Goal: Task Accomplishment & Management: Manage account settings

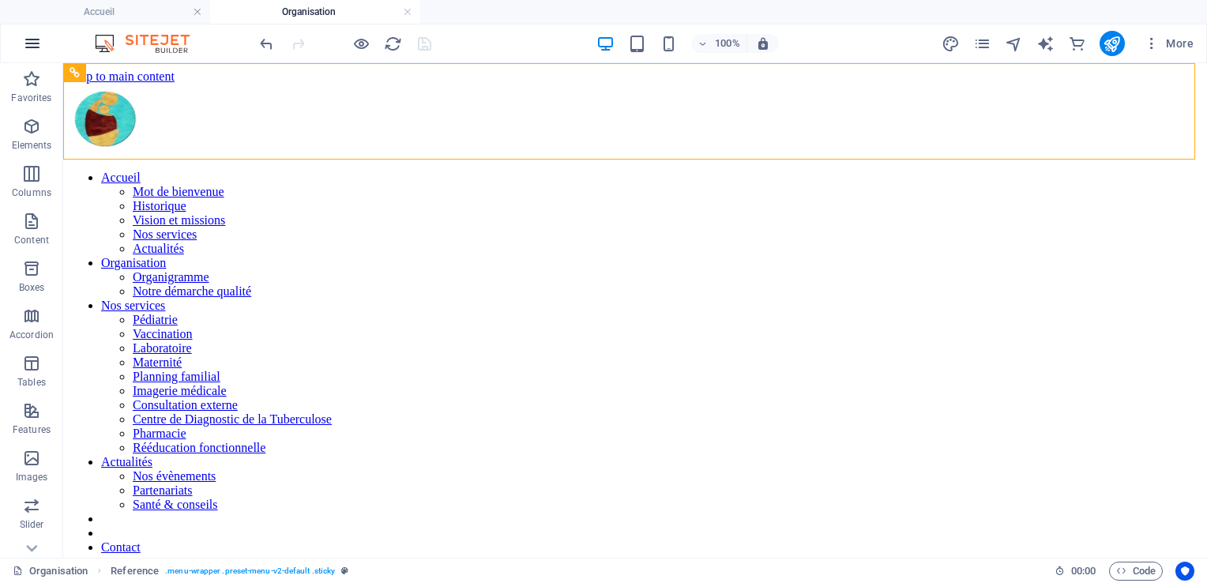
click at [39, 43] on icon "button" at bounding box center [32, 43] width 19 height 19
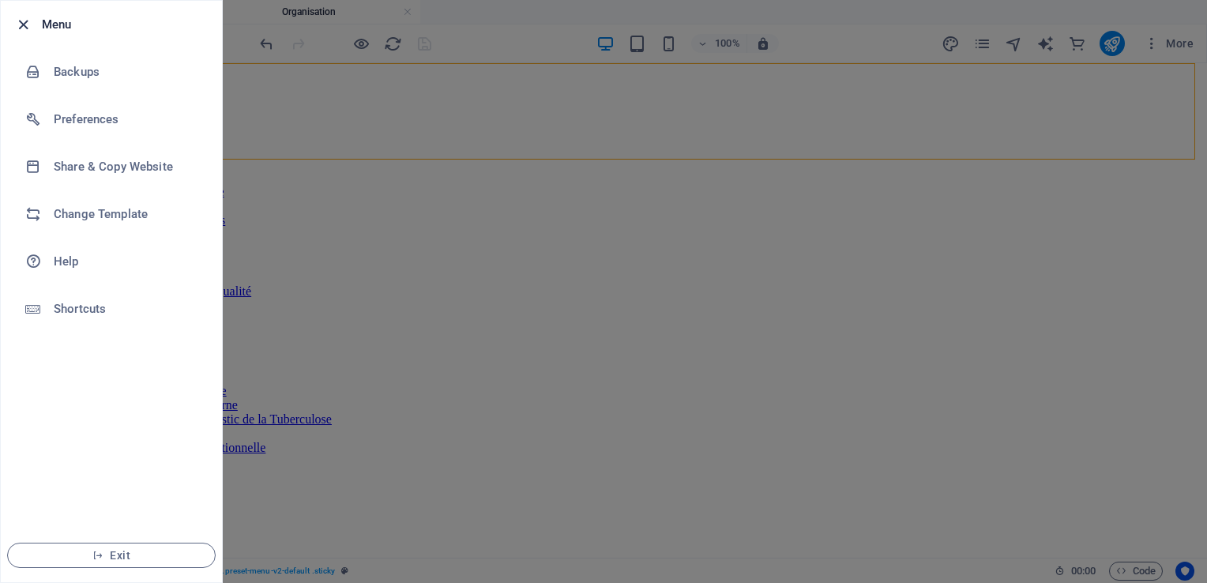
click at [22, 23] on icon "button" at bounding box center [23, 25] width 18 height 18
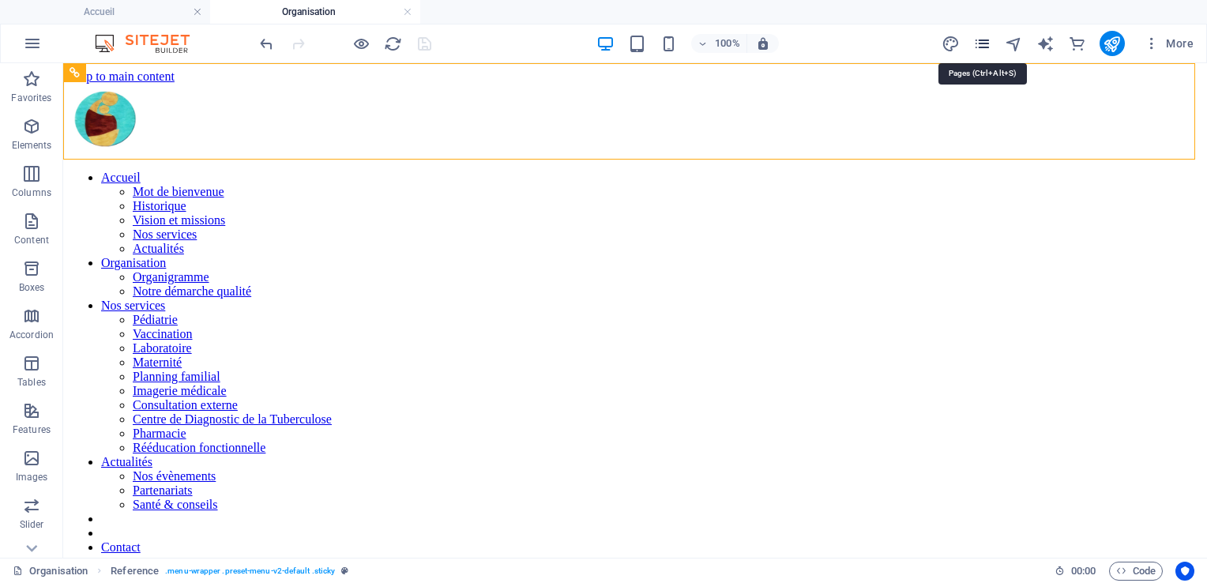
click at [987, 38] on icon "pages" at bounding box center [982, 44] width 18 height 18
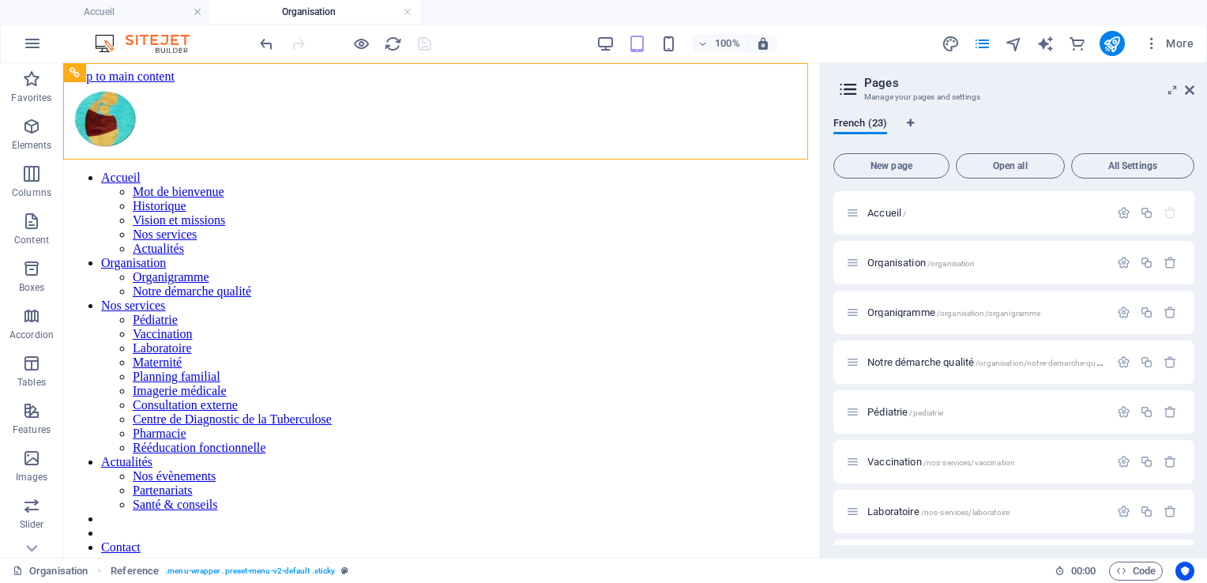
click at [847, 84] on icon at bounding box center [848, 89] width 24 height 22
click at [1189, 92] on icon at bounding box center [1189, 90] width 9 height 13
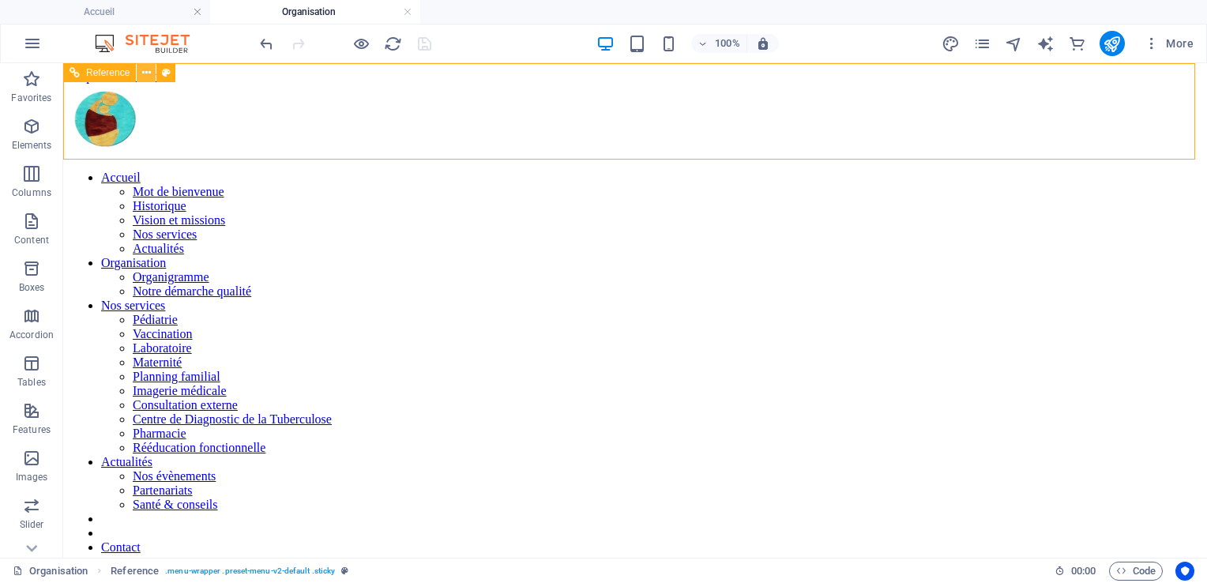
click at [143, 73] on icon at bounding box center [146, 73] width 9 height 17
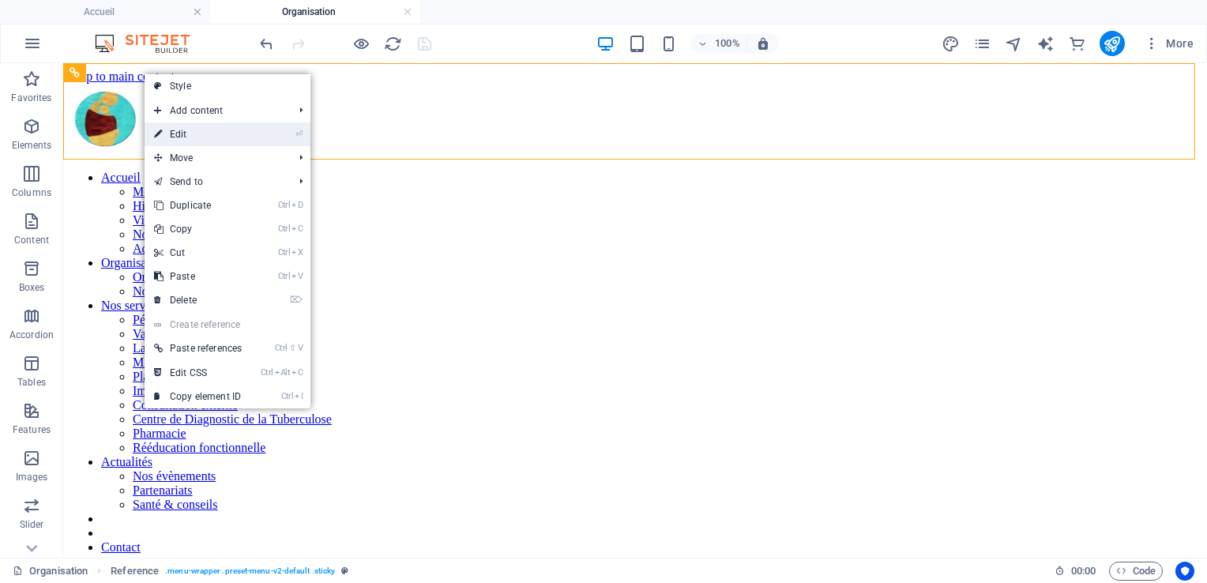
click at [169, 130] on link "⏎ Edit" at bounding box center [198, 134] width 107 height 24
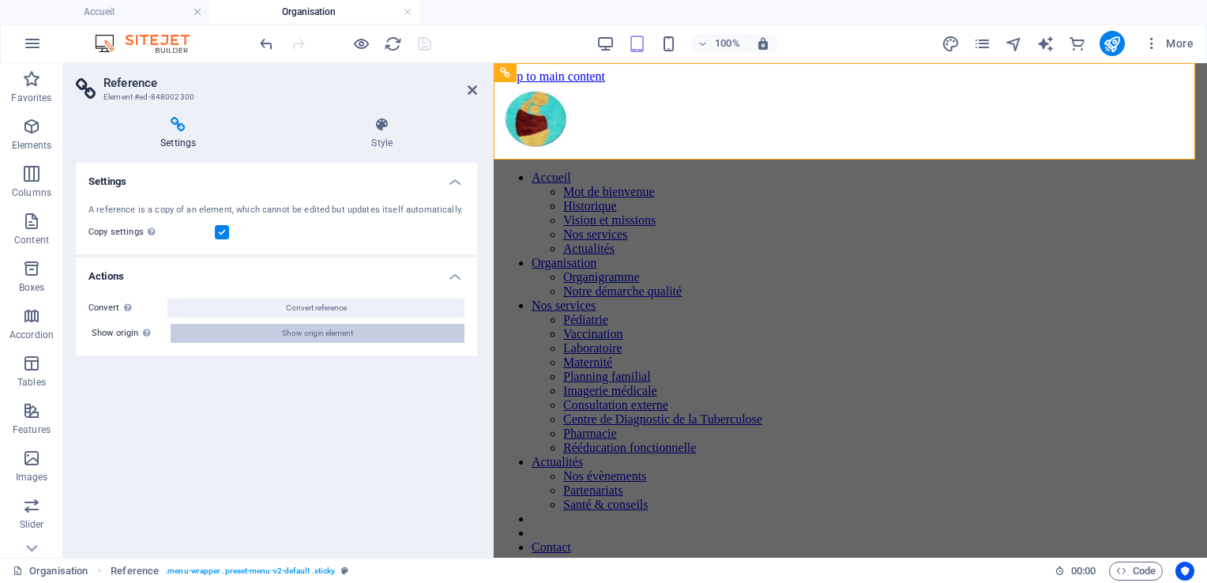
click at [327, 333] on span "Show origin element" at bounding box center [317, 333] width 71 height 19
select select "header"
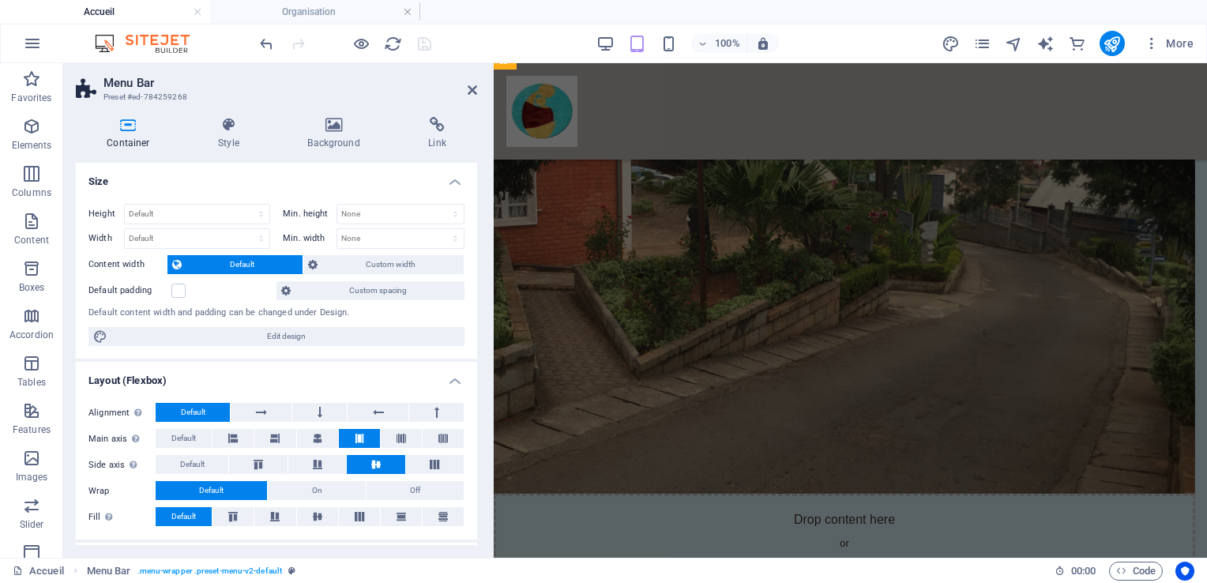
scroll to position [2139, 0]
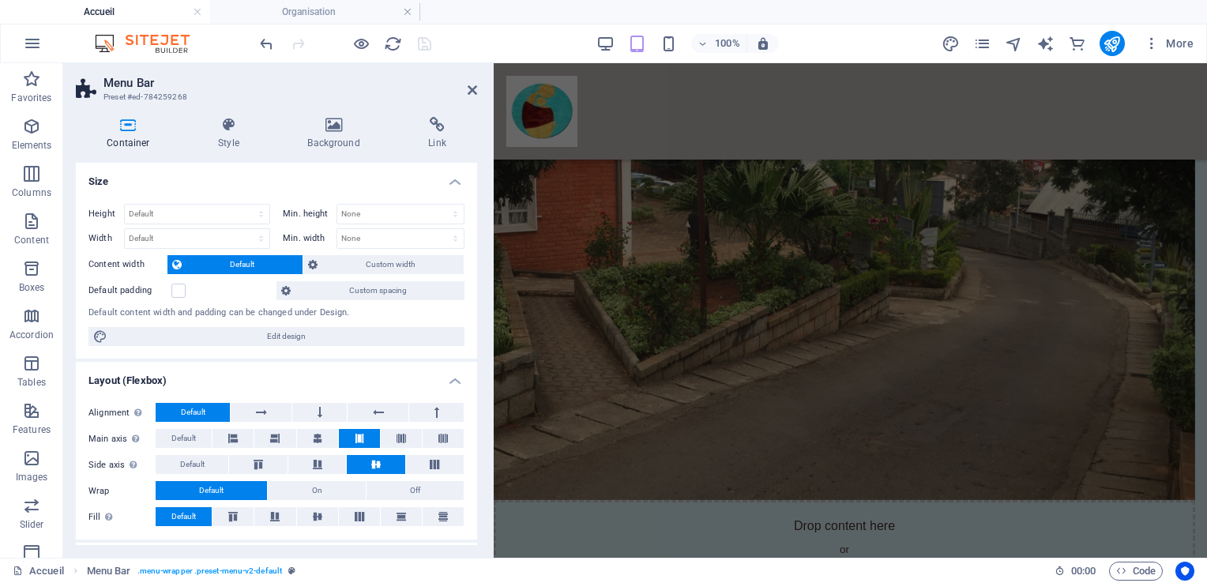
drag, startPoint x: 477, startPoint y: 373, endPoint x: 479, endPoint y: 426, distance: 53.8
click at [479, 436] on div "Container Style Background Link Size Height Default px rem % vh vw Min. height …" at bounding box center [276, 330] width 426 height 453
drag, startPoint x: 473, startPoint y: 402, endPoint x: 472, endPoint y: 450, distance: 48.2
click at [472, 453] on div "Alignment Determines the flex direction. Default Main axis Determine how elemen…" at bounding box center [276, 464] width 401 height 149
click at [468, 90] on icon at bounding box center [472, 90] width 9 height 13
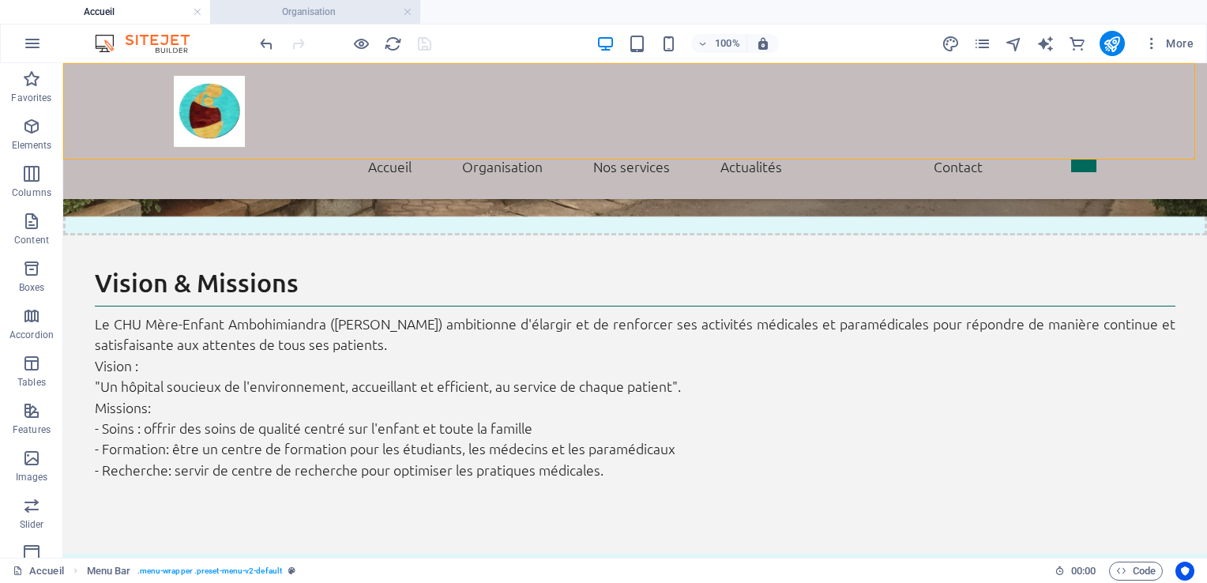
click at [344, 9] on h4 "Organisation" at bounding box center [315, 11] width 210 height 17
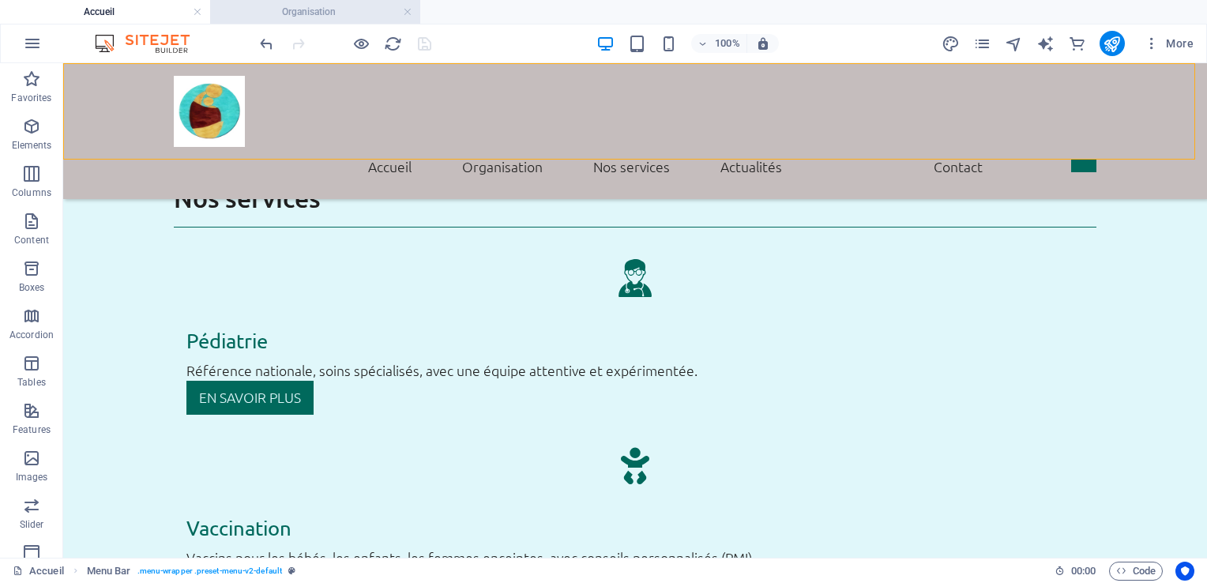
scroll to position [0, 0]
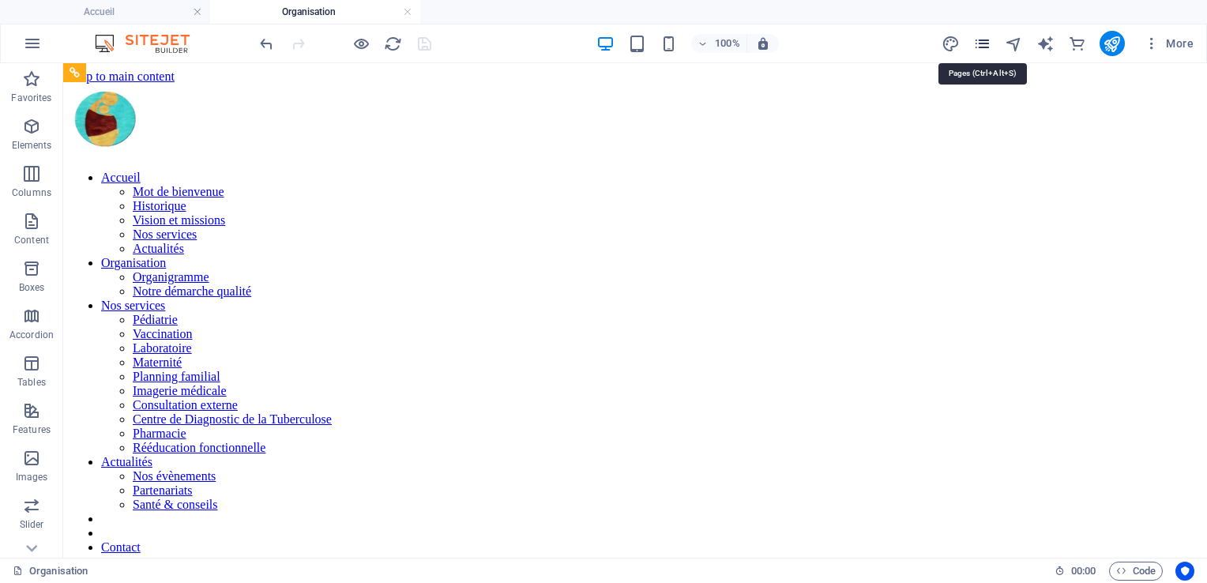
click at [979, 40] on icon "pages" at bounding box center [982, 44] width 18 height 18
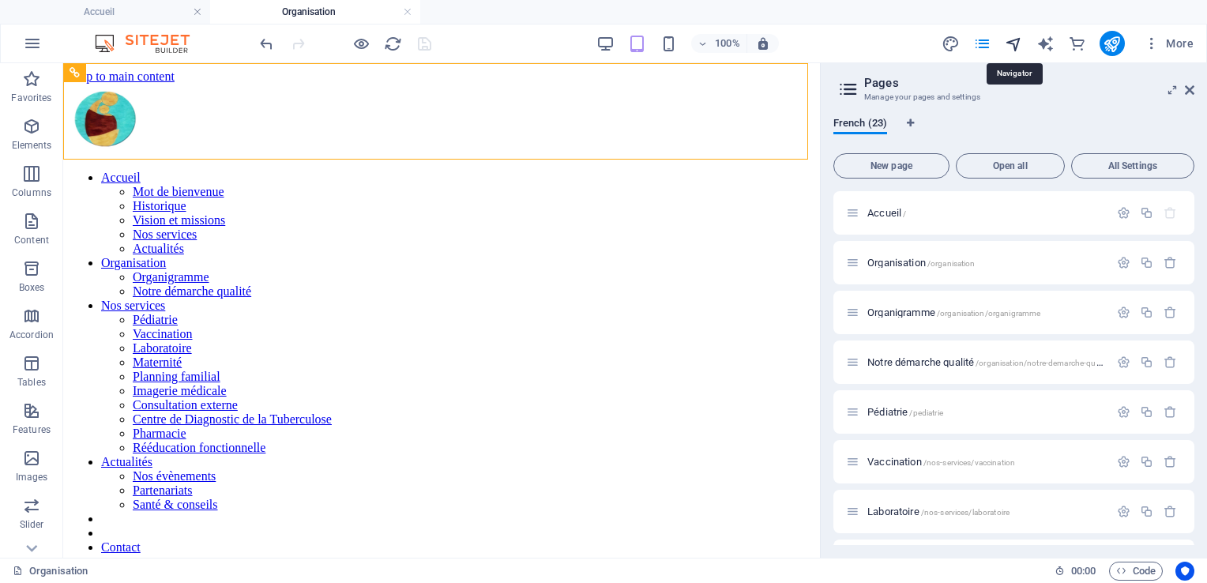
click at [1011, 39] on icon "navigator" at bounding box center [1014, 44] width 18 height 18
select select "16264714-fr"
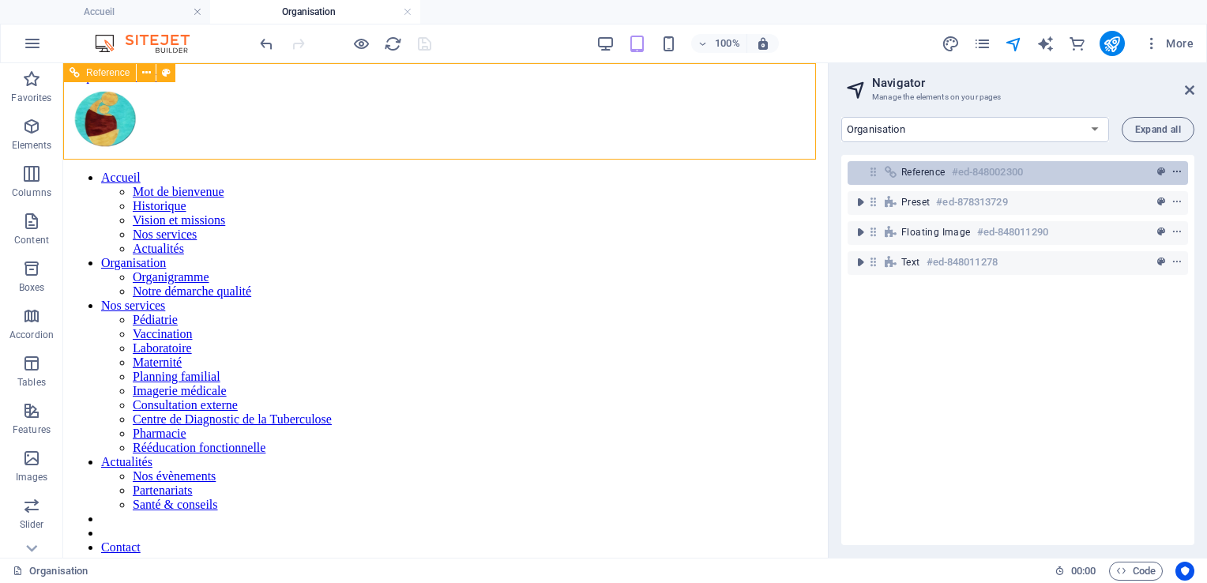
click at [1171, 169] on icon "context-menu" at bounding box center [1176, 172] width 11 height 11
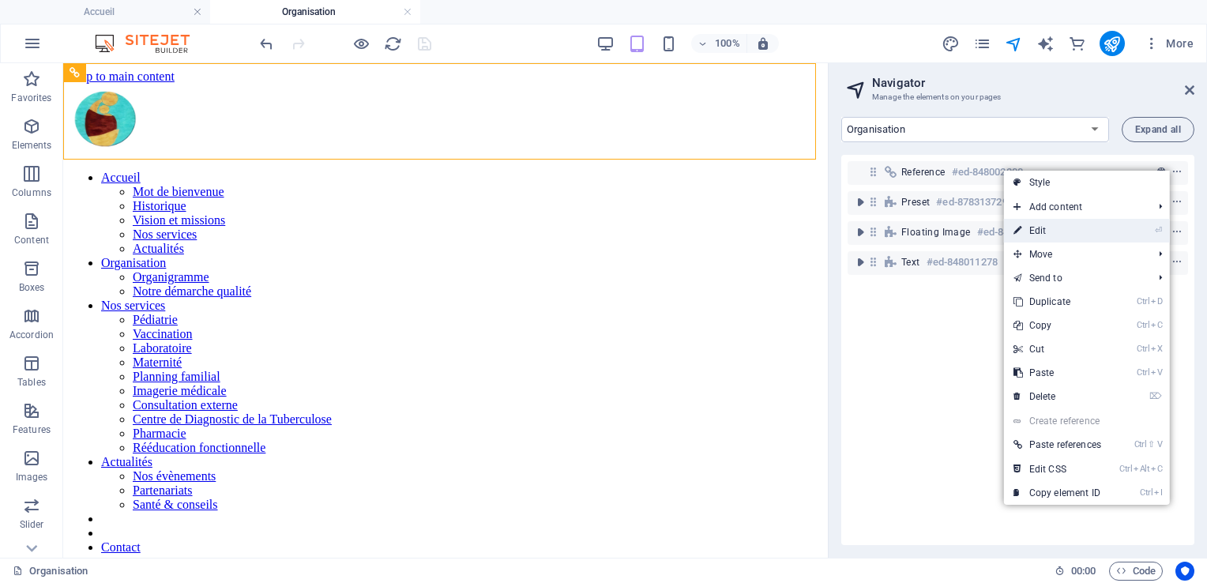
click at [1030, 223] on link "⏎ Edit" at bounding box center [1057, 231] width 107 height 24
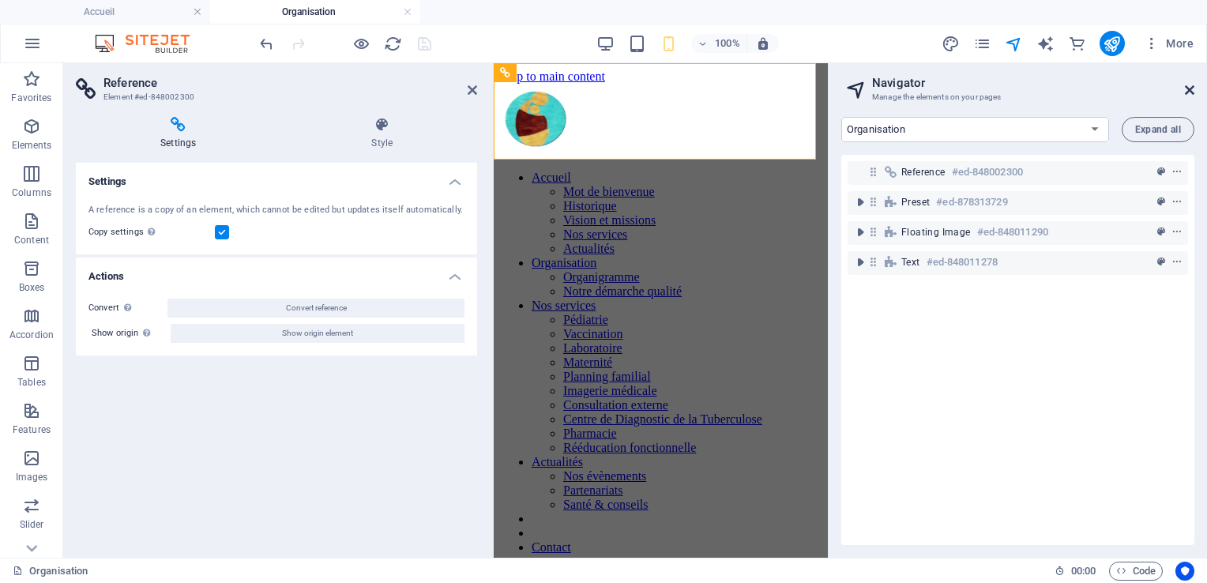
click at [1191, 90] on icon at bounding box center [1189, 90] width 9 height 13
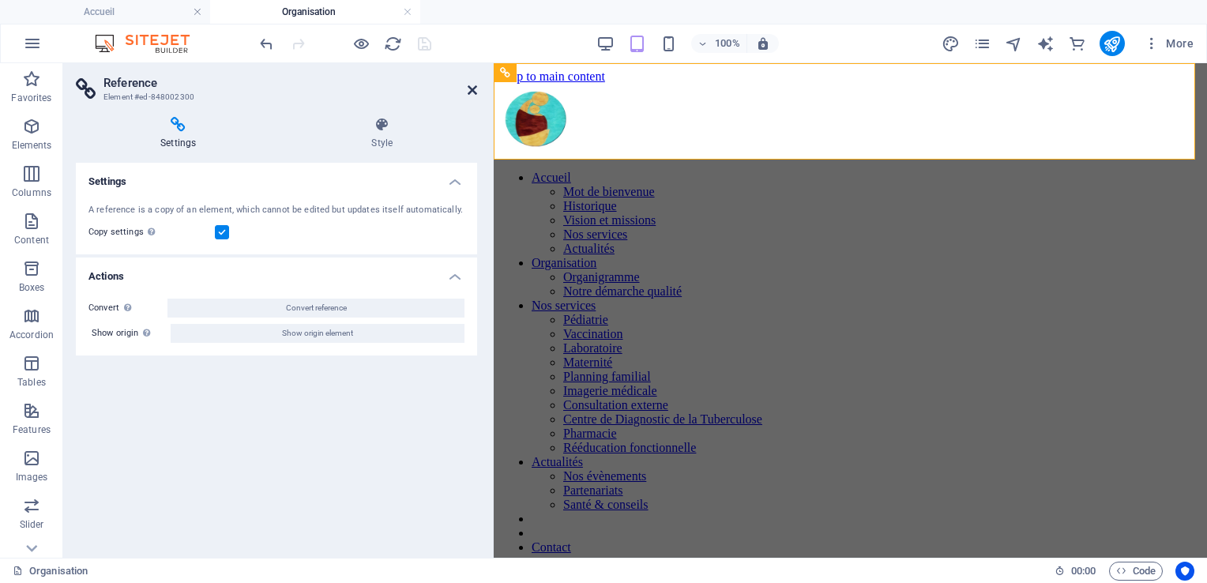
click at [472, 87] on icon at bounding box center [472, 90] width 9 height 13
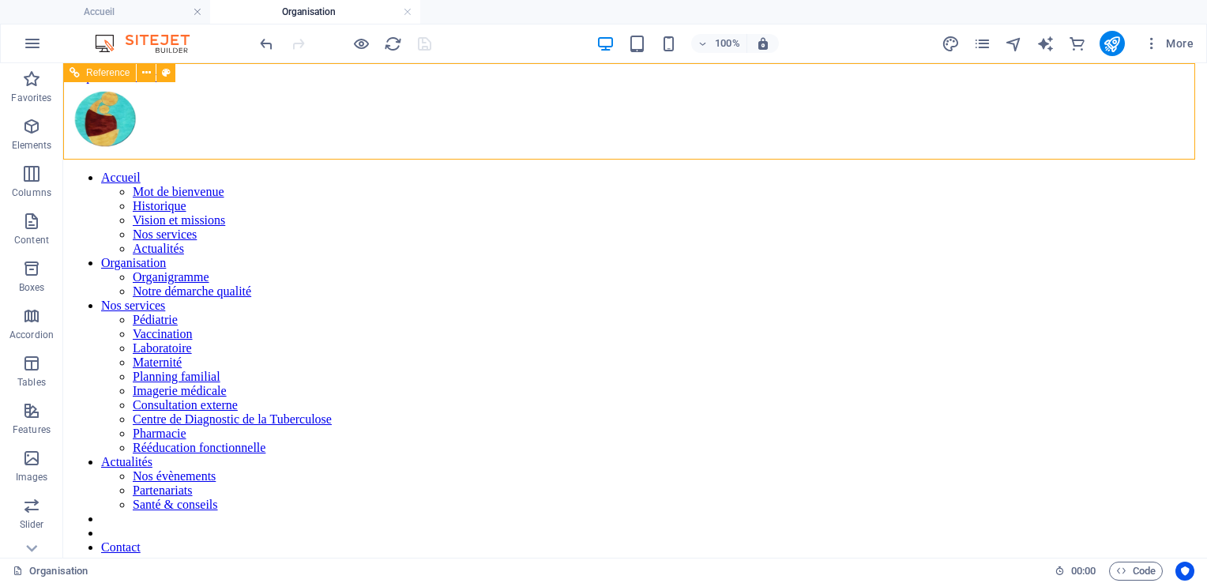
click at [378, 171] on nav "Accueil Mot de bienvenue Historique Vision et missions Nos services Actualités …" at bounding box center [635, 384] width 1131 height 426
click at [107, 17] on h4 "Accueil" at bounding box center [105, 11] width 210 height 17
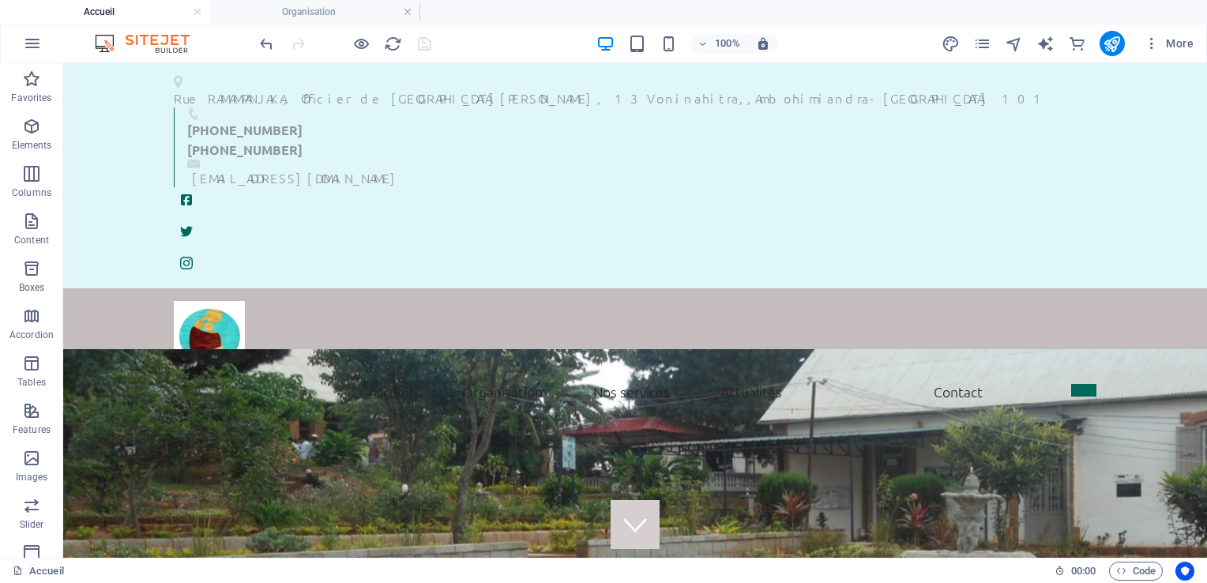
drag, startPoint x: 1199, startPoint y: 374, endPoint x: 1257, endPoint y: 72, distance: 307.2
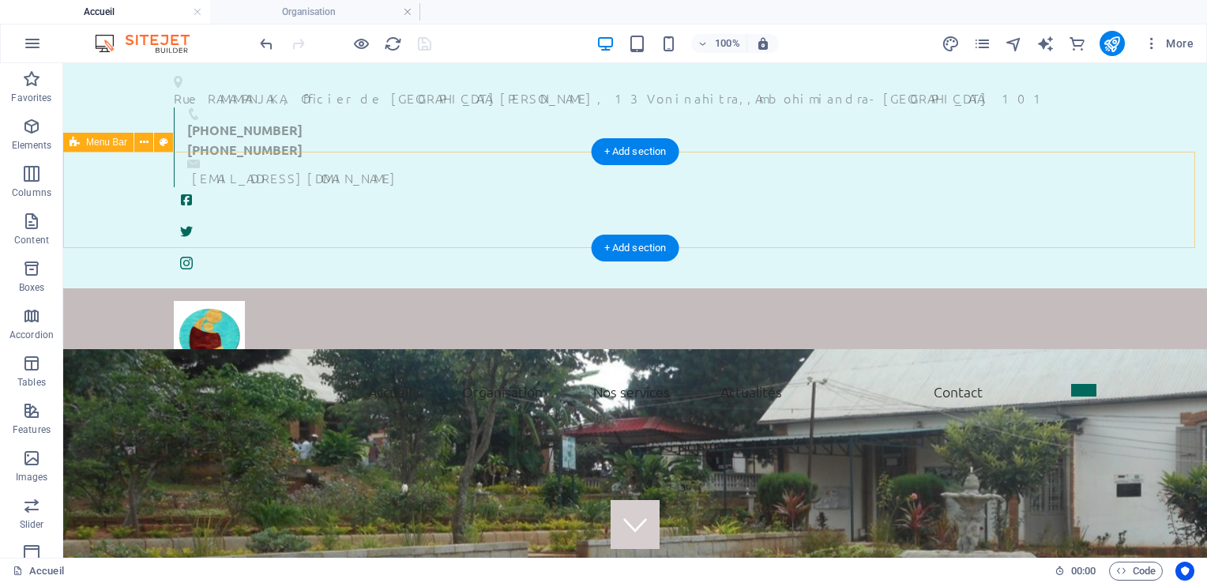
click at [93, 288] on div "Accueil Mot de bienvenue Historique Vision et missions Nos services Actualités …" at bounding box center [635, 356] width 1144 height 136
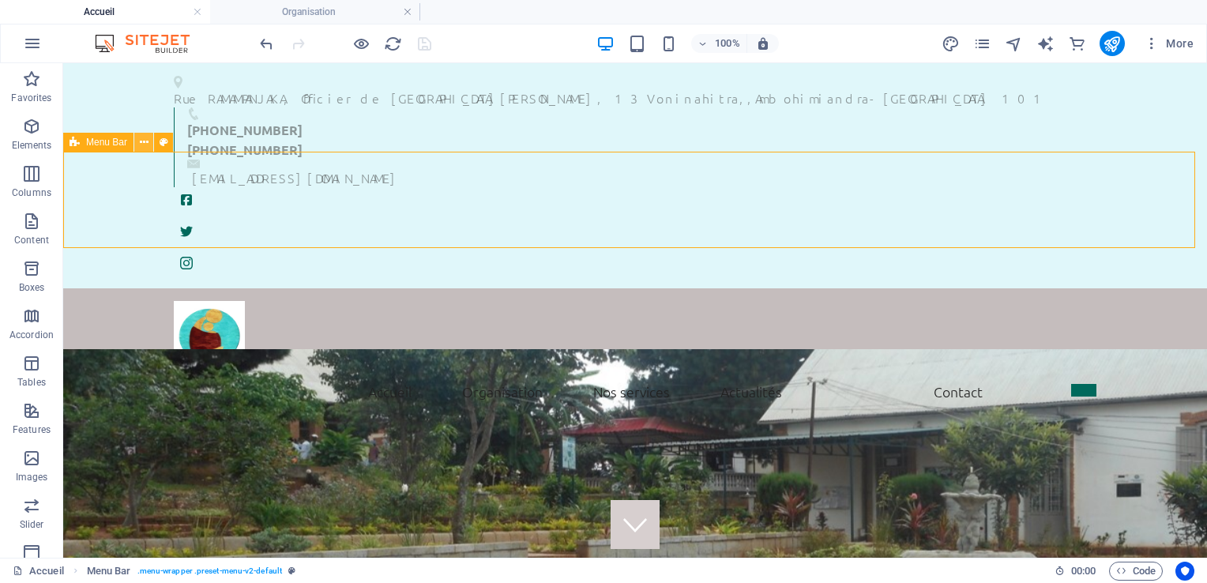
click at [142, 144] on icon at bounding box center [144, 142] width 9 height 17
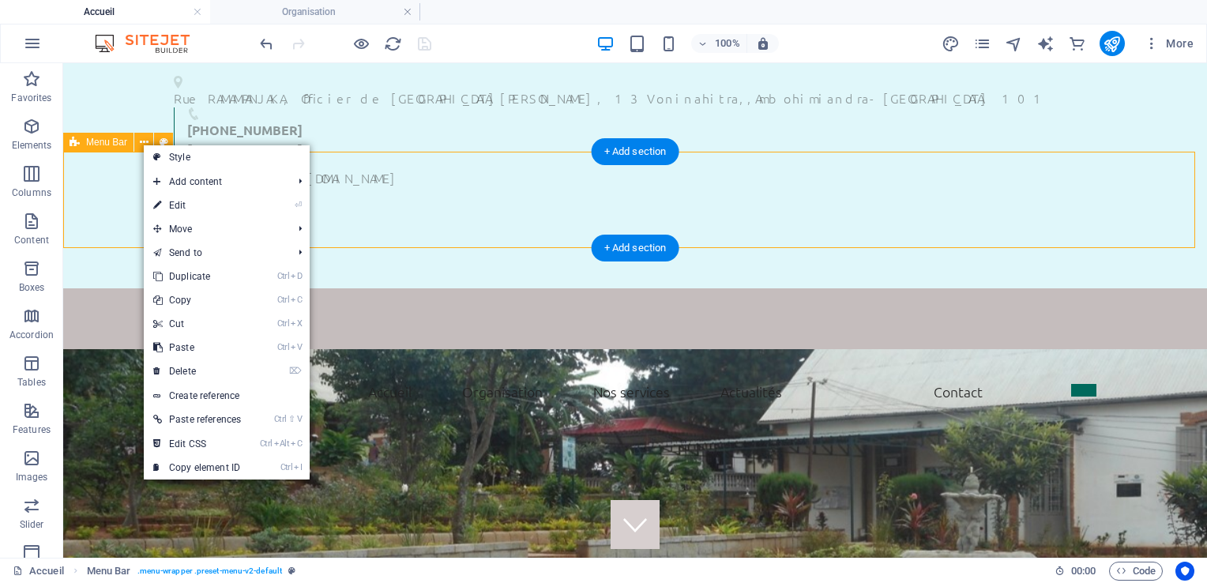
click at [128, 288] on div "Accueil Mot de bienvenue Historique Vision et missions Nos services Actualités …" at bounding box center [635, 356] width 1144 height 136
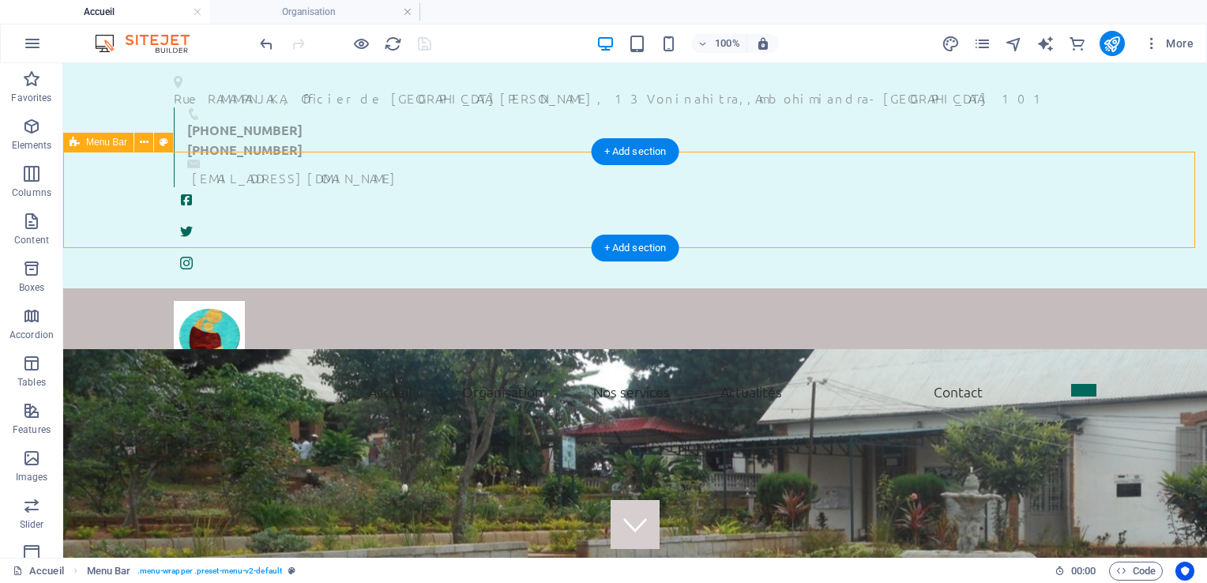
click at [128, 288] on div "Accueil Mot de bienvenue Historique Vision et missions Nos services Actualités …" at bounding box center [635, 356] width 1144 height 136
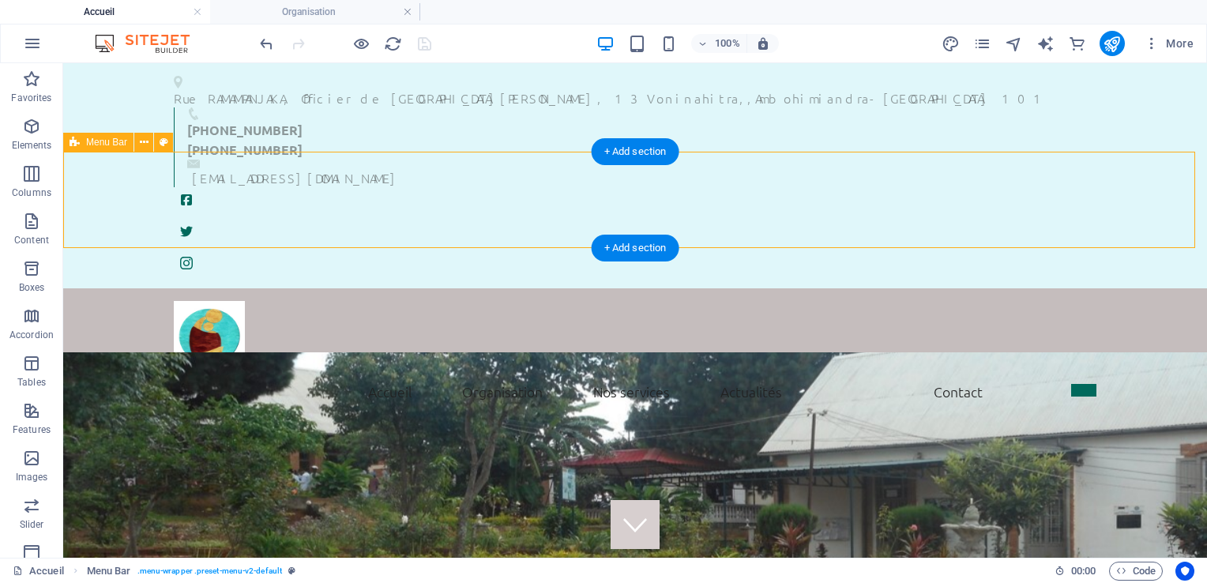
select select "header"
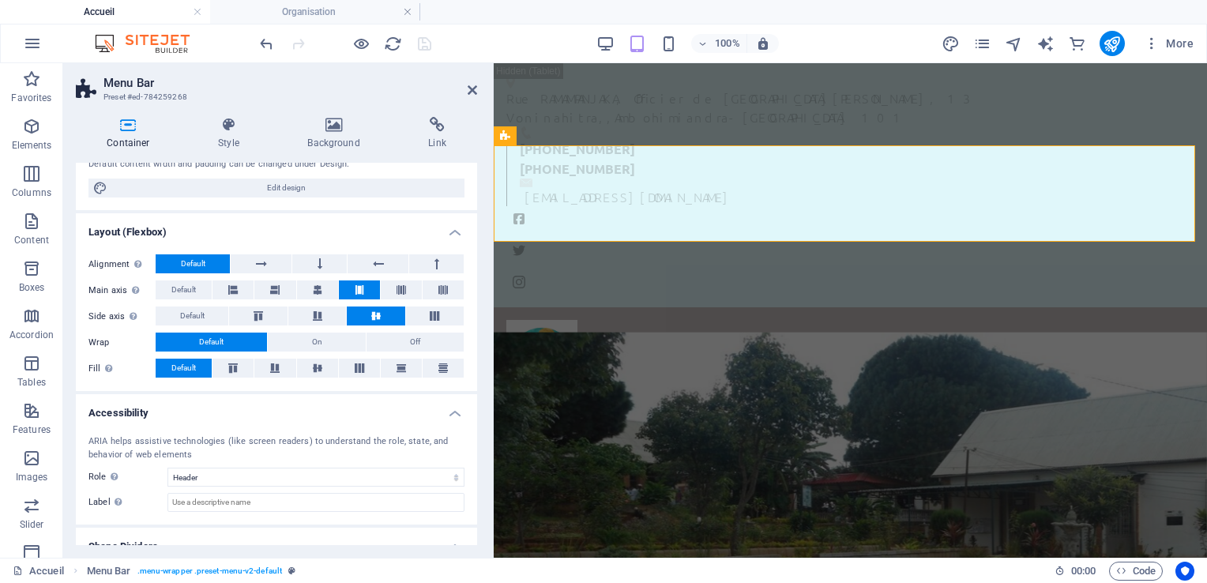
scroll to position [202, 0]
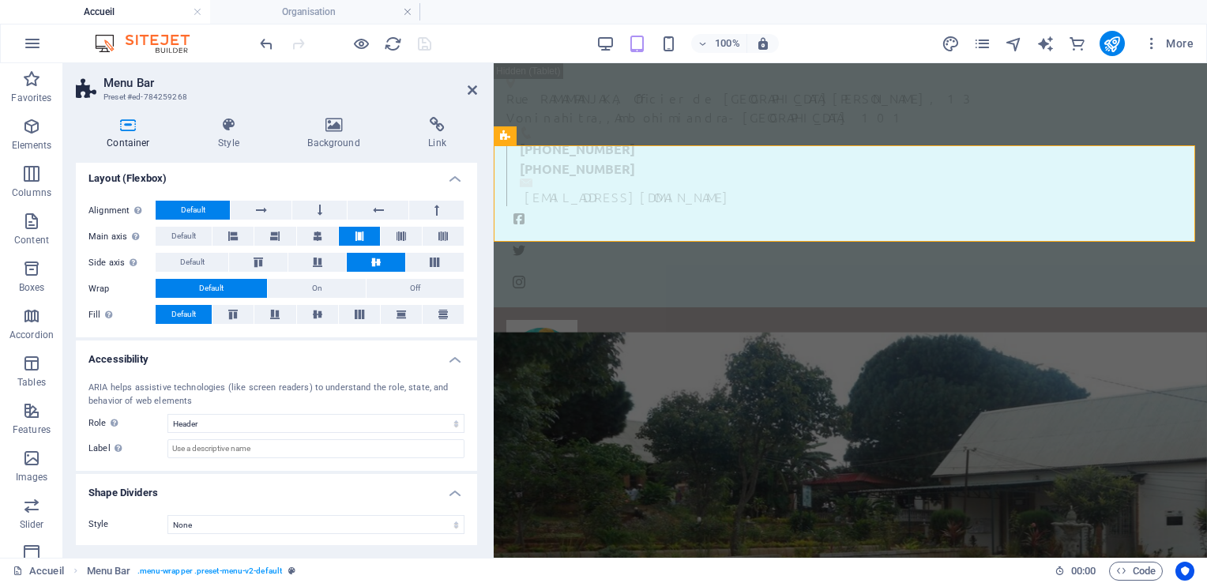
click at [475, 99] on header "Menu Bar Preset #ed-784259268" at bounding box center [276, 83] width 401 height 41
click at [472, 90] on icon at bounding box center [472, 90] width 9 height 13
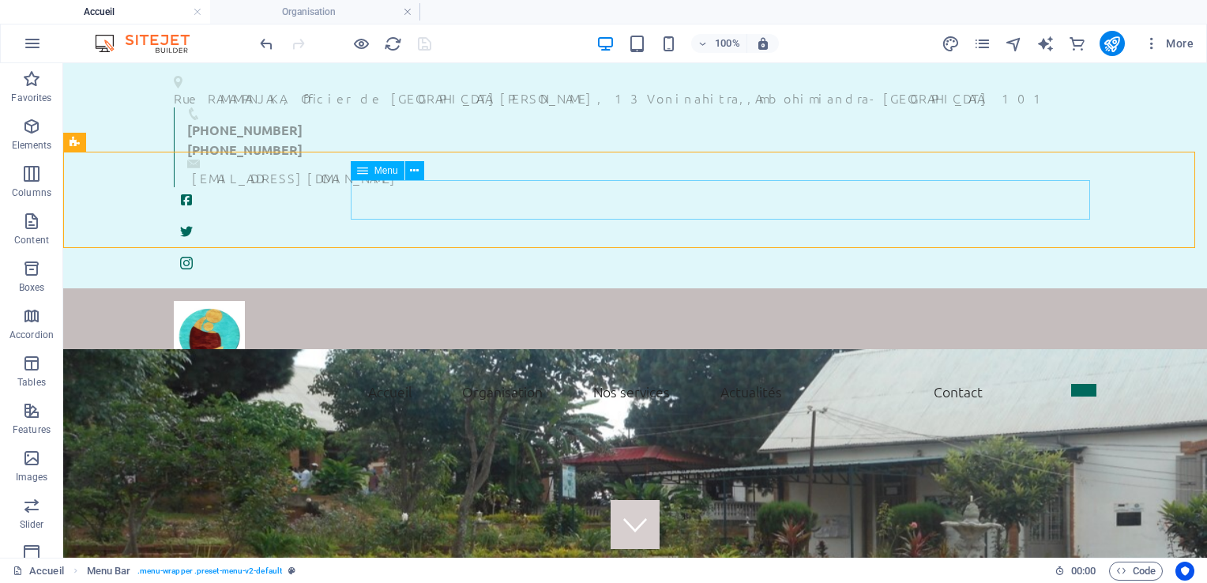
click at [360, 174] on icon at bounding box center [362, 170] width 11 height 19
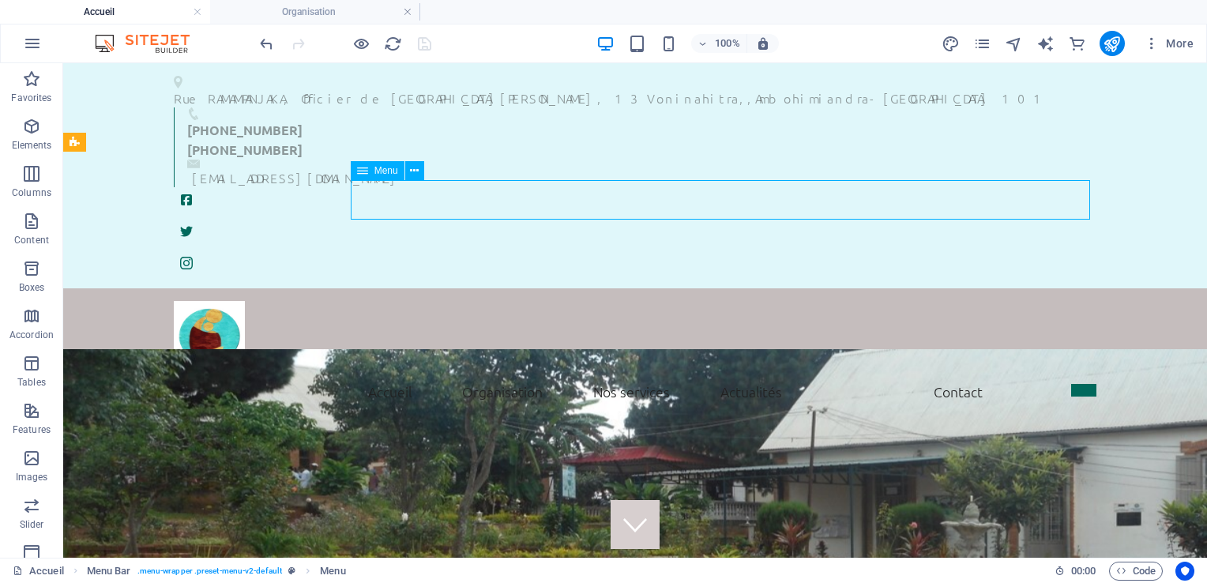
click at [363, 171] on icon at bounding box center [362, 170] width 11 height 19
click at [390, 372] on nav "Accueil Mot de bienvenue Historique Vision et missions Nos services Actualités …" at bounding box center [635, 391] width 922 height 39
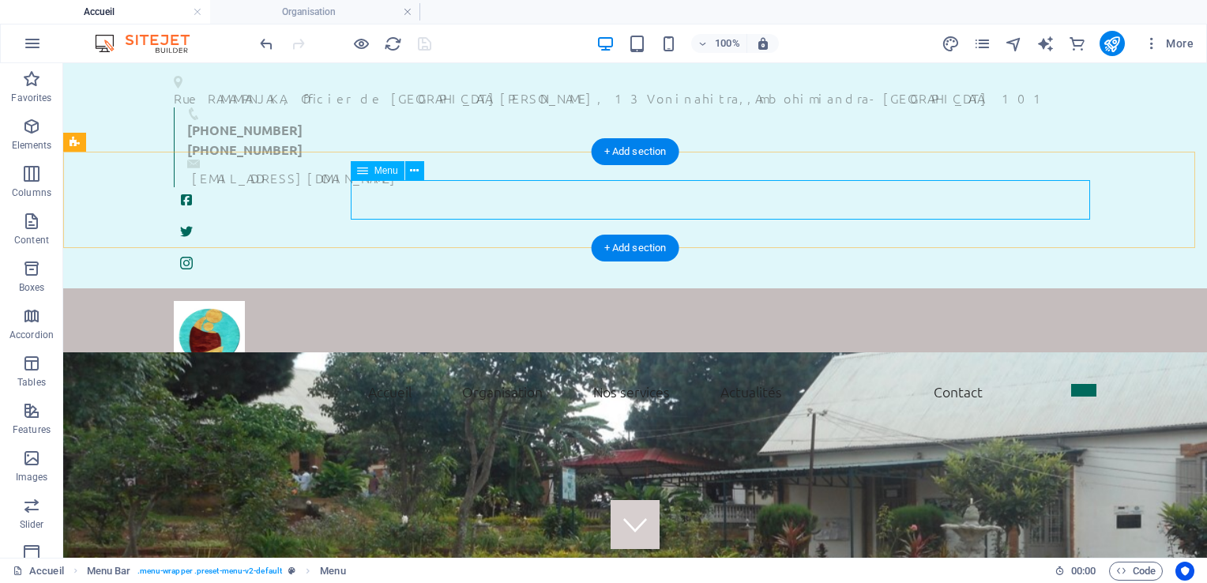
select select
select select "1"
select select
select select "1"
select select
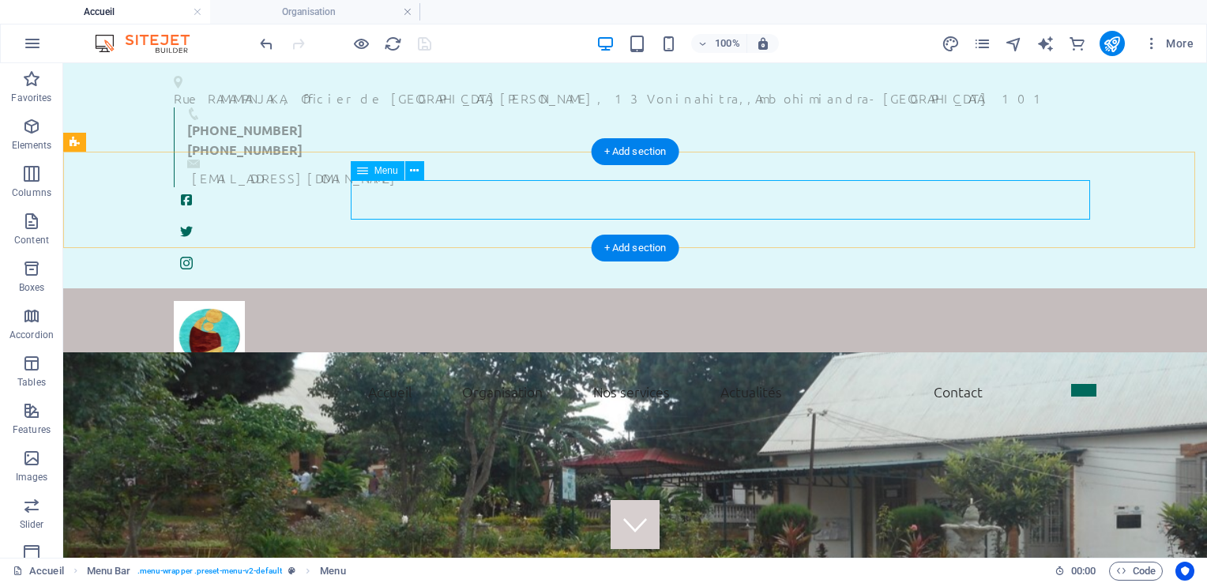
select select "1"
select select
select select "search"
select select "21"
select select
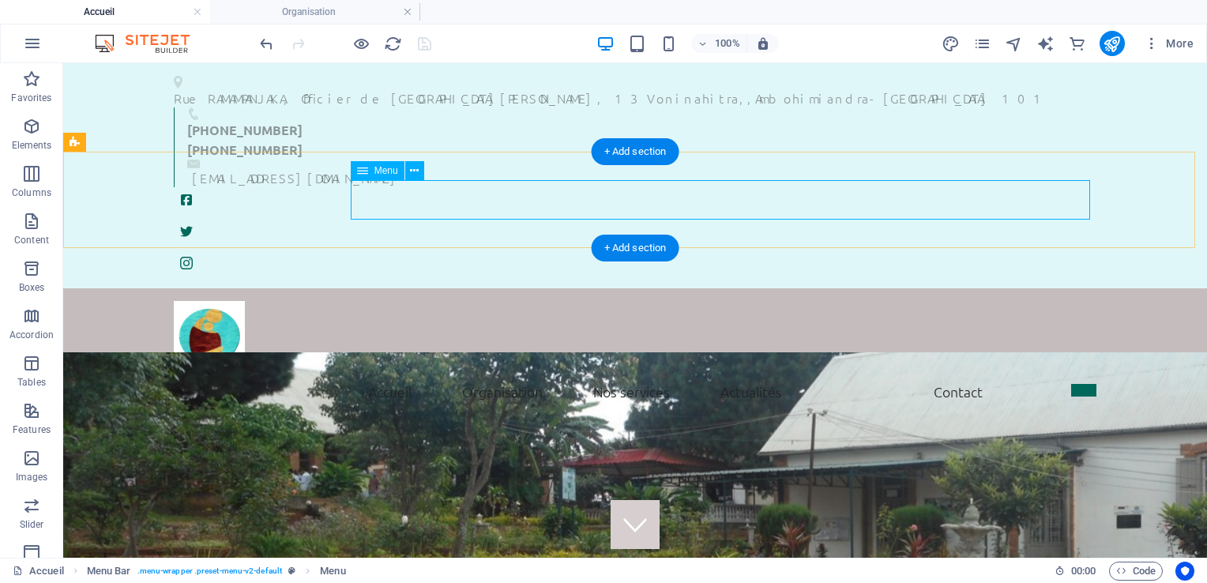
select select "21"
select select
select select "21"
select select
select select "21"
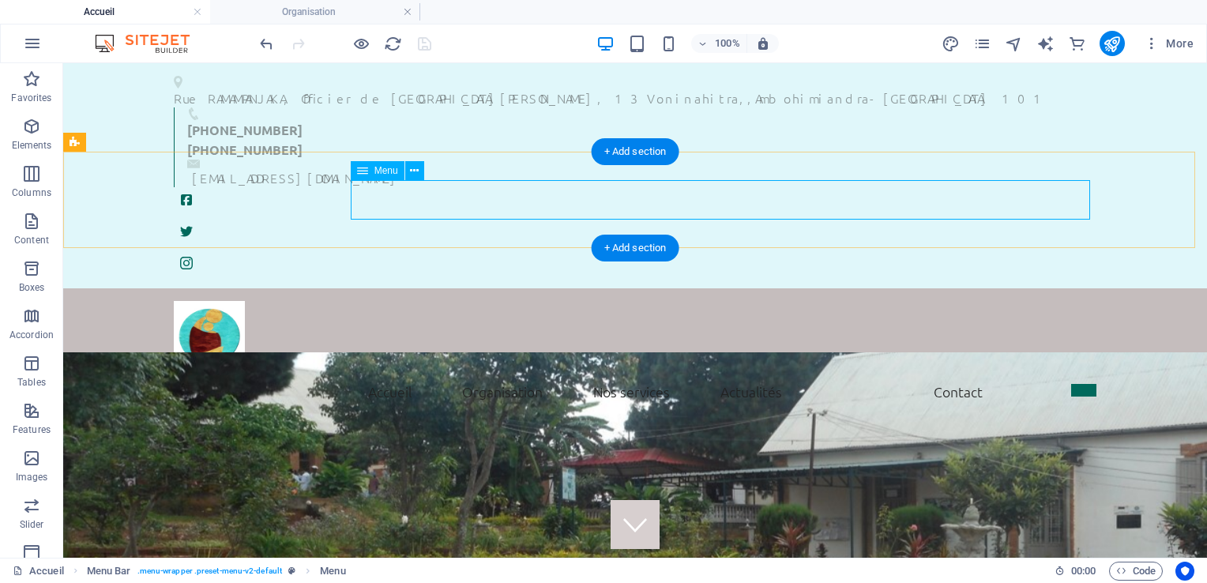
select select
select select "21"
select select
select select "21"
select select
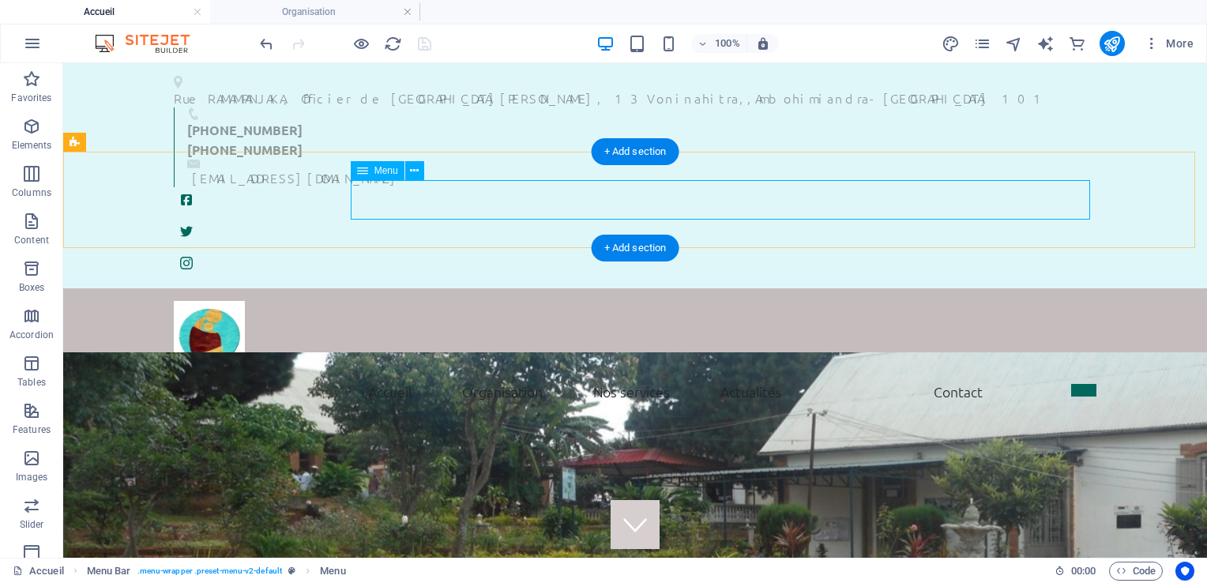
select select "21"
select select
select select "21"
select select
select select "21"
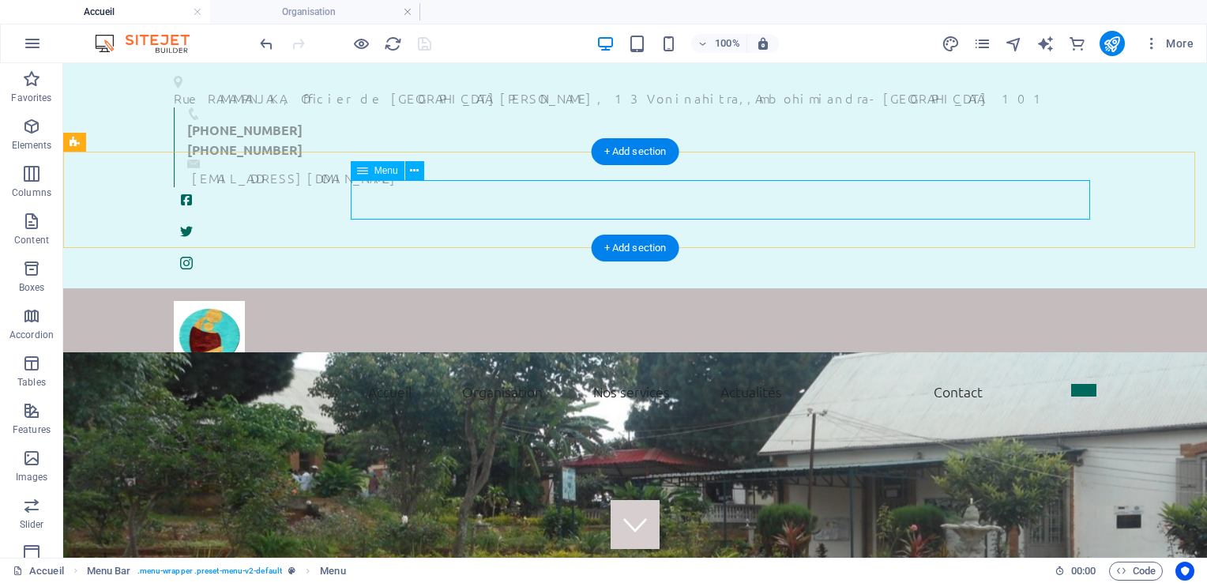
select select
select select "21"
select select
select select "21"
select select
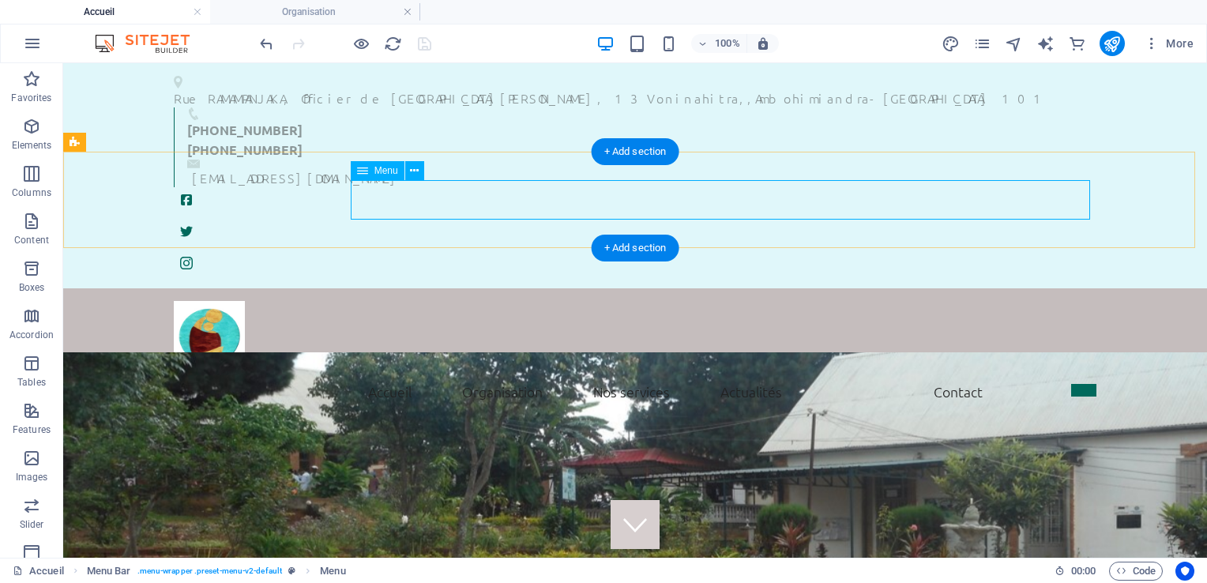
select select "21"
select select
select select "21"
select select
select select "default"
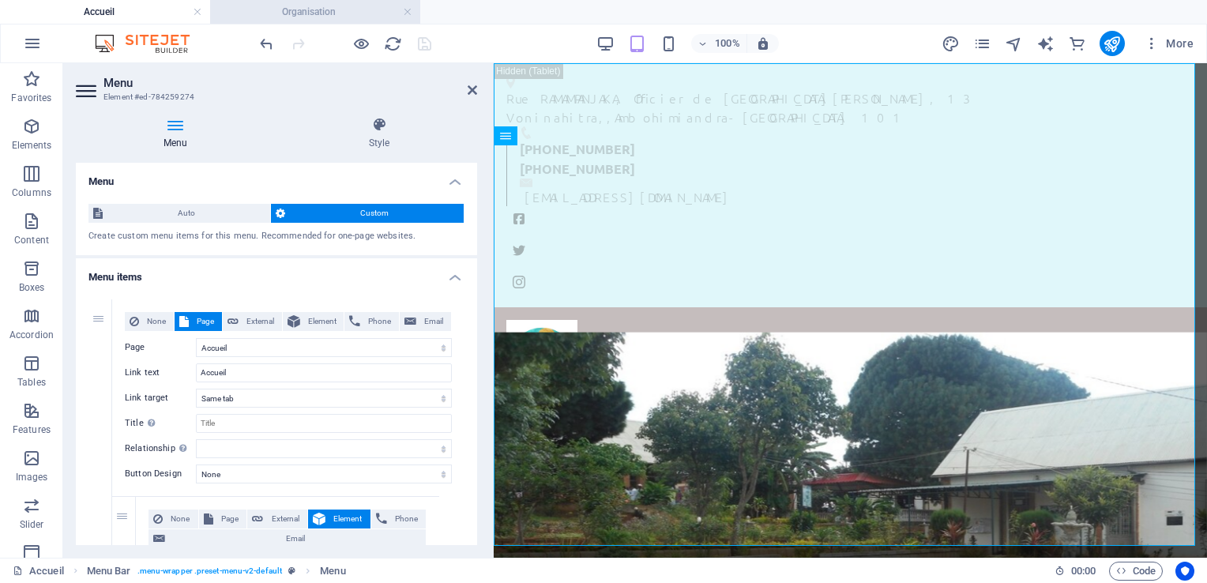
click at [325, 12] on h4 "Organisation" at bounding box center [315, 11] width 210 height 17
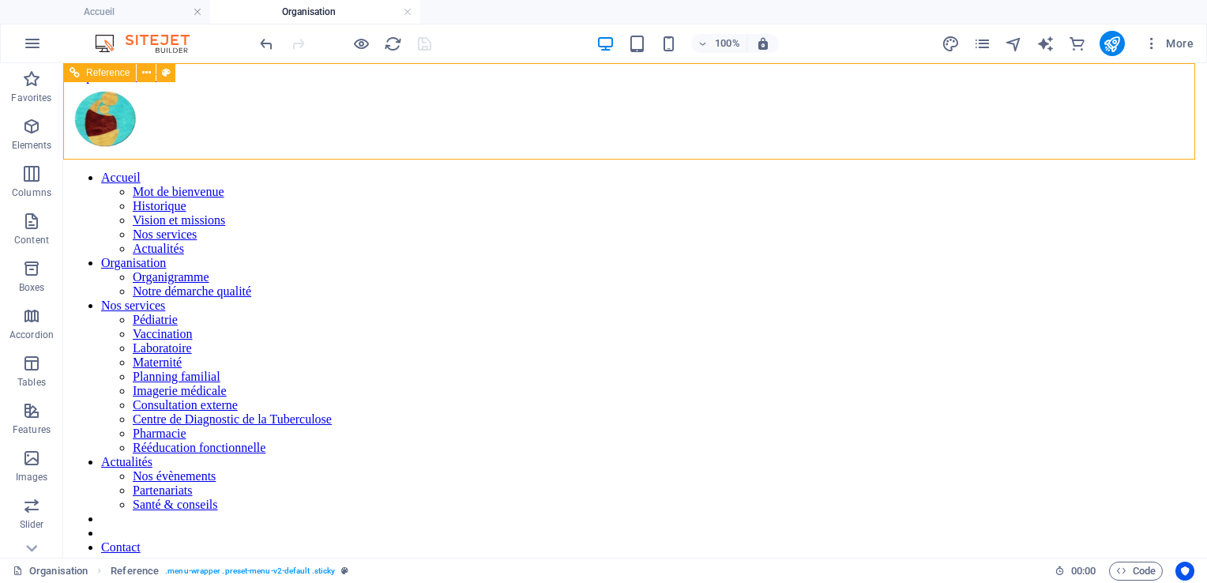
click at [511, 171] on nav "Accueil Mot de bienvenue Historique Vision et missions Nos services Actualités …" at bounding box center [635, 384] width 1131 height 426
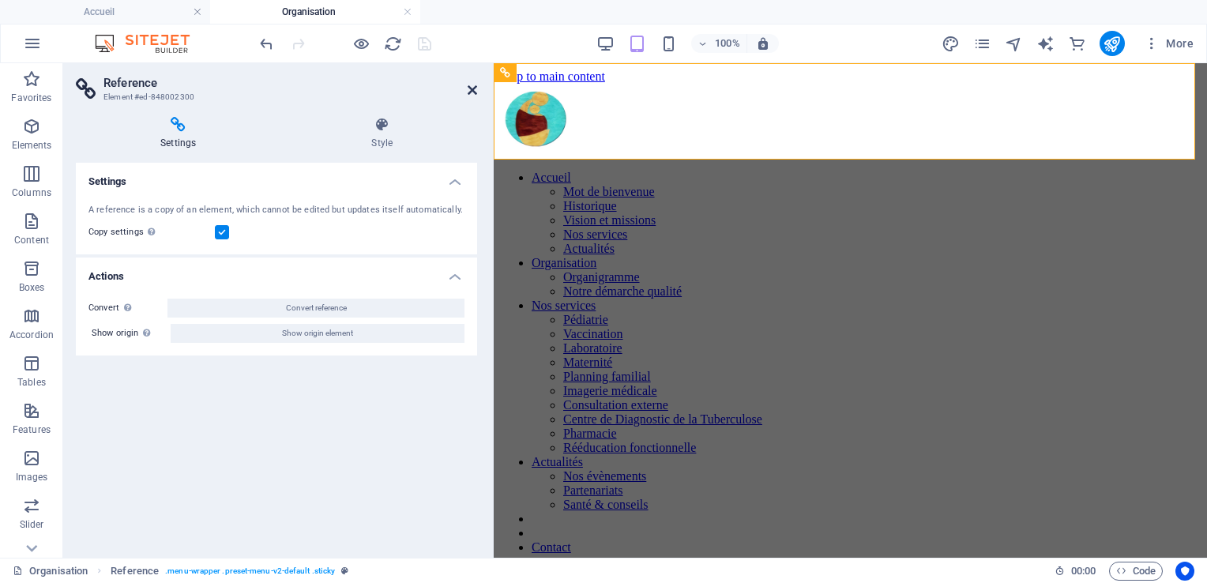
click at [472, 88] on icon at bounding box center [472, 90] width 9 height 13
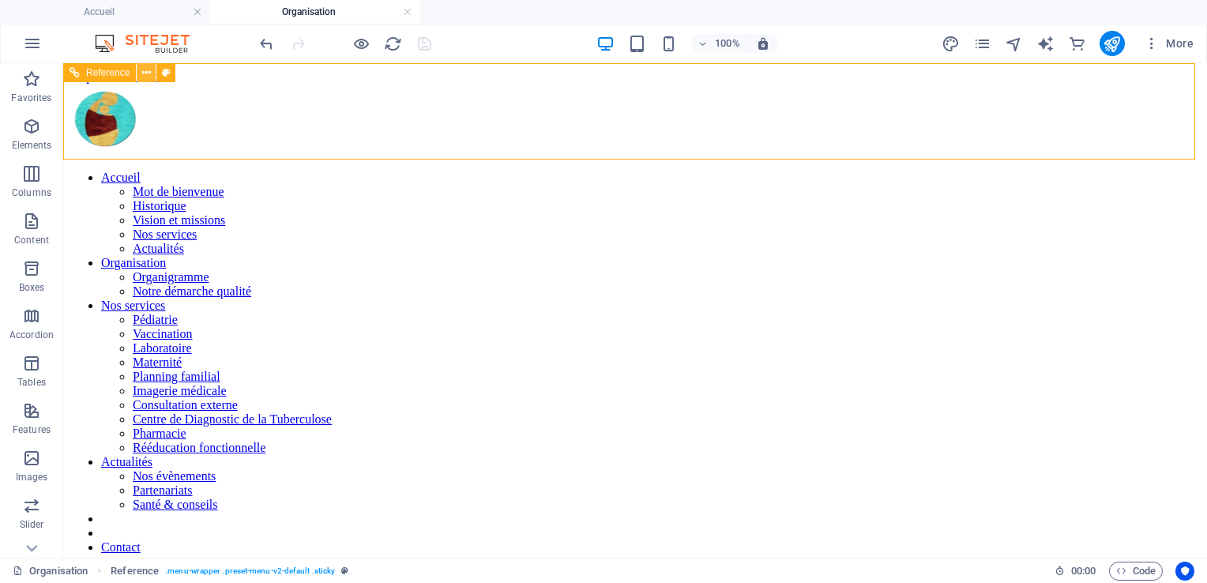
click at [145, 74] on icon at bounding box center [146, 73] width 9 height 17
click at [488, 171] on nav "Accueil Mot de bienvenue Historique Vision et missions Nos services Actualités …" at bounding box center [635, 384] width 1131 height 426
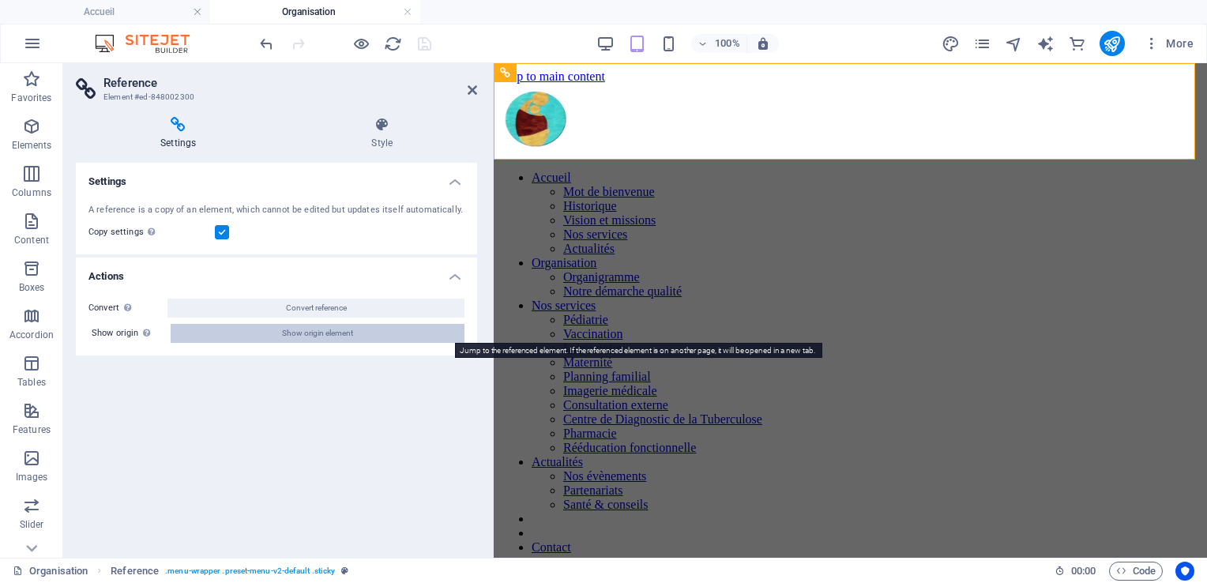
click at [305, 330] on span "Show origin element" at bounding box center [317, 333] width 71 height 19
select select "header"
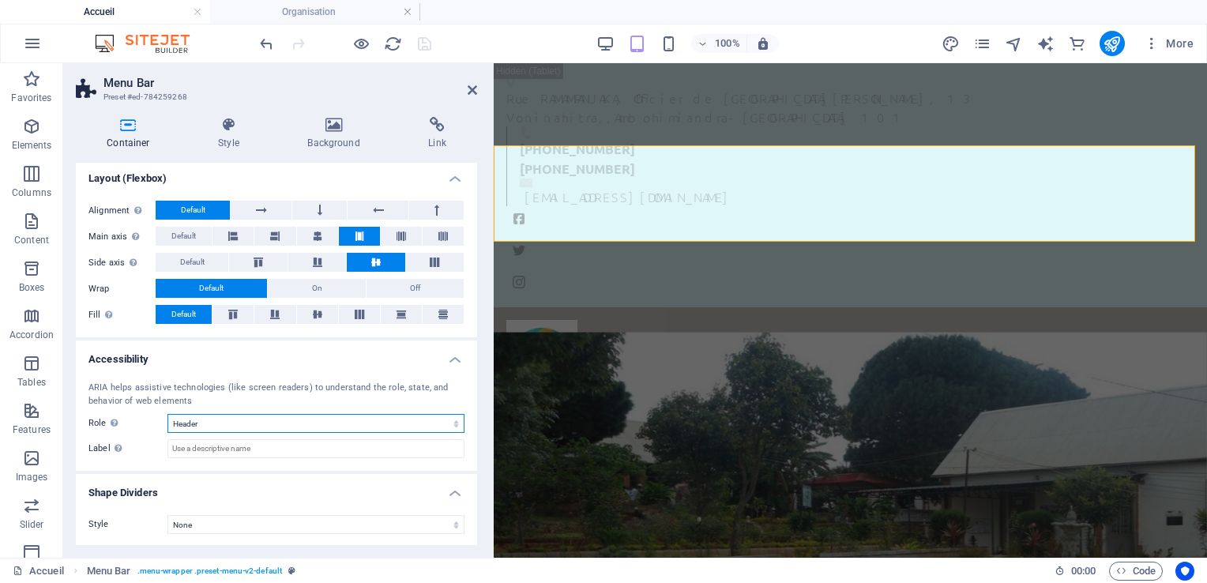
click at [452, 422] on select "None Alert Article Banner Comment Complementary Dialog Footer Header Marquee Pr…" at bounding box center [315, 423] width 297 height 19
click at [167, 414] on select "None Alert Article Banner Comment Complementary Dialog Footer Header Marquee Pr…" at bounding box center [315, 423] width 297 height 19
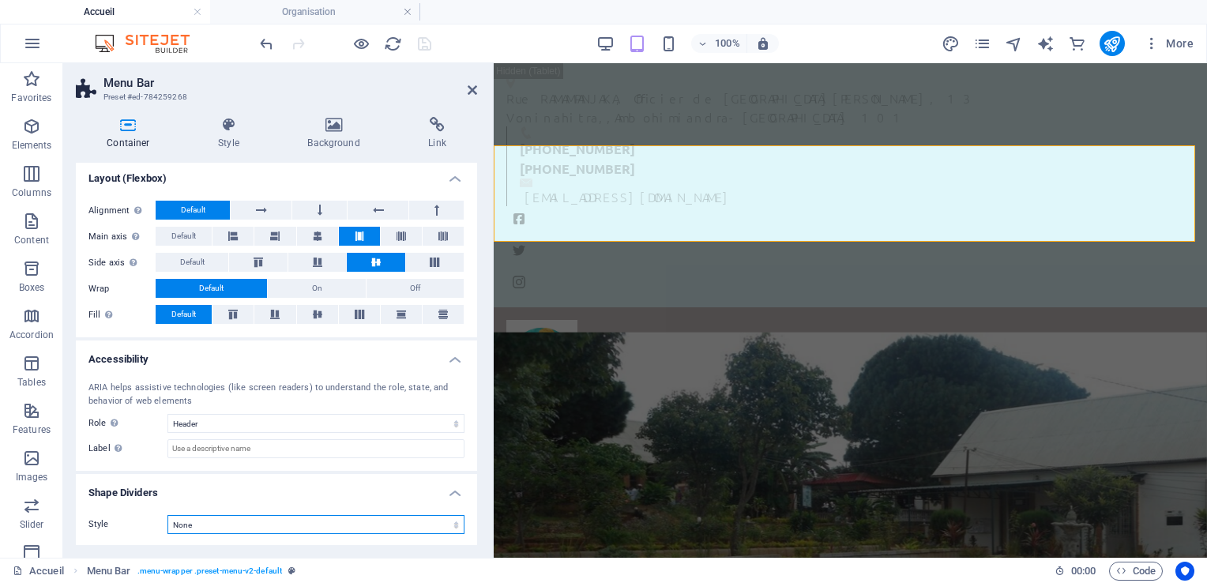
click at [453, 523] on select "None Triangle Square Diagonal Polygon 1 Polygon 2 Zigzag Multiple Zigzags Waves…" at bounding box center [315, 524] width 297 height 19
click at [318, 525] on select "None Triangle Square Diagonal Polygon 1 Polygon 2 Zigzag Multiple Zigzags Waves…" at bounding box center [315, 524] width 297 height 19
drag, startPoint x: 479, startPoint y: 325, endPoint x: 481, endPoint y: 311, distance: 14.4
click at [481, 311] on div "Container Style Background Link Size Height Default px rem % vh vw Min. height …" at bounding box center [276, 330] width 426 height 453
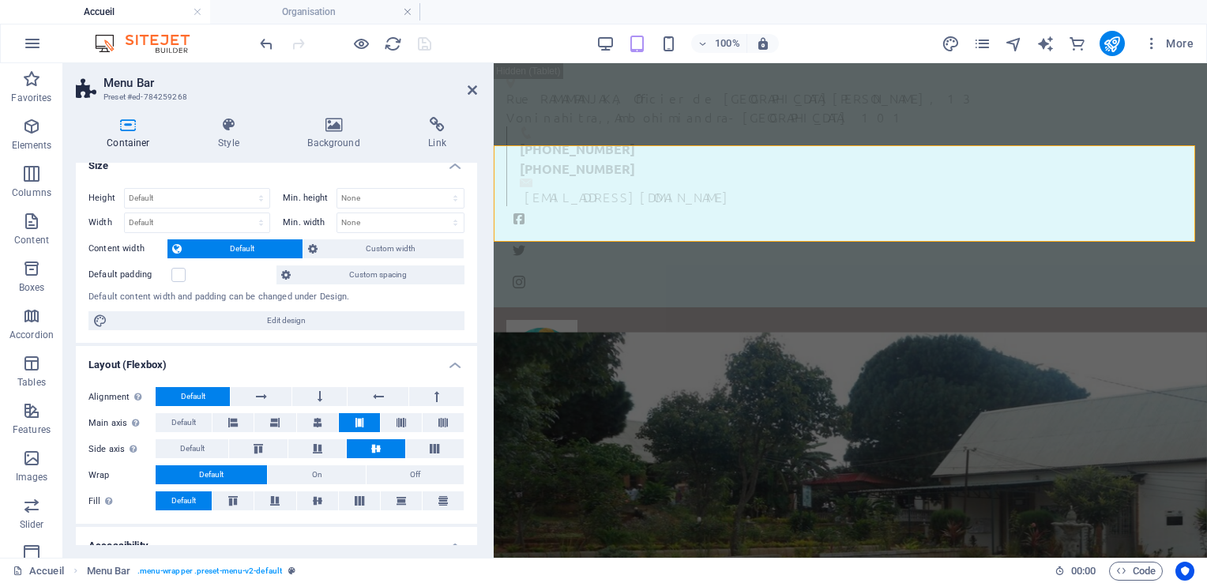
scroll to position [0, 0]
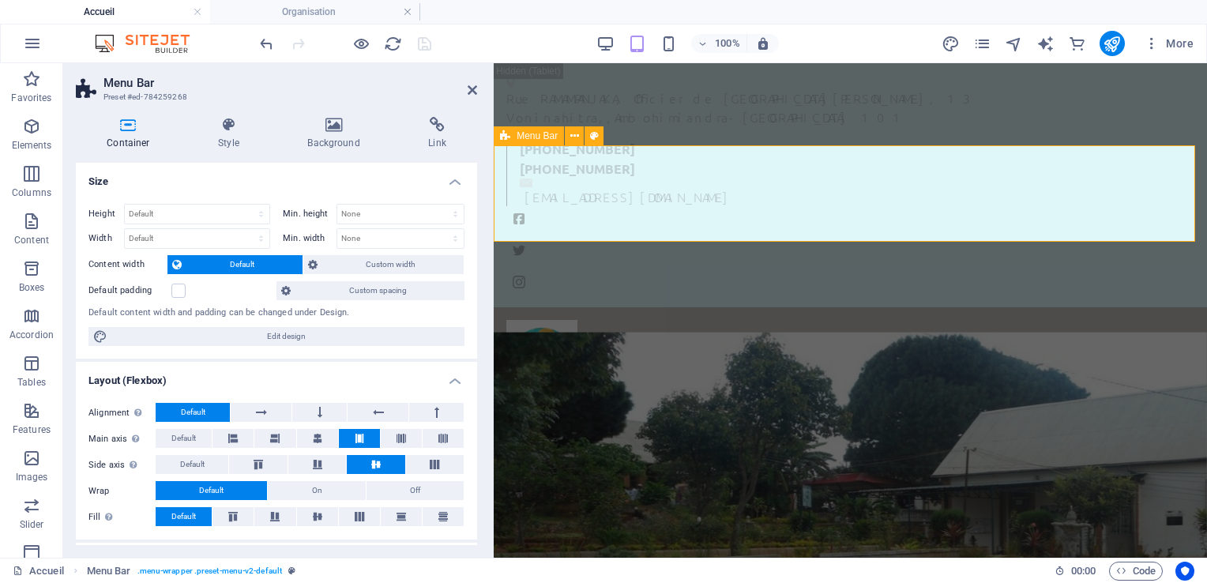
click at [704, 307] on div "Accueil Mot de bienvenue Historique Vision et missions Nos services Actualités …" at bounding box center [850, 355] width 713 height 96
click at [701, 307] on div "Accueil Mot de bienvenue Historique Vision et missions Nos services Actualités …" at bounding box center [850, 355] width 713 height 96
click at [668, 307] on div "Accueil Mot de bienvenue Historique Vision et missions Nos services Actualités …" at bounding box center [850, 355] width 713 height 96
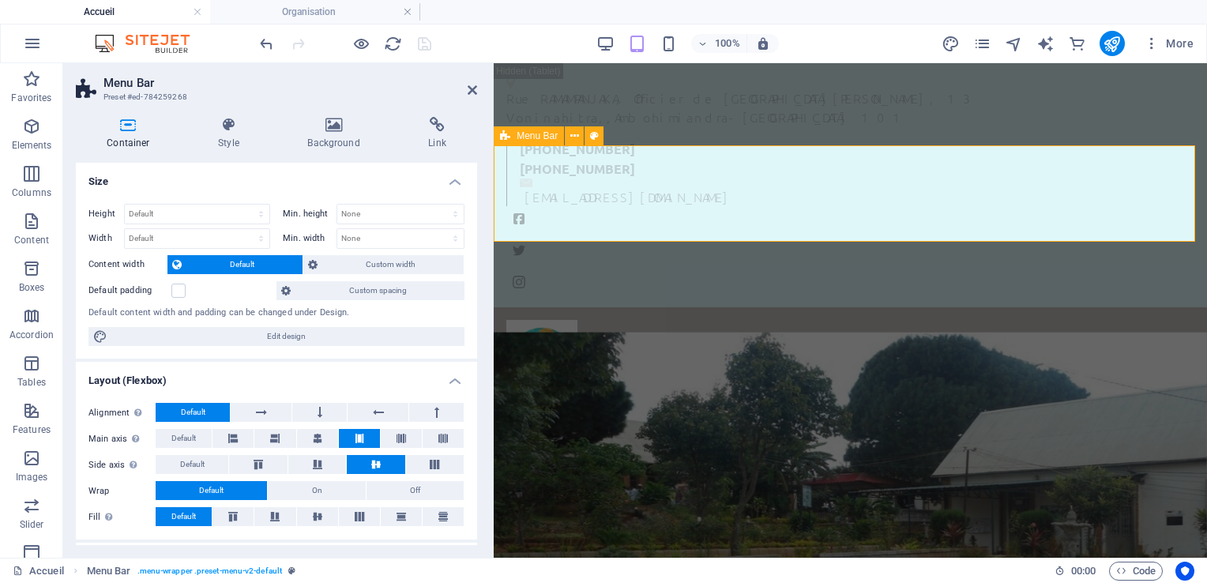
click at [668, 307] on div "Accueil Mot de bienvenue Historique Vision et missions Nos services Actualités …" at bounding box center [850, 355] width 713 height 96
click at [439, 129] on icon at bounding box center [437, 125] width 80 height 16
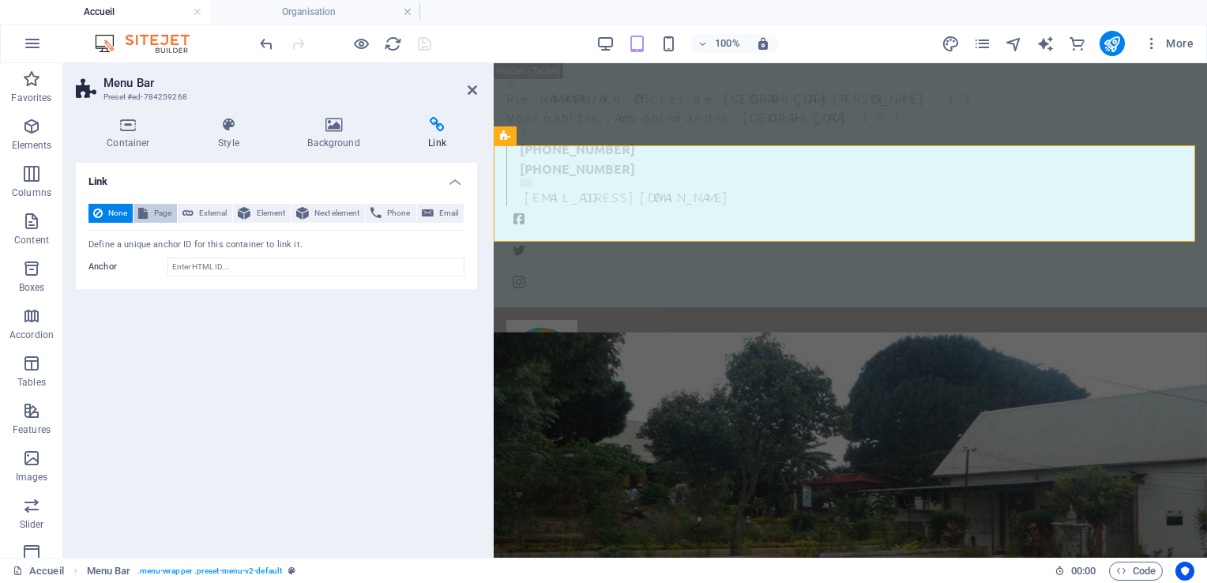
click at [163, 205] on span "Page" at bounding box center [161, 213] width 19 height 19
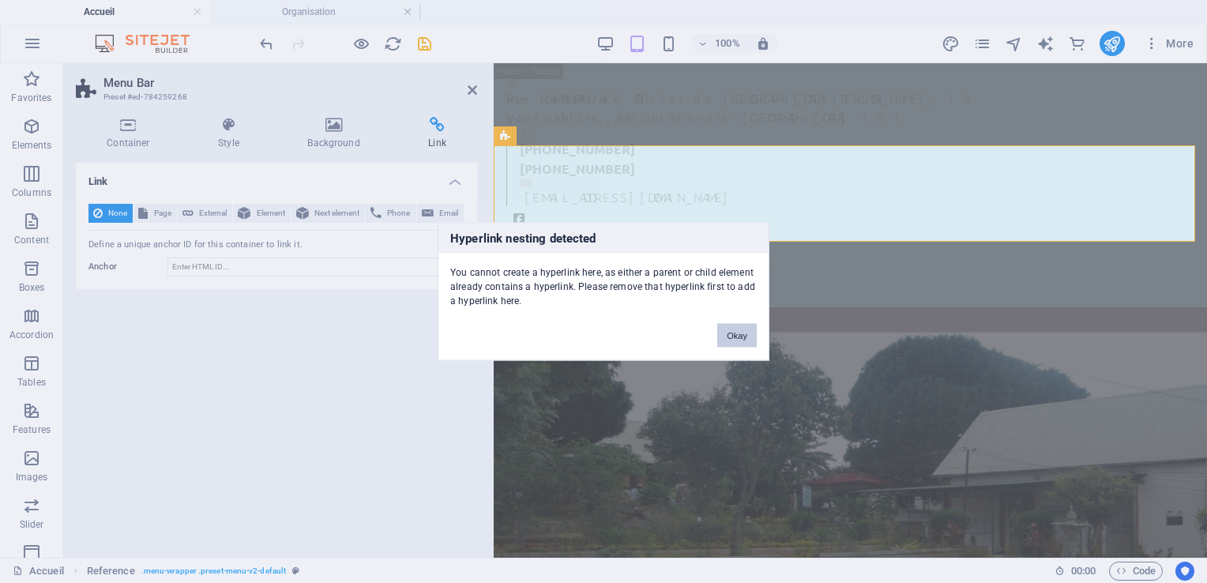
click at [729, 340] on button "Okay" at bounding box center [736, 336] width 39 height 24
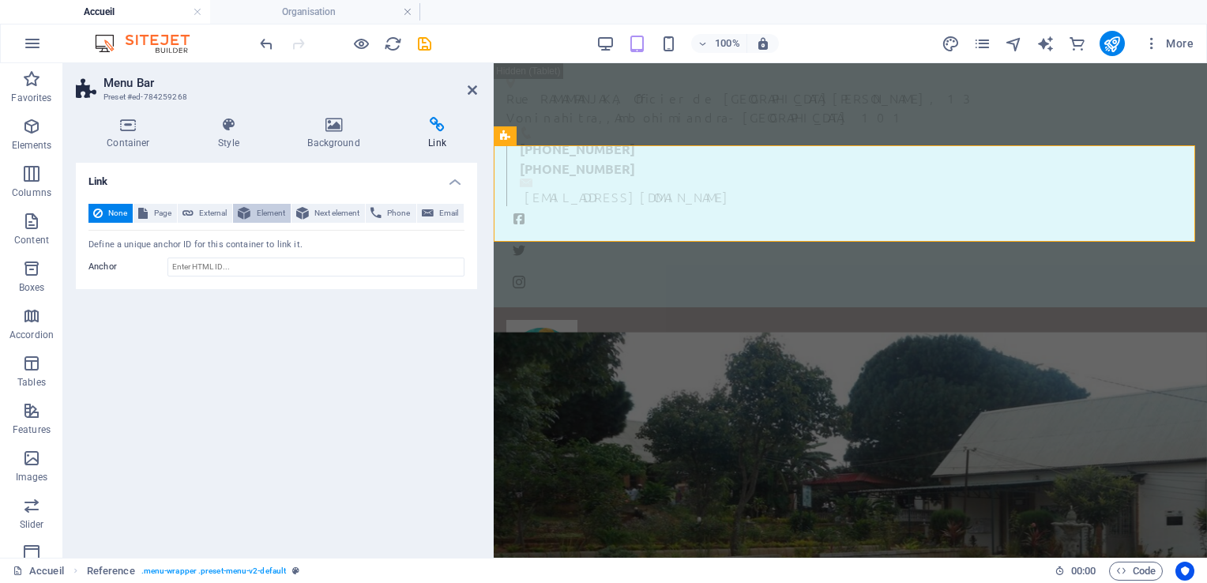
click at [259, 217] on span "Element" at bounding box center [270, 213] width 30 height 19
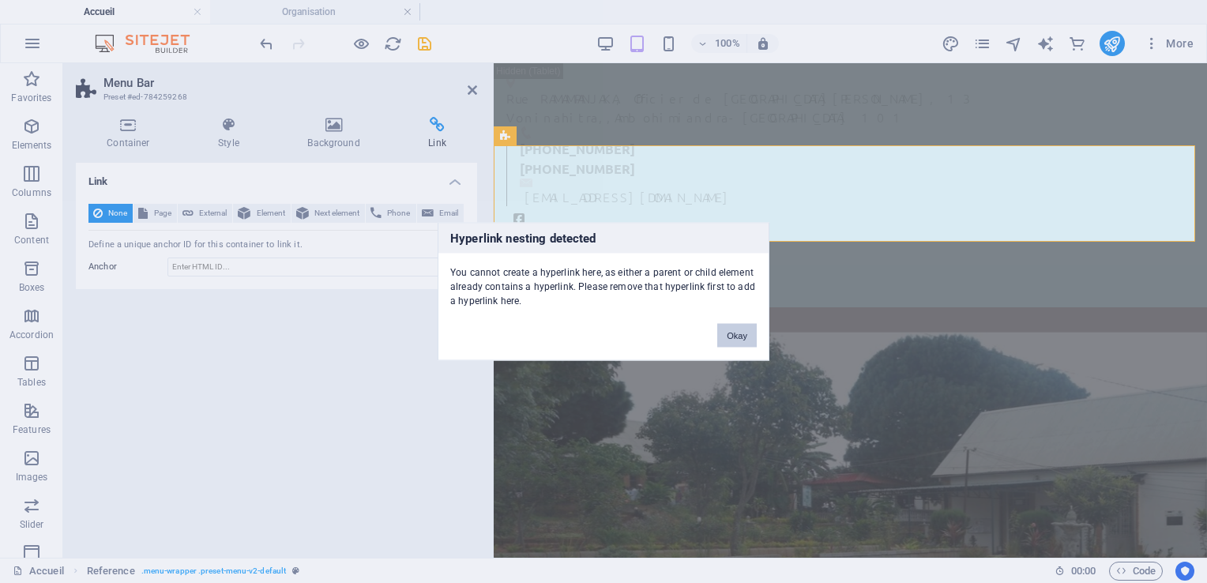
click at [730, 329] on button "Okay" at bounding box center [736, 336] width 39 height 24
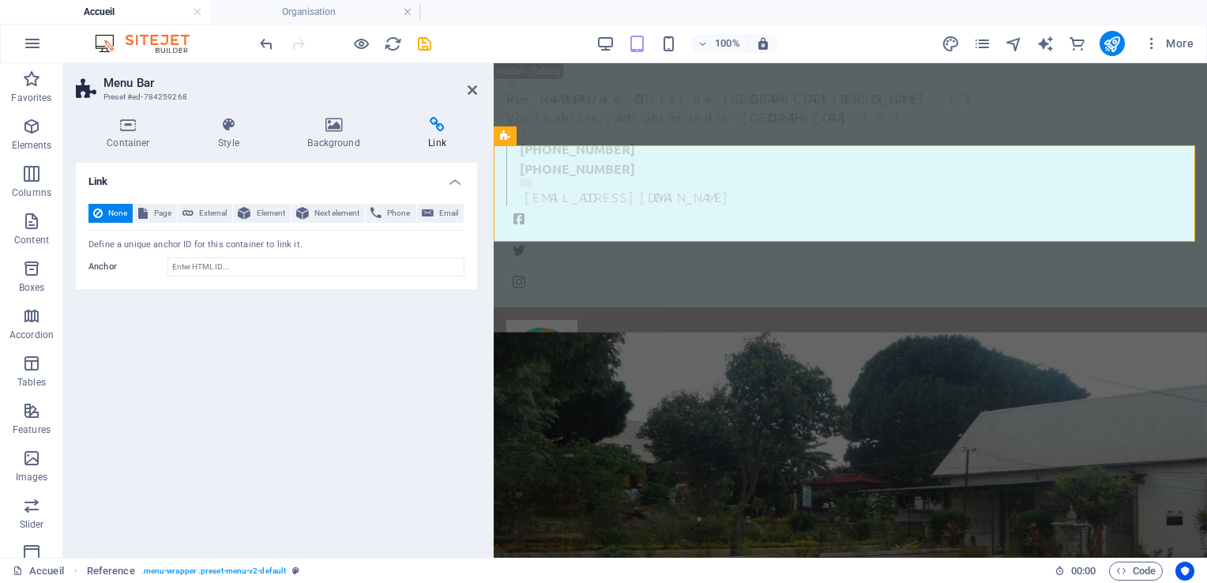
click at [109, 213] on span "None" at bounding box center [117, 213] width 21 height 19
click at [159, 212] on span "Page" at bounding box center [161, 213] width 19 height 19
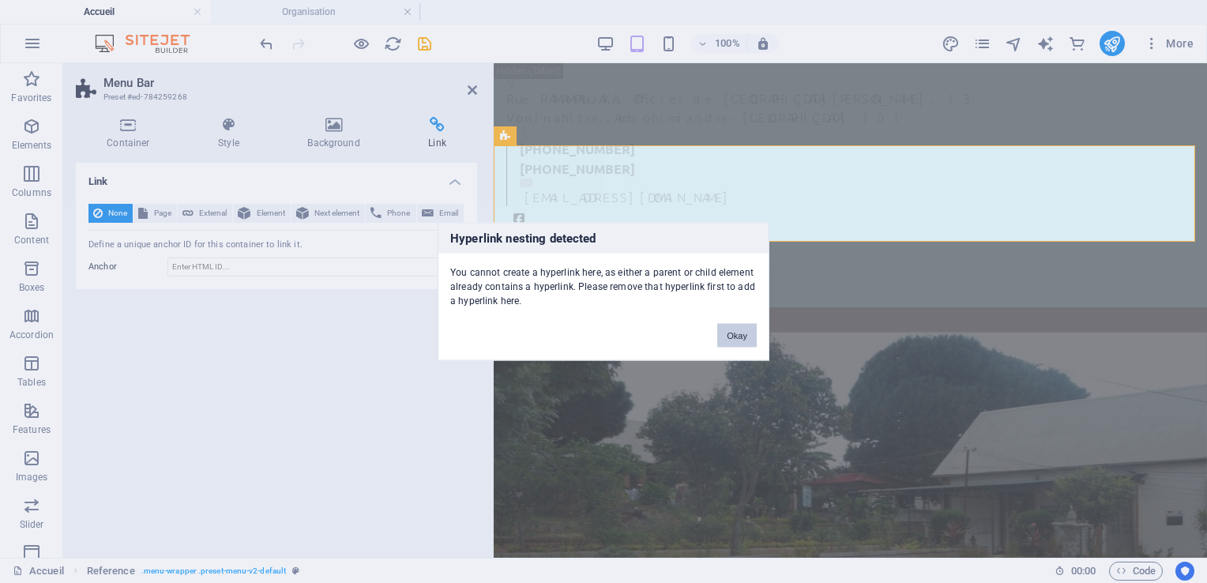
click at [736, 336] on button "Okay" at bounding box center [736, 336] width 39 height 24
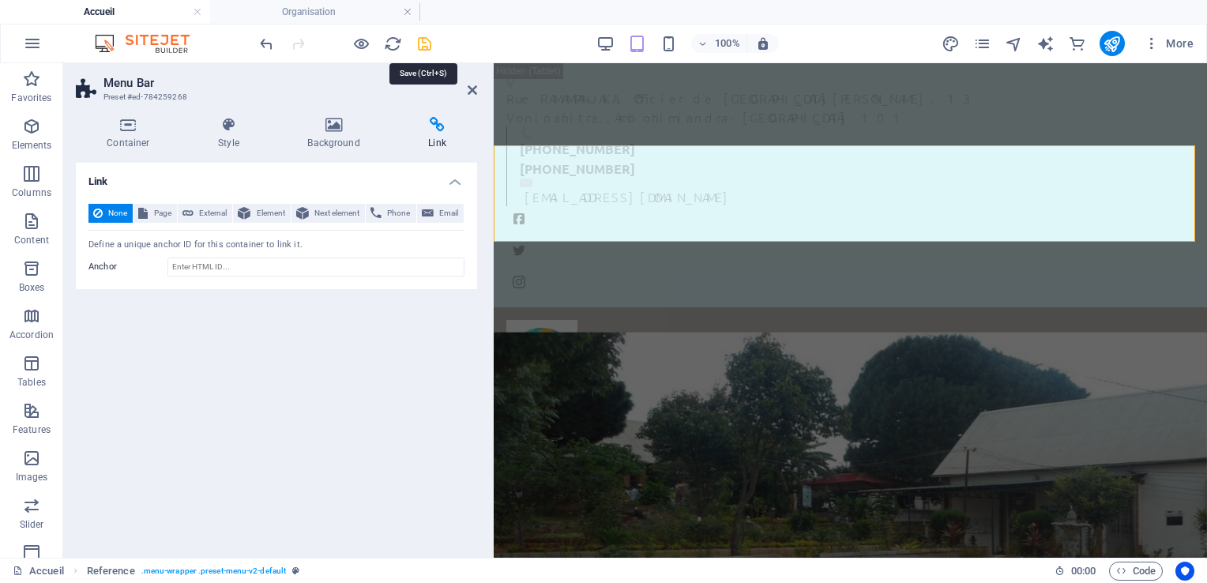
click at [423, 40] on icon "save" at bounding box center [424, 44] width 18 height 18
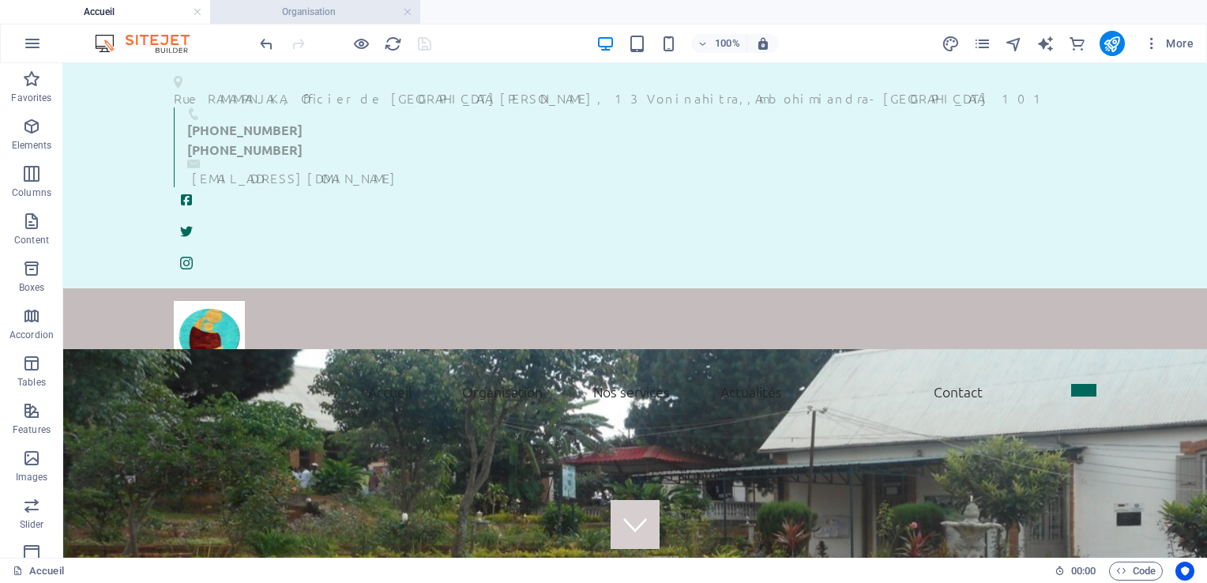
click at [341, 15] on h4 "Organisation" at bounding box center [315, 11] width 210 height 17
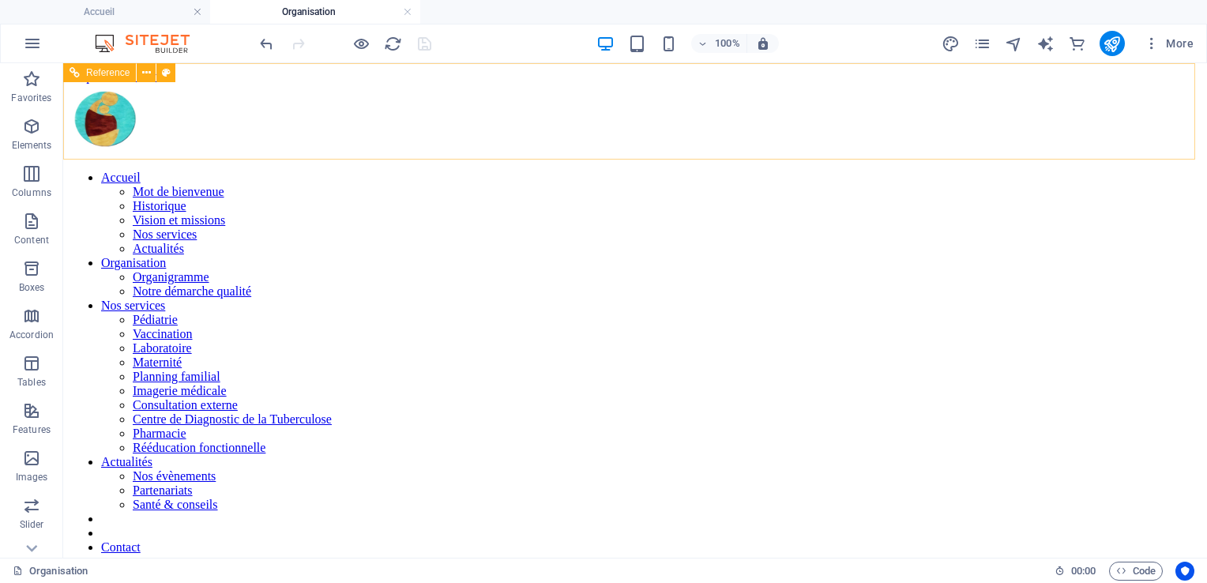
click at [490, 171] on nav "Accueil Mot de bienvenue Historique Vision et missions Nos services Actualités …" at bounding box center [635, 384] width 1131 height 426
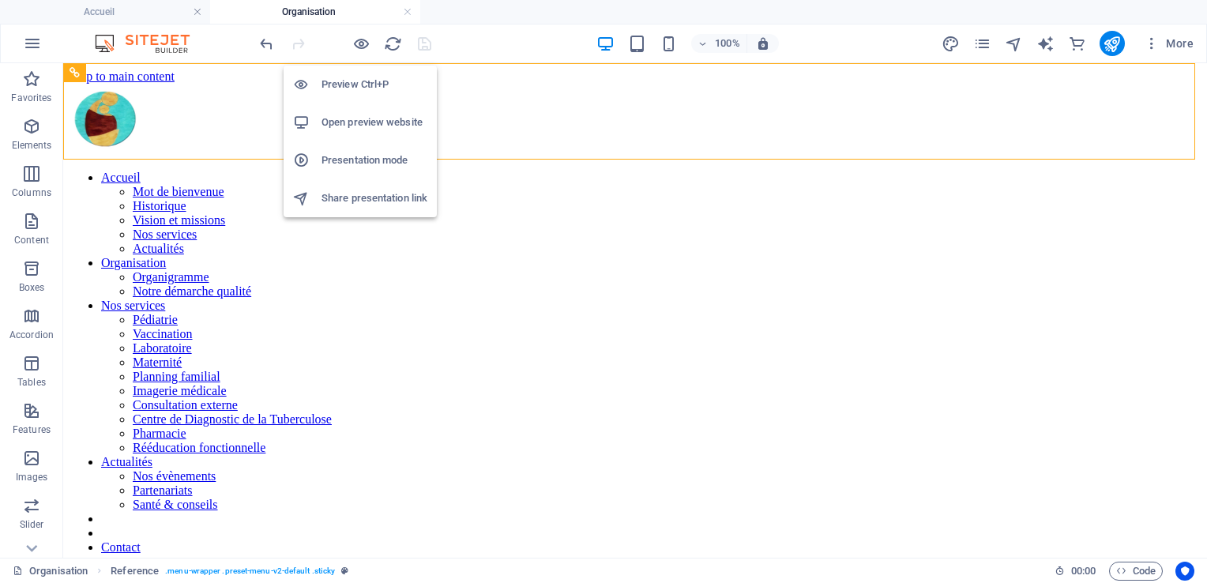
click at [344, 81] on h6 "Preview Ctrl+P" at bounding box center [374, 84] width 106 height 19
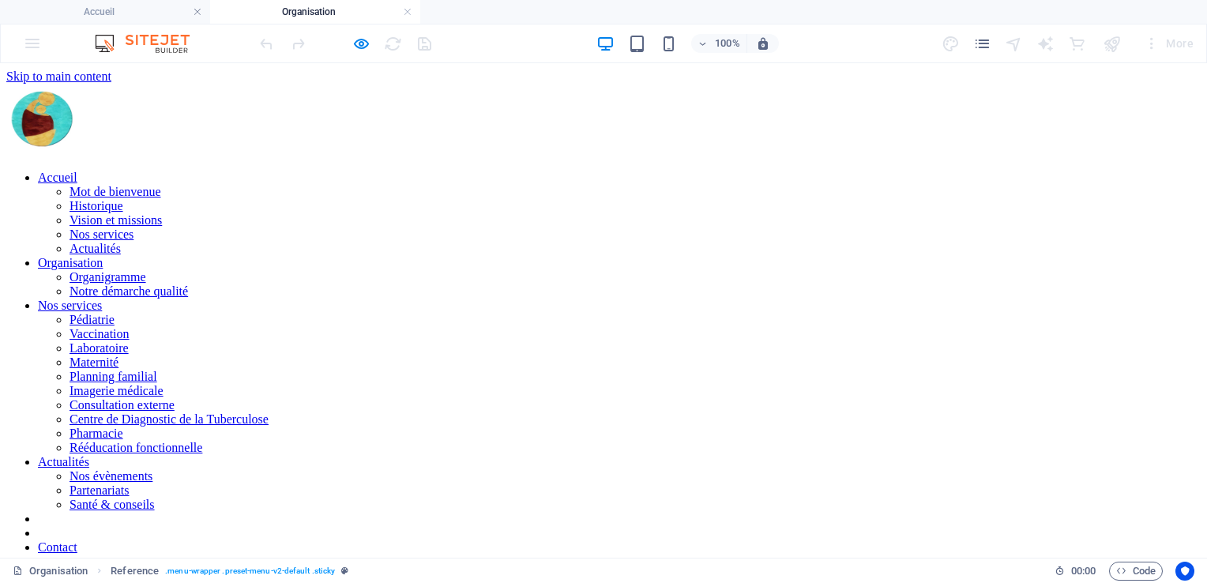
click at [146, 270] on link "Organigramme" at bounding box center [108, 276] width 77 height 13
click at [161, 185] on link "Mot de bienvenue" at bounding box center [116, 191] width 92 height 13
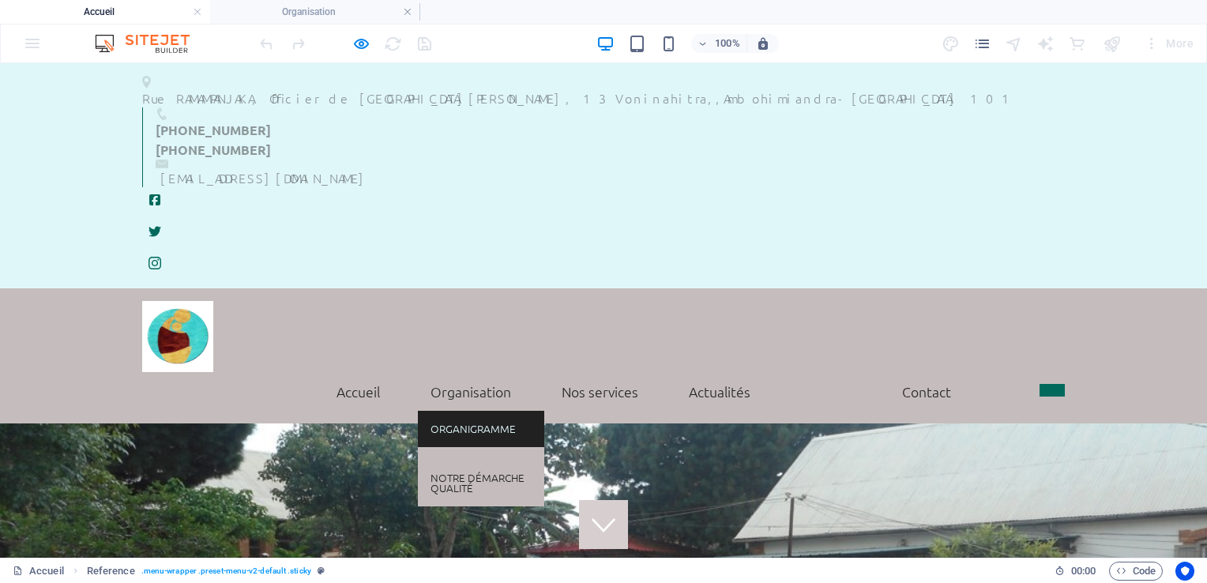
click at [457, 411] on link "Organigramme" at bounding box center [481, 429] width 126 height 36
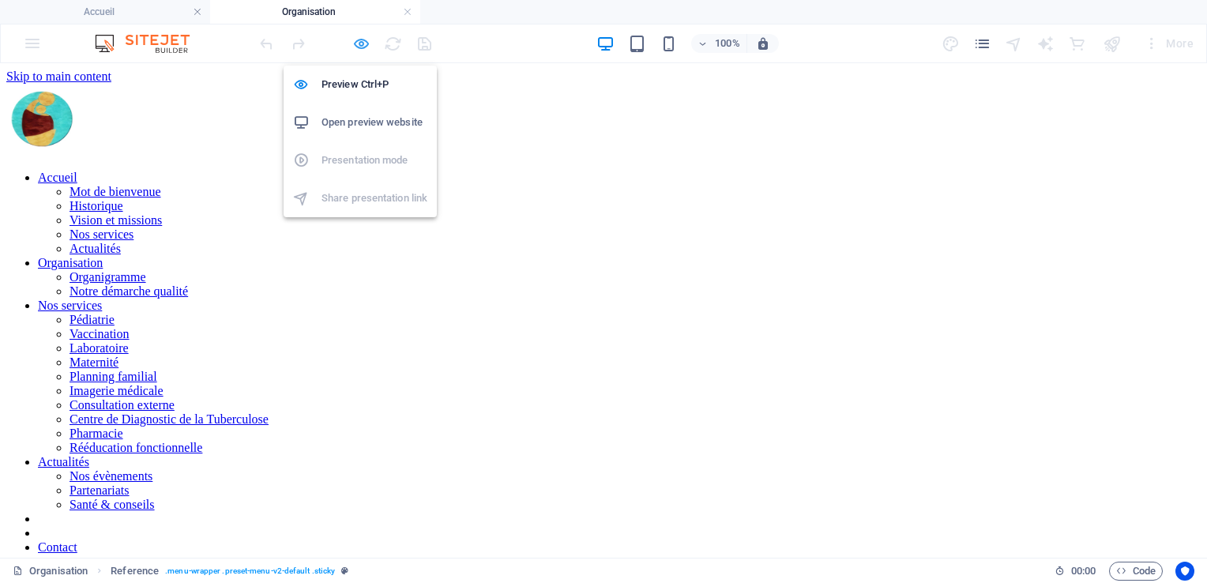
click at [363, 43] on icon "button" at bounding box center [361, 44] width 18 height 18
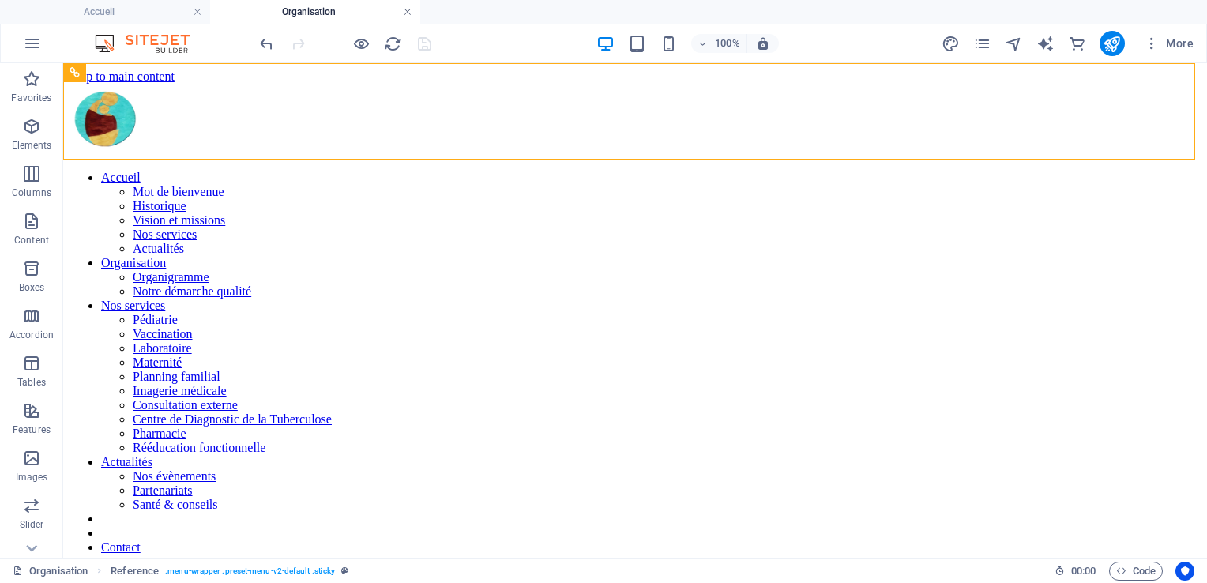
click at [408, 14] on link at bounding box center [407, 12] width 9 height 15
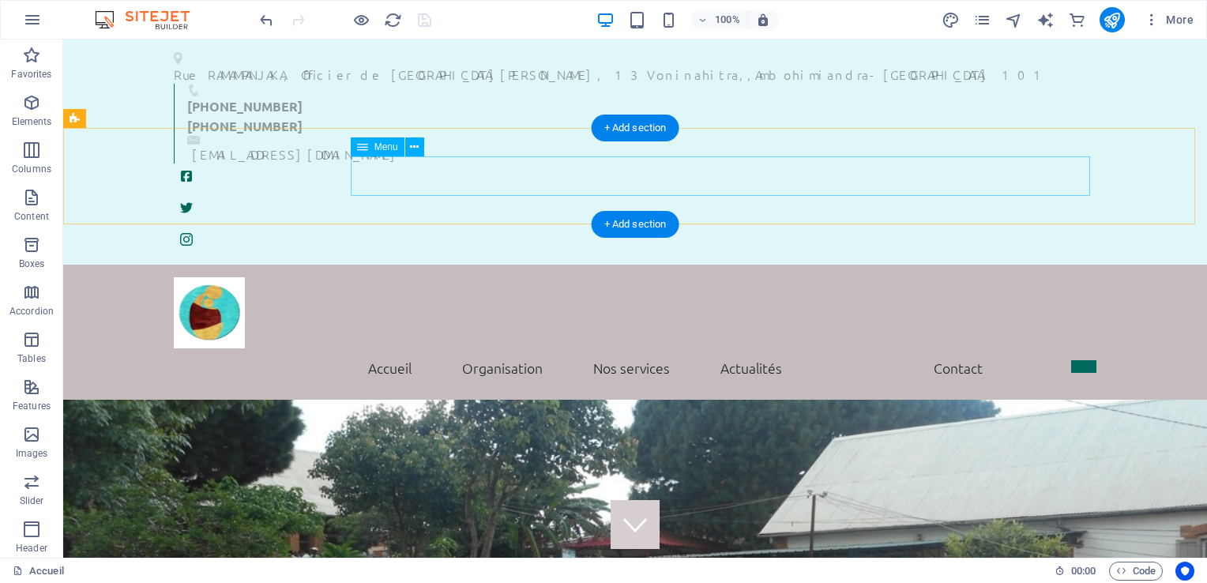
click at [610, 348] on nav "Accueil Mot de bienvenue Historique Vision et missions Nos services Actualités …" at bounding box center [635, 367] width 922 height 39
select select
select select "1"
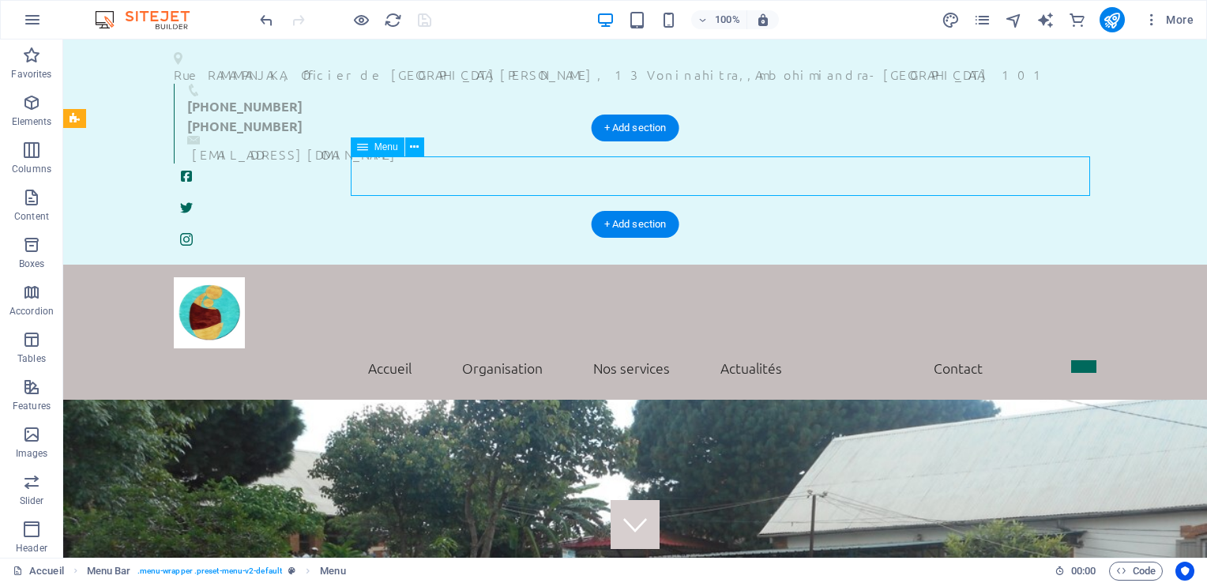
select select
select select "1"
select select
select select "1"
select select
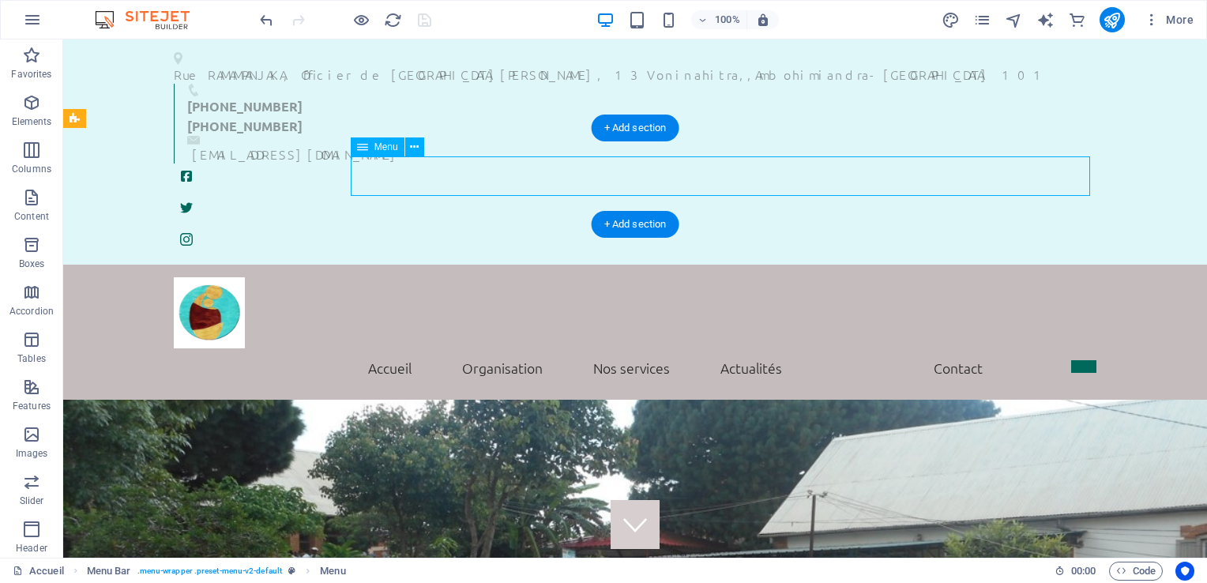
select select "search"
select select "21"
select select
select select "21"
select select
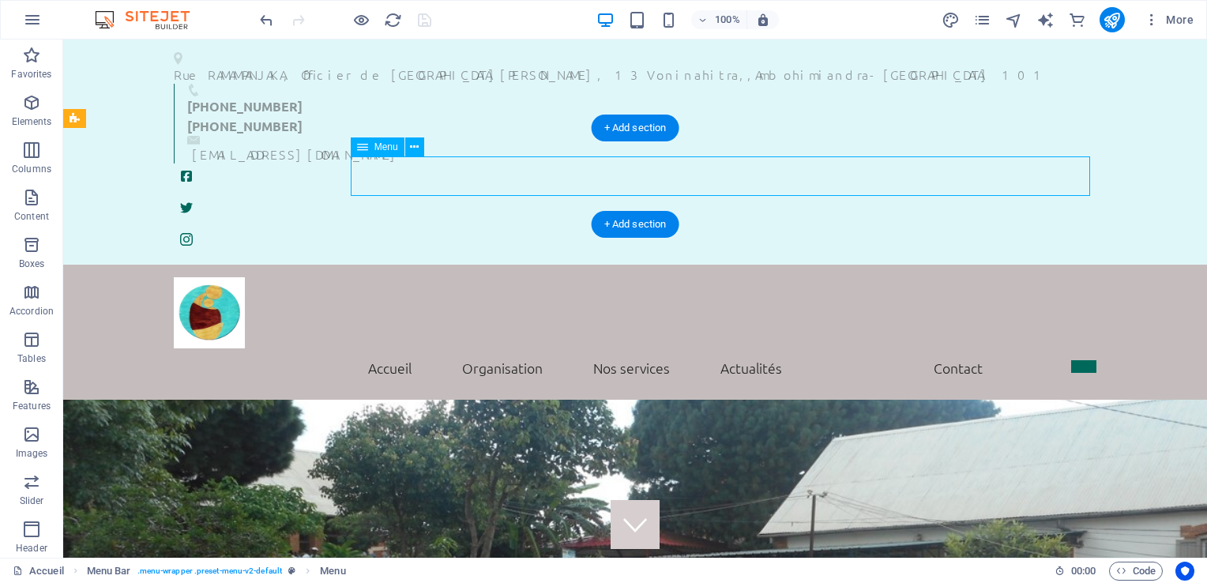
select select "21"
select select
select select "21"
select select
select select "21"
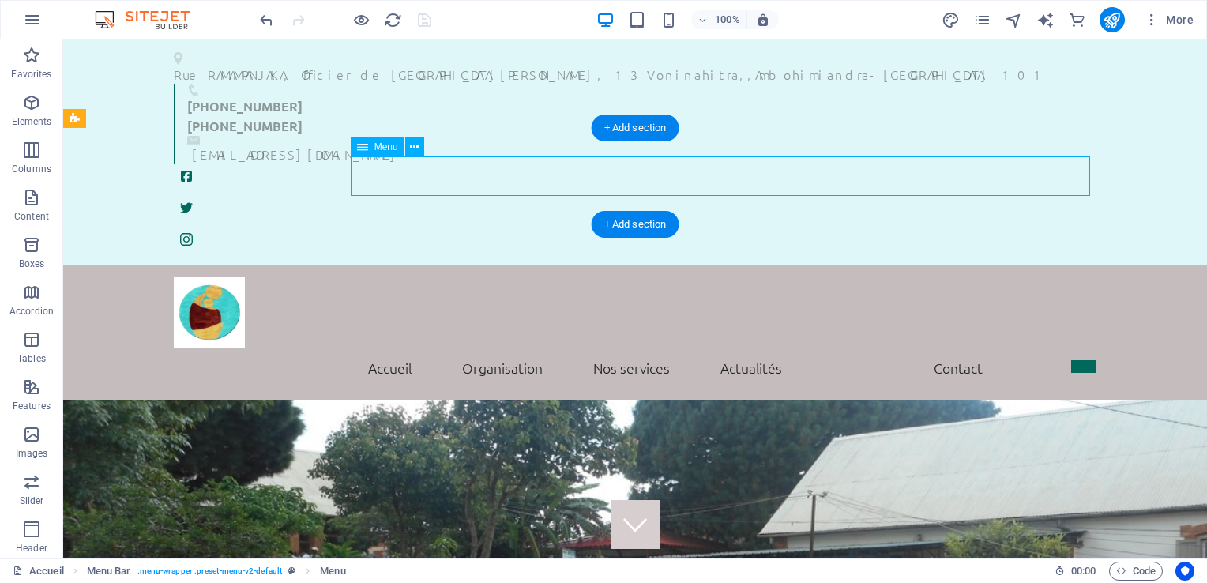
select select
select select "21"
select select
select select "21"
select select
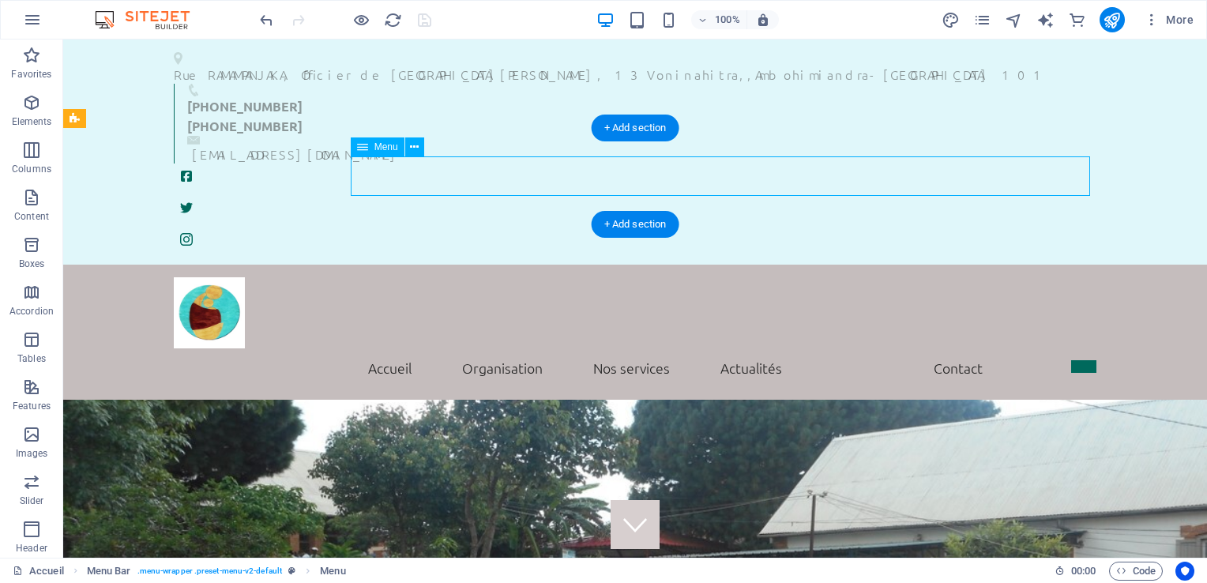
select select "21"
select select
select select "21"
select select
select select "21"
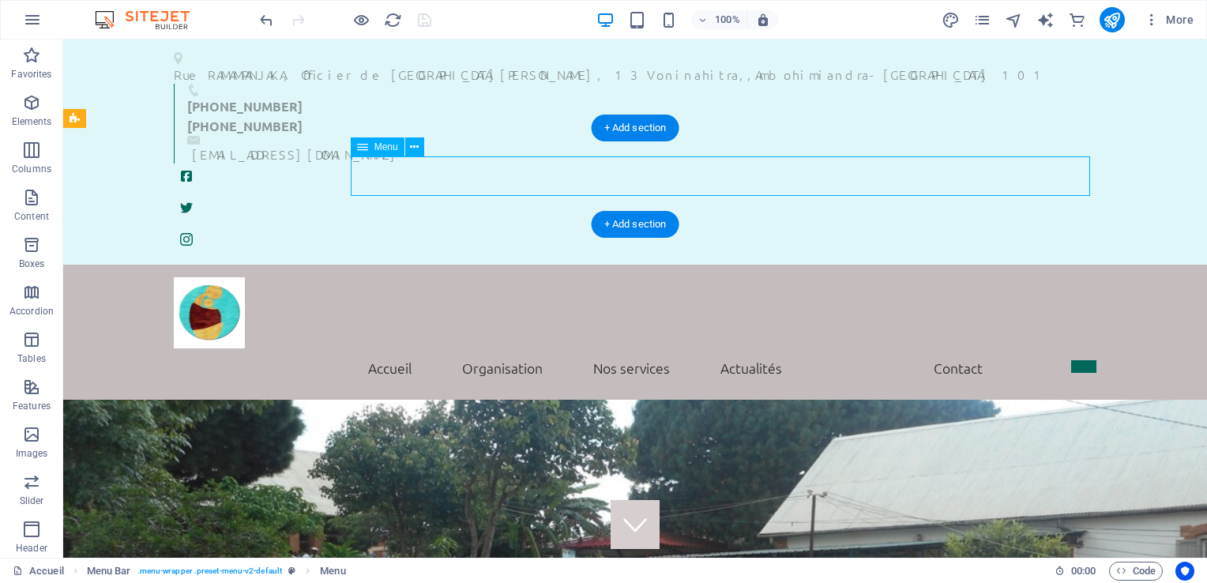
select select
select select "21"
select select
select select "21"
select select
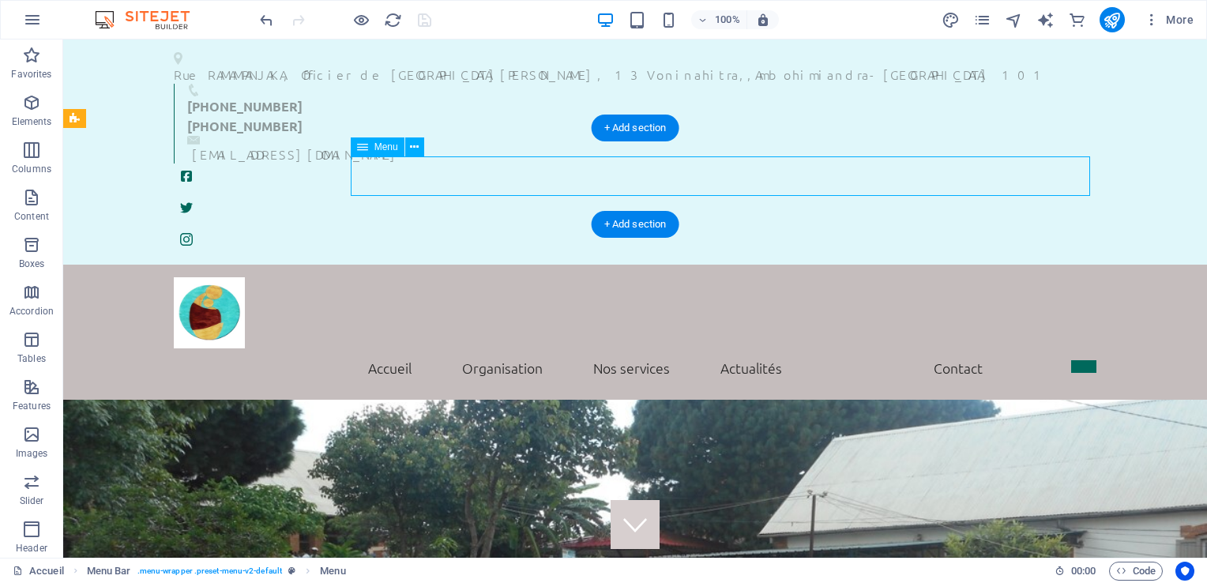
select select "21"
select select
select select "default"
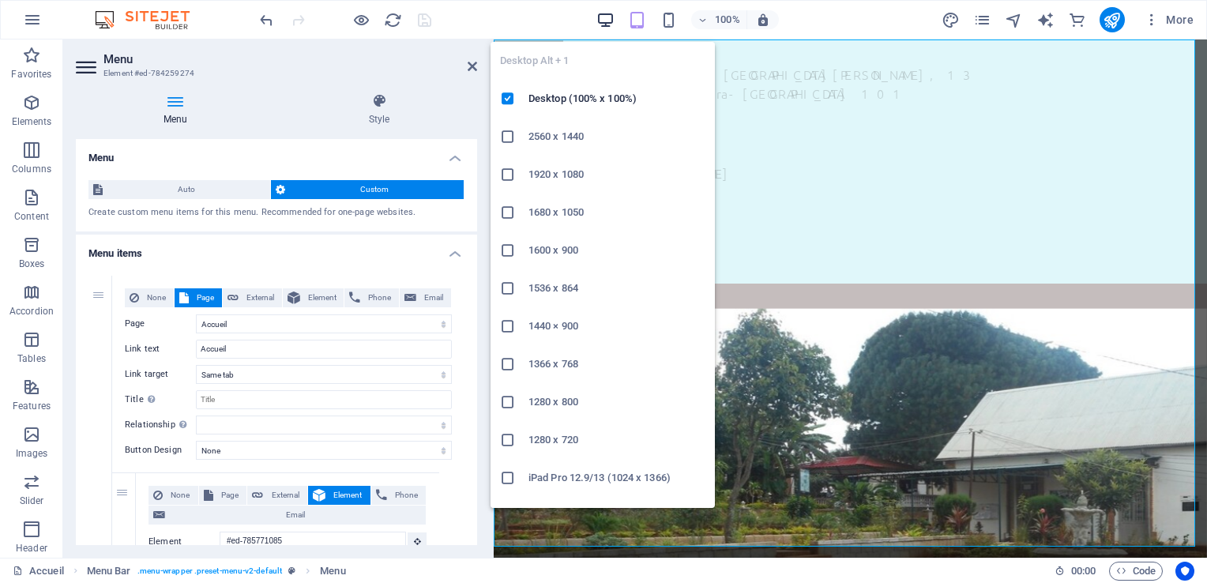
click at [607, 20] on icon "button" at bounding box center [605, 20] width 18 height 18
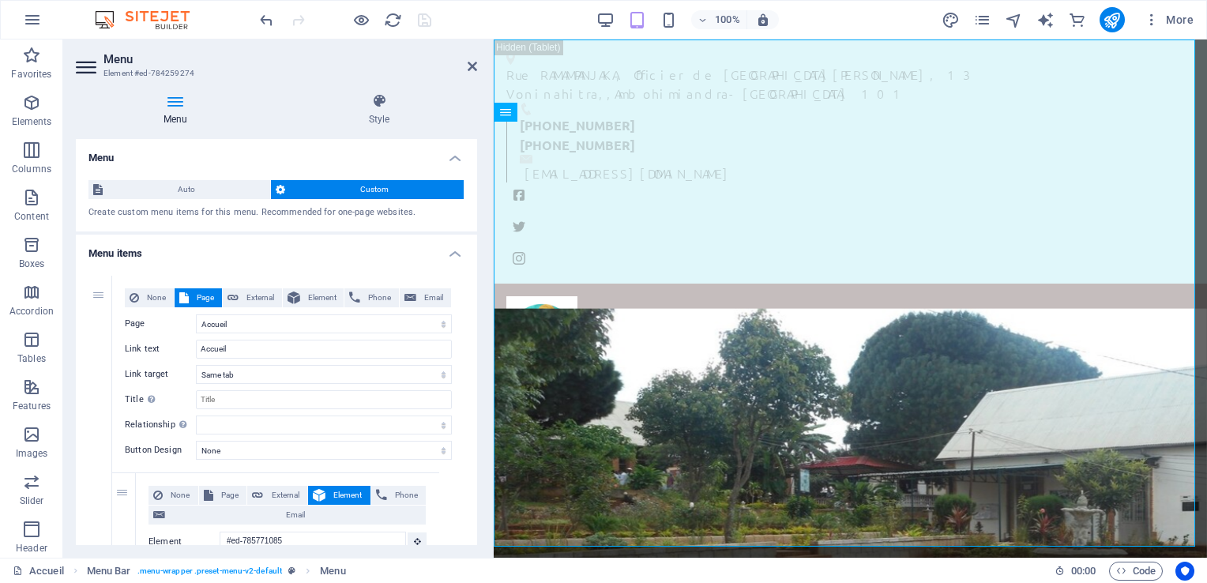
drag, startPoint x: 478, startPoint y: 141, endPoint x: 478, endPoint y: 176, distance: 35.5
click at [478, 176] on div "Menu Style Menu Auto Custom Create custom menu items for this menu. Recommended…" at bounding box center [276, 319] width 426 height 477
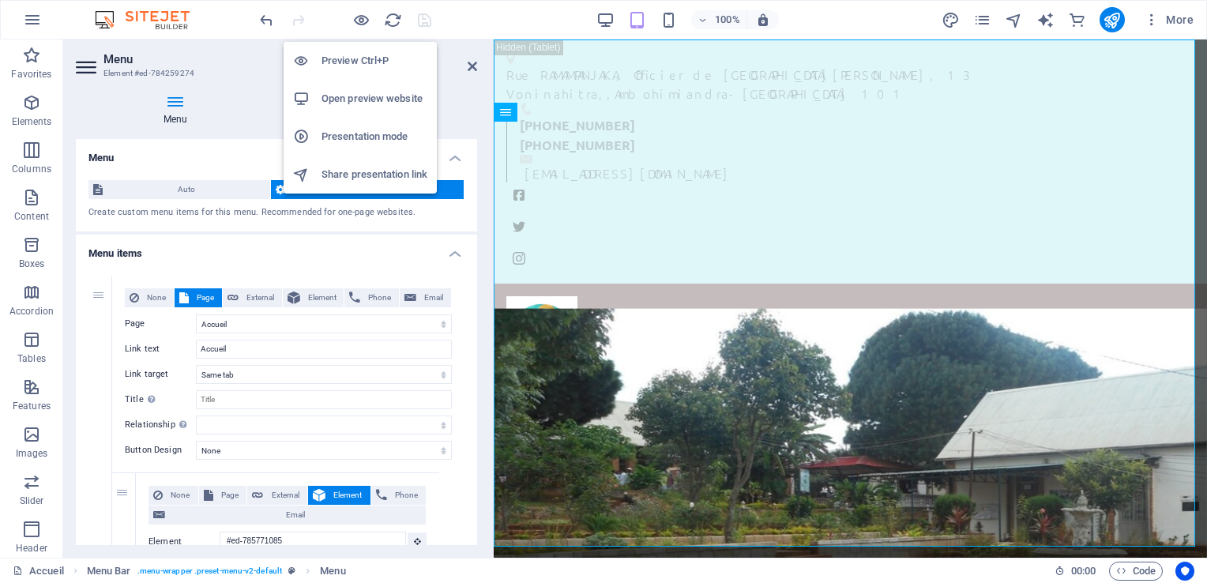
click at [333, 58] on h6 "Preview Ctrl+P" at bounding box center [374, 60] width 106 height 19
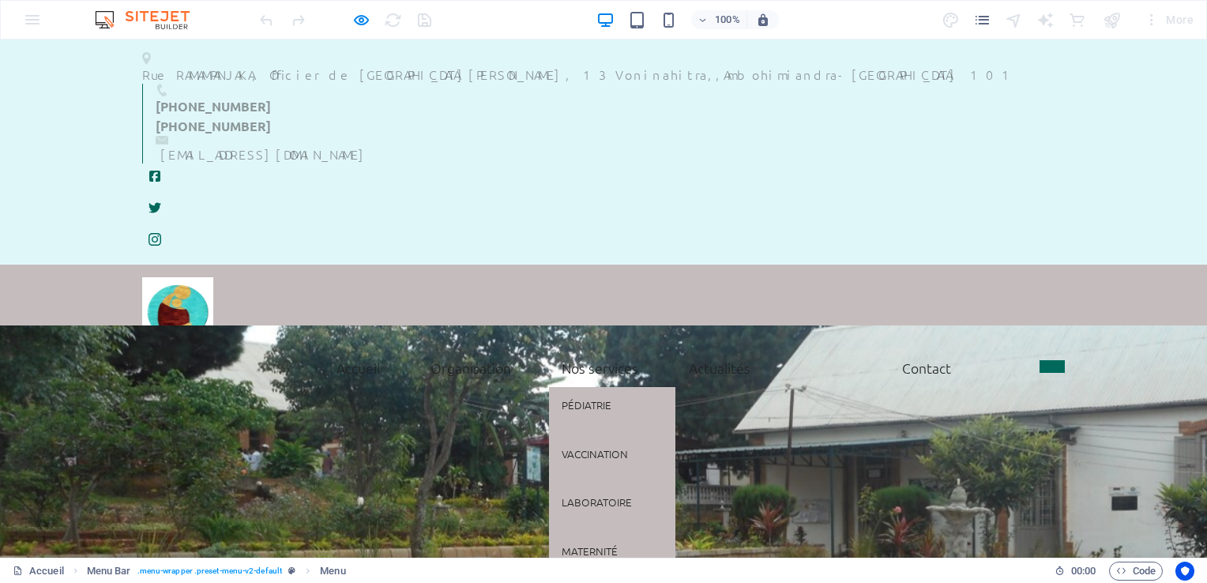
click at [606, 348] on link "Nos services" at bounding box center [600, 367] width 102 height 39
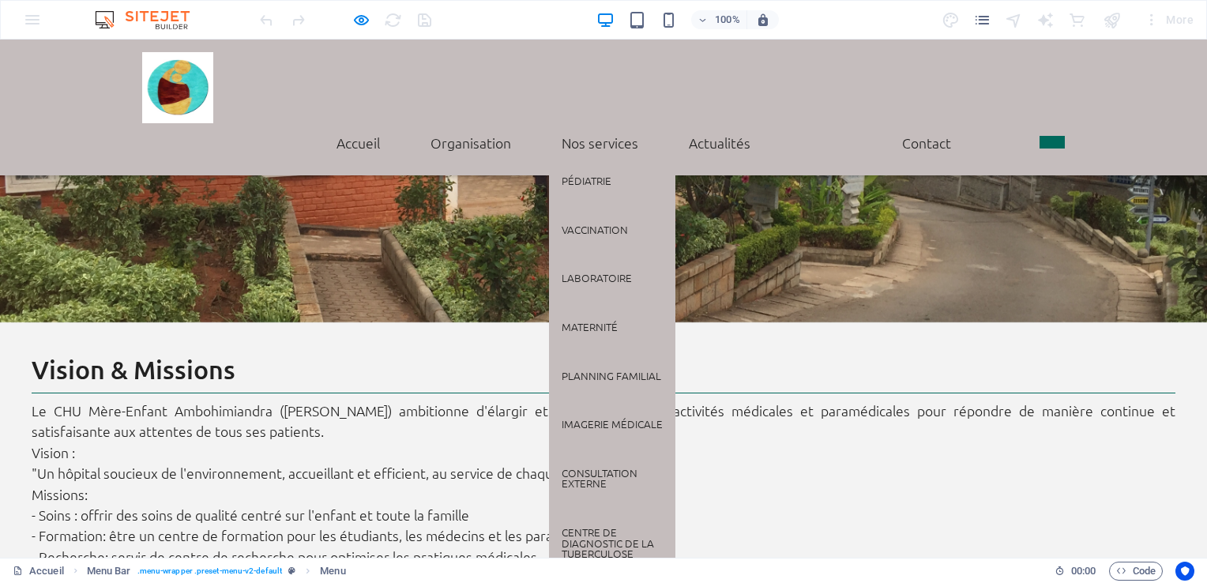
scroll to position [1811, 0]
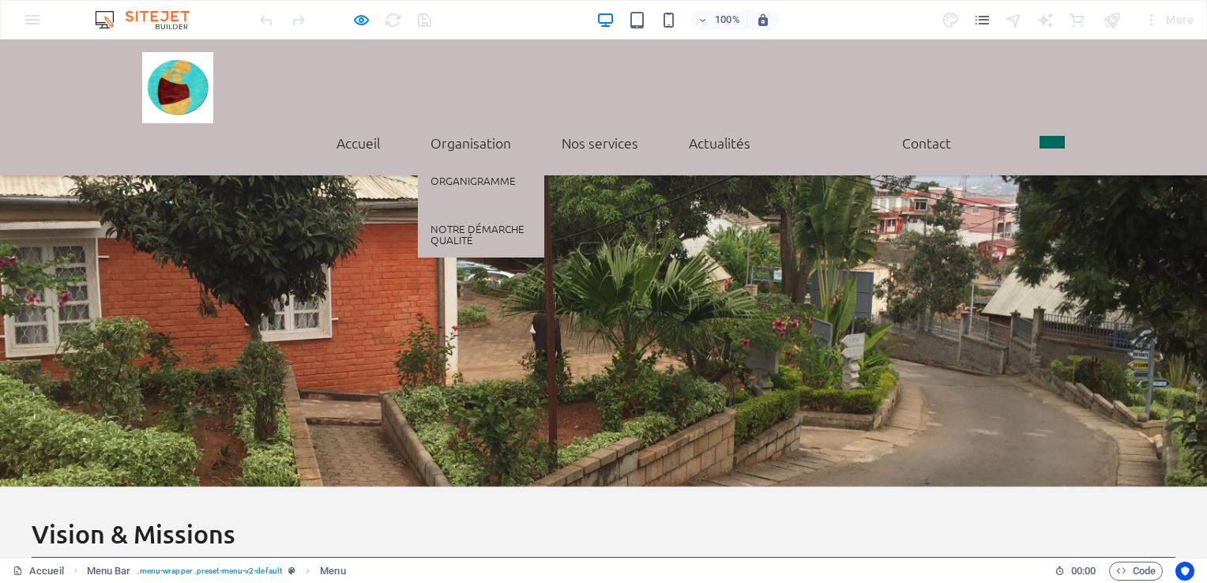
click at [474, 123] on link "Organisation" at bounding box center [471, 142] width 106 height 39
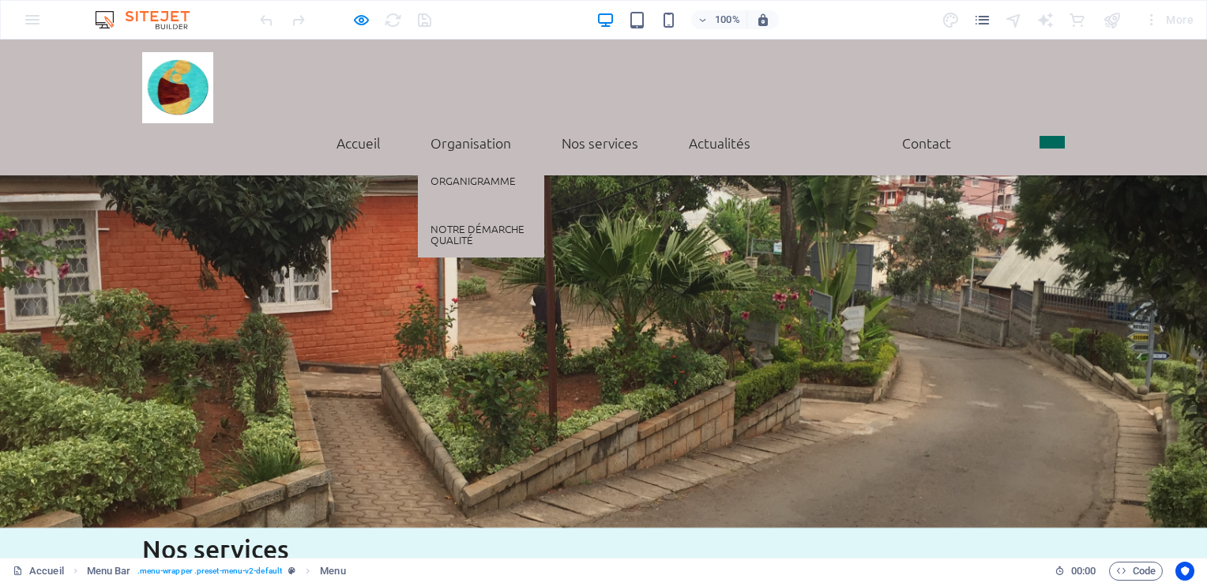
scroll to position [0, 0]
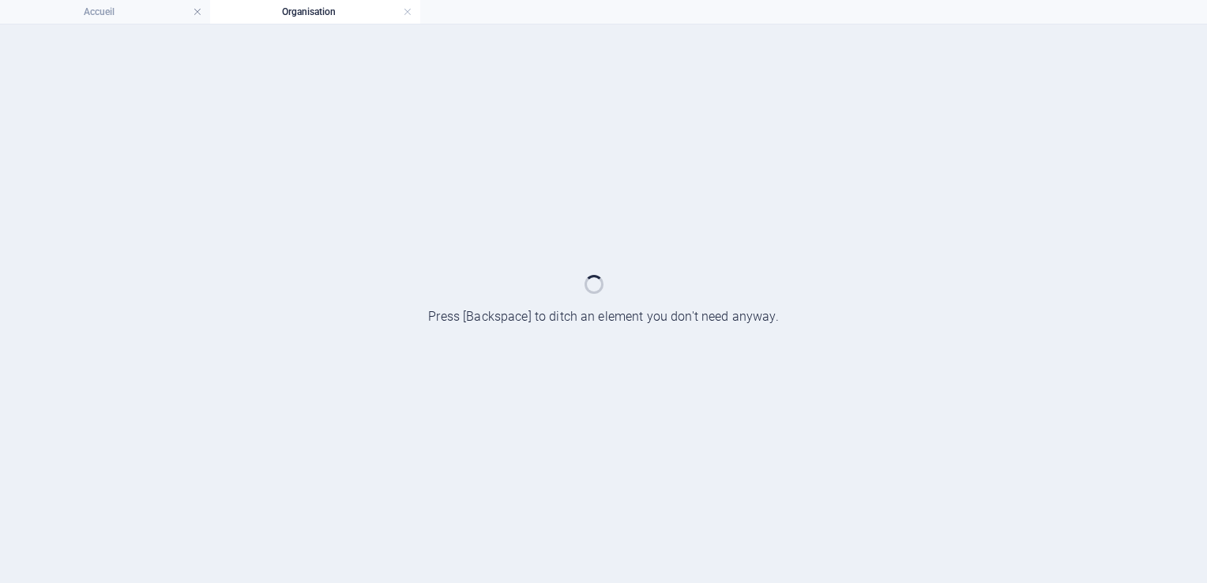
click at [400, 6] on h4 "Organisation" at bounding box center [315, 11] width 210 height 17
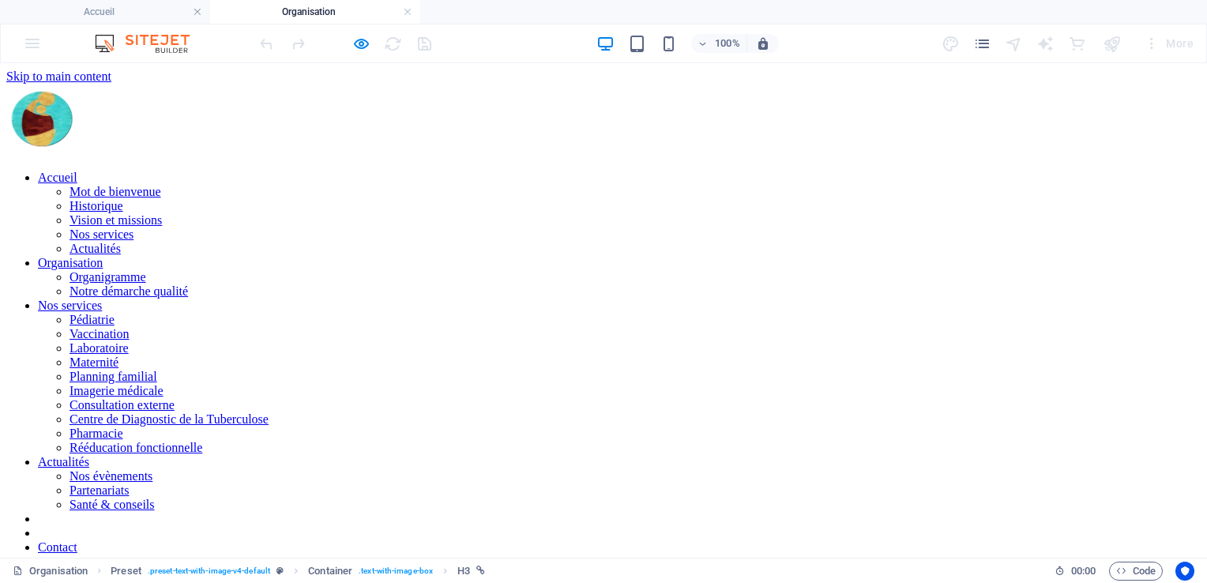
click at [730, 171] on nav "Accueil Mot de bienvenue Historique Vision et missions Nos services Actualités …" at bounding box center [603, 384] width 1194 height 426
click at [720, 171] on nav "Accueil Mot de bienvenue Historique Vision et missions Nos services Actualités …" at bounding box center [603, 384] width 1194 height 426
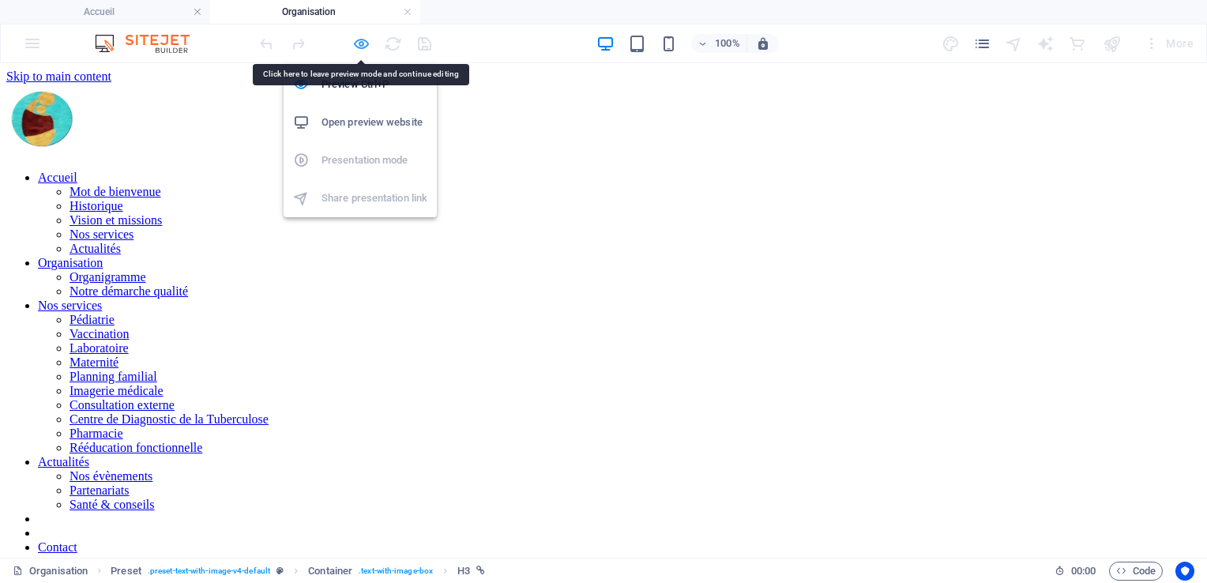
click at [358, 39] on icon "button" at bounding box center [361, 44] width 18 height 18
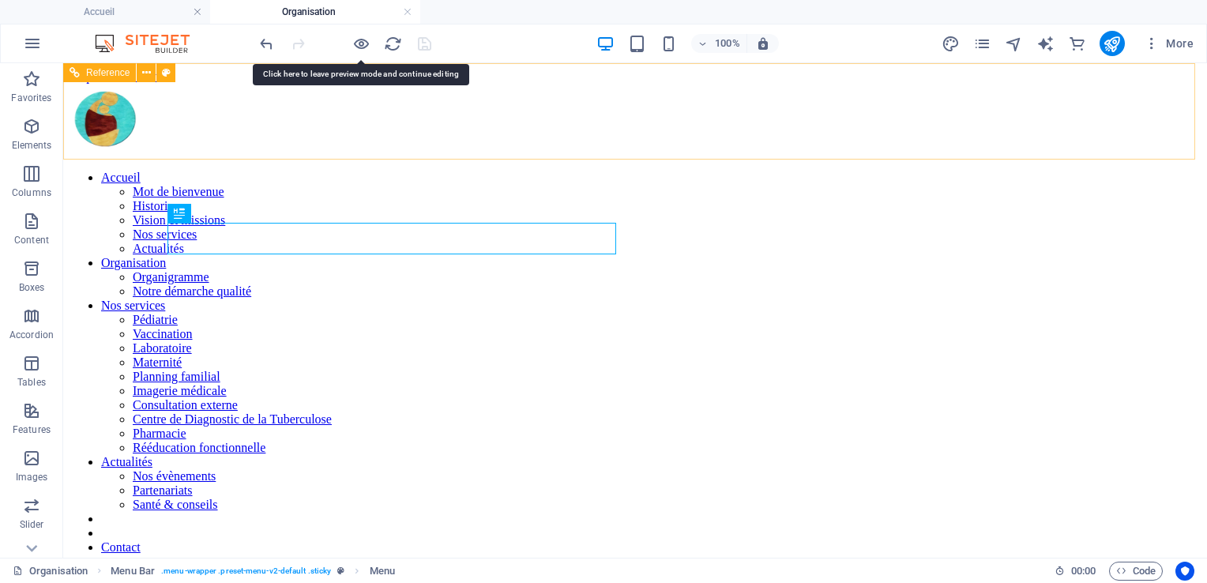
click at [746, 171] on nav "Accueil Mot de bienvenue Historique Vision et missions Nos services Actualités …" at bounding box center [635, 384] width 1131 height 426
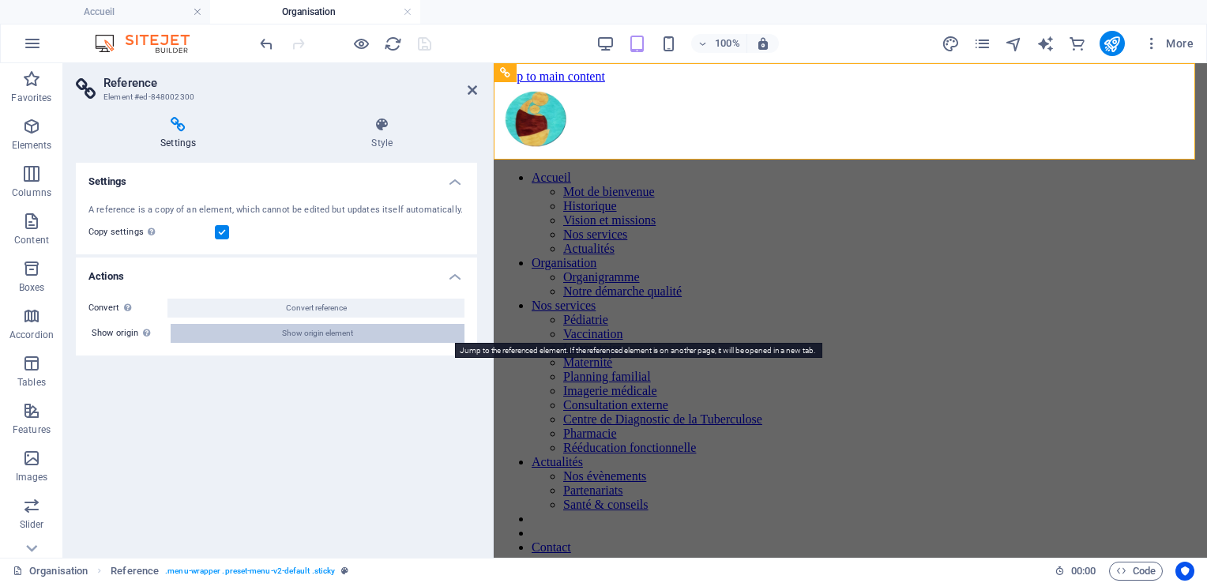
click at [315, 333] on span "Show origin element" at bounding box center [317, 333] width 71 height 19
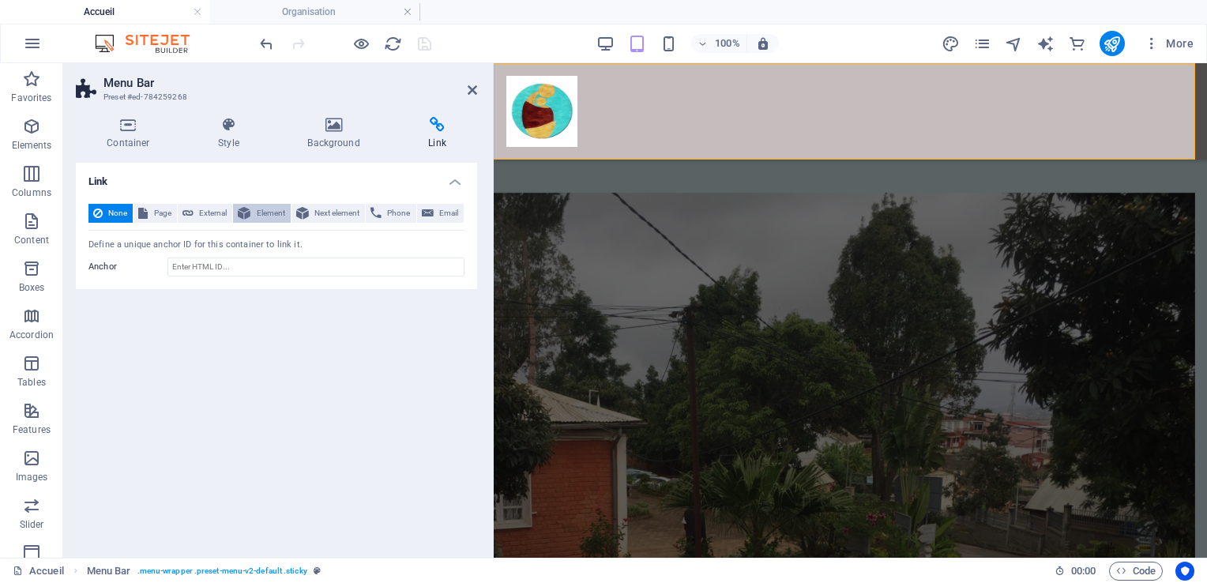
click at [272, 207] on span "Element" at bounding box center [270, 213] width 30 height 19
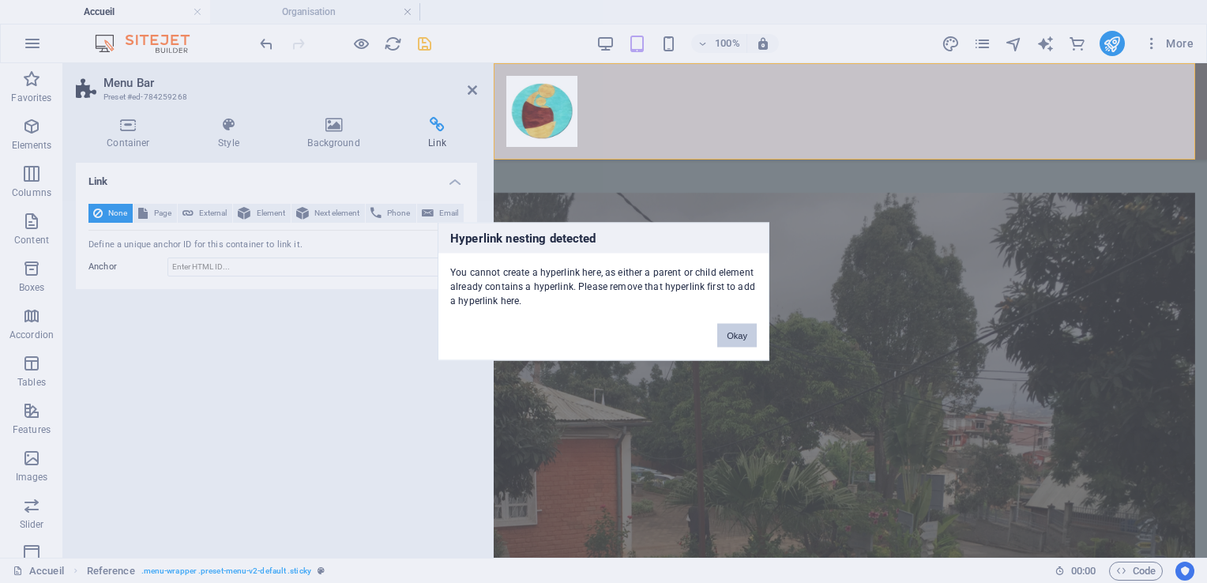
click at [730, 335] on button "Okay" at bounding box center [736, 336] width 39 height 24
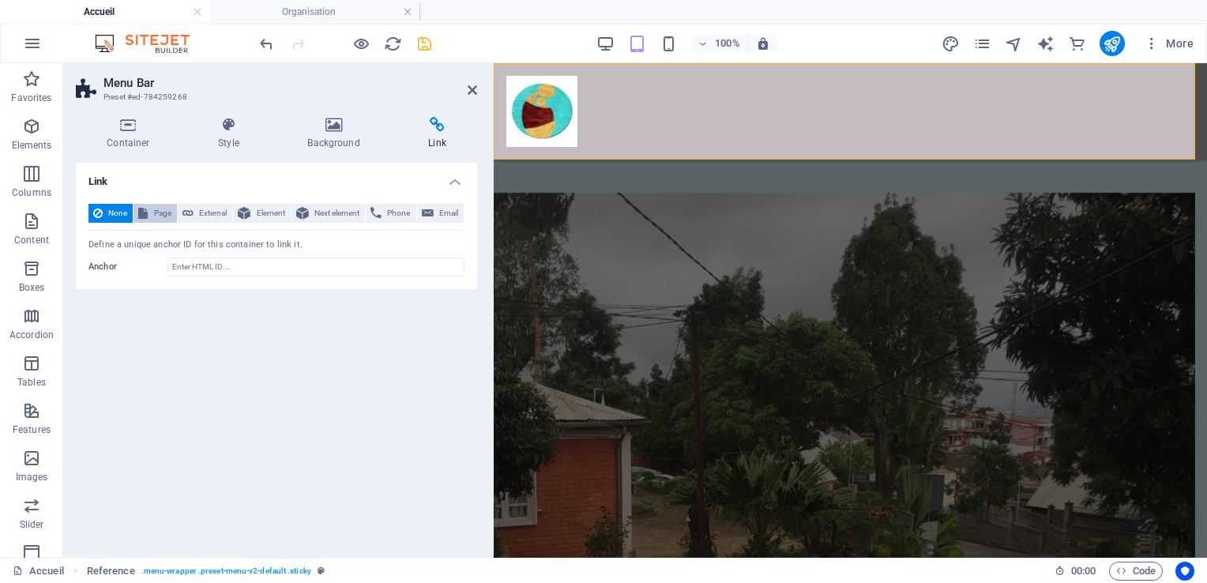
click at [163, 213] on span "Page" at bounding box center [161, 213] width 19 height 19
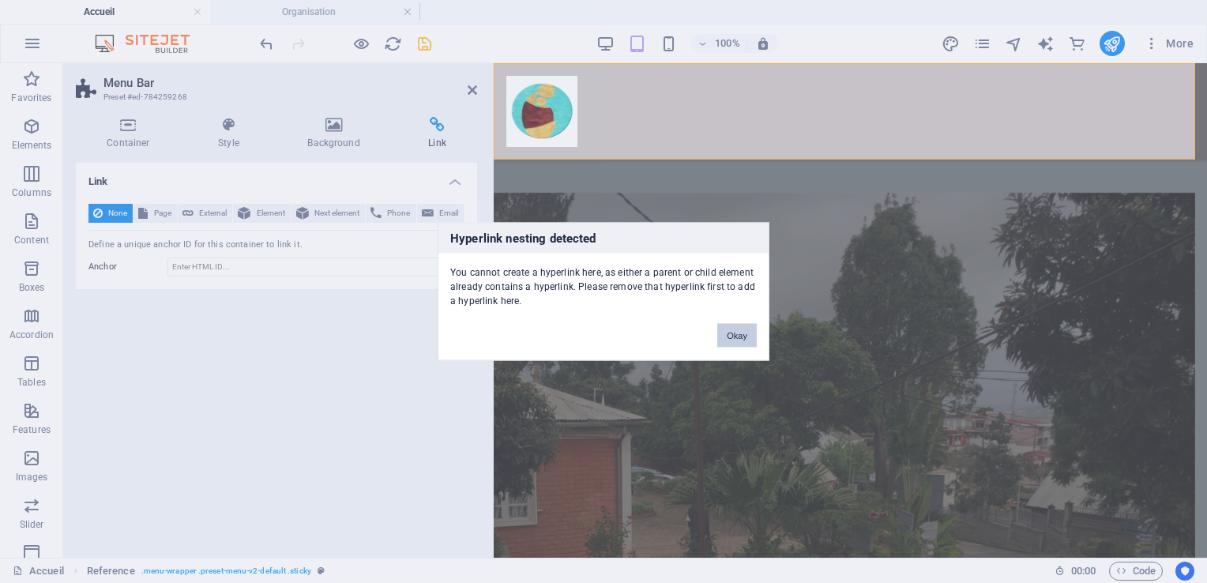
click at [728, 333] on button "Okay" at bounding box center [736, 336] width 39 height 24
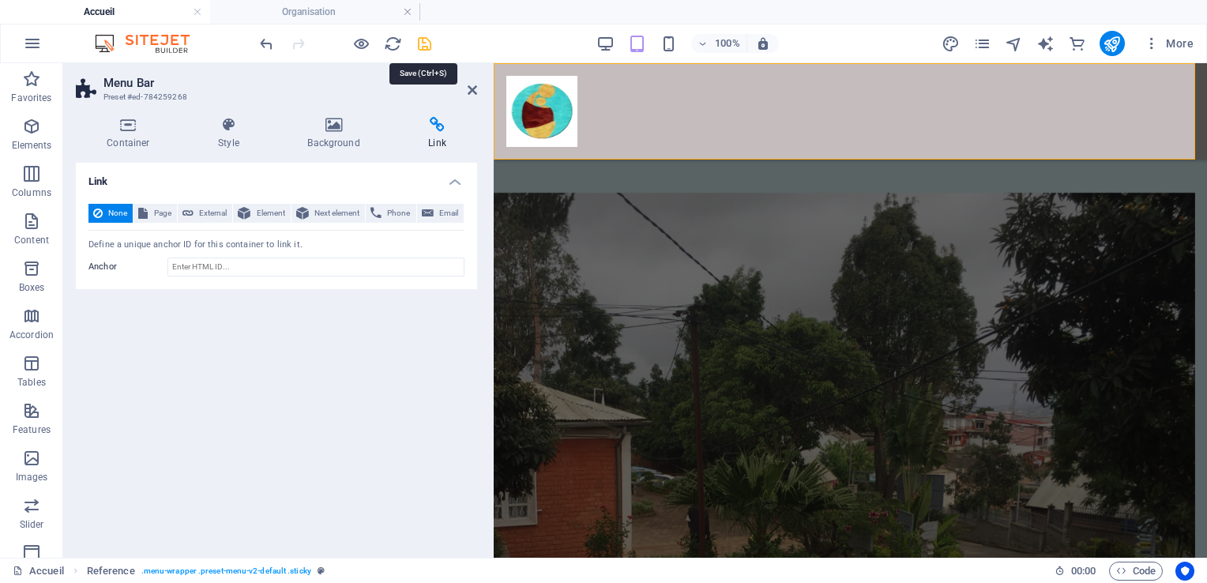
click at [420, 39] on icon "save" at bounding box center [424, 44] width 18 height 18
select select
select select "1"
select select
select select "1"
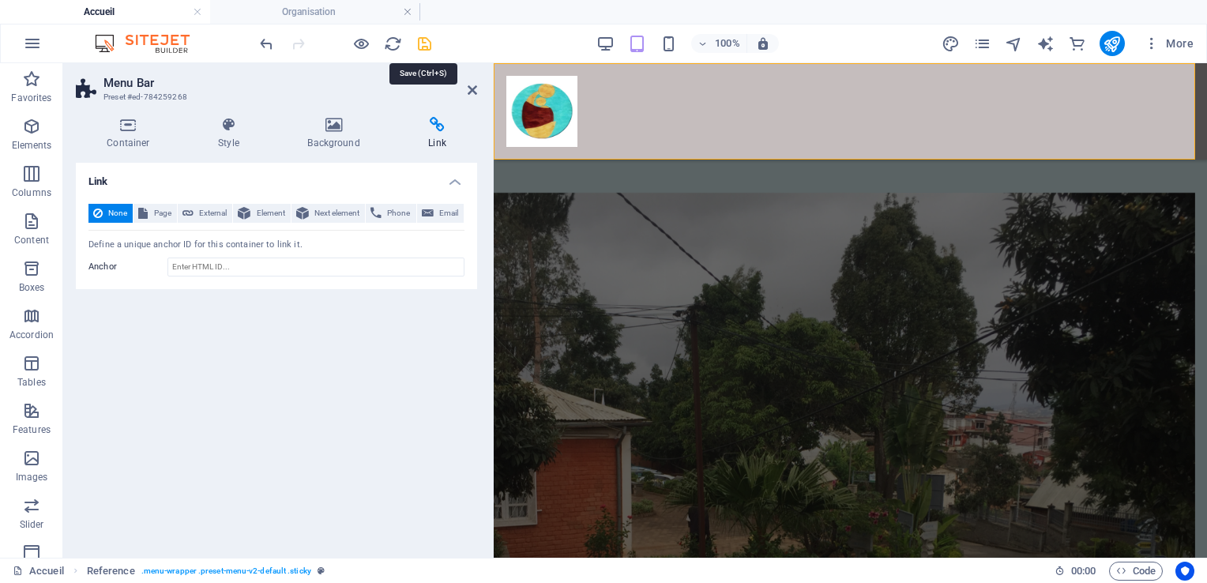
select select
select select "1"
select select
select select "search"
select select "21"
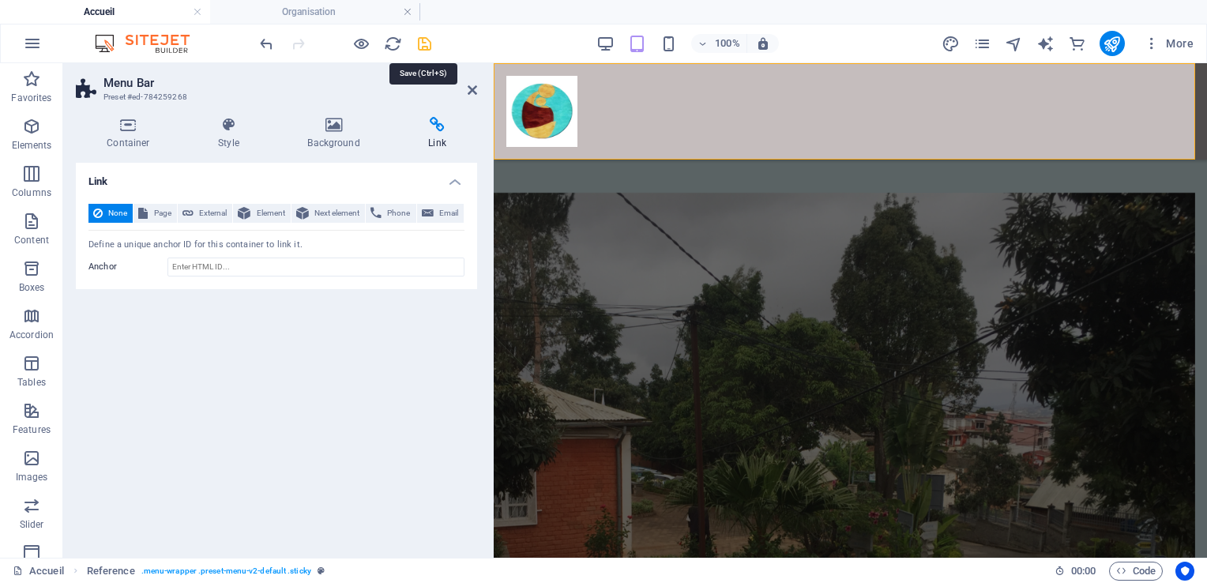
select select
select select "21"
select select
select select "21"
select select
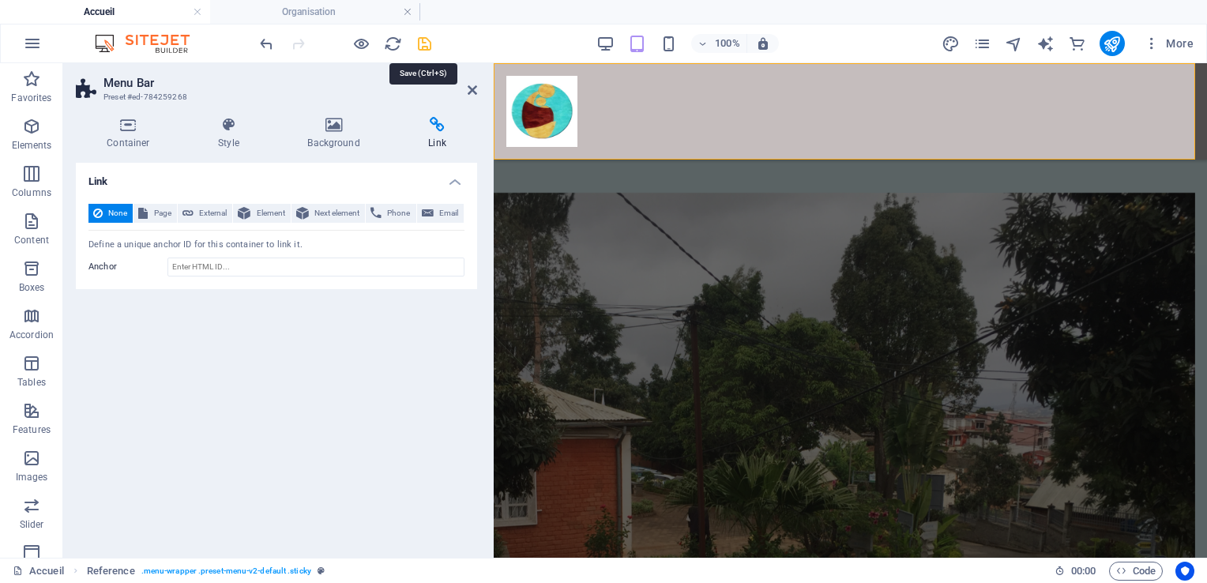
select select "21"
select select
select select "21"
select select
select select "21"
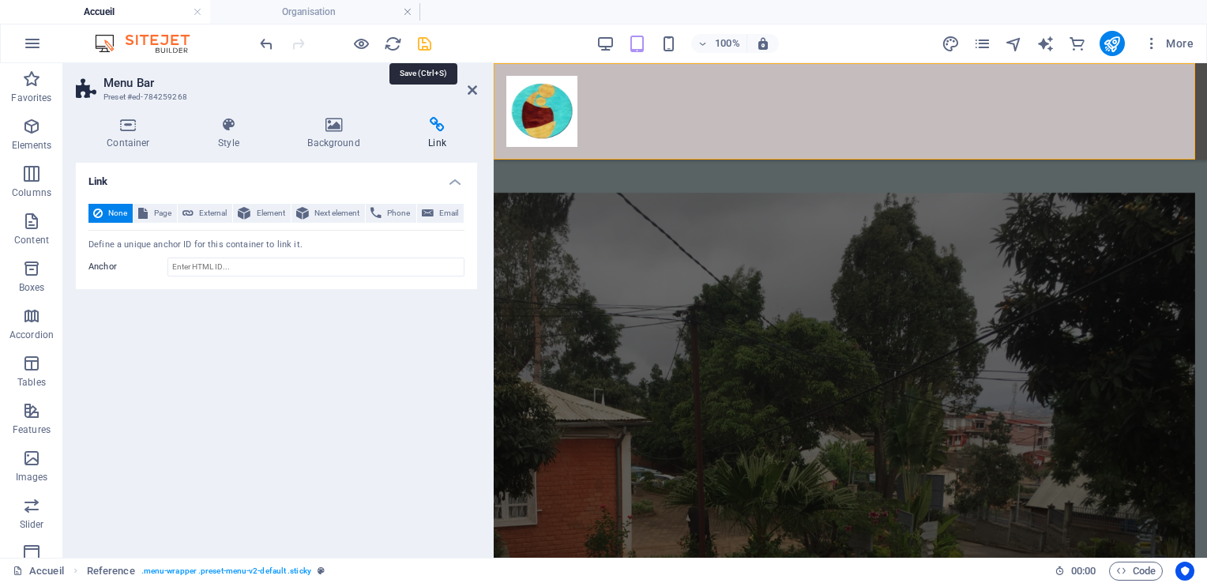
select select
select select "21"
select select
select select "21"
select select
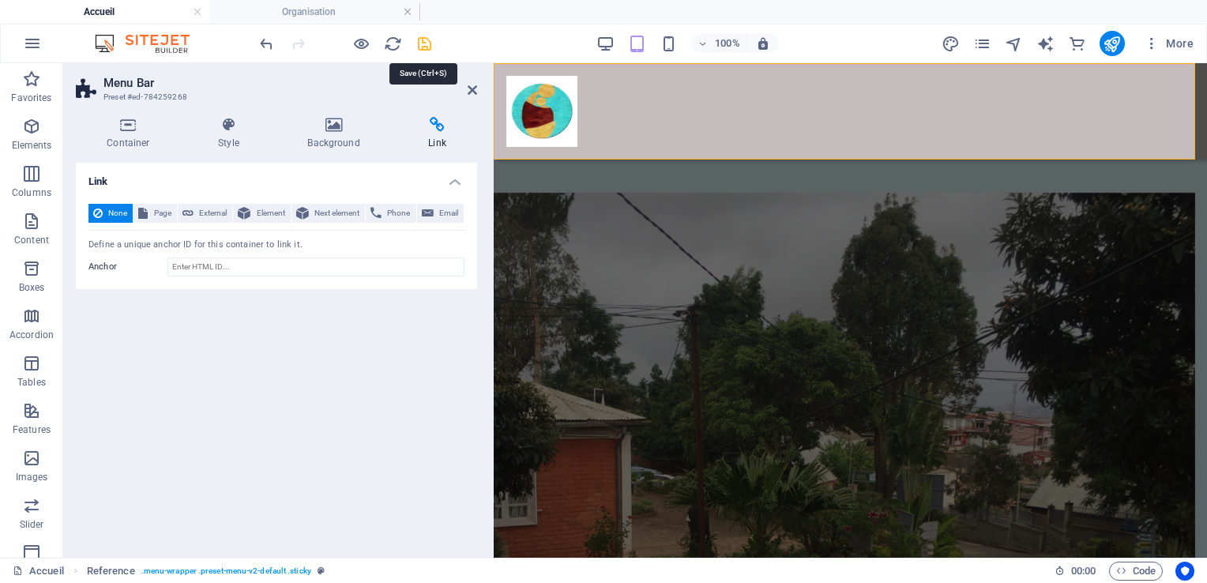
select select "21"
select select
select select "21"
select select
select select "21"
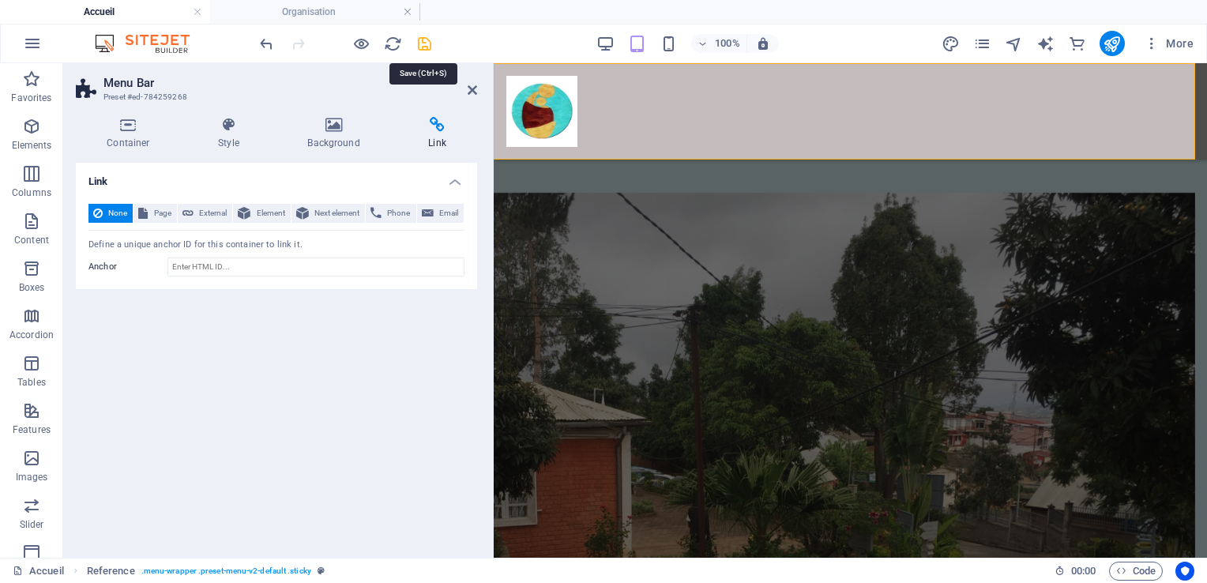
select select
select select "21"
select select
select select "21"
select select
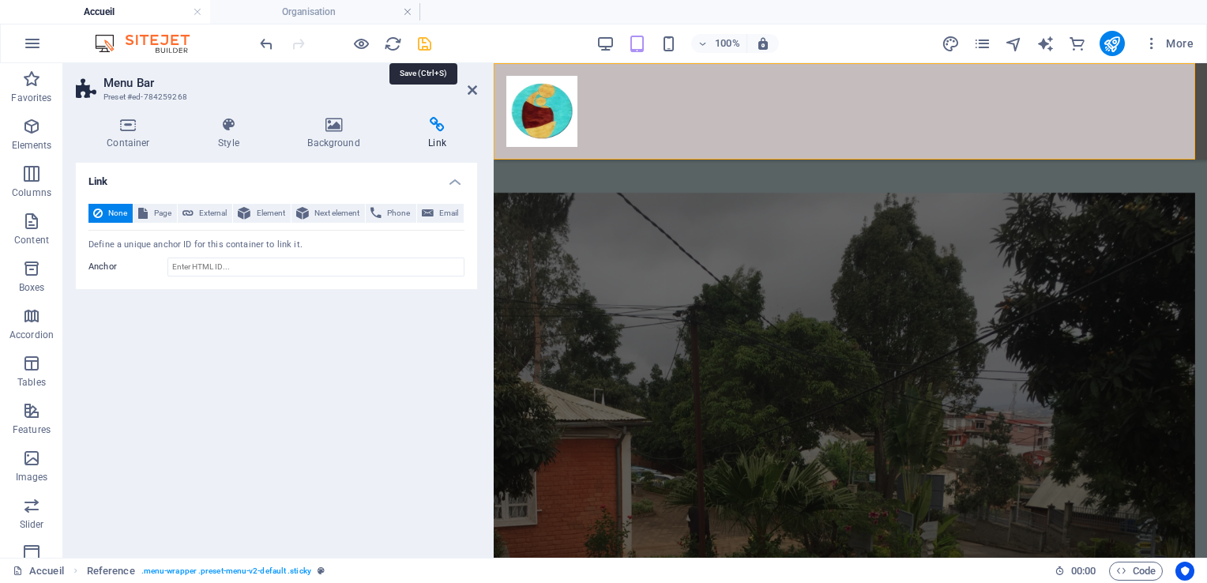
select select "default"
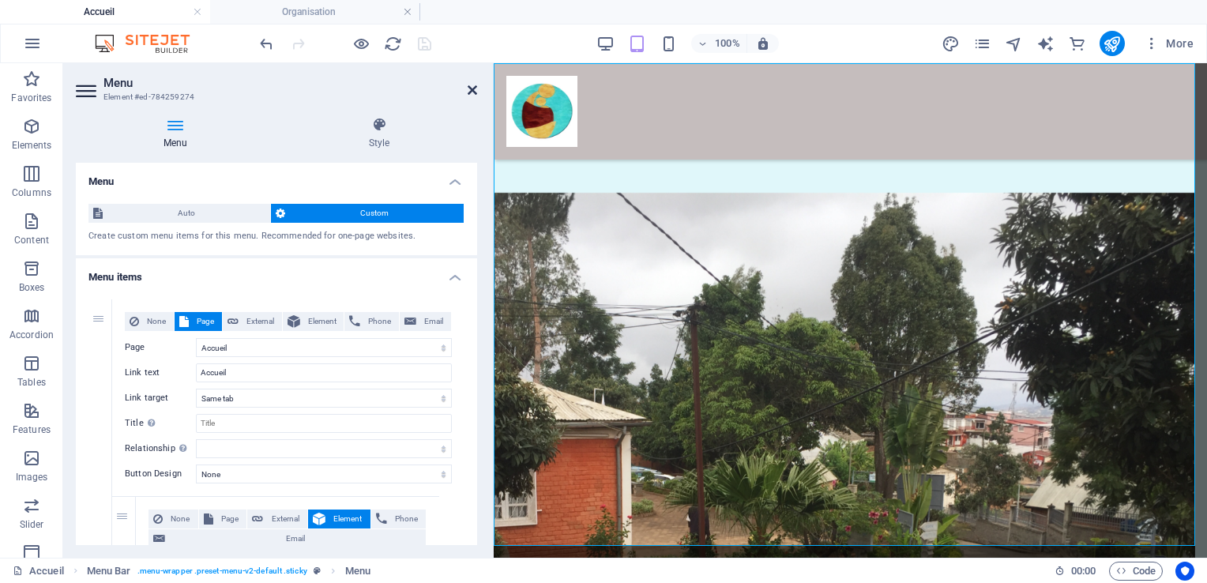
click at [473, 88] on icon at bounding box center [472, 90] width 9 height 13
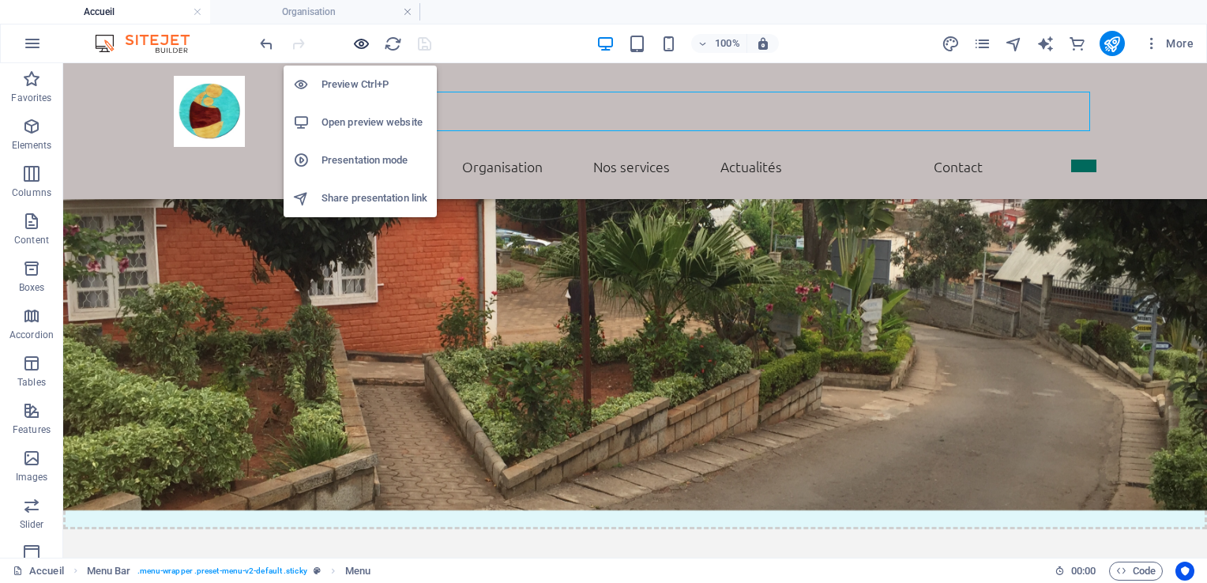
click at [363, 45] on icon "button" at bounding box center [361, 44] width 18 height 18
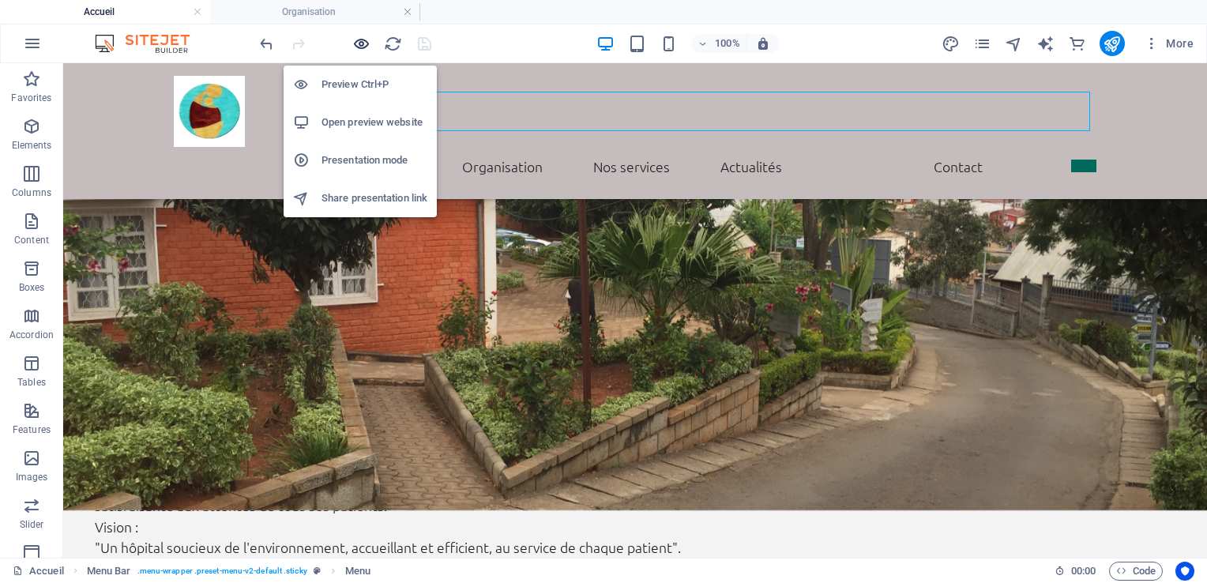
scroll to position [1824, 0]
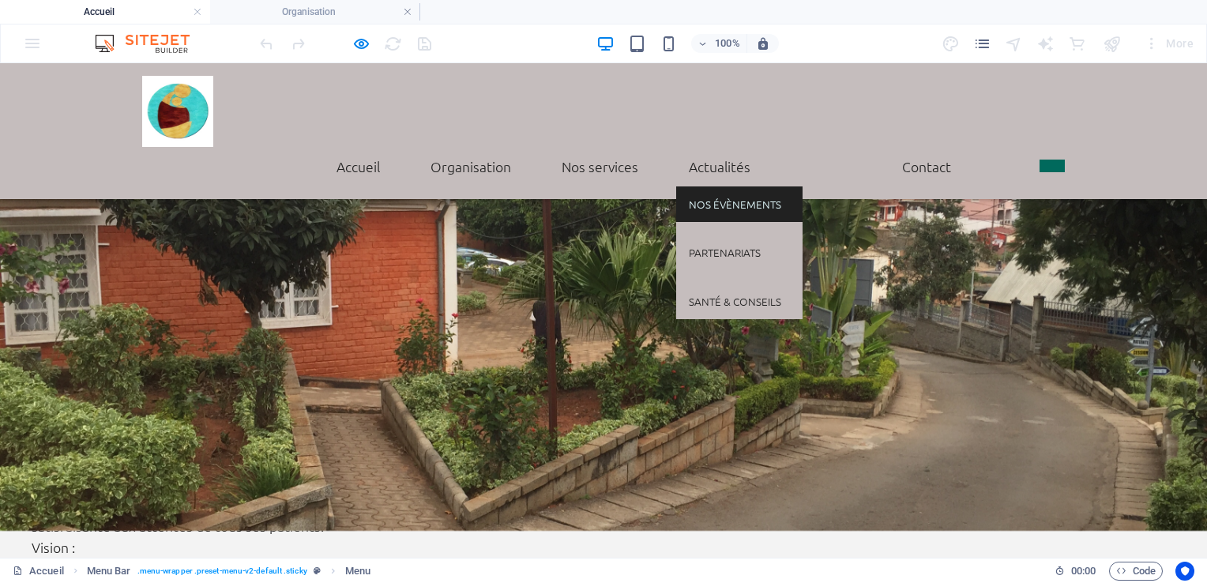
click at [716, 186] on link "Nos évènements" at bounding box center [739, 204] width 126 height 36
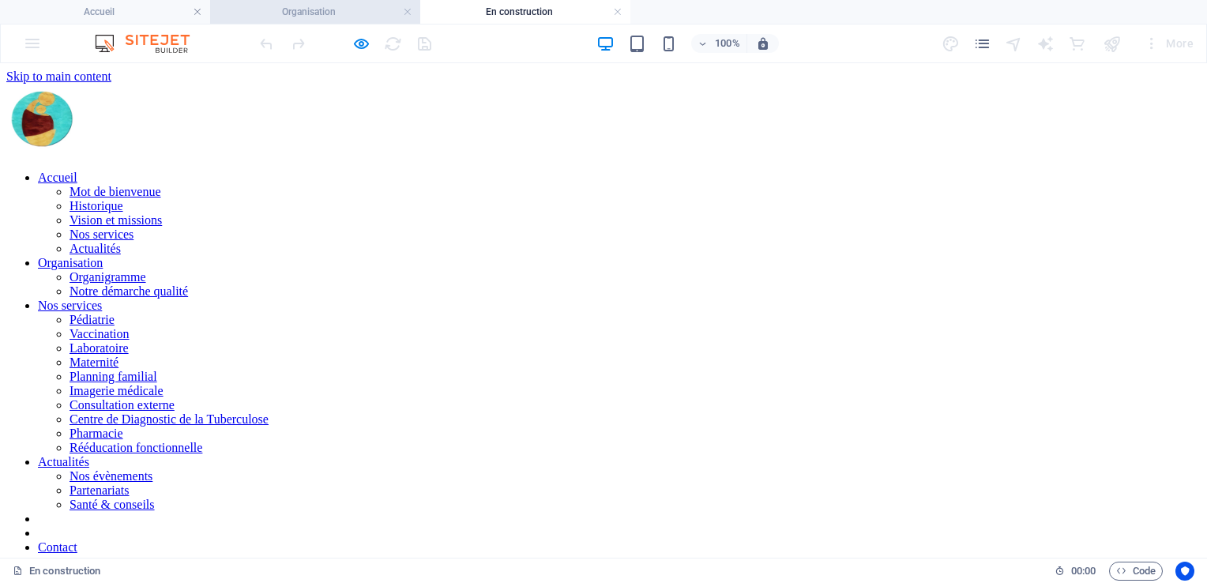
scroll to position [0, 0]
click at [616, 11] on link at bounding box center [617, 12] width 9 height 15
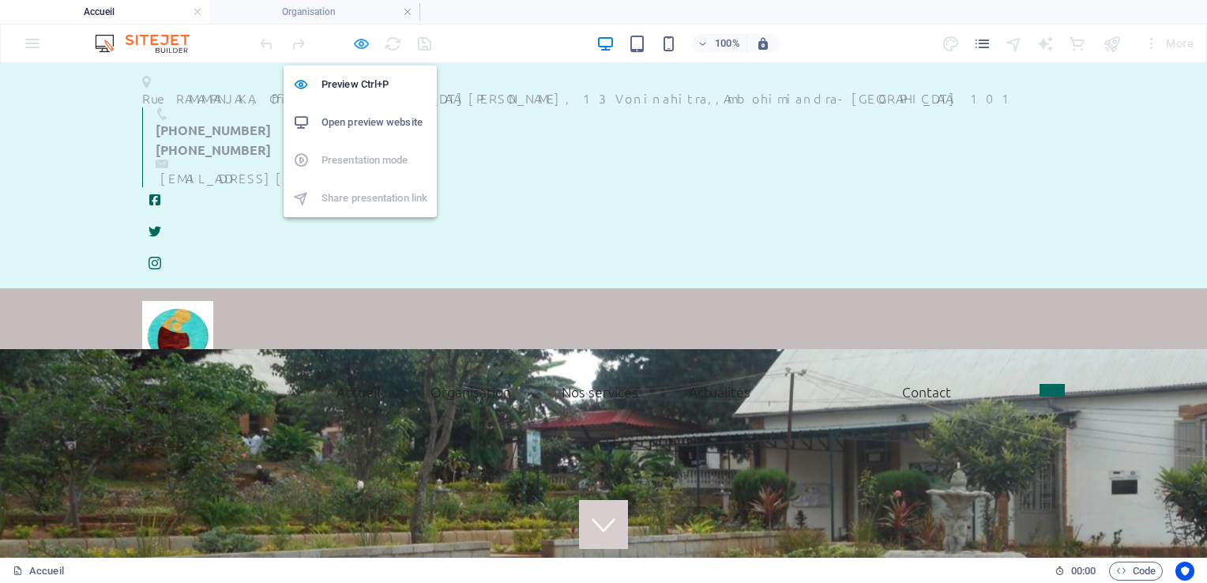
click at [357, 42] on icon "button" at bounding box center [361, 44] width 18 height 18
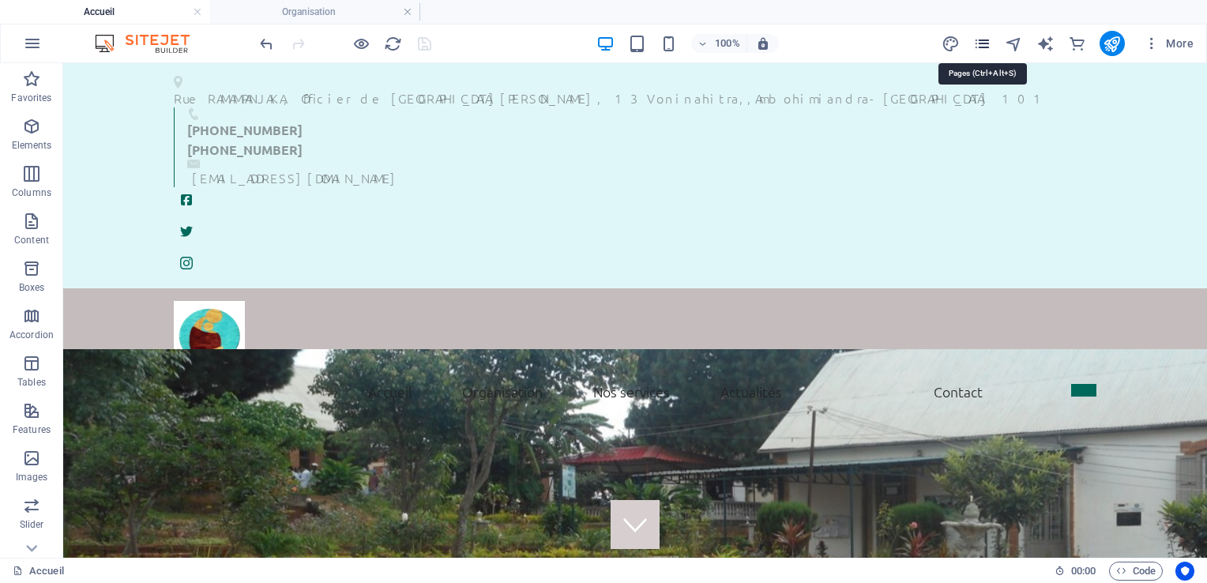
click at [983, 43] on icon "pages" at bounding box center [982, 44] width 18 height 18
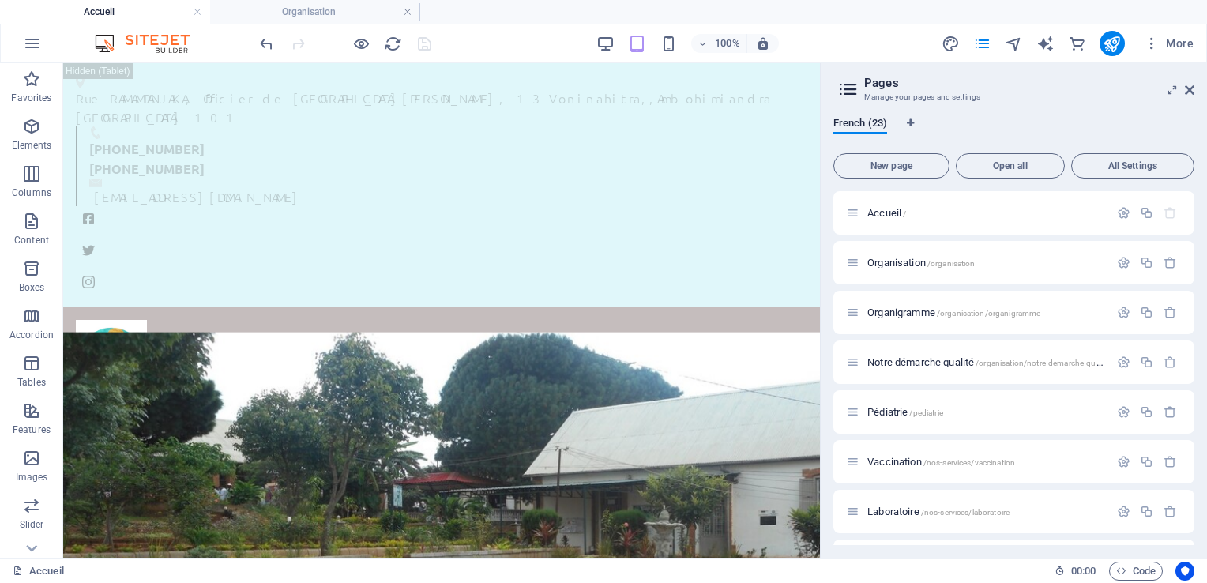
drag, startPoint x: 1195, startPoint y: 244, endPoint x: 1195, endPoint y: 260, distance: 15.8
click at [1195, 260] on div "French (23) New page Open all All Settings Accueil / Organisation /organisation…" at bounding box center [1014, 330] width 386 height 453
drag, startPoint x: 1195, startPoint y: 257, endPoint x: 1195, endPoint y: 281, distance: 24.5
click at [1195, 281] on div "French (23) New page Open all All Settings Accueil / Organisation /organisation…" at bounding box center [1014, 330] width 386 height 453
drag, startPoint x: 1193, startPoint y: 281, endPoint x: 1194, endPoint y: 303, distance: 22.1
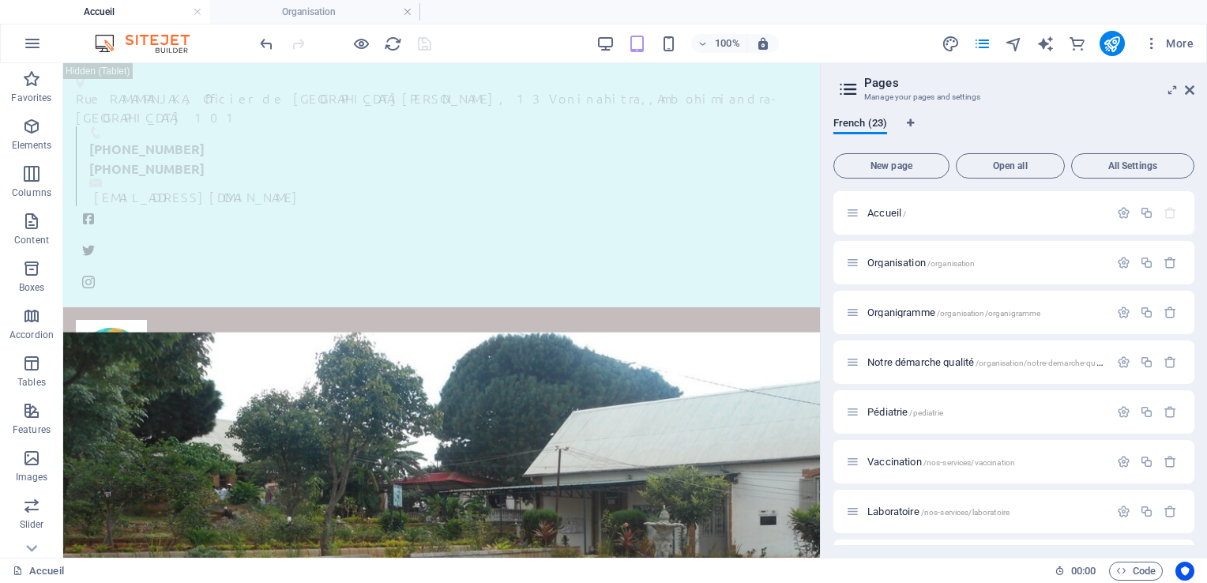
click at [1195, 305] on div "French (23) New page Open all All Settings Accueil / Organisation /organisation…" at bounding box center [1014, 330] width 386 height 453
drag, startPoint x: 1193, startPoint y: 291, endPoint x: 1189, endPoint y: 303, distance: 12.5
click at [1189, 303] on div "Accueil / Organisation /organisation Organigramme /organisation/organigramme No…" at bounding box center [1013, 368] width 361 height 354
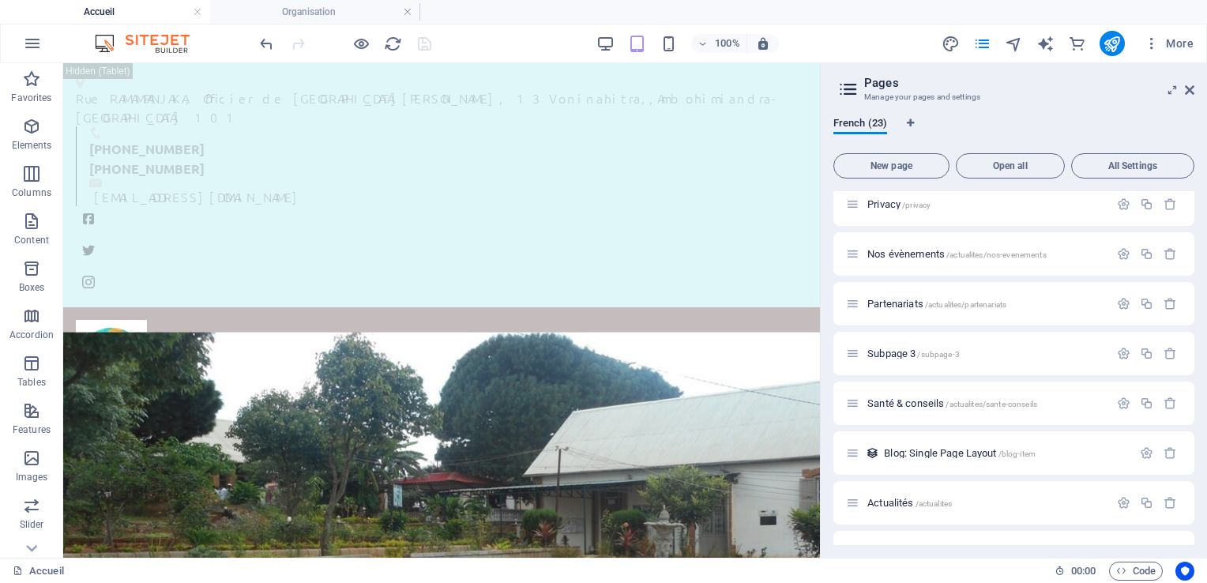
scroll to position [790, 0]
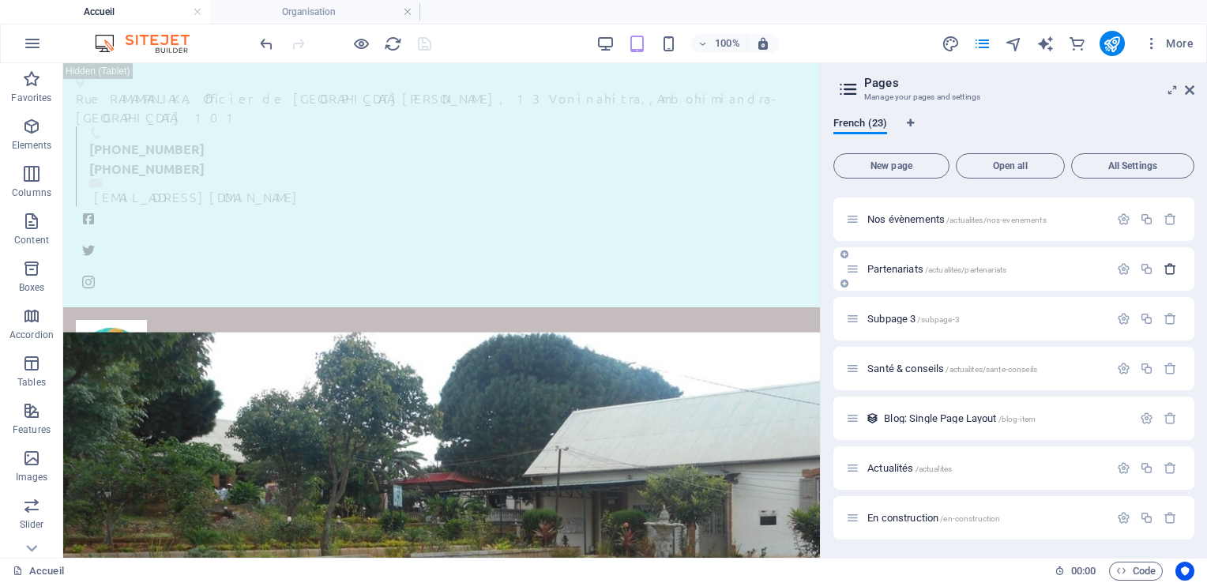
drag, startPoint x: 1193, startPoint y: 460, endPoint x: 1168, endPoint y: 269, distance: 192.0
click at [1168, 269] on div "Accueil / Organisation /organisation Organigramme /organisation/organigramme No…" at bounding box center [1013, 368] width 361 height 354
click at [875, 166] on span "New page" at bounding box center [891, 165] width 102 height 9
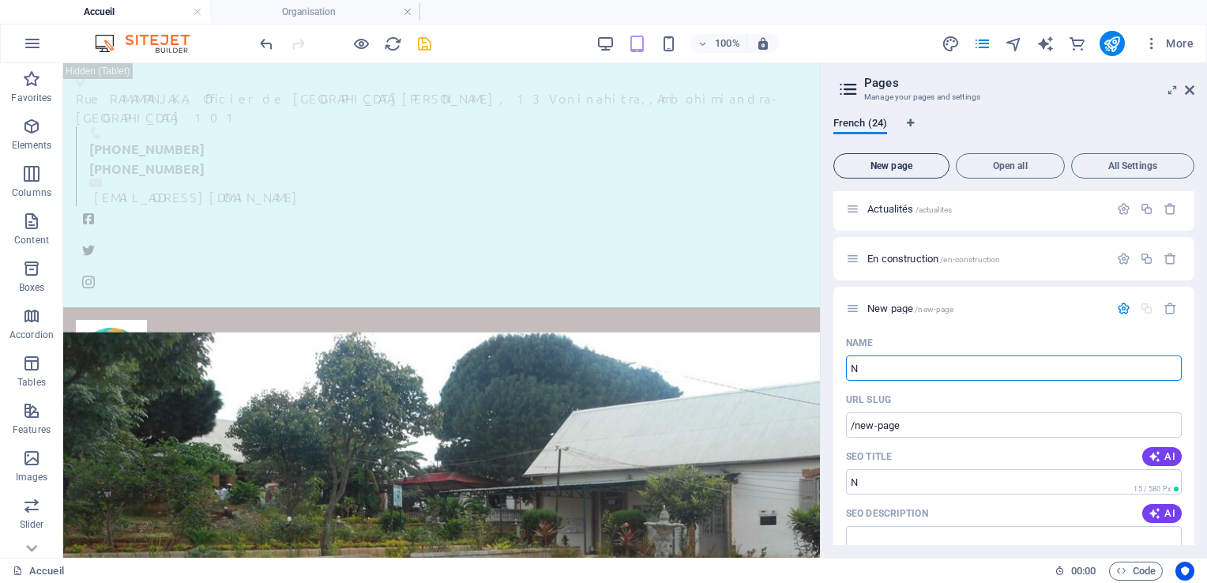
type input "N"
type input "/n"
type input "Nos services"
type input "/nos-services"
type input "Nos services"
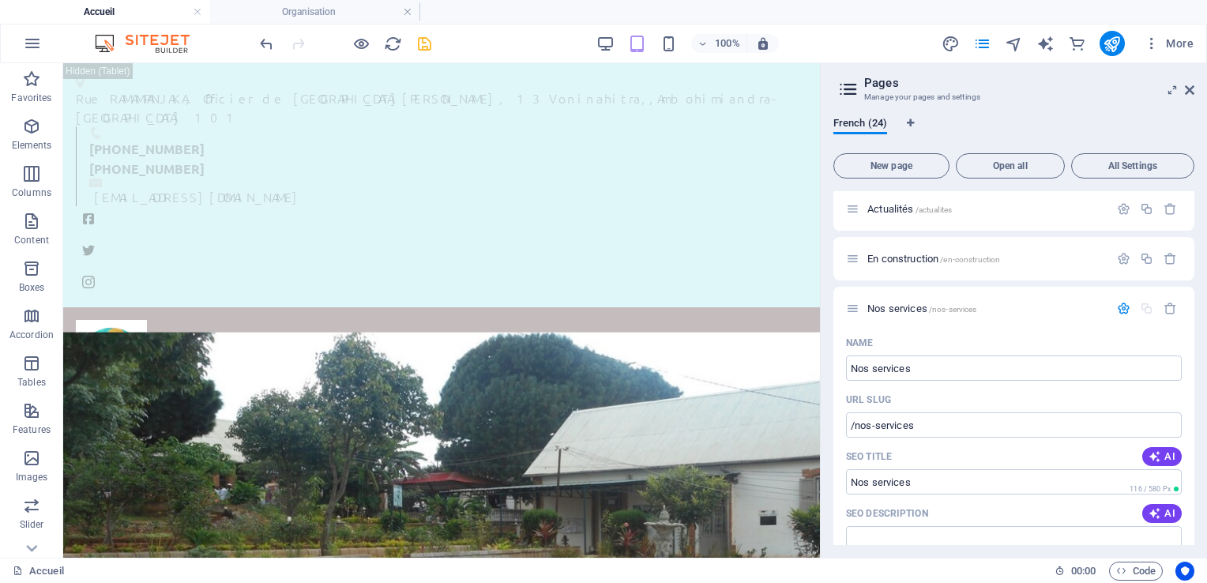
drag, startPoint x: 1193, startPoint y: 429, endPoint x: 1197, endPoint y: 491, distance: 62.5
click at [1197, 491] on div "French (24) New page Open all All Settings Accueil / Organisation /organisation…" at bounding box center [1014, 330] width 386 height 453
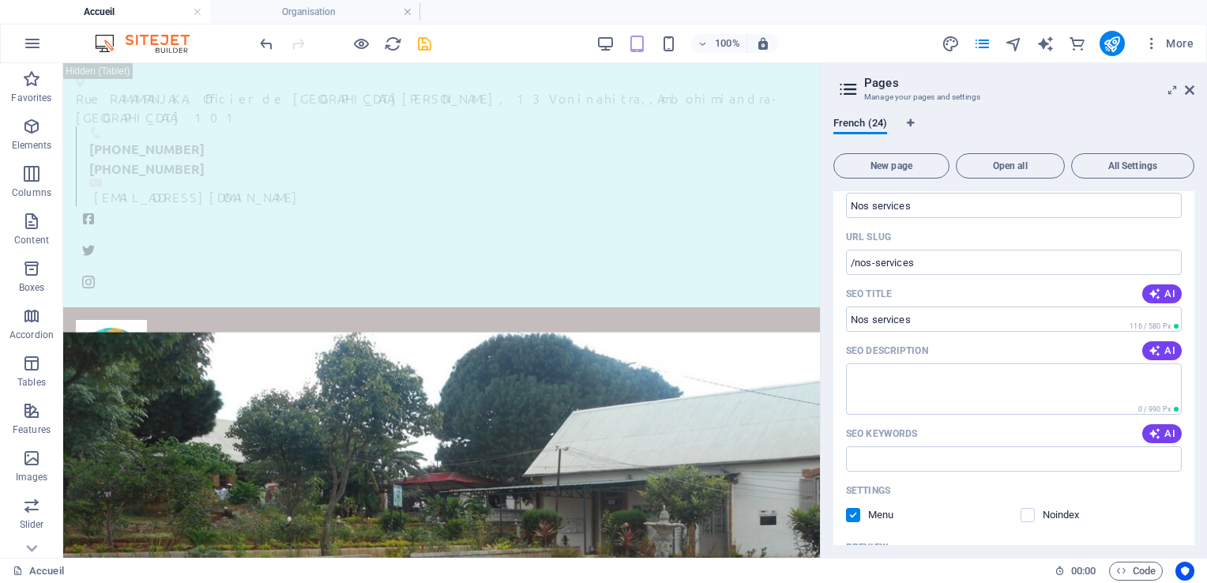
scroll to position [1216, 0]
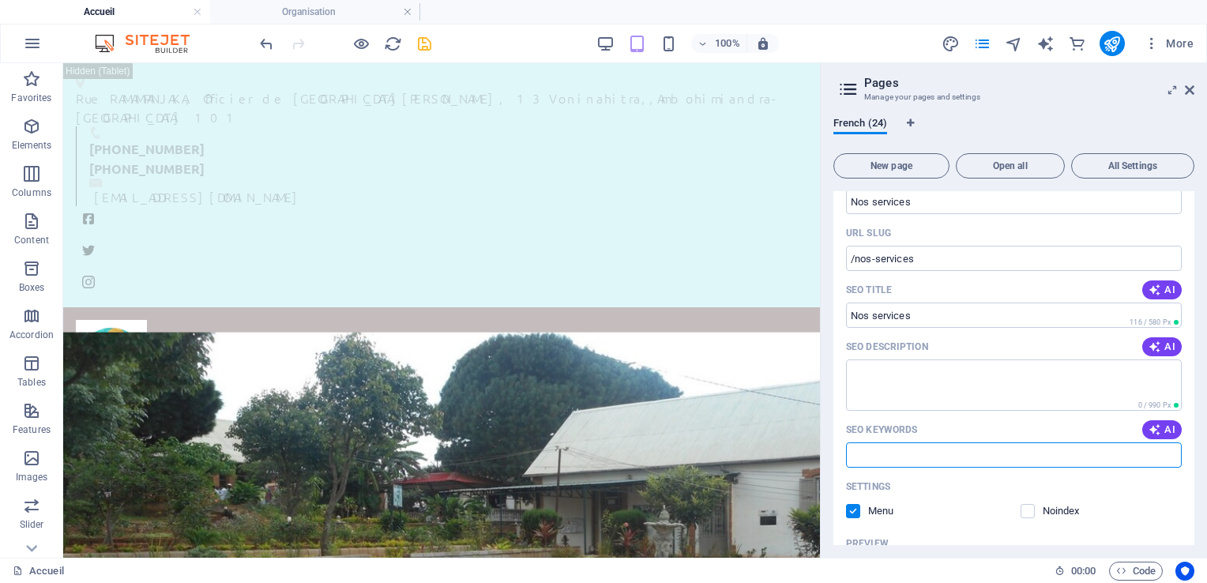
click at [854, 454] on input "SEO Keywords" at bounding box center [1014, 454] width 336 height 25
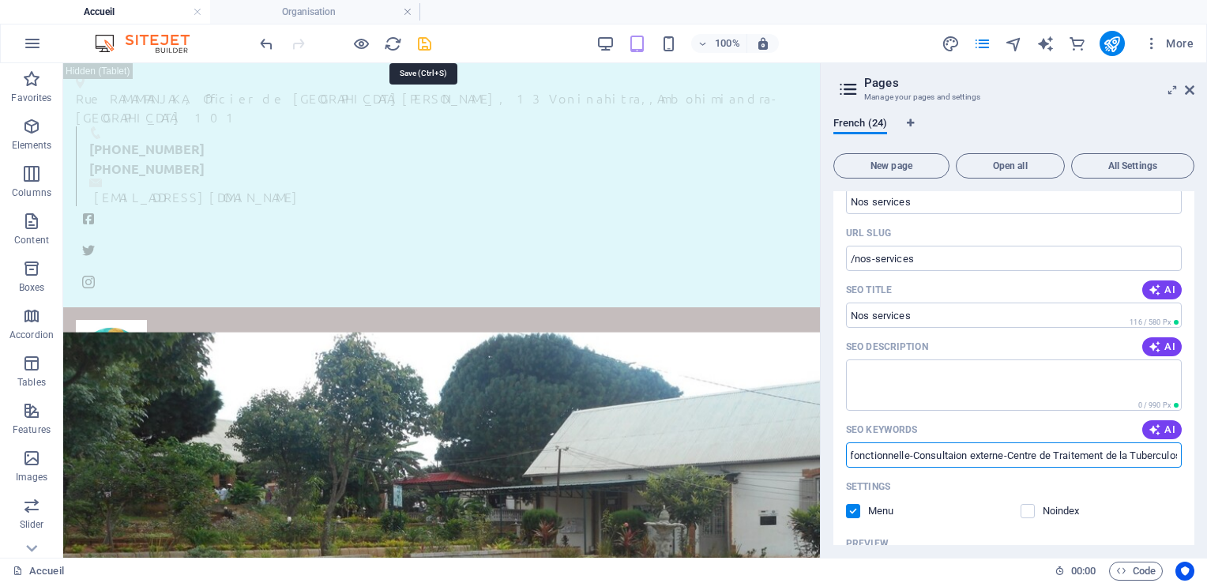
type input "[PERSON_NAME]-Enfant Ambohimiandra-Pédiatrie-Vaccination-Maternité-Laboratoire-…"
click at [418, 39] on icon "save" at bounding box center [424, 44] width 18 height 18
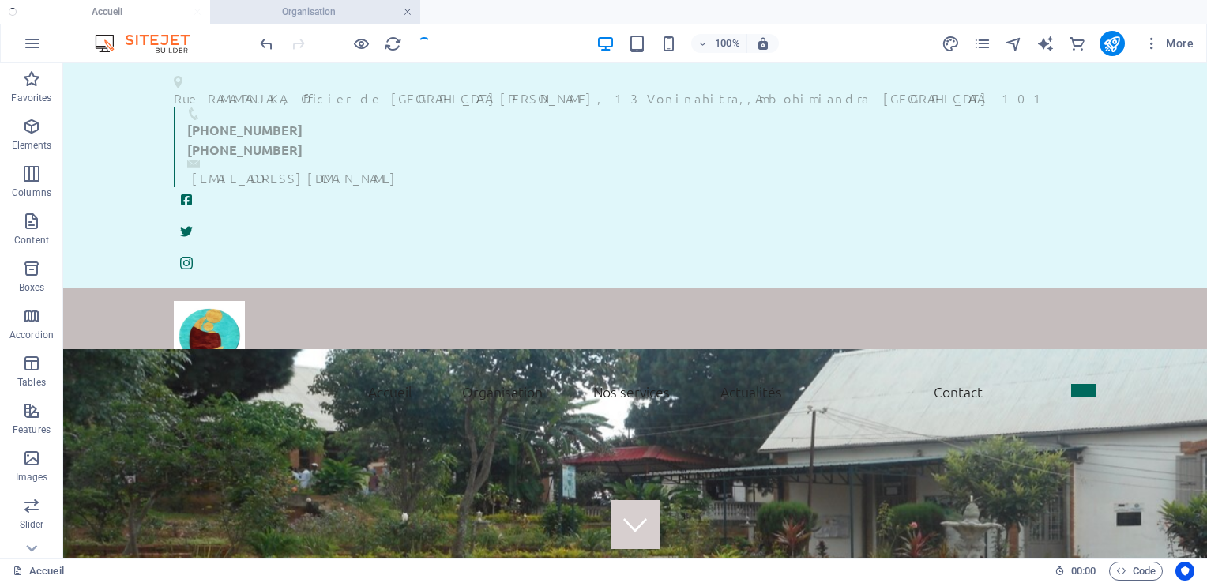
click at [407, 11] on link at bounding box center [407, 12] width 9 height 15
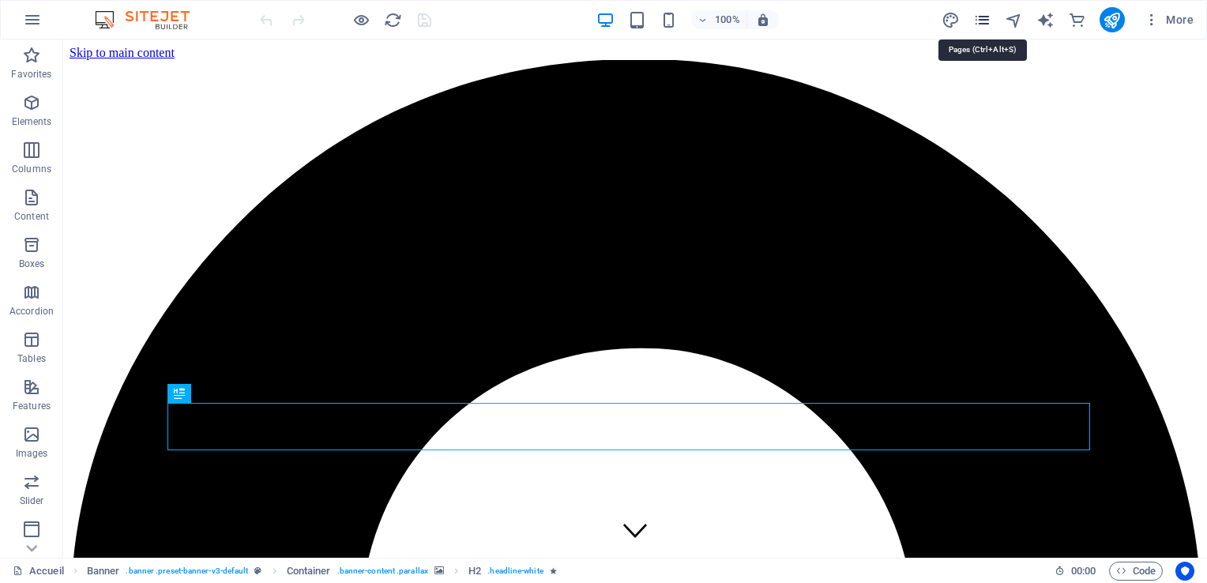
click at [983, 19] on icon "pages" at bounding box center [982, 20] width 18 height 18
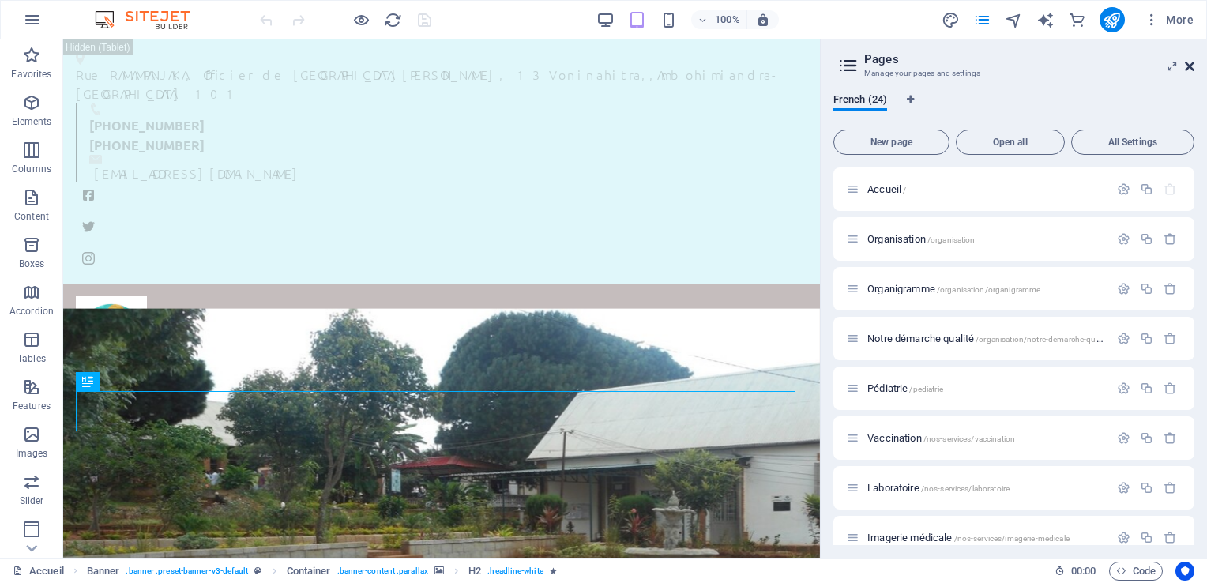
click at [1191, 68] on icon at bounding box center [1189, 66] width 9 height 13
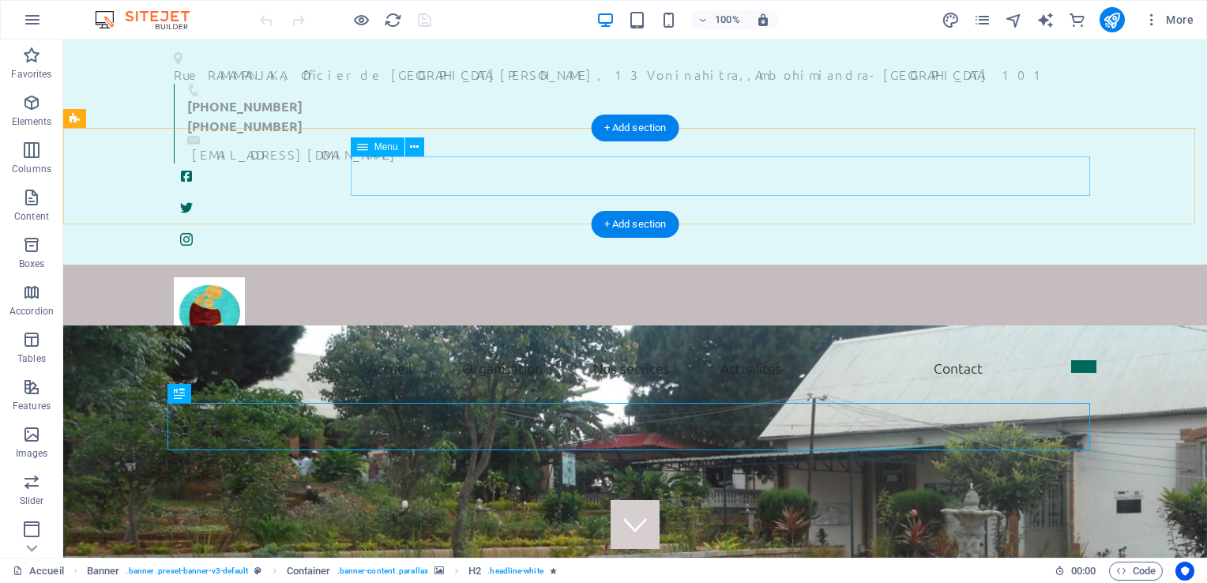
click at [477, 348] on nav "Accueil Mot de bienvenue Historique Vision et missions Nos services Actualités …" at bounding box center [635, 367] width 922 height 39
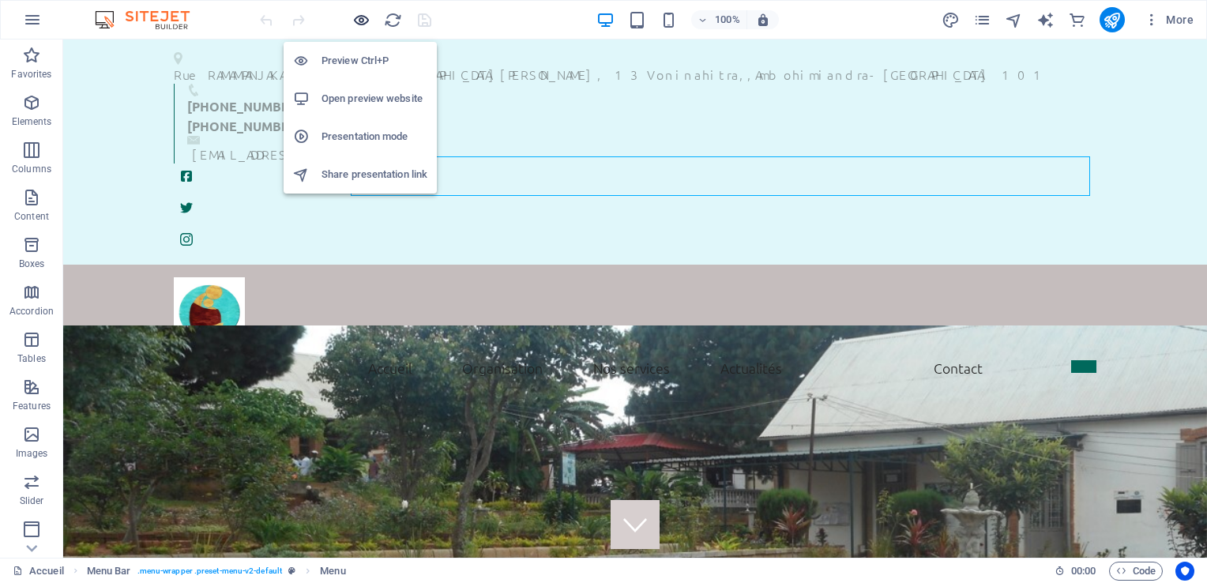
click at [360, 24] on icon "button" at bounding box center [361, 20] width 18 height 18
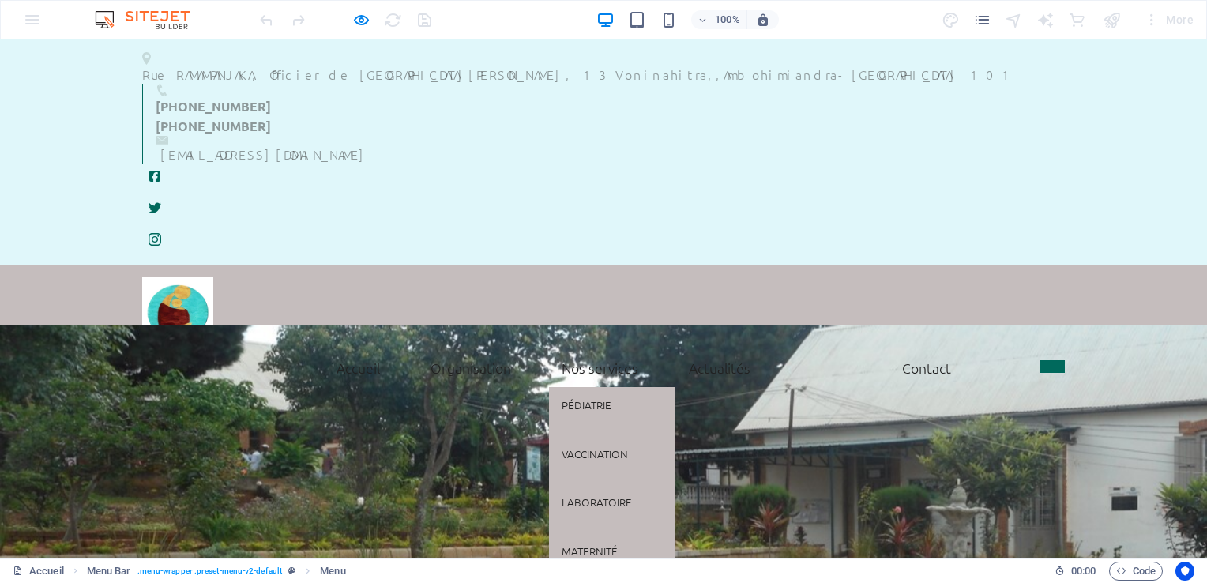
click at [601, 348] on link "Nos services" at bounding box center [600, 367] width 102 height 39
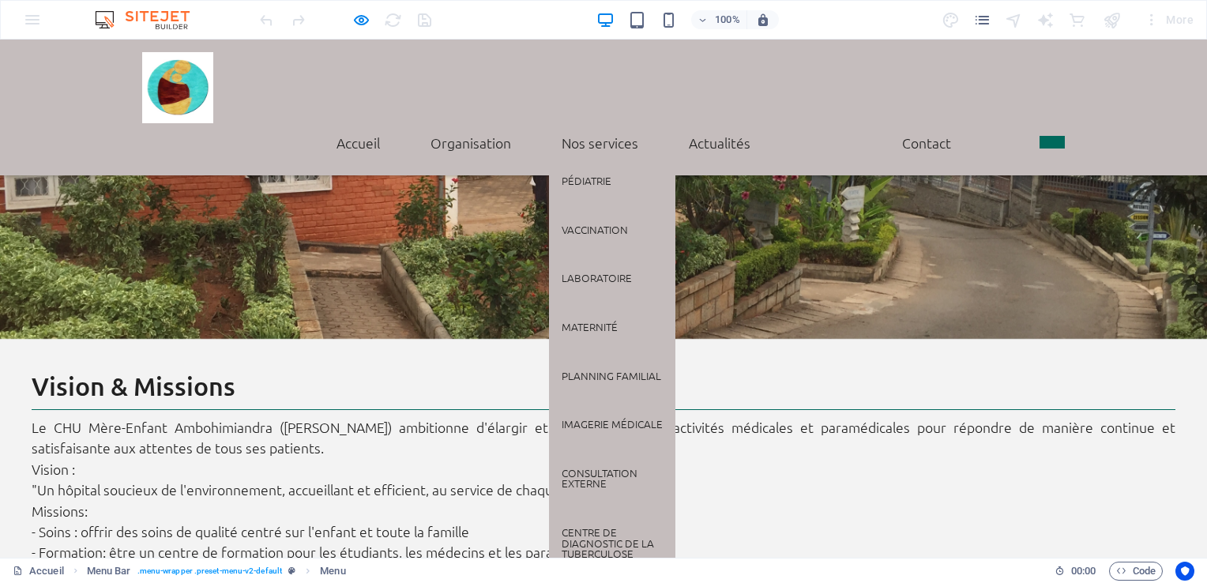
scroll to position [1811, 0]
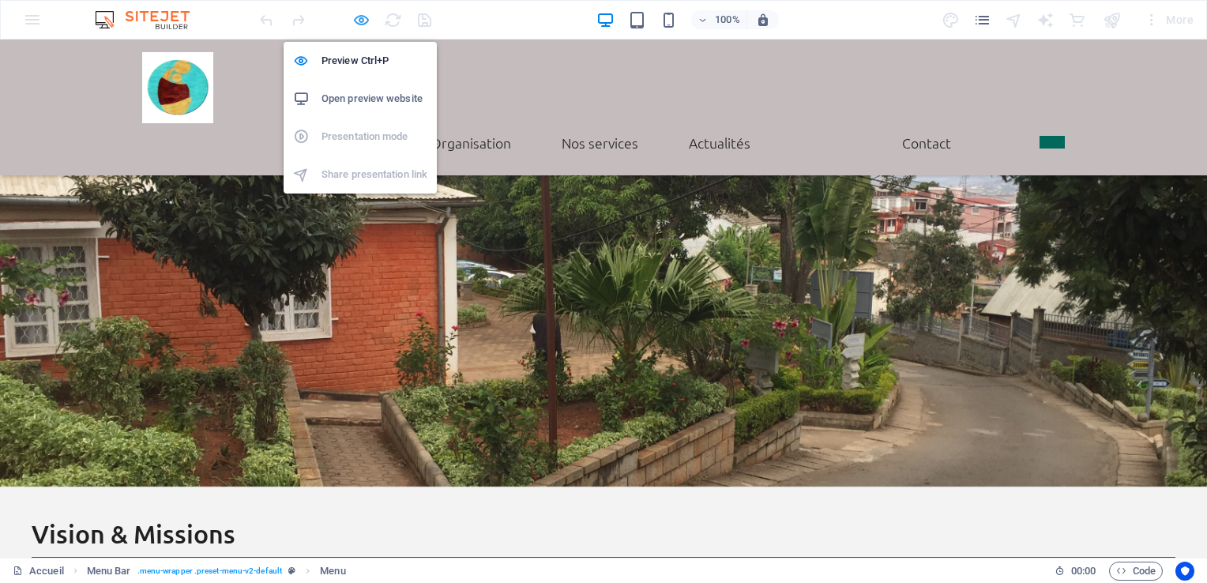
click at [355, 19] on icon "button" at bounding box center [361, 20] width 18 height 18
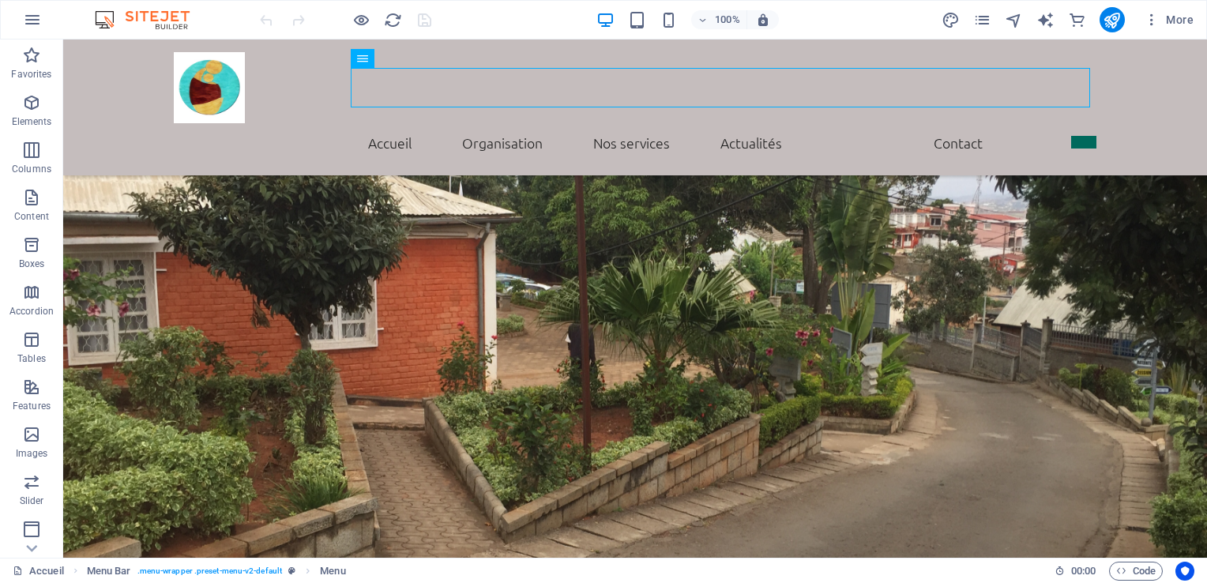
click at [968, 26] on div "More" at bounding box center [1070, 19] width 258 height 25
click at [984, 20] on icon "pages" at bounding box center [982, 20] width 18 height 18
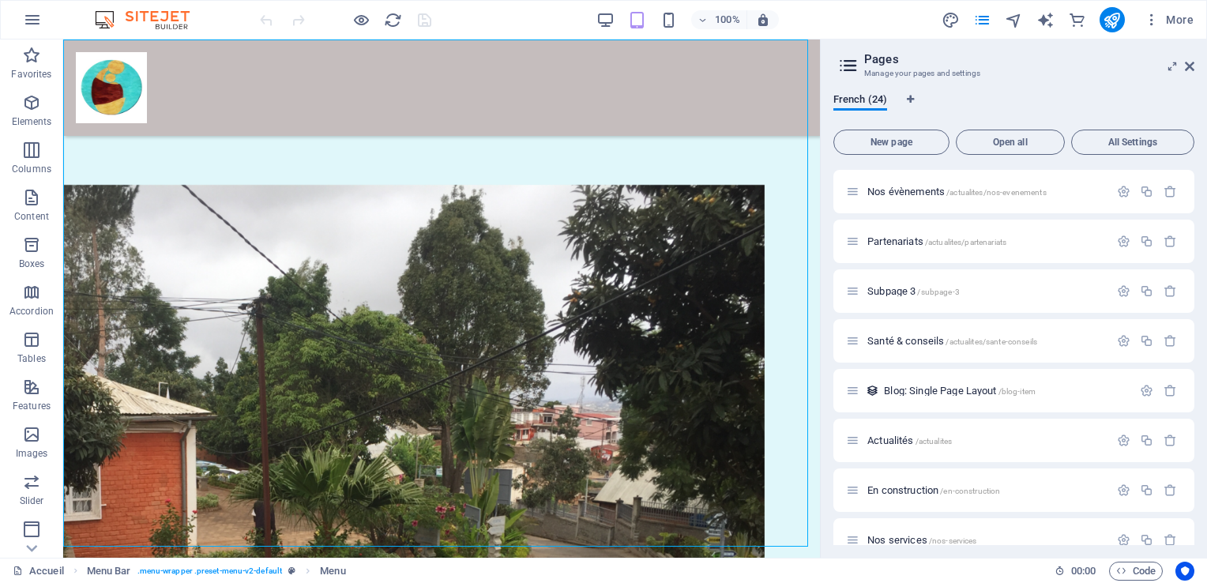
scroll to position [816, 0]
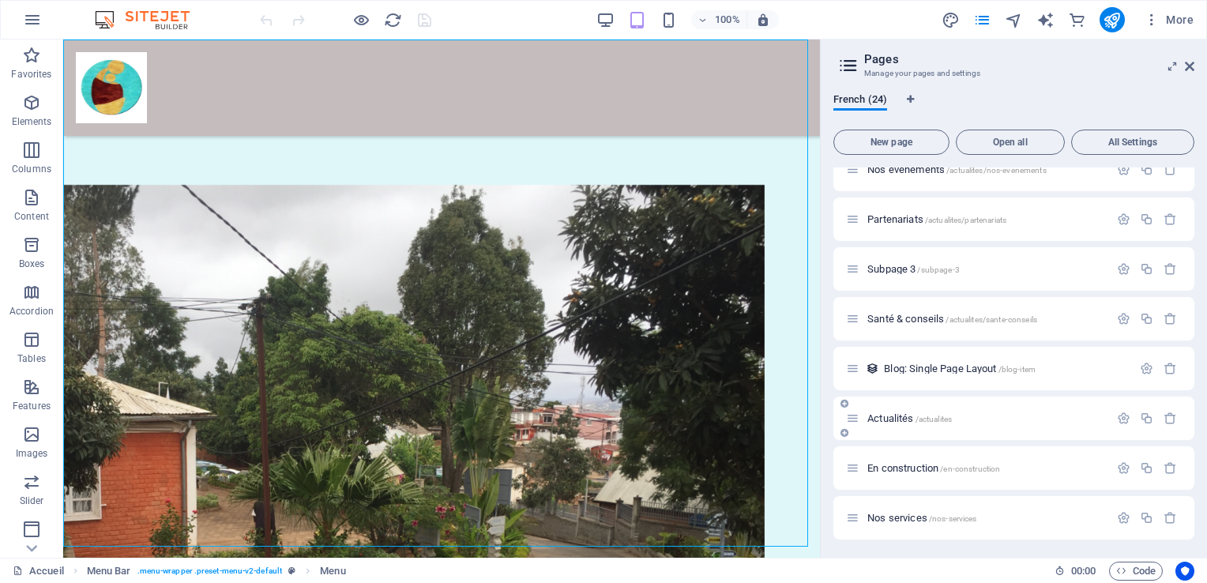
drag, startPoint x: 1193, startPoint y: 457, endPoint x: 1189, endPoint y: 420, distance: 36.6
click at [1189, 420] on div "Accueil / Organisation /organisation Organigramme /organisation/organigramme No…" at bounding box center [1013, 356] width 361 height 378
click at [1194, 436] on div "French (24) New page Open all All Settings Accueil / Organisation /organisation…" at bounding box center [1014, 319] width 386 height 477
click at [942, 524] on div "Nos services /nos-services" at bounding box center [977, 518] width 263 height 18
click at [1122, 515] on icon "button" at bounding box center [1123, 517] width 13 height 13
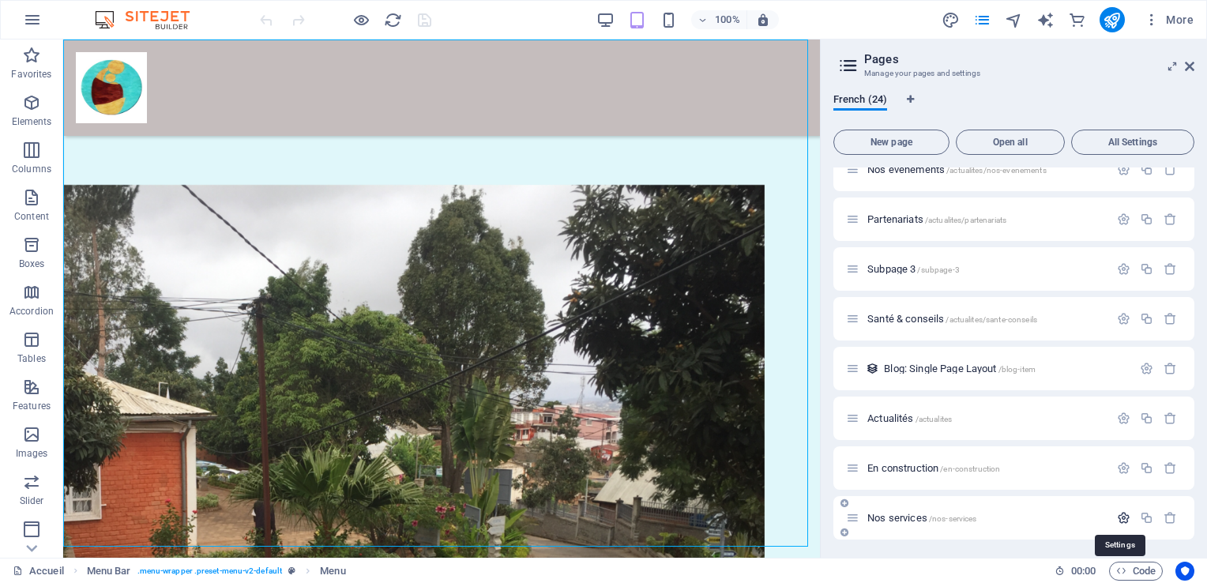
scroll to position [1036, 0]
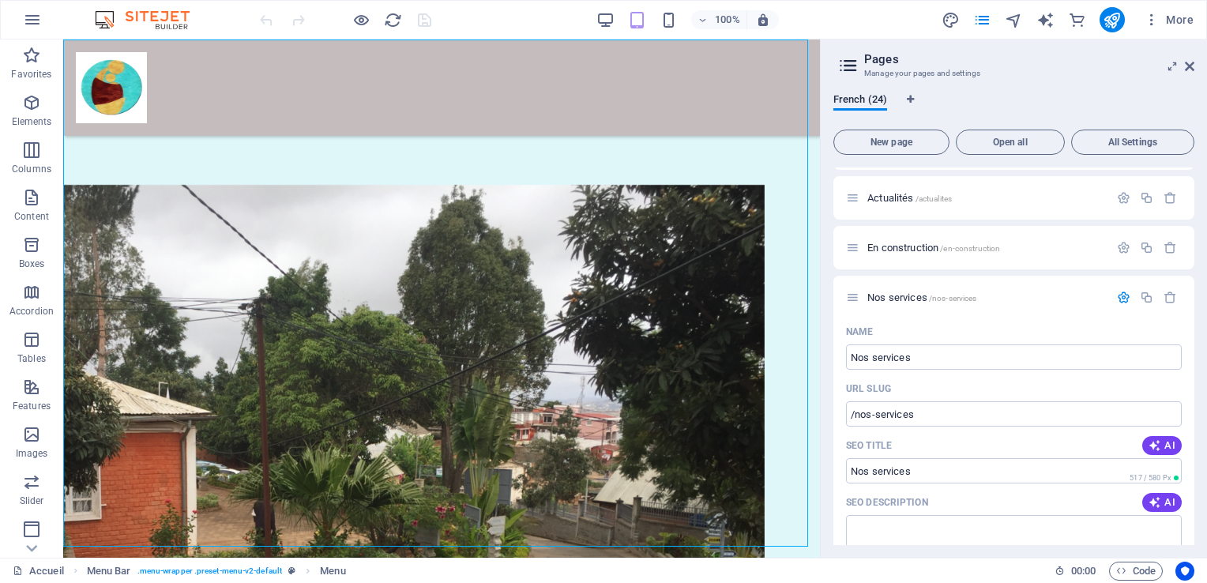
drag, startPoint x: 1193, startPoint y: 430, endPoint x: 1197, endPoint y: 422, distance: 9.5
click at [1197, 419] on div "French (24) New page Open all All Settings Accueil / Organisation /organisation…" at bounding box center [1014, 319] width 386 height 477
drag, startPoint x: 1193, startPoint y: 424, endPoint x: 971, endPoint y: 255, distance: 279.6
click at [1189, 397] on div "Accueil / Organisation /organisation Organigramme /organisation/organigramme No…" at bounding box center [1013, 356] width 361 height 378
click at [905, 201] on span "Actualités /actualites" at bounding box center [909, 198] width 85 height 12
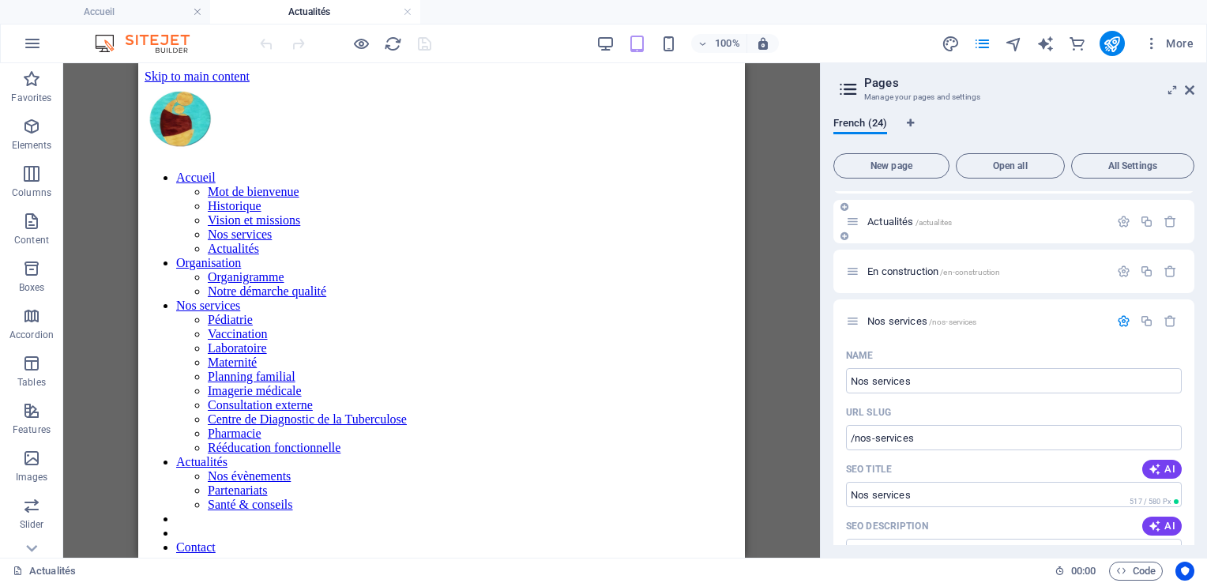
scroll to position [0, 0]
click at [404, 11] on link at bounding box center [407, 12] width 9 height 15
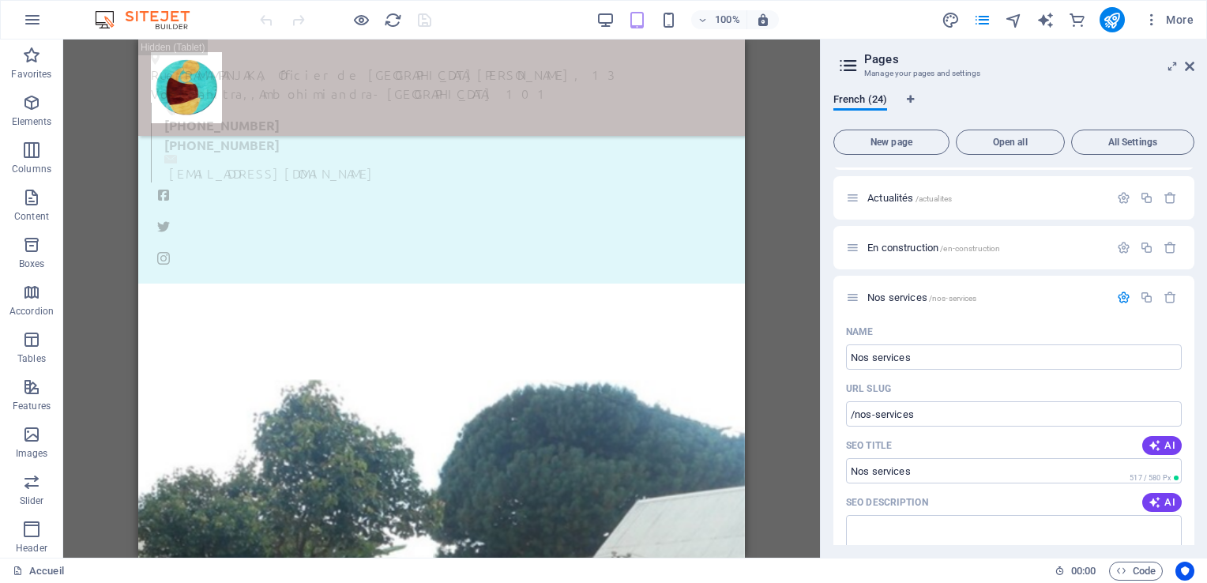
scroll to position [1811, 0]
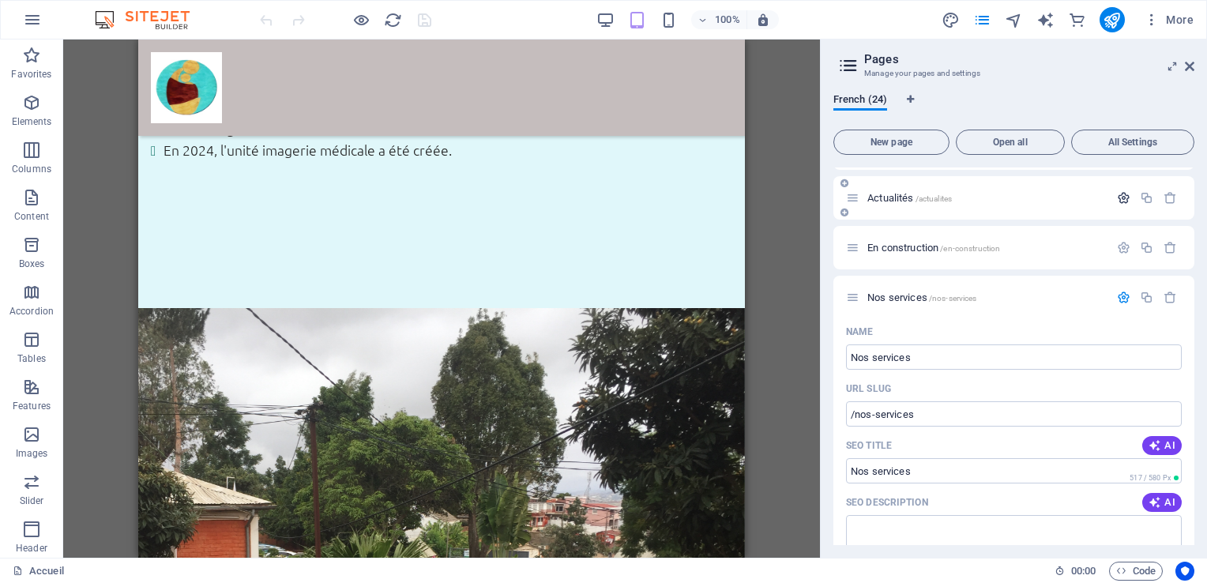
click at [1125, 201] on icon "button" at bounding box center [1123, 197] width 13 height 13
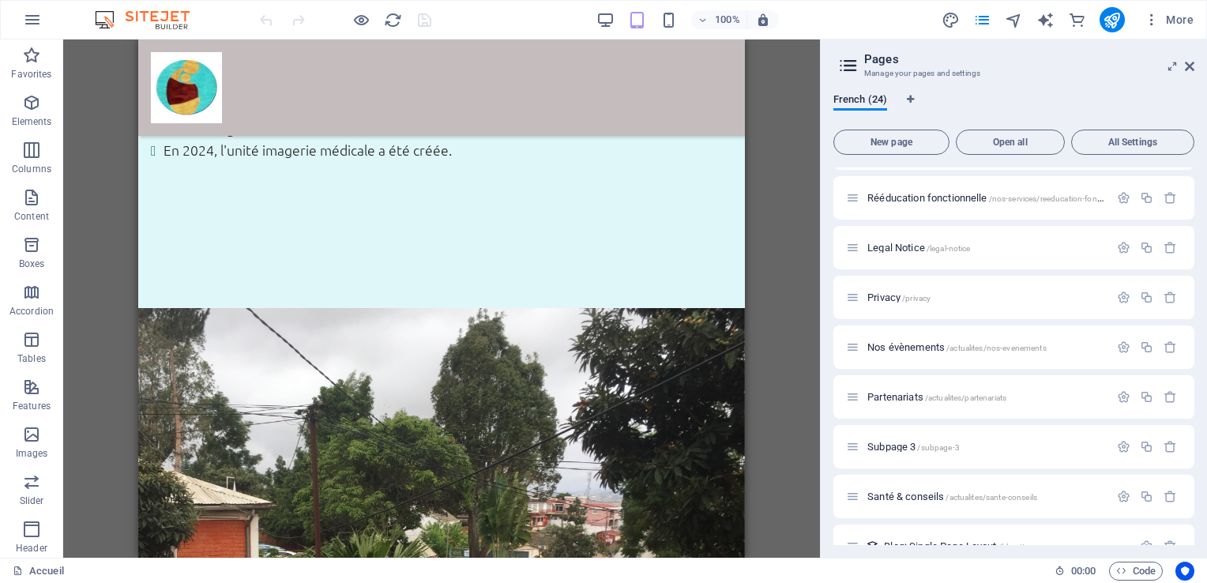
scroll to position [626, 0]
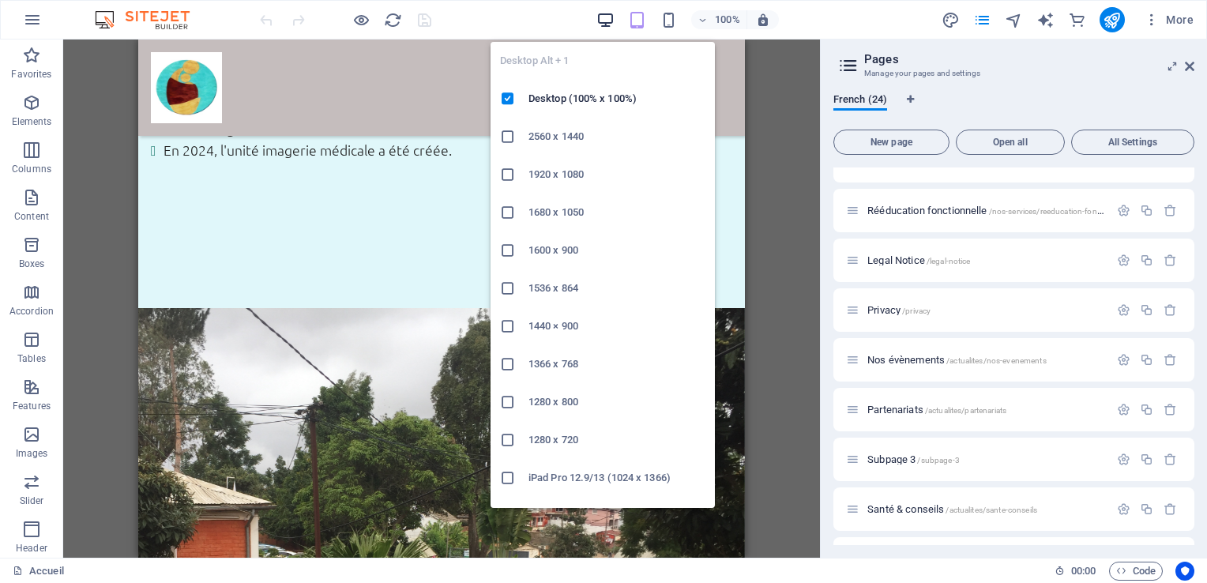
click at [611, 15] on icon "button" at bounding box center [605, 20] width 18 height 18
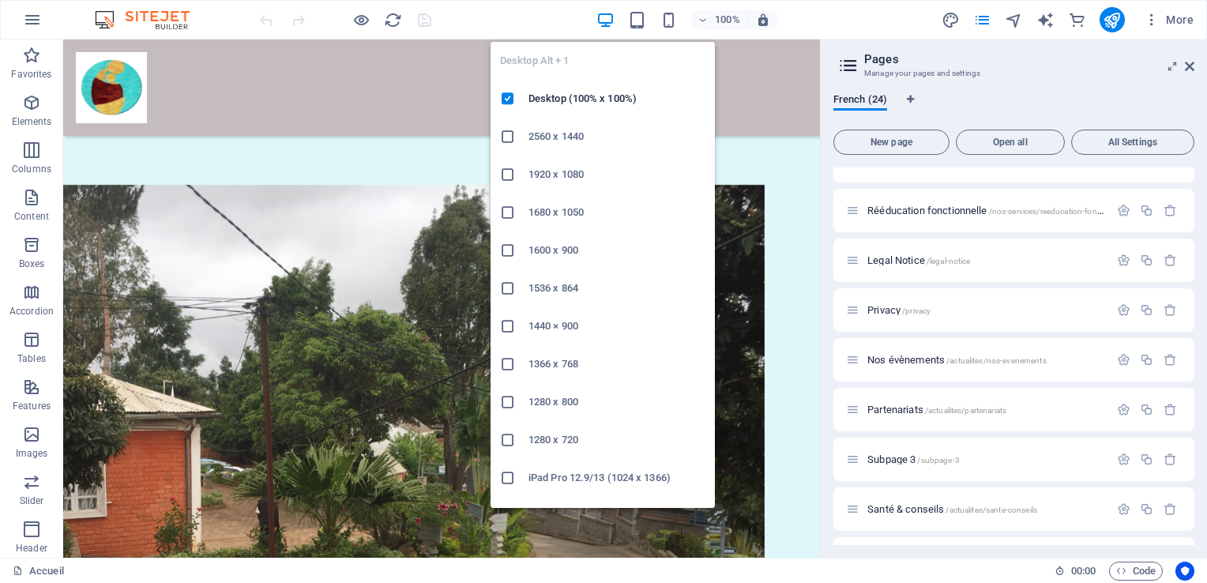
scroll to position [1697, 0]
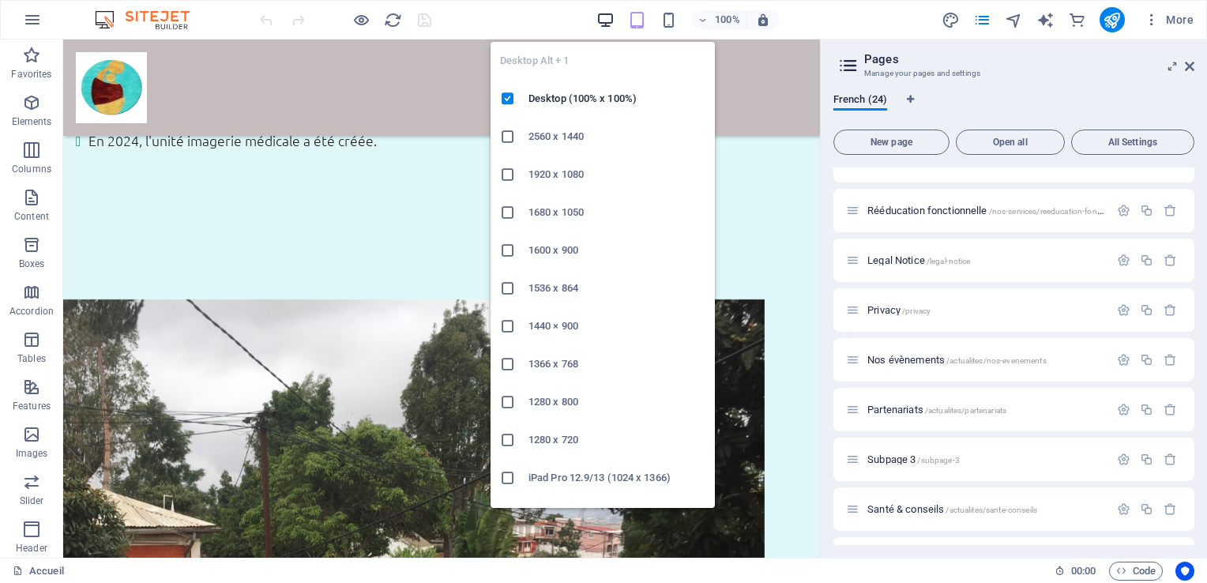
click at [611, 15] on icon "button" at bounding box center [605, 20] width 18 height 18
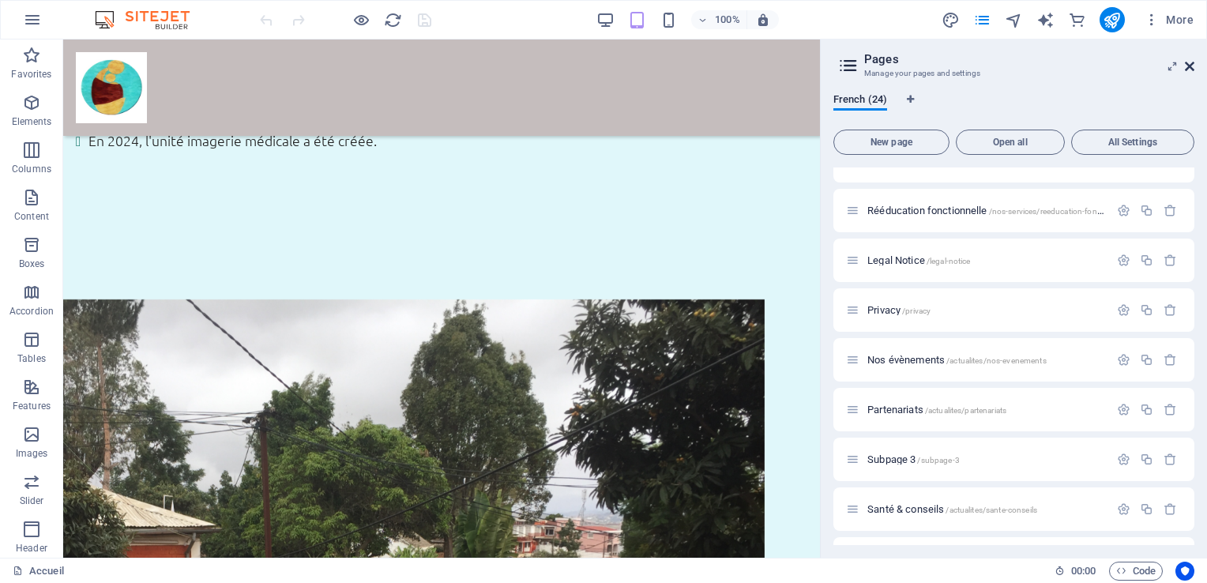
click at [1189, 70] on icon at bounding box center [1189, 66] width 9 height 13
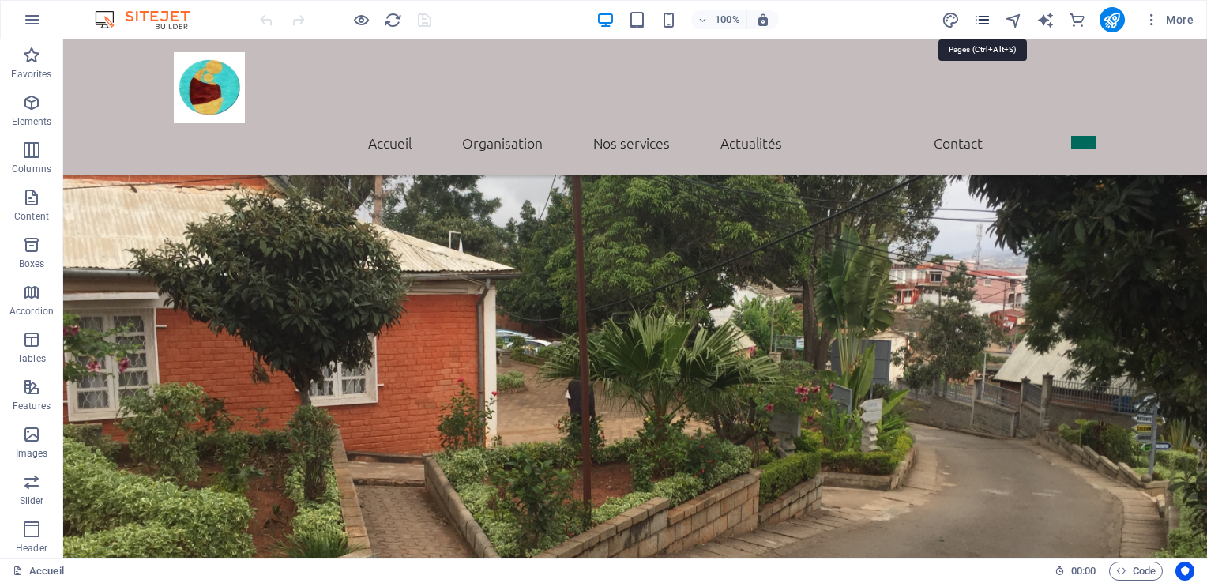
click at [979, 20] on icon "pages" at bounding box center [982, 20] width 18 height 18
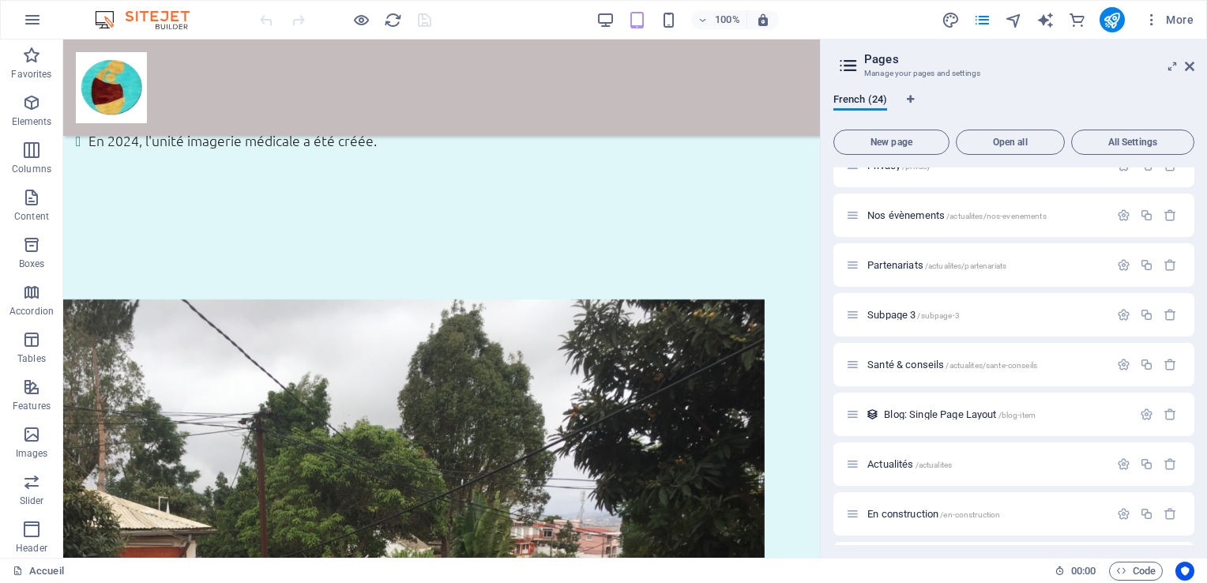
scroll to position [816, 0]
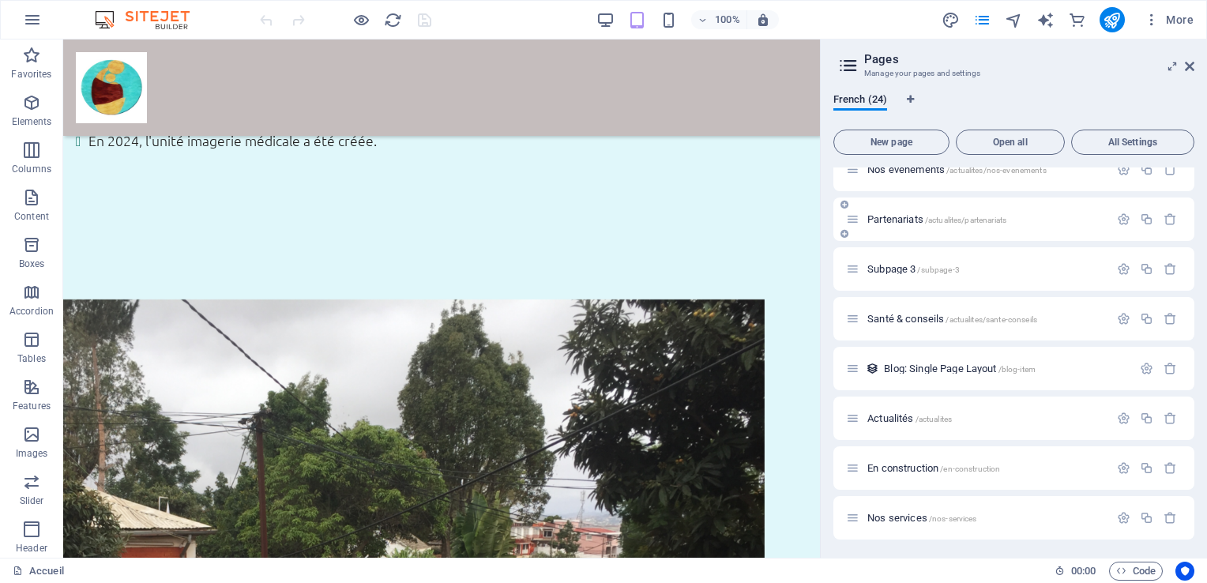
drag, startPoint x: 859, startPoint y: 510, endPoint x: 850, endPoint y: 200, distance: 310.5
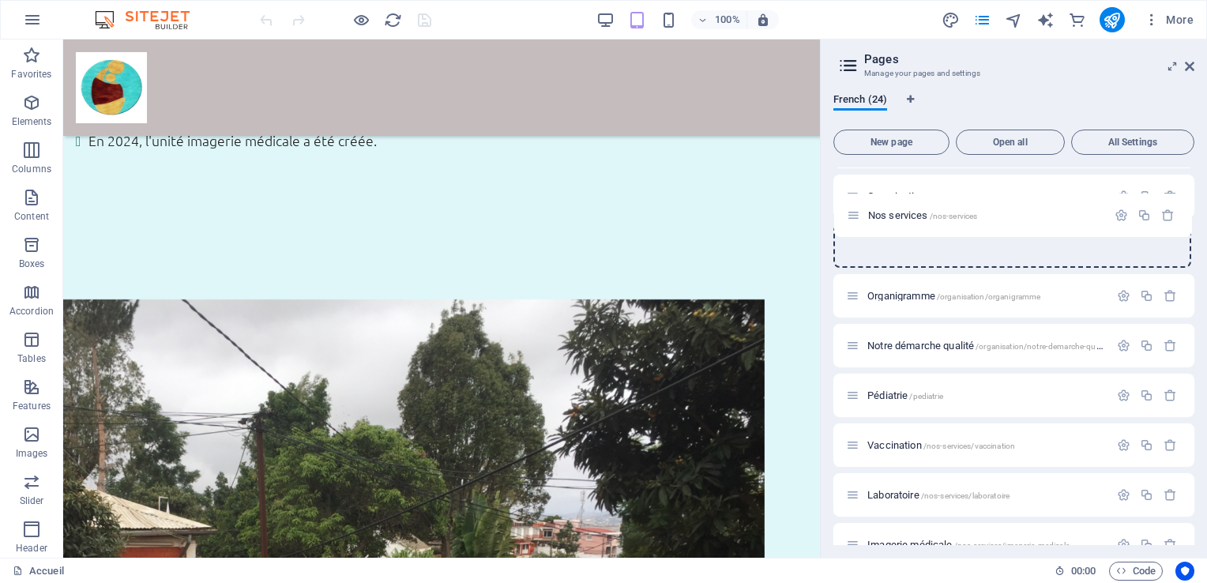
scroll to position [0, 0]
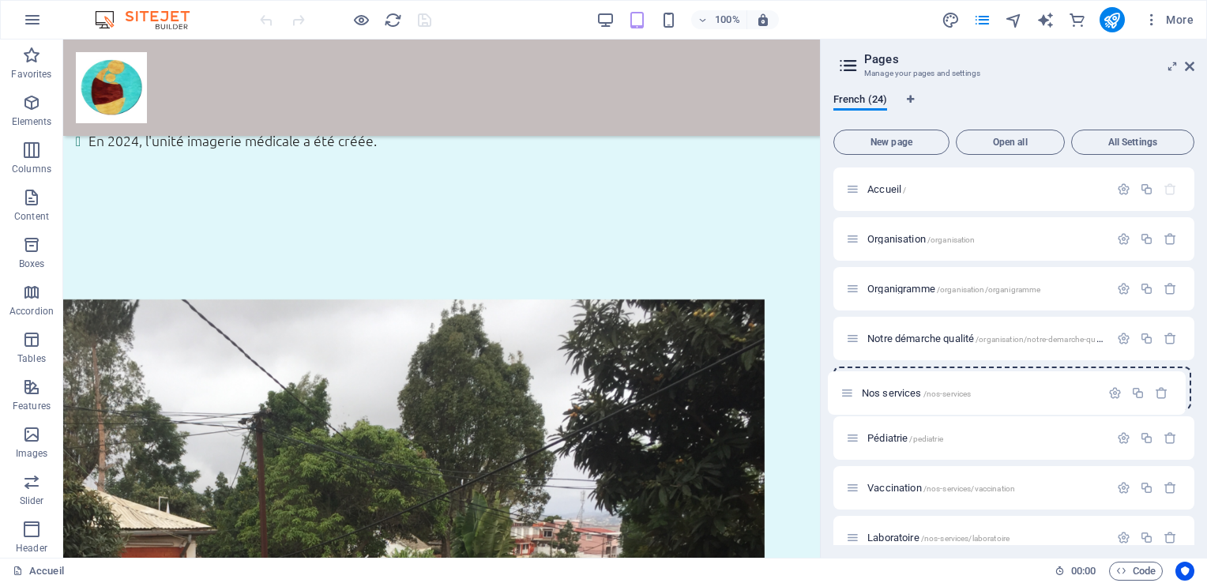
drag, startPoint x: 849, startPoint y: 517, endPoint x: 840, endPoint y: 387, distance: 129.8
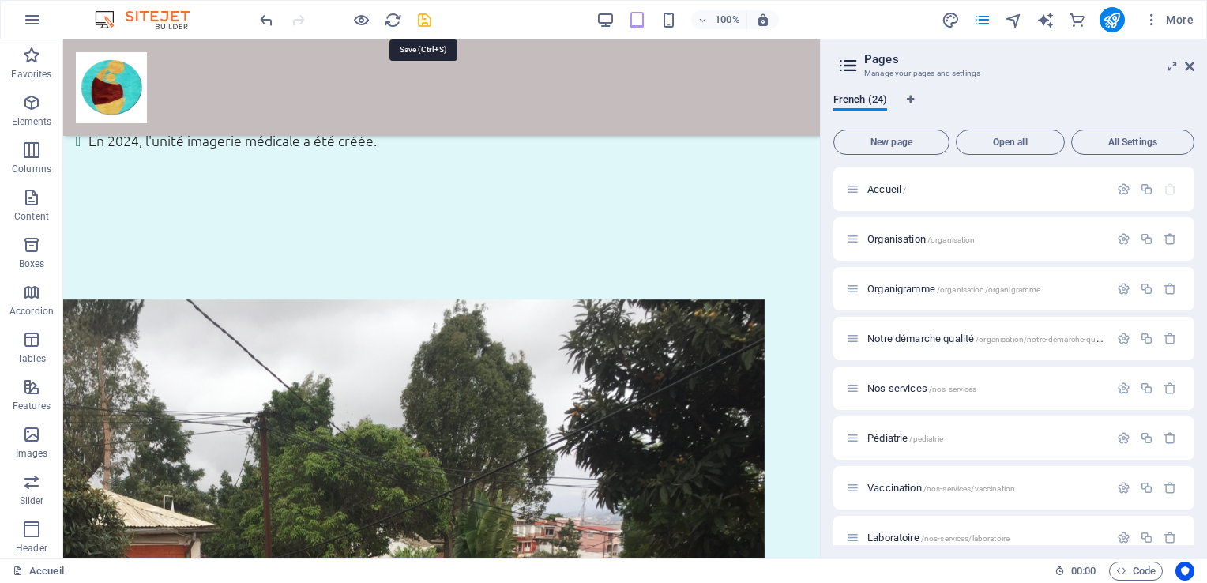
click at [420, 15] on icon "save" at bounding box center [424, 20] width 18 height 18
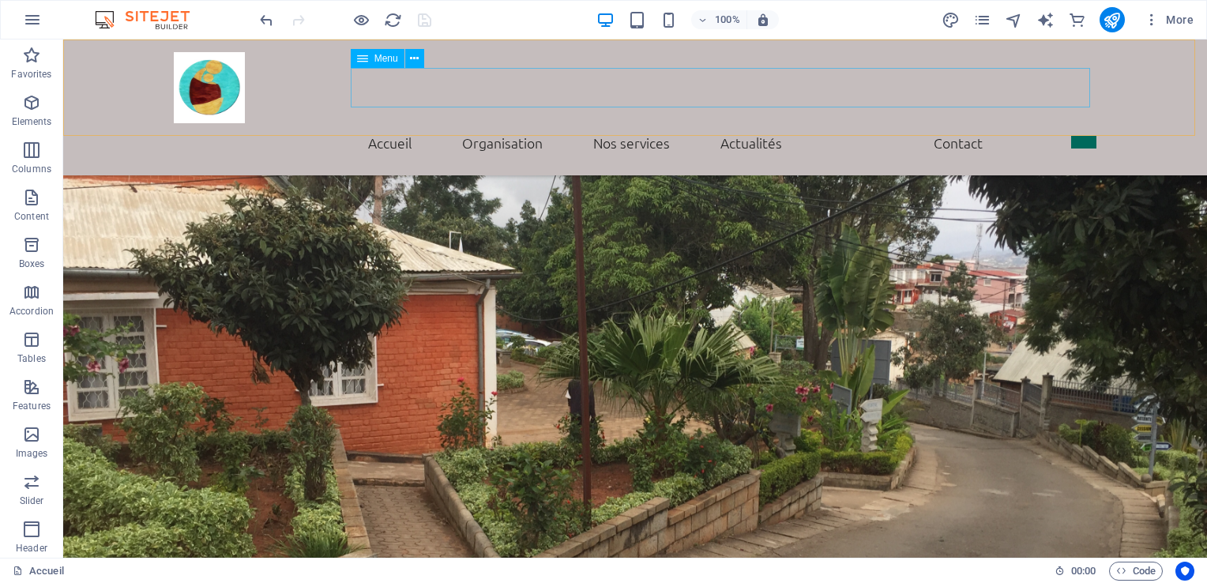
click at [606, 123] on nav "Accueil Mot de bienvenue Historique Vision et missions Nos services Actualités …" at bounding box center [635, 142] width 922 height 39
select select
select select "1"
select select
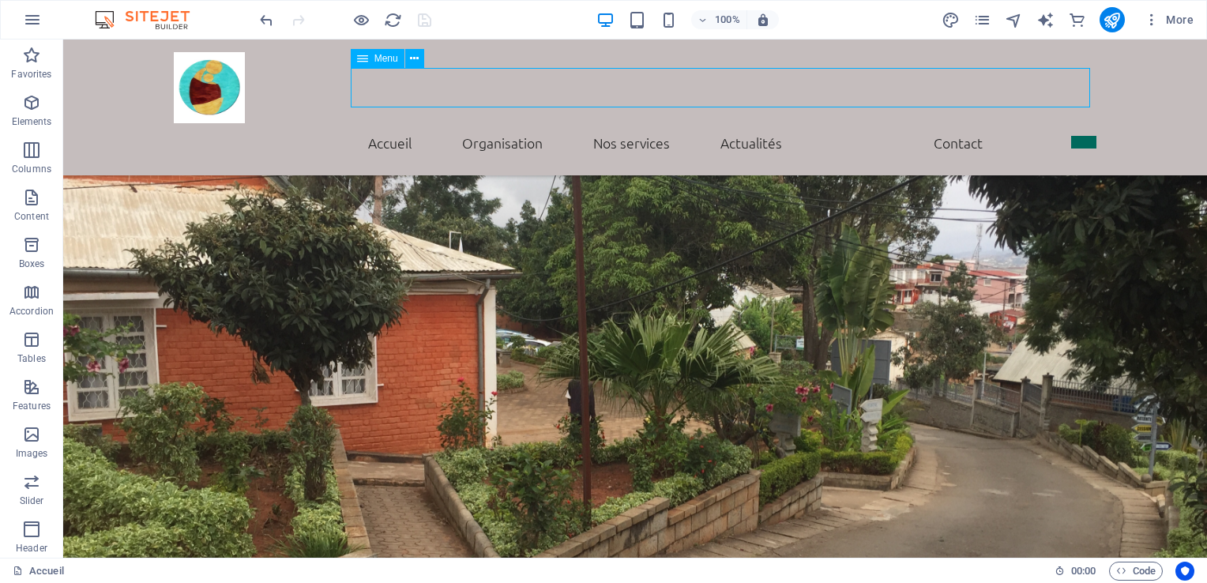
select select "1"
select select
select select "1"
select select
select select "search"
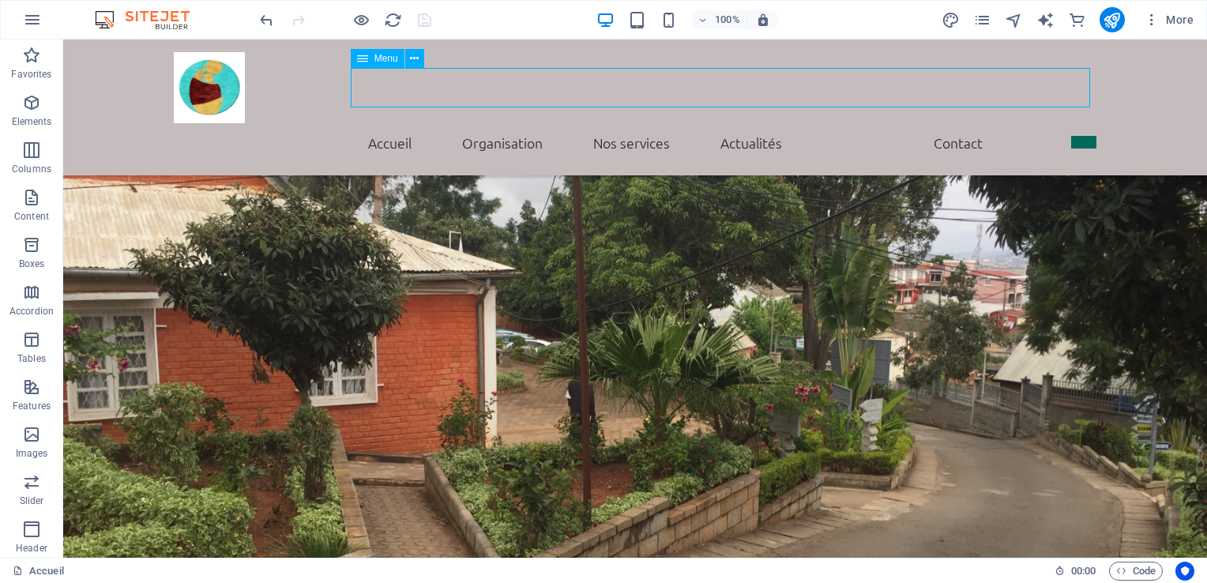
select select "22"
select select
select select "22"
select select
select select "22"
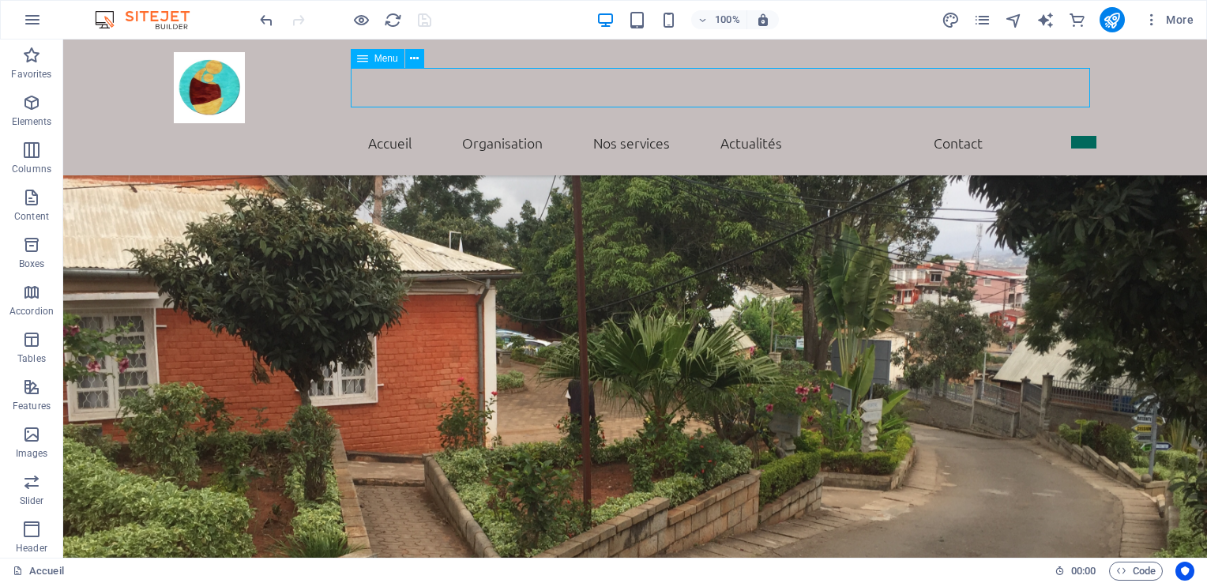
select select
select select "22"
select select
select select "22"
select select
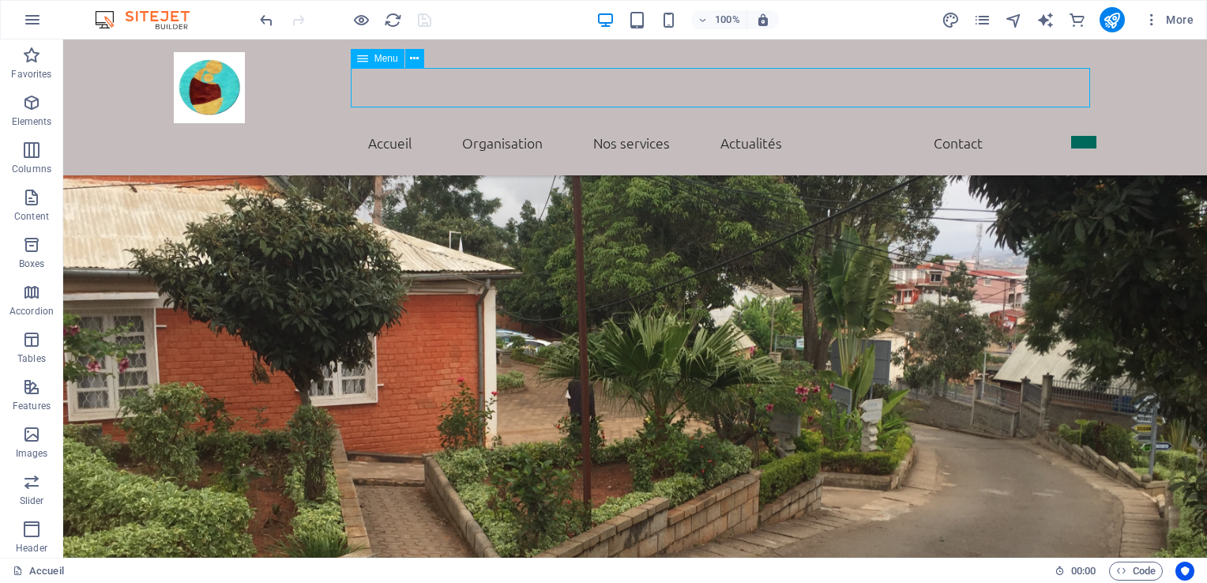
select select "22"
select select
select select "22"
select select
select select "22"
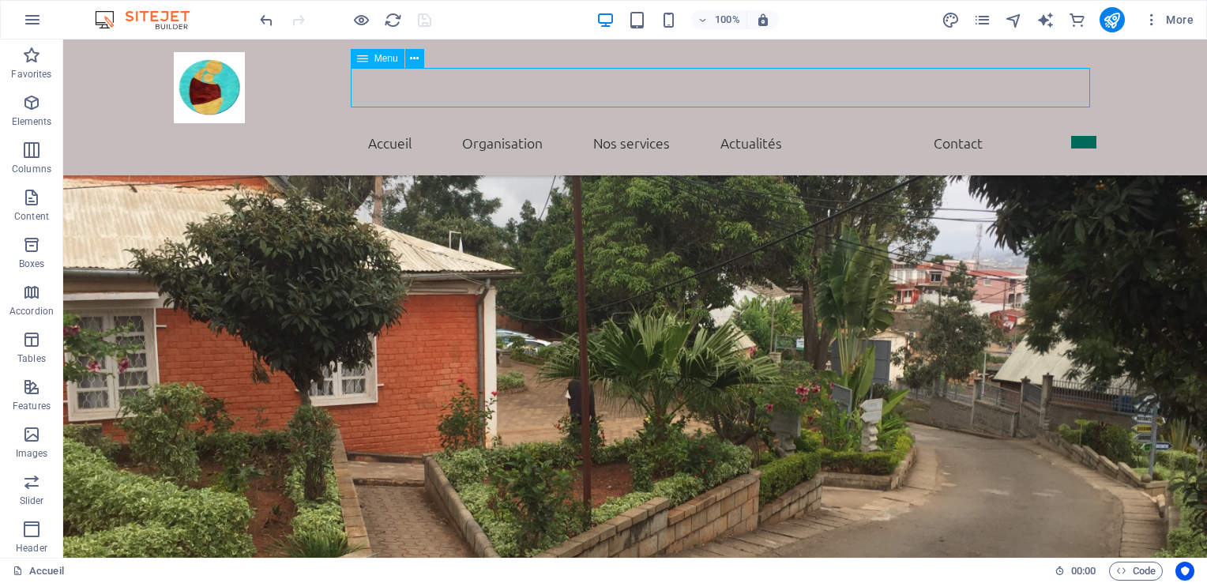
select select
select select "22"
select select
select select "22"
select select
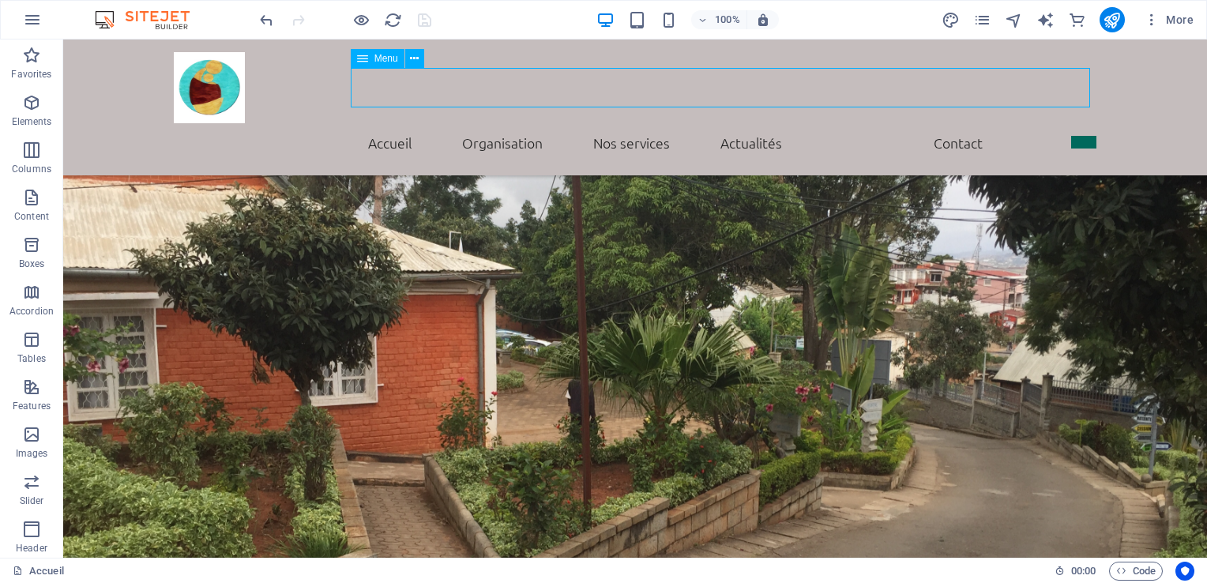
select select "22"
select select
select select "22"
select select
select select "22"
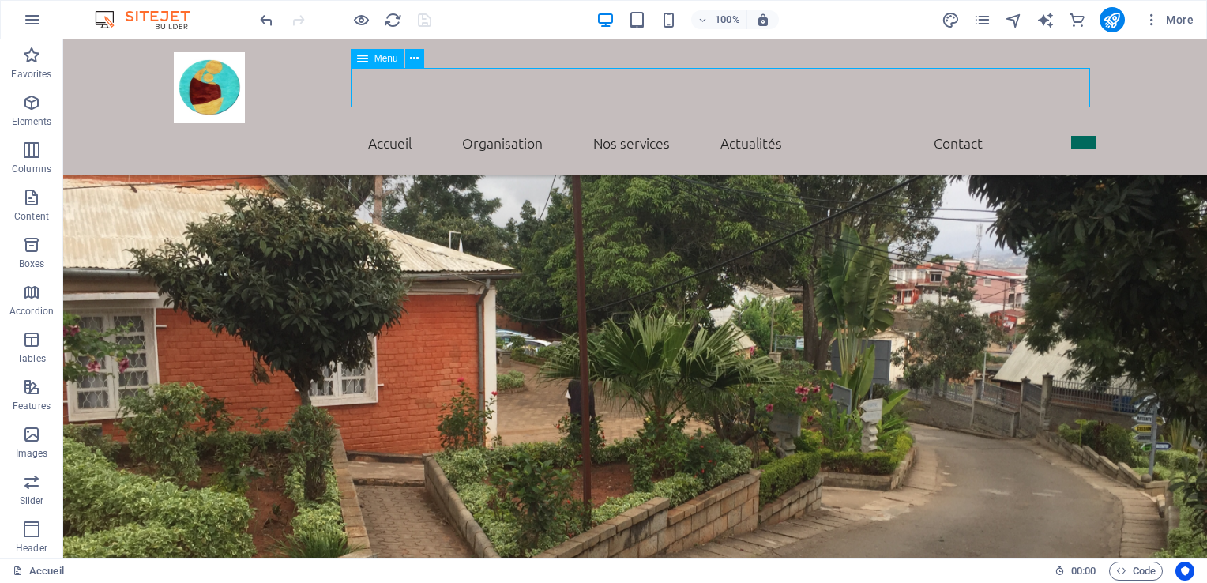
select select
select select "default"
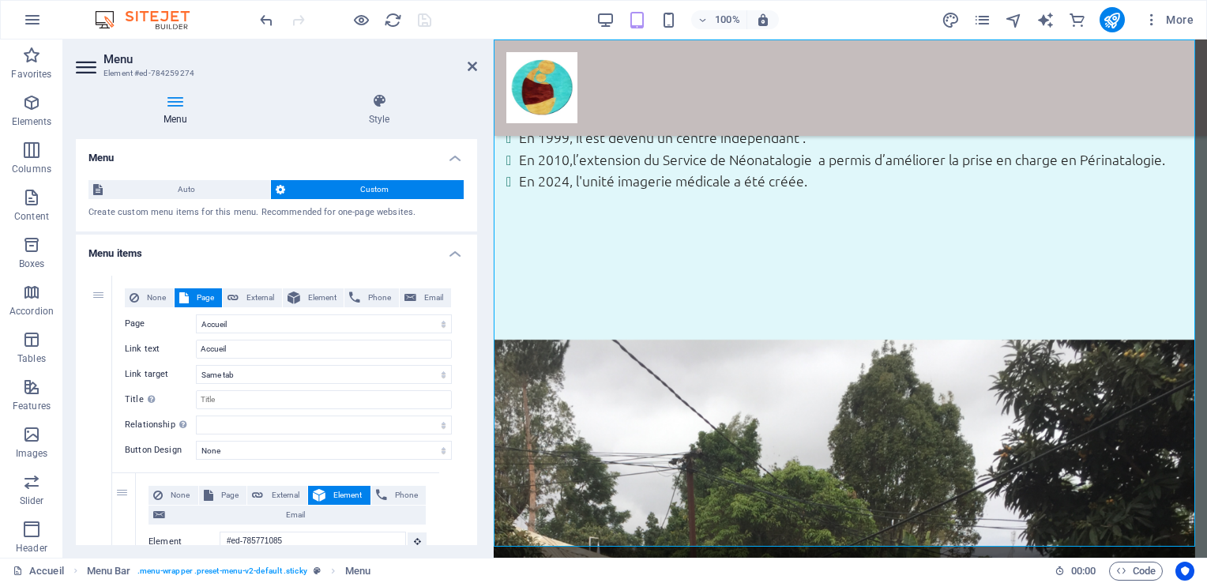
click at [183, 103] on icon at bounding box center [175, 101] width 199 height 16
click at [82, 62] on icon at bounding box center [88, 66] width 24 height 25
drag, startPoint x: 477, startPoint y: 151, endPoint x: 483, endPoint y: 175, distance: 25.3
click at [483, 175] on div "Menu Style Menu Auto Custom Create custom menu items for this menu. Recommended…" at bounding box center [276, 319] width 426 height 477
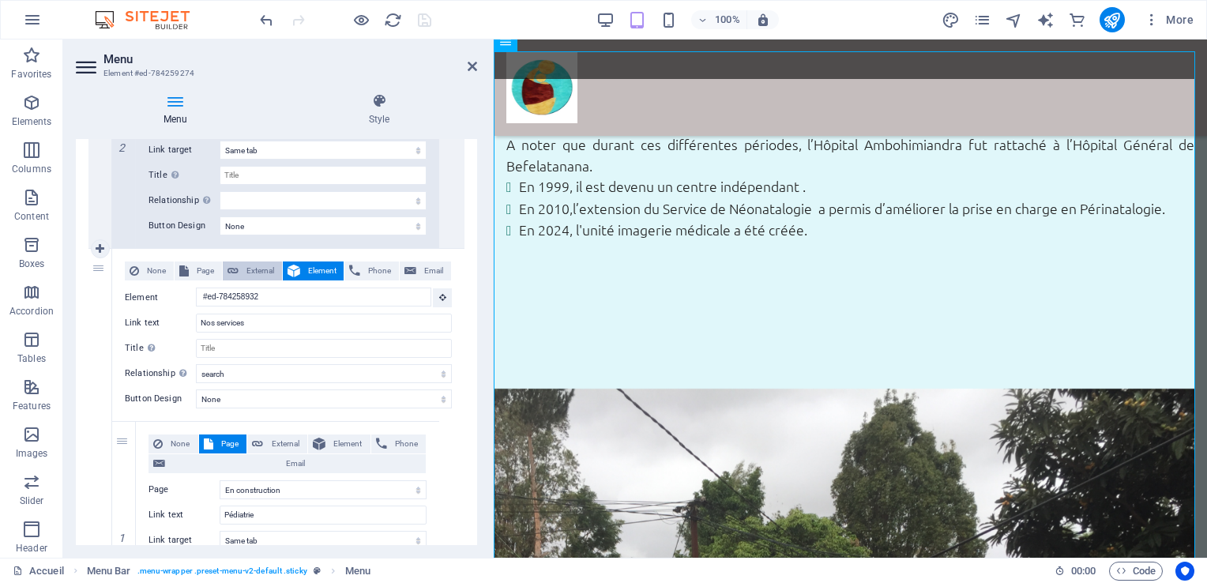
scroll to position [1600, 0]
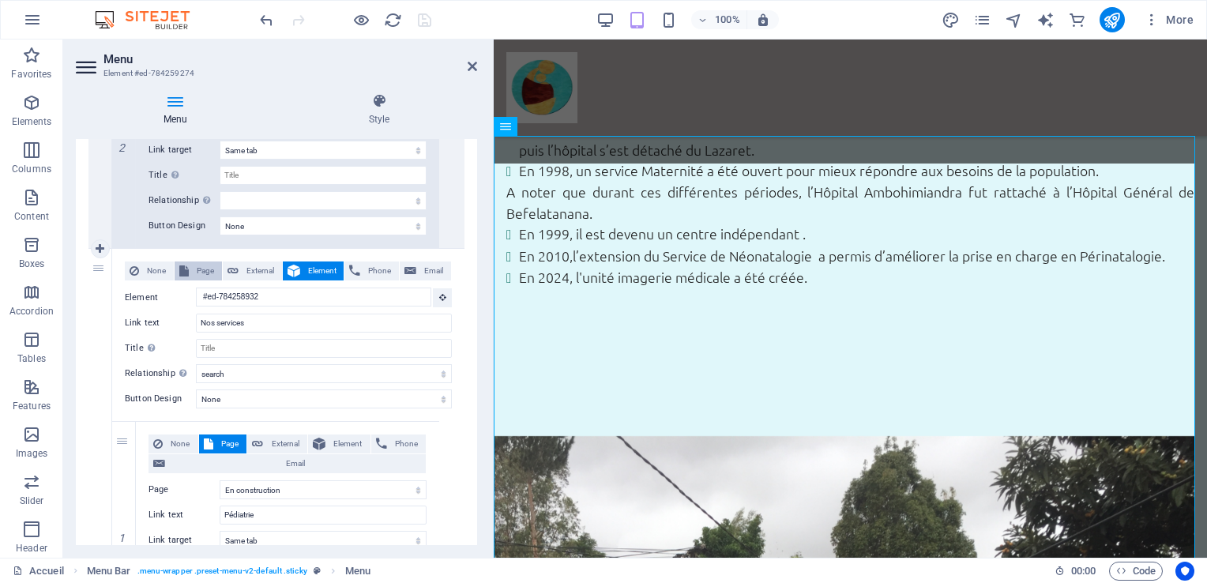
click at [197, 265] on span "Page" at bounding box center [206, 270] width 24 height 19
select select
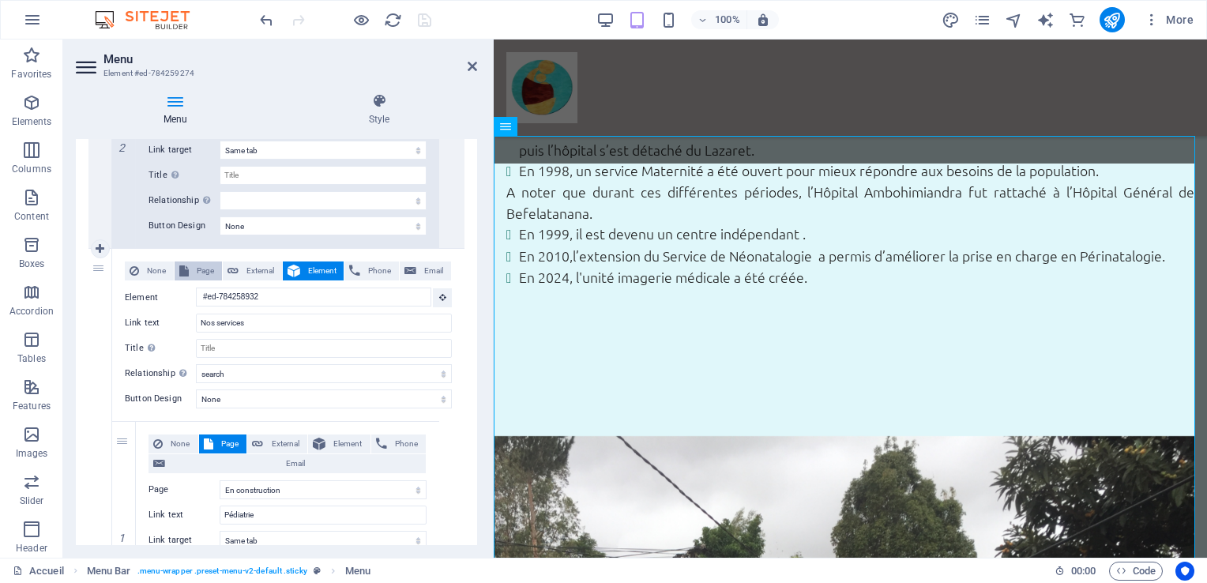
select select
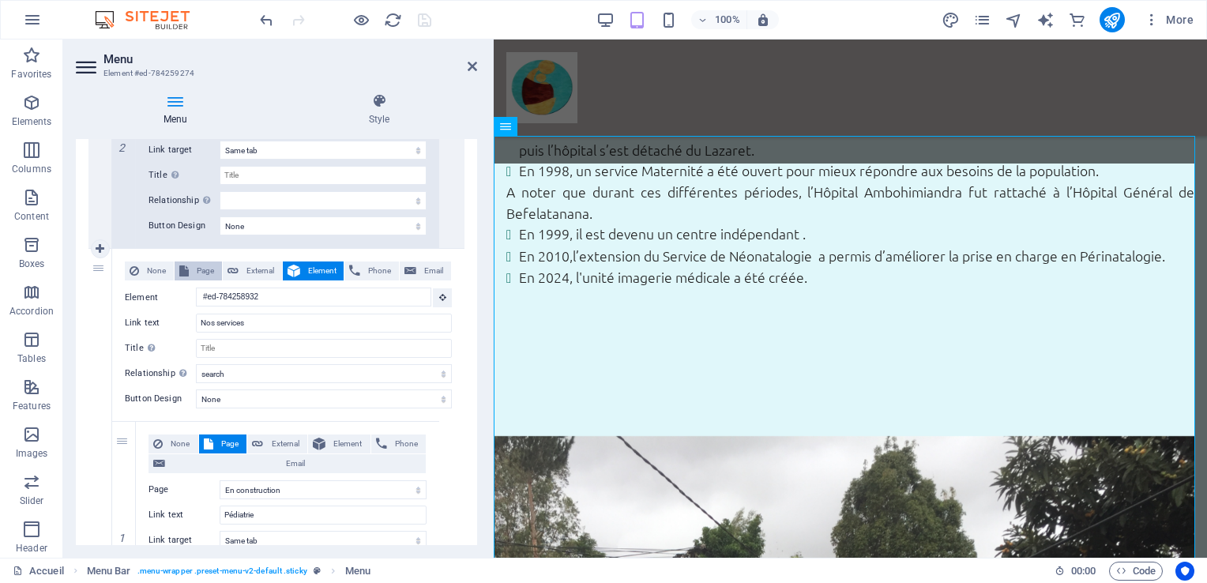
select select
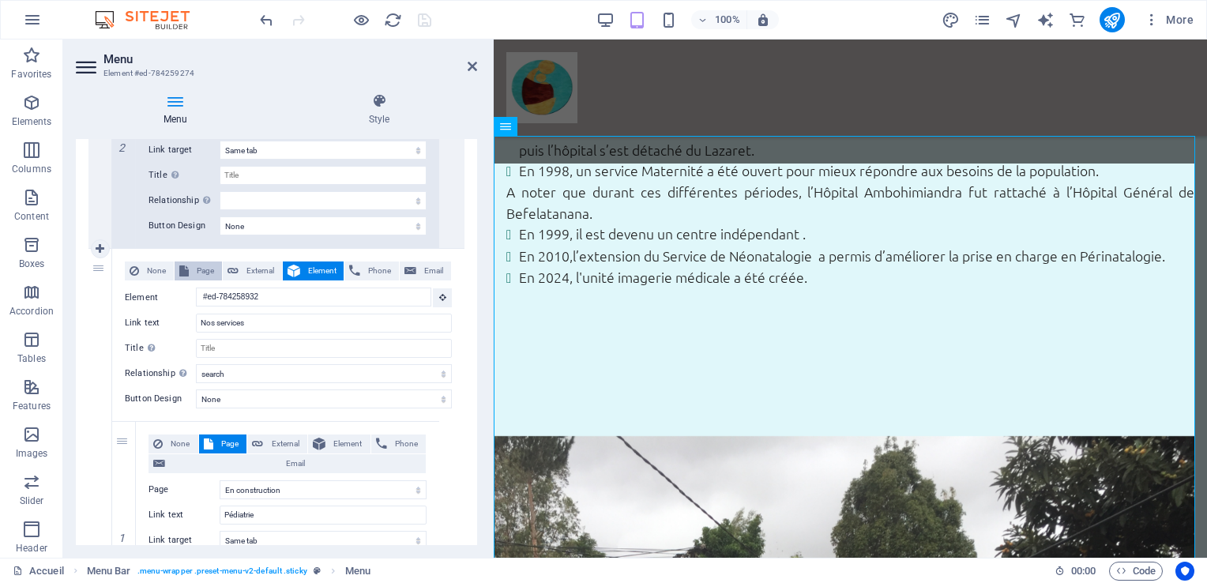
select select
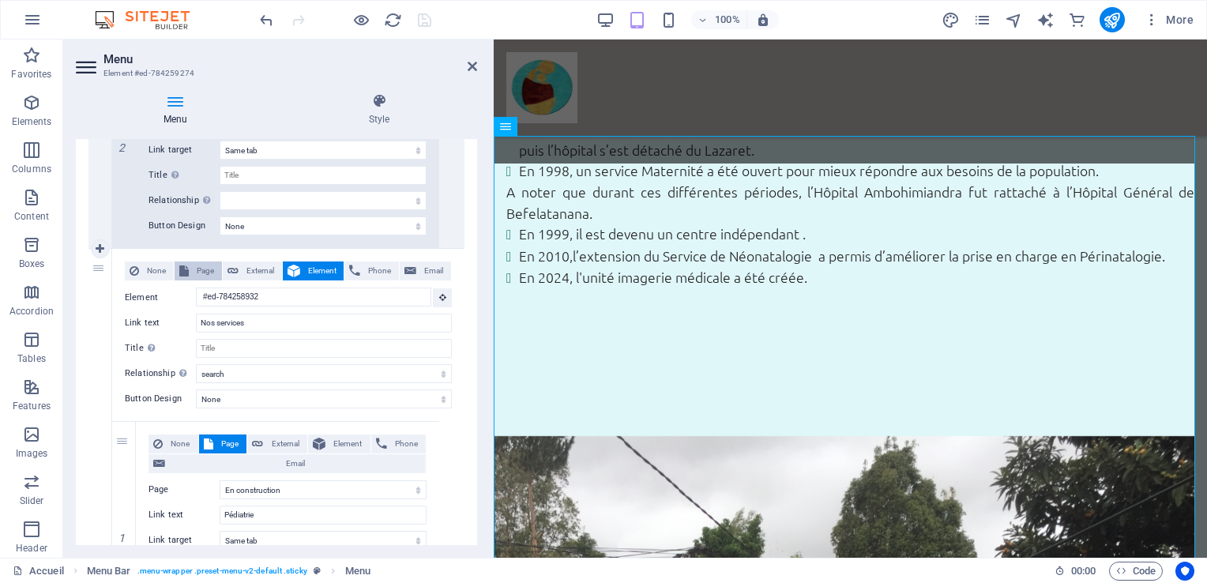
select select
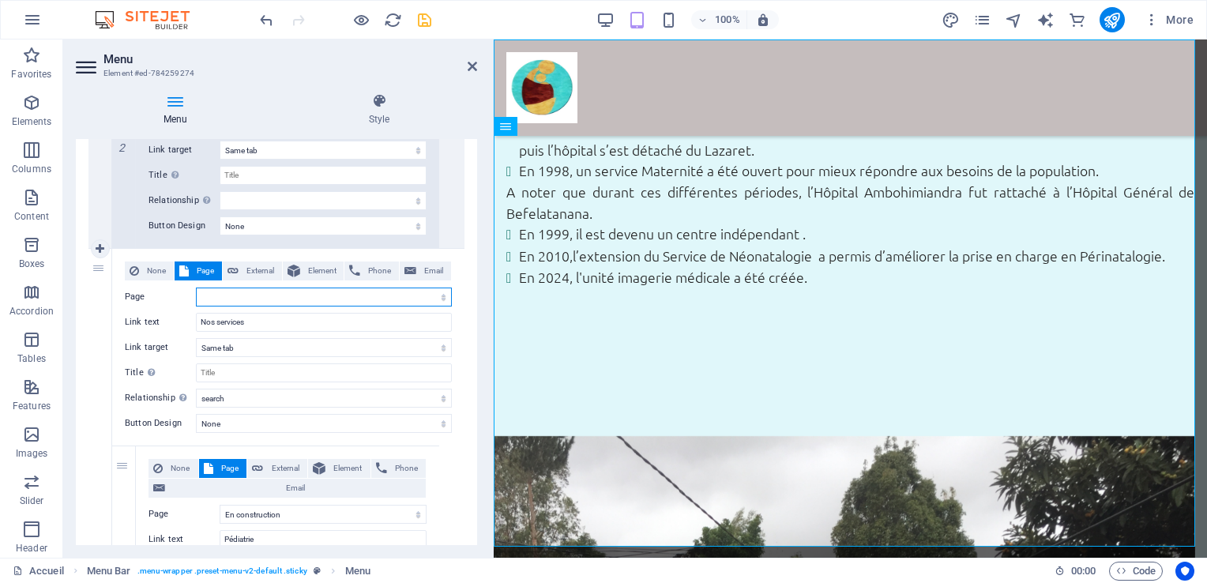
click at [447, 299] on select "Accueil Organisation Organigramme Notre démarche qualité Nos services Pédiatrie…" at bounding box center [324, 296] width 256 height 19
select select "22"
click at [196, 287] on select "Accueil Organisation Organigramme Notre démarche qualité Nos services Pédiatrie…" at bounding box center [324, 296] width 256 height 19
select select
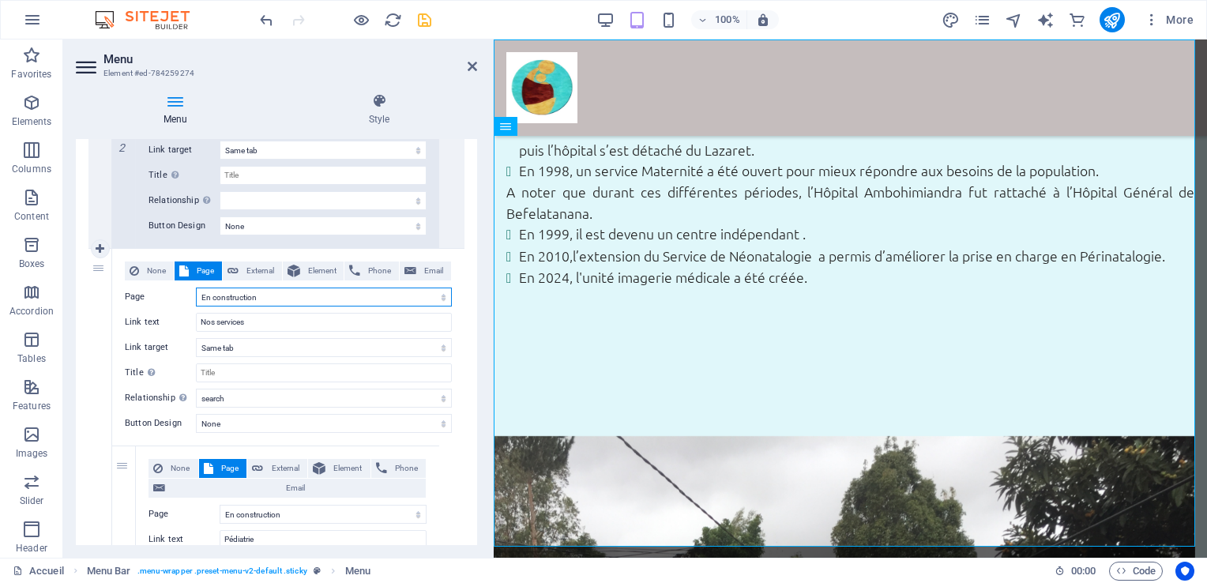
select select
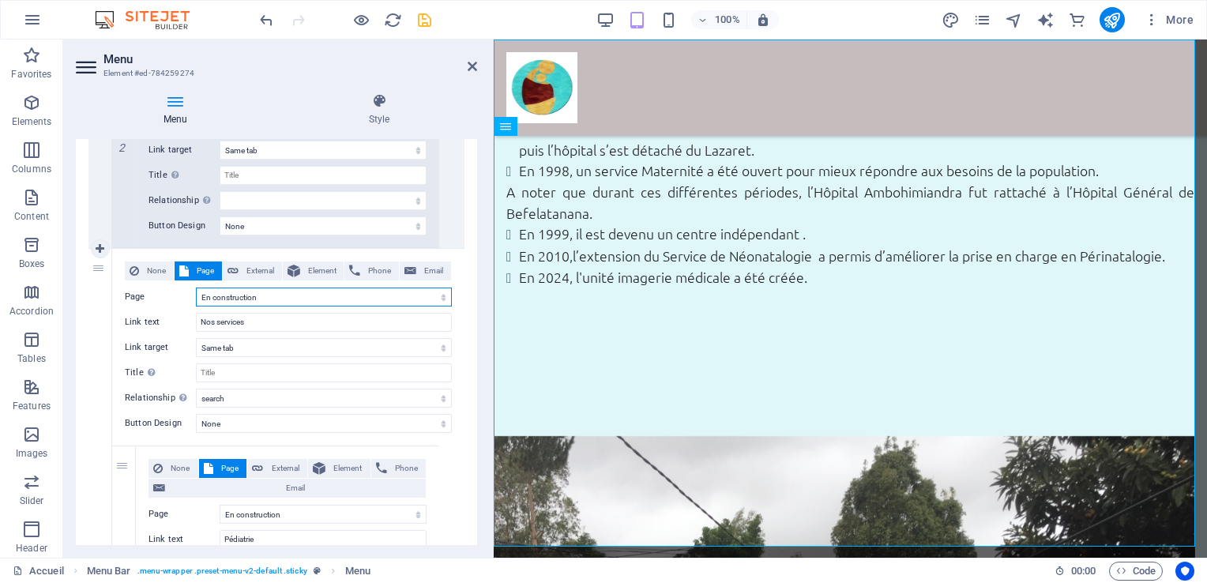
select select
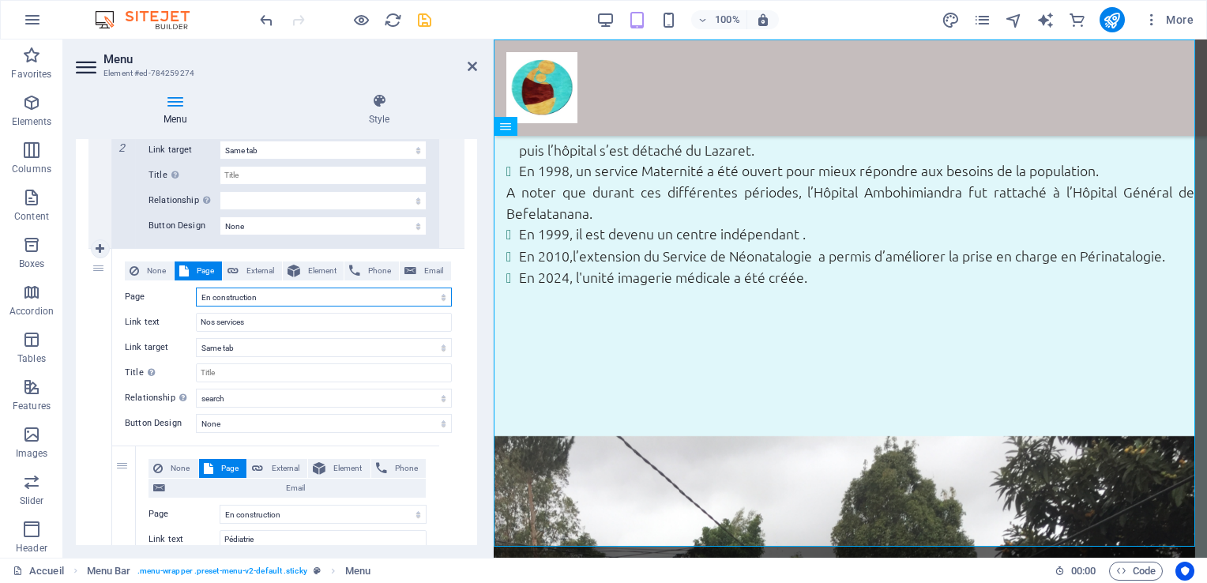
select select
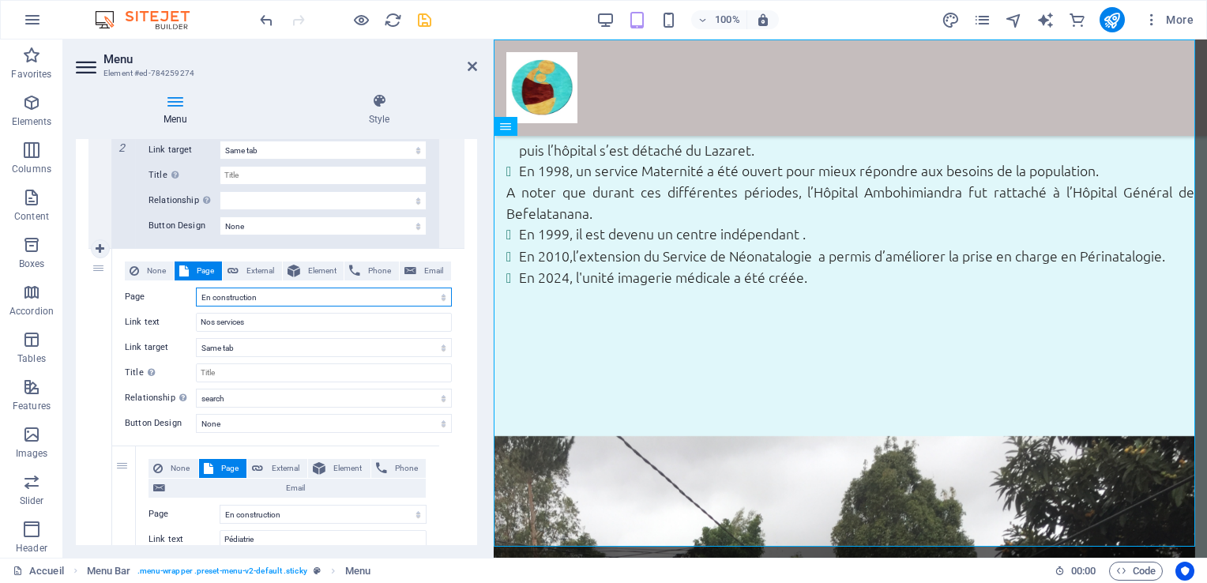
select select
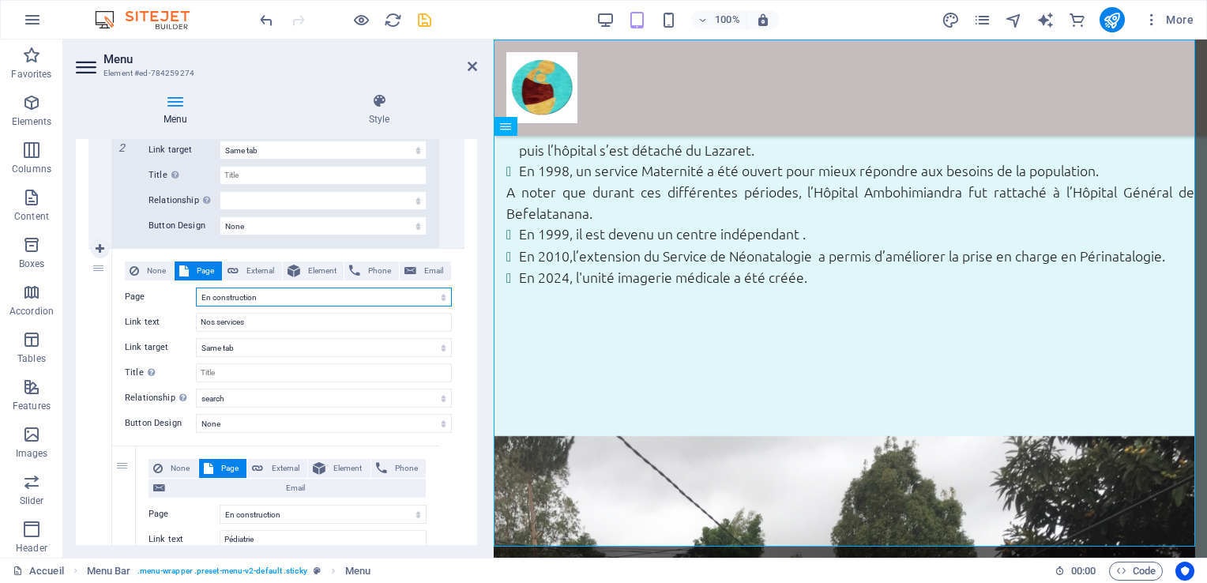
select select
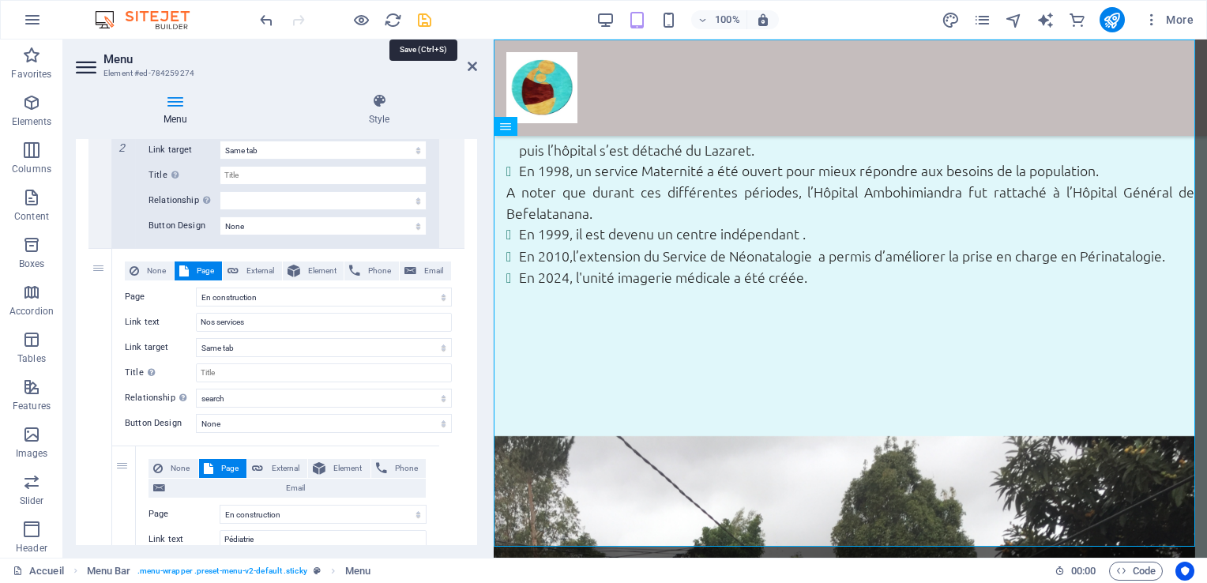
click at [423, 17] on icon "save" at bounding box center [424, 20] width 18 height 18
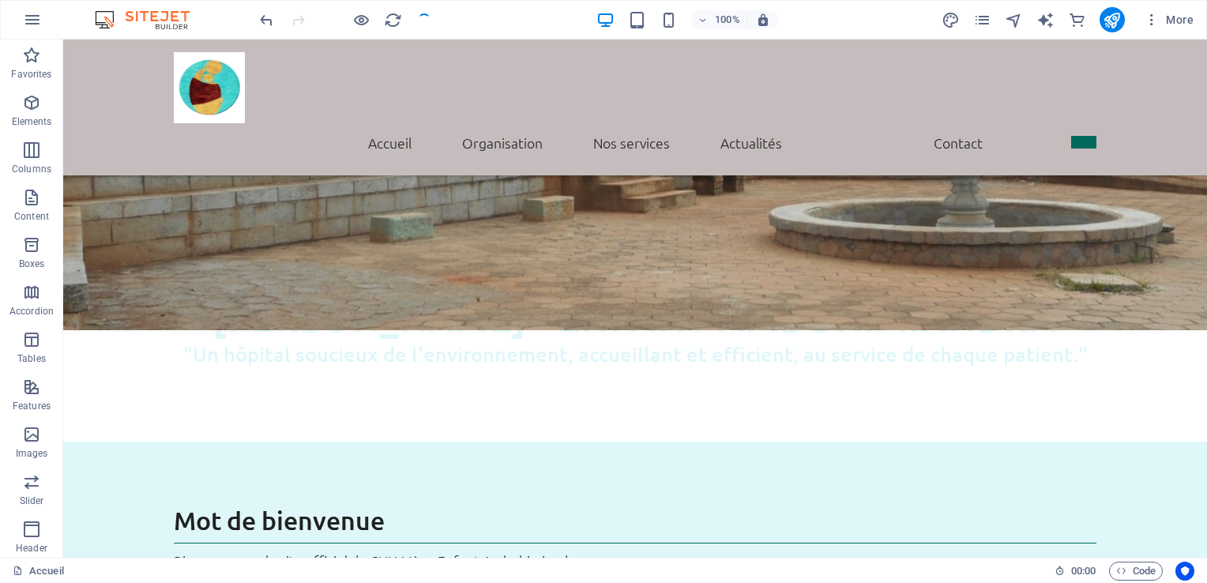
scroll to position [0, 0]
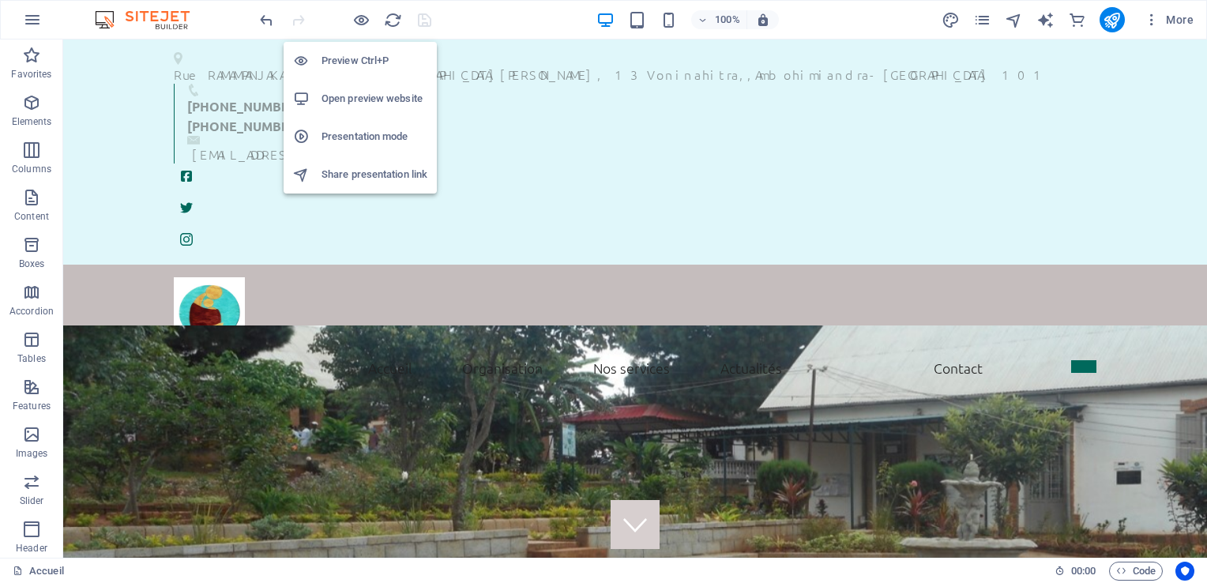
click at [350, 58] on h6 "Preview Ctrl+P" at bounding box center [374, 60] width 106 height 19
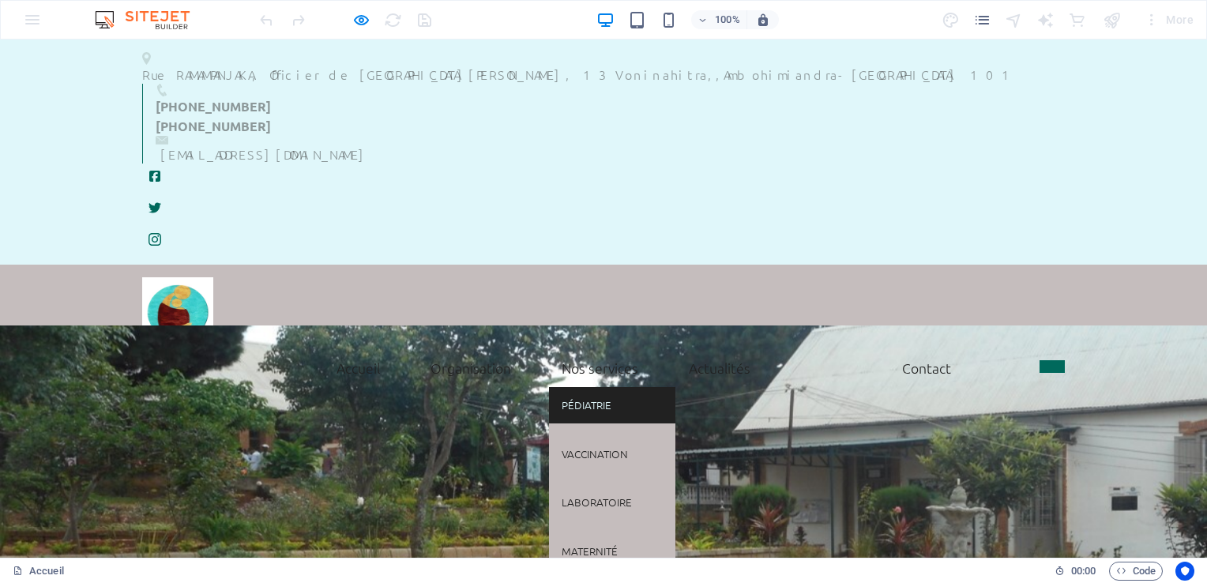
click at [588, 387] on link "Pédiatrie" at bounding box center [612, 405] width 126 height 36
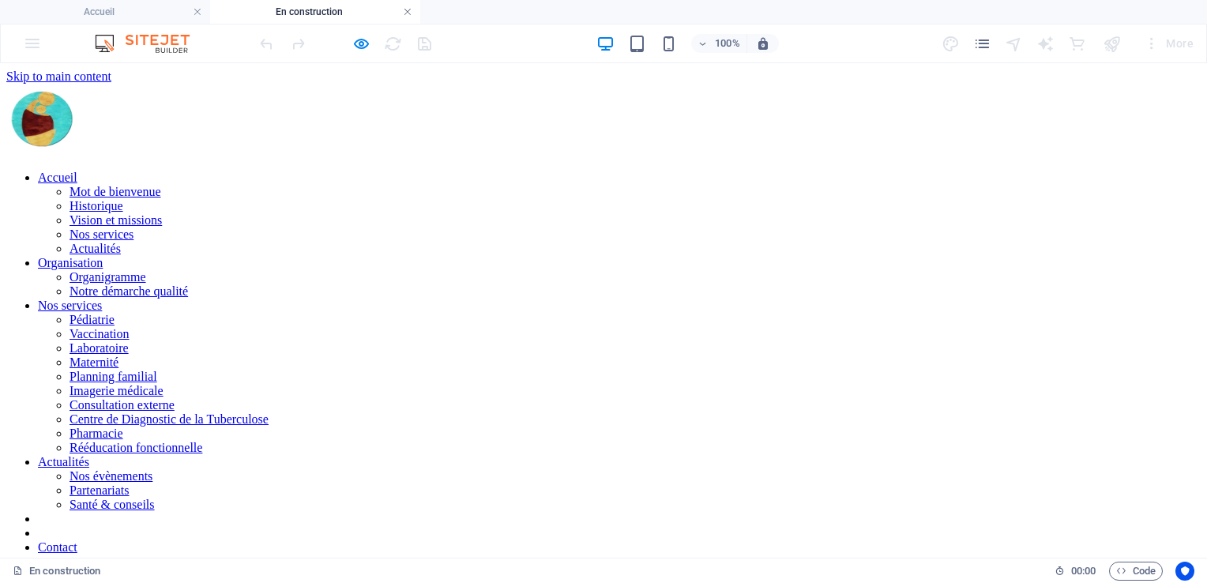
click at [407, 17] on link at bounding box center [407, 12] width 9 height 15
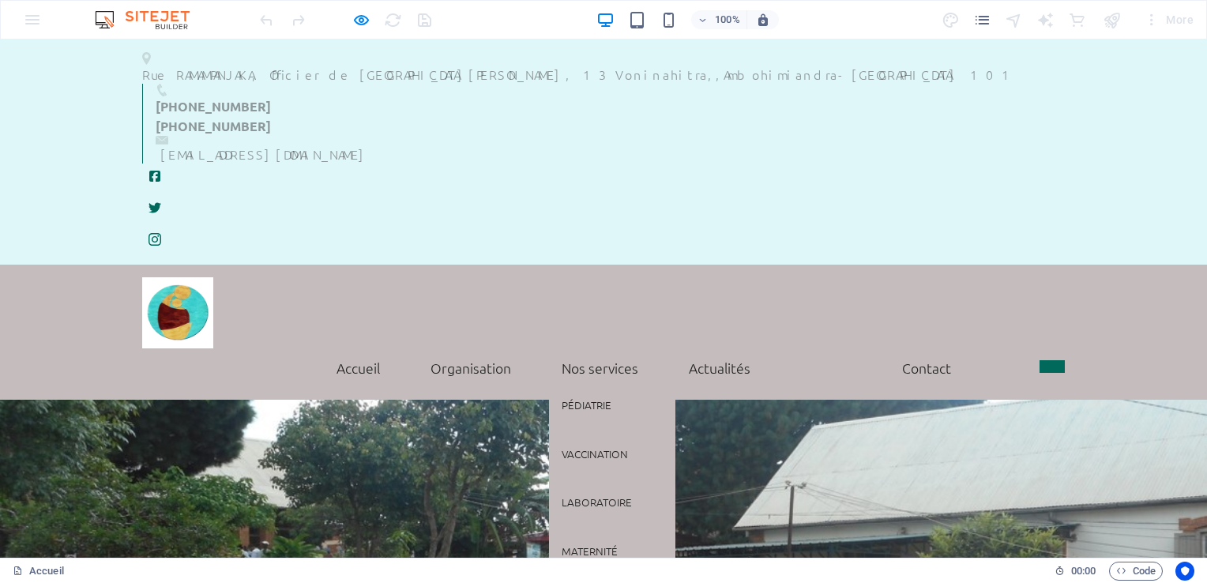
click at [596, 348] on link "Nos services" at bounding box center [600, 367] width 102 height 39
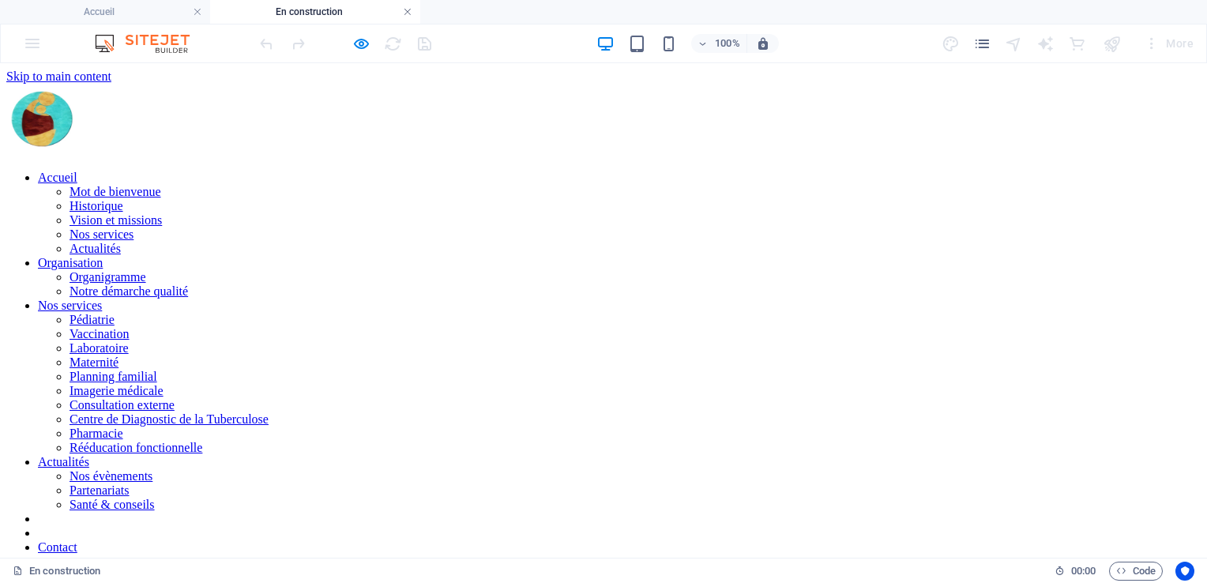
click at [404, 10] on link at bounding box center [407, 12] width 9 height 15
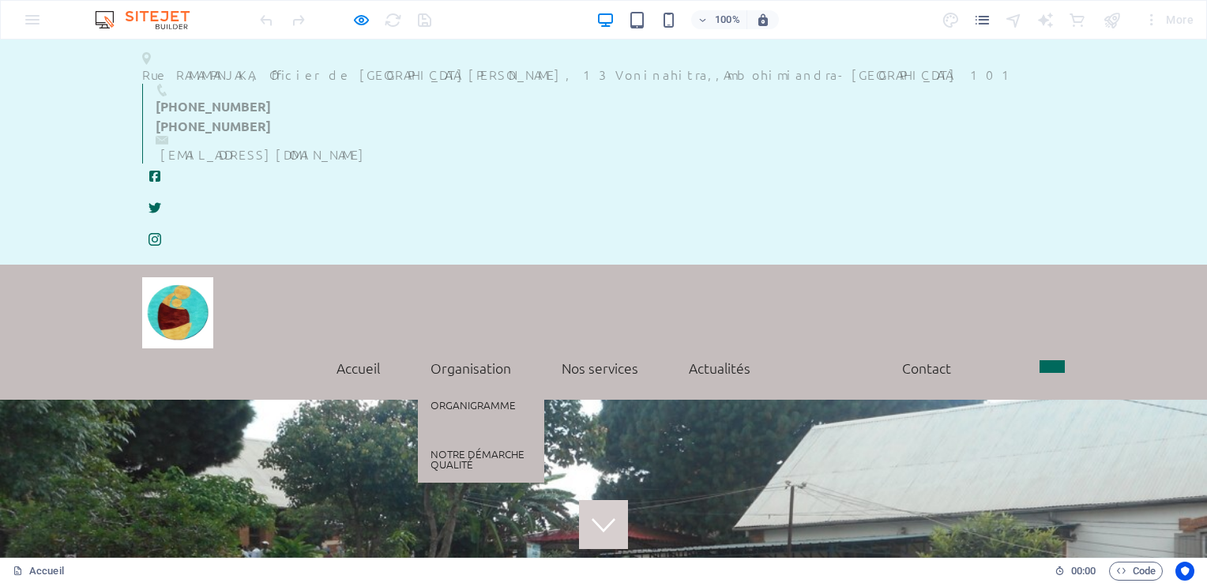
click at [472, 348] on link "Organisation" at bounding box center [471, 367] width 106 height 39
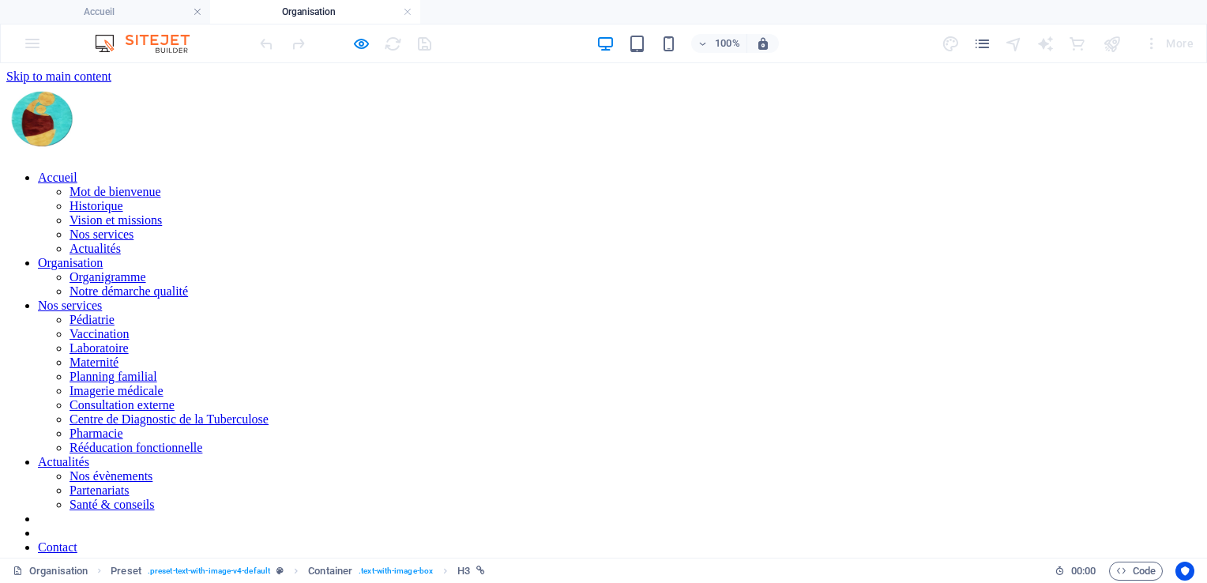
click at [464, 171] on nav "Accueil Mot de bienvenue Historique Vision et missions Nos services Actualités …" at bounding box center [603, 384] width 1194 height 426
click at [360, 43] on icon "button" at bounding box center [361, 44] width 18 height 18
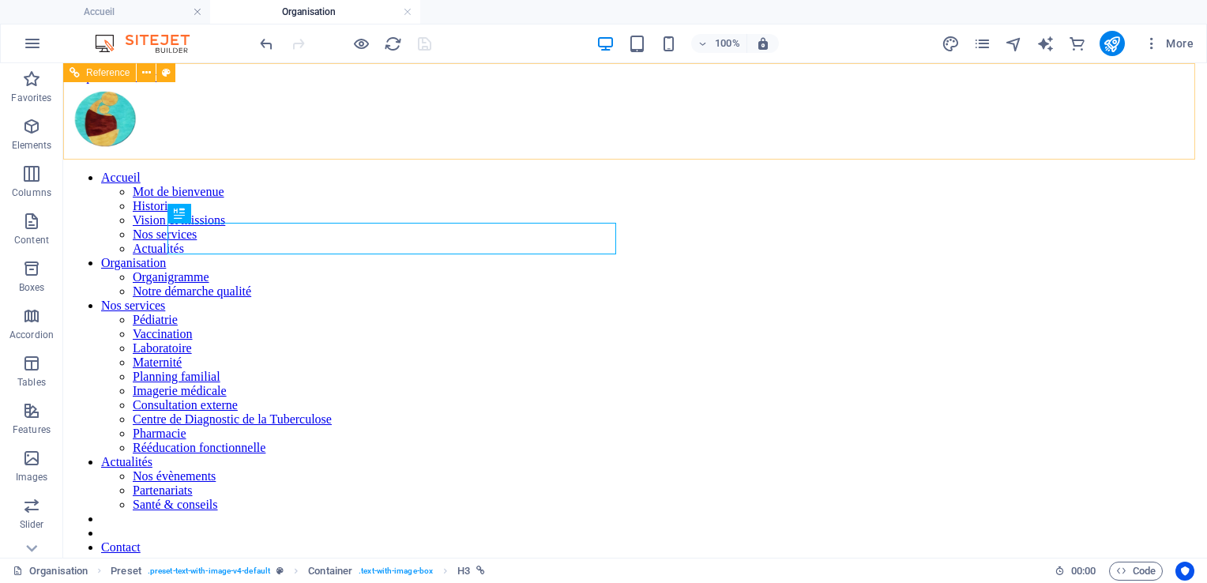
click at [487, 171] on nav "Accueil Mot de bienvenue Historique Vision et missions Nos services Actualités …" at bounding box center [635, 384] width 1131 height 426
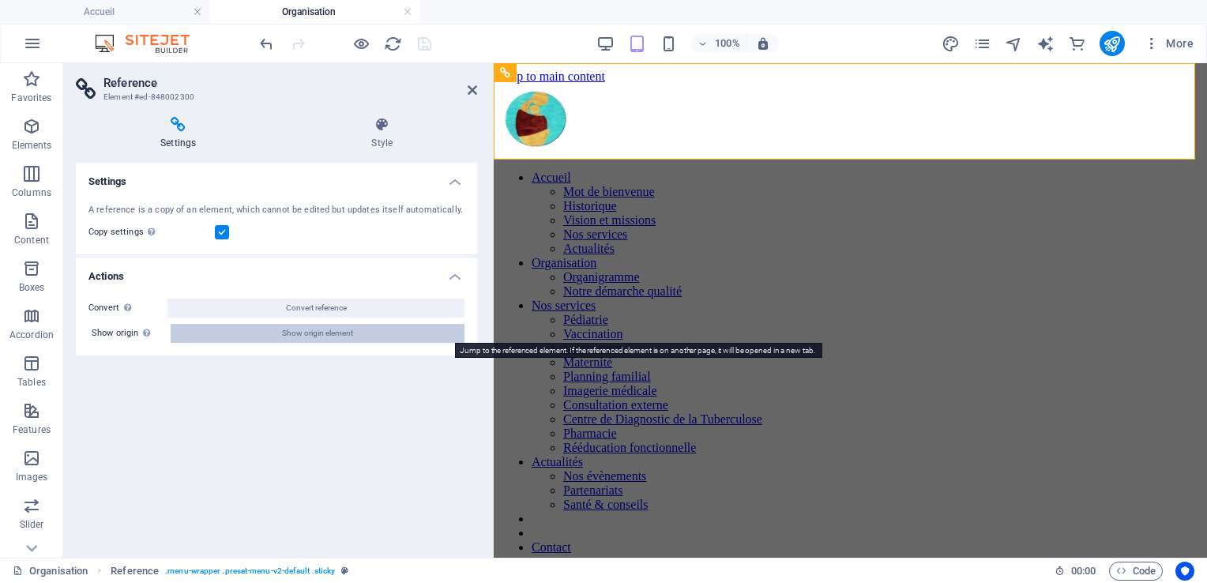
click at [302, 335] on span "Show origin element" at bounding box center [317, 333] width 71 height 19
select select "header"
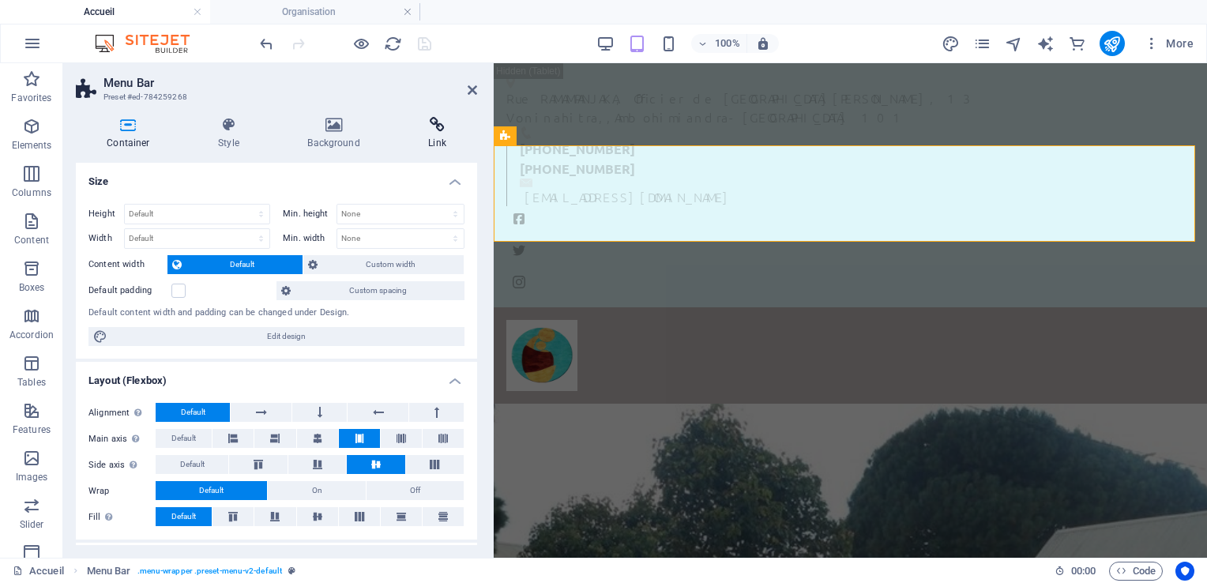
click at [438, 123] on icon at bounding box center [437, 125] width 80 height 16
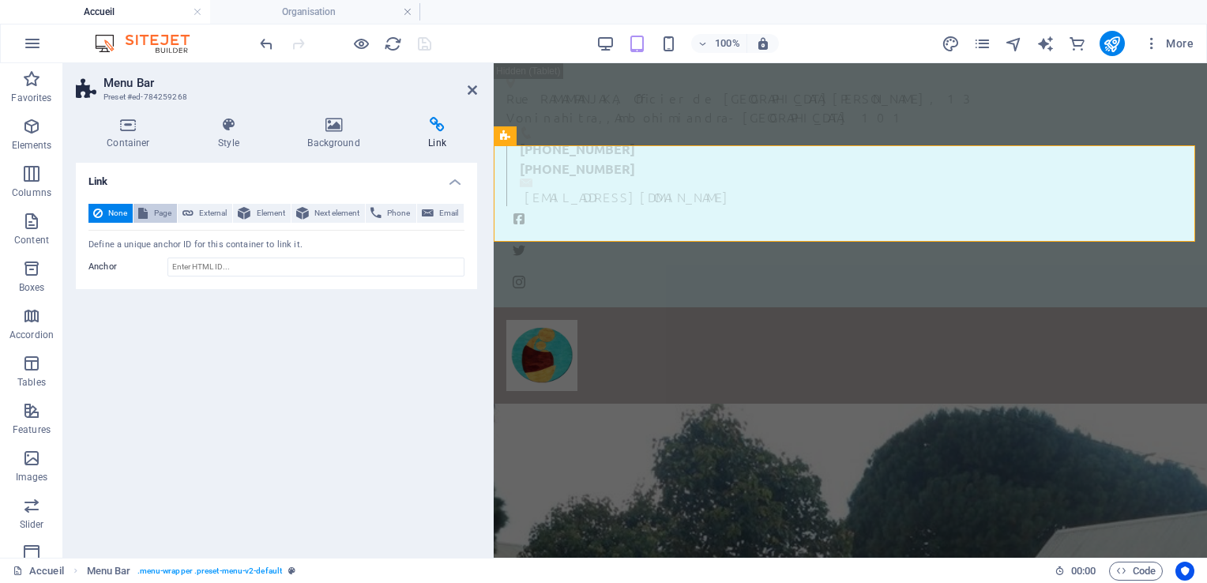
click at [155, 205] on span "Page" at bounding box center [161, 213] width 19 height 19
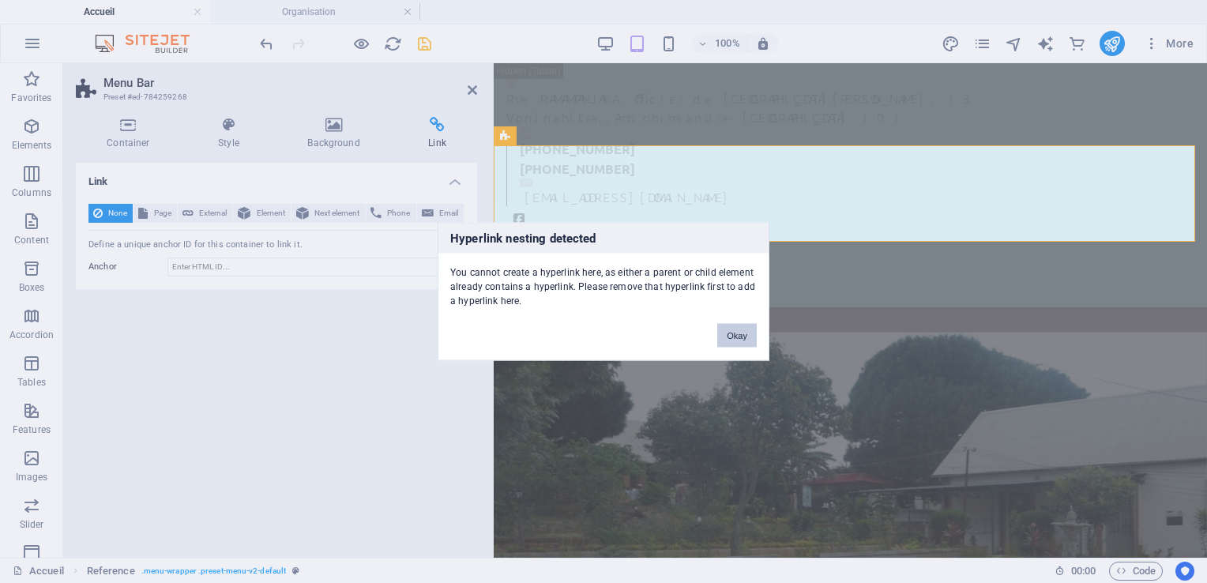
click at [731, 338] on button "Okay" at bounding box center [736, 336] width 39 height 24
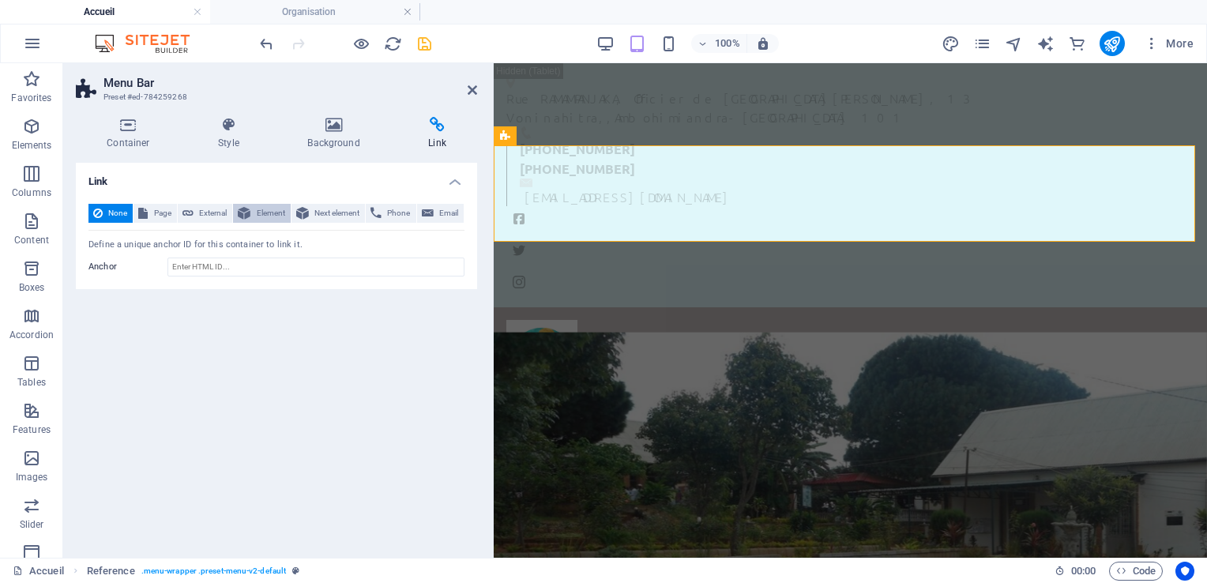
click at [261, 205] on span "Element" at bounding box center [270, 213] width 30 height 19
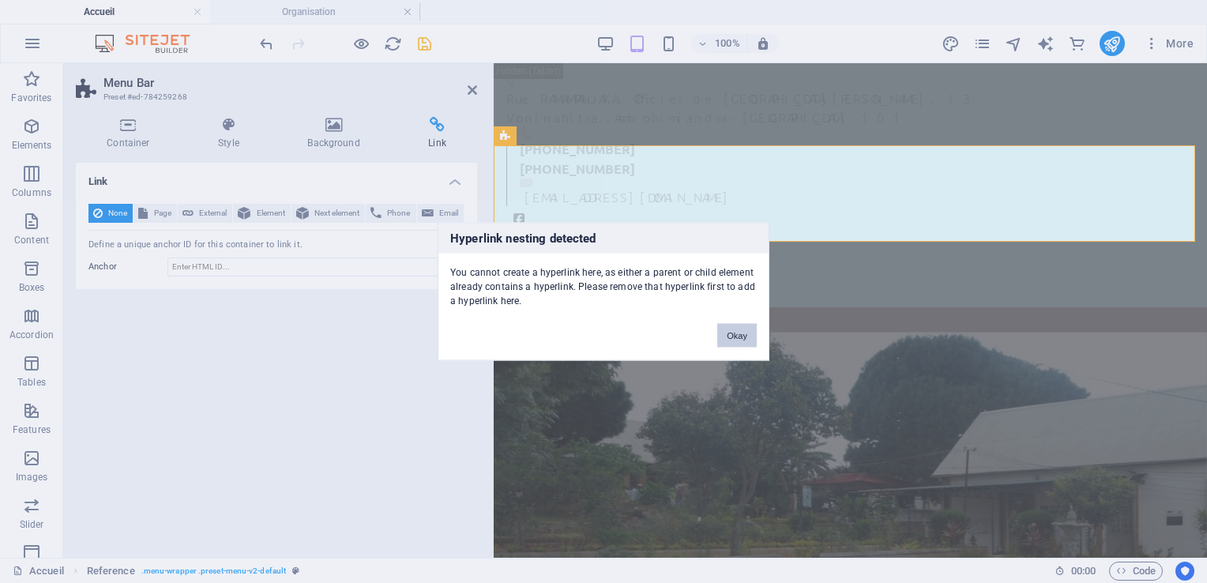
click at [733, 336] on button "Okay" at bounding box center [736, 336] width 39 height 24
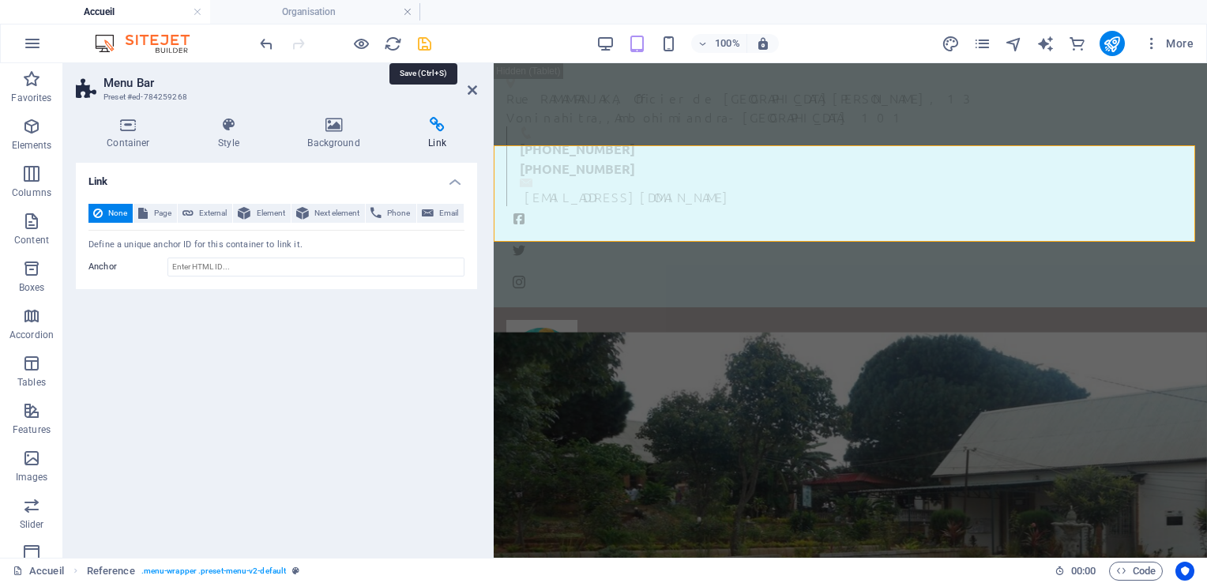
click at [422, 42] on icon "save" at bounding box center [424, 44] width 18 height 18
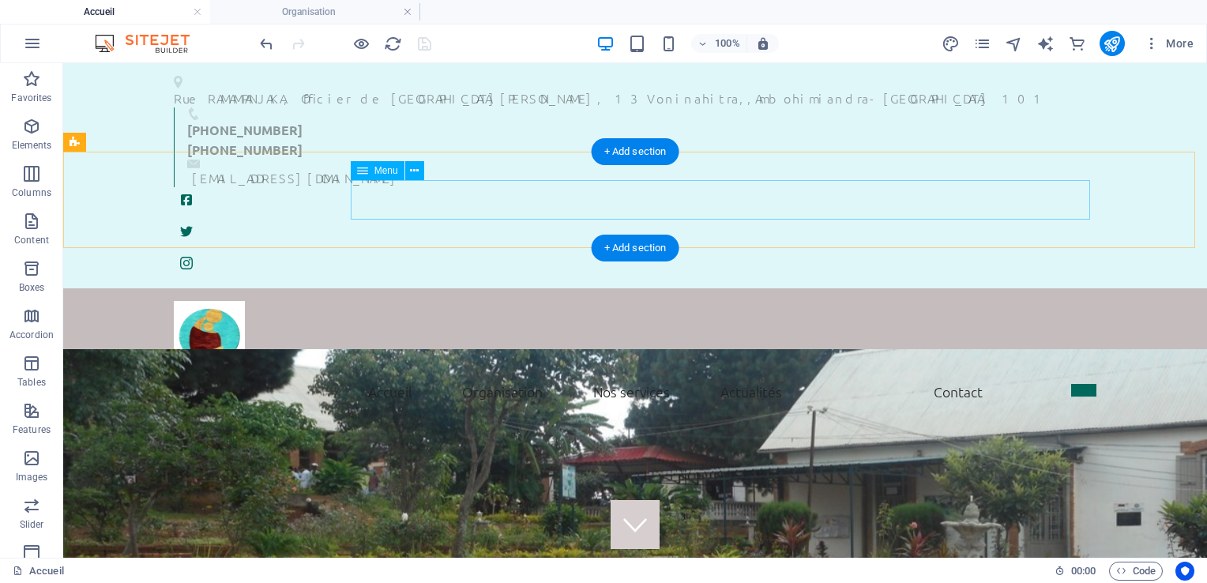
click at [632, 372] on nav "Accueil Mot de bienvenue Historique Vision et missions Nos services Actualités …" at bounding box center [635, 391] width 922 height 39
select select
select select "1"
select select
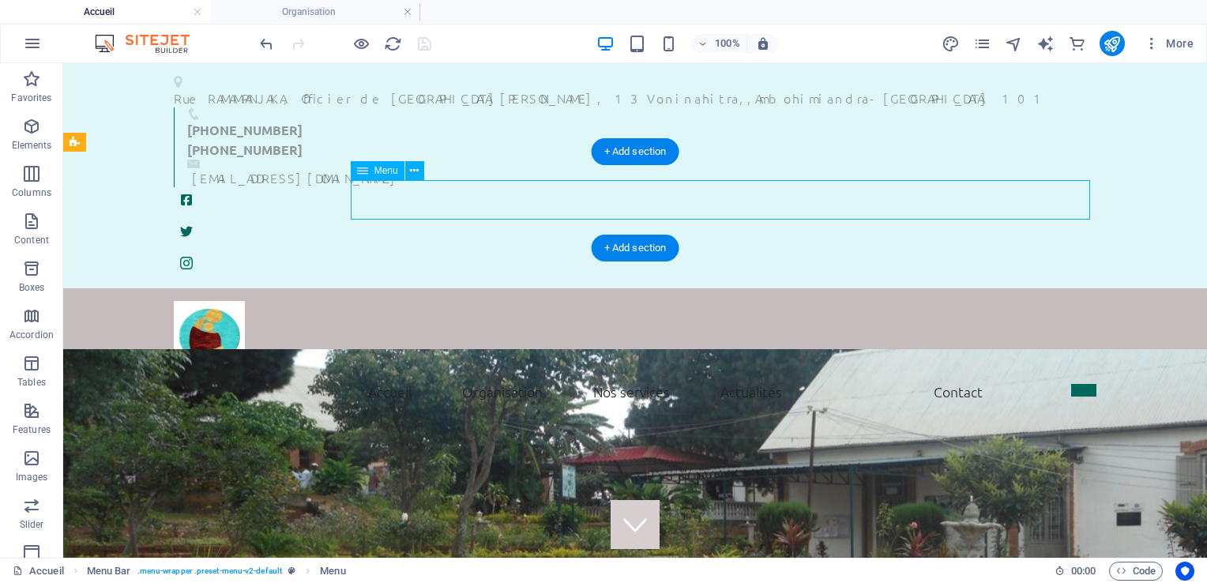
select select "1"
select select
select select "1"
select select
select select "22"
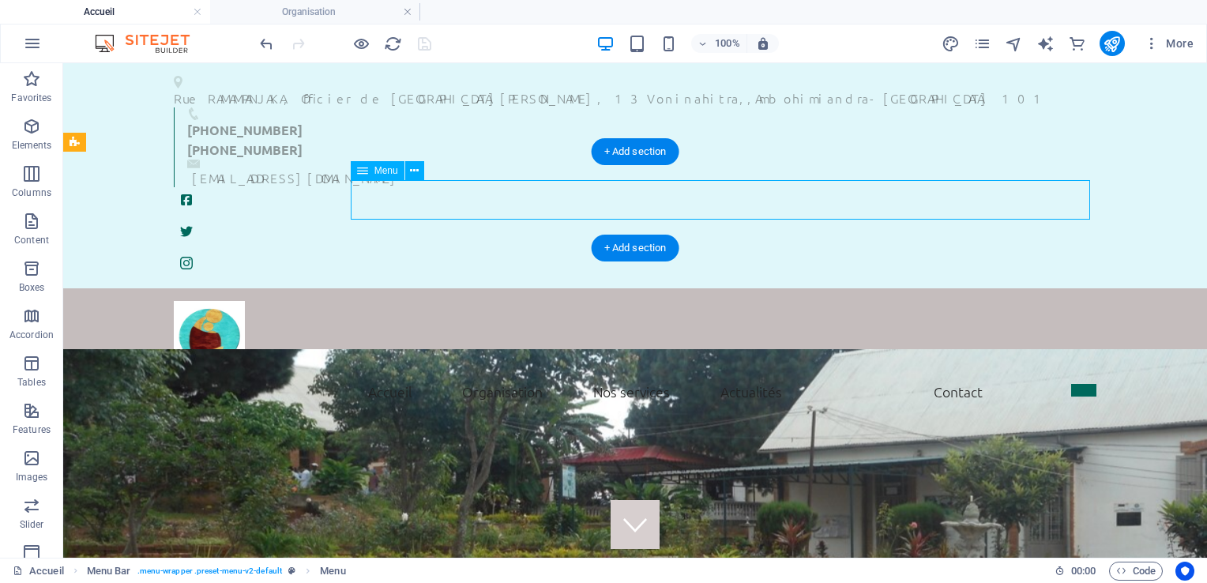
select select
select select "search"
select select "22"
select select
select select "22"
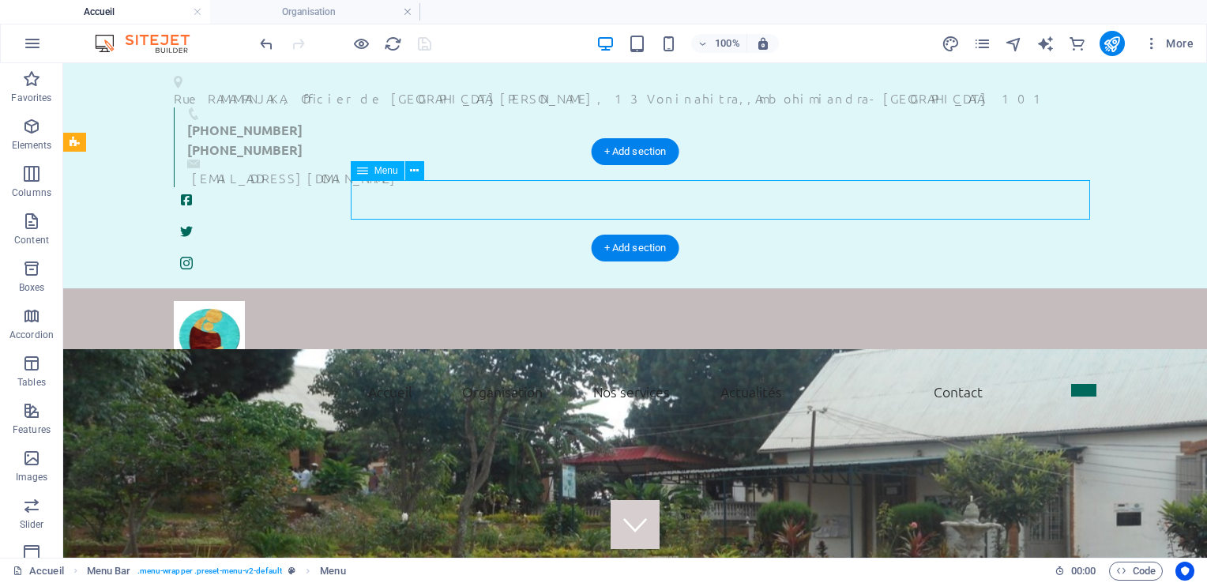
select select
select select "22"
select select
select select "22"
select select
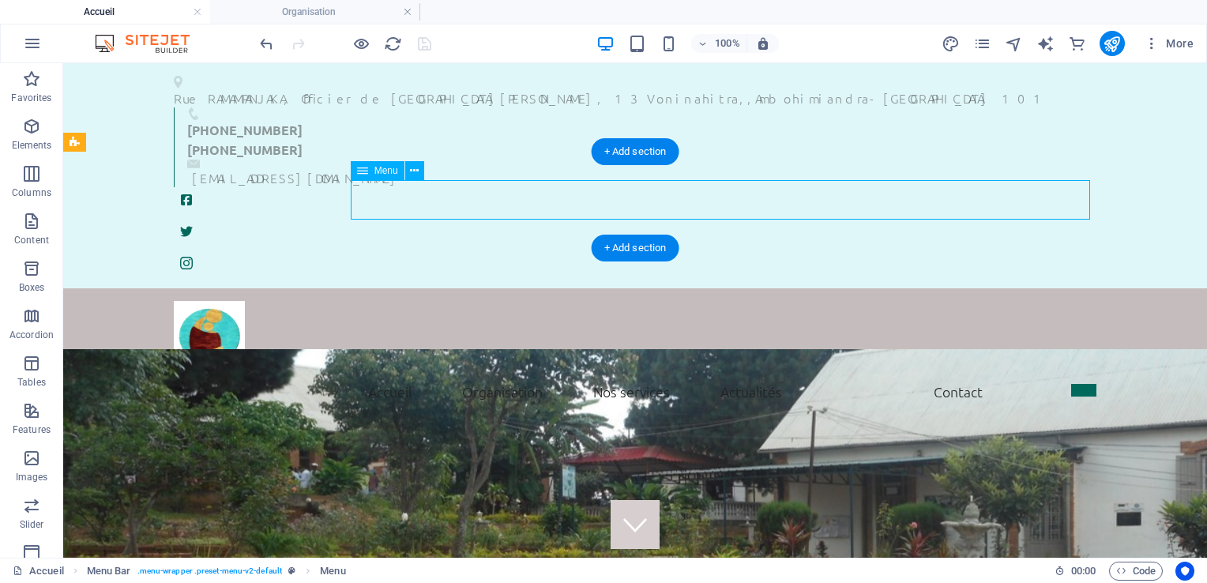
select select "22"
select select
select select "22"
select select
select select "22"
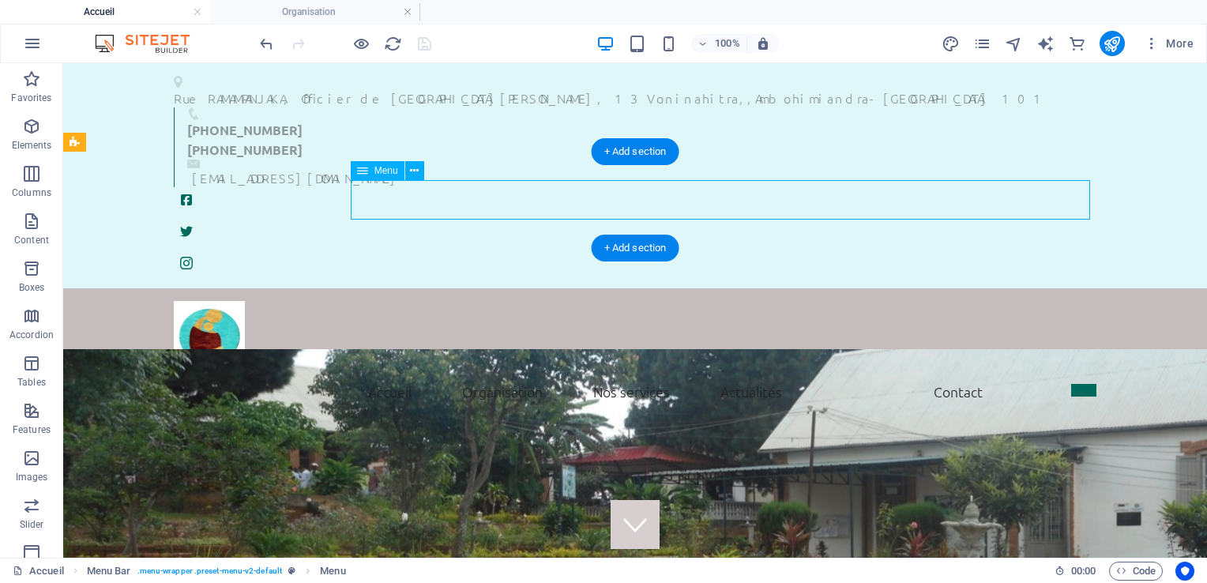
select select
select select "22"
select select
select select "22"
select select
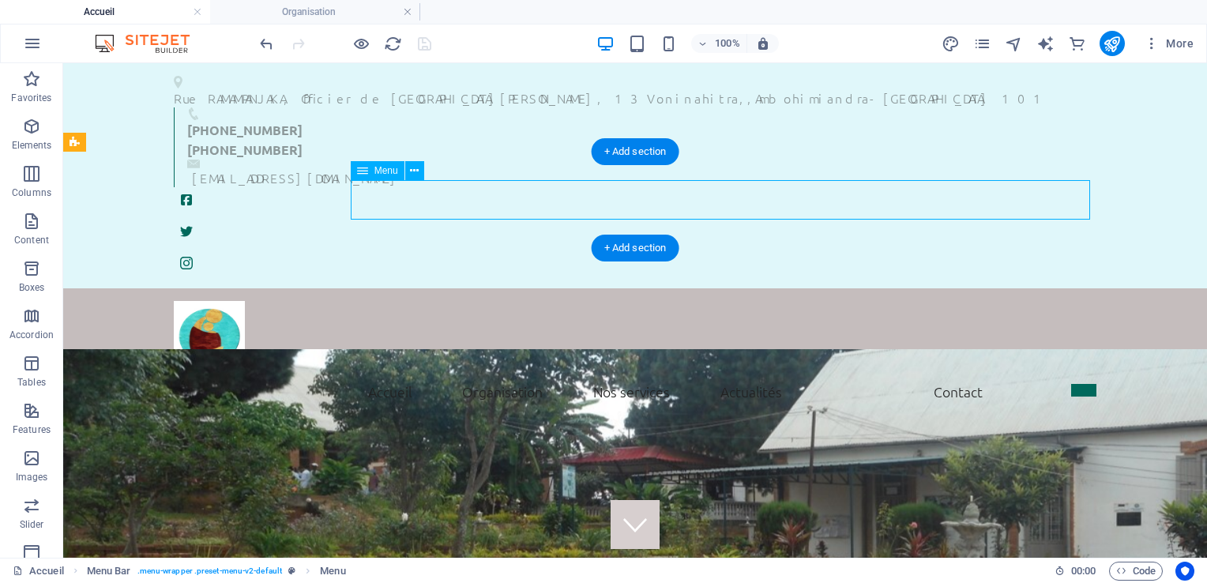
select select "22"
select select
select select "22"
select select
select select "22"
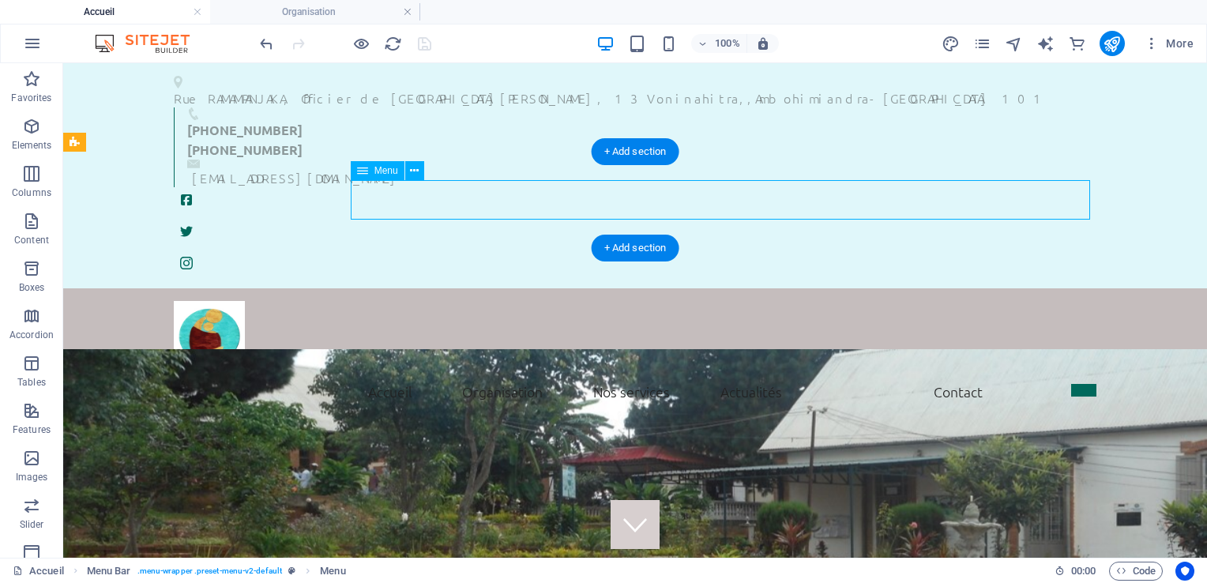
select select
select select "22"
select select
select select "default"
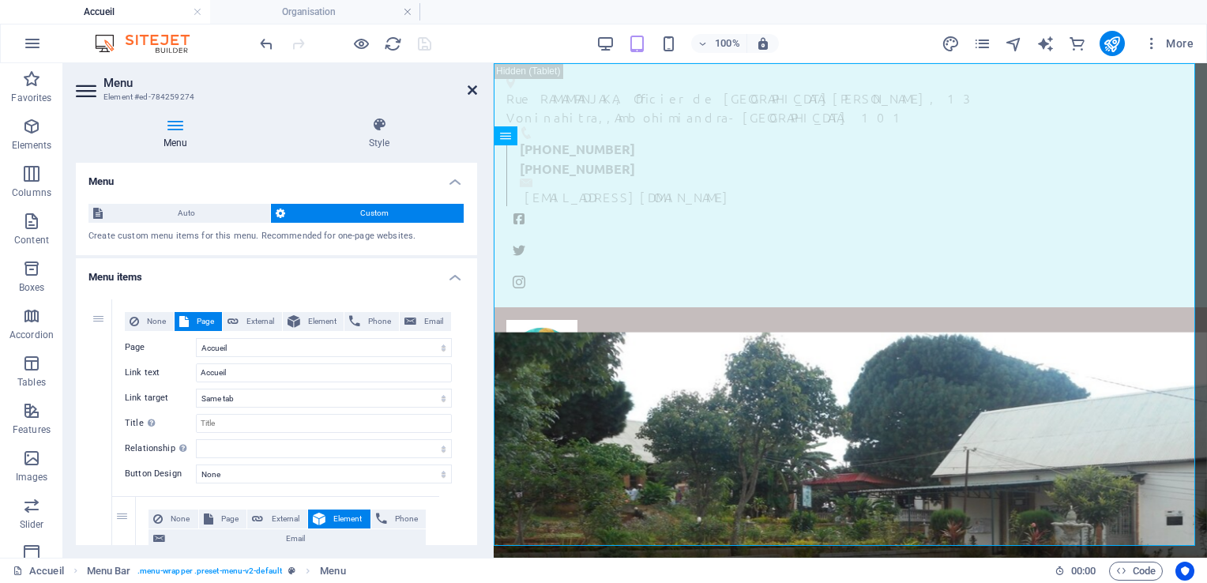
click at [471, 95] on icon at bounding box center [472, 90] width 9 height 13
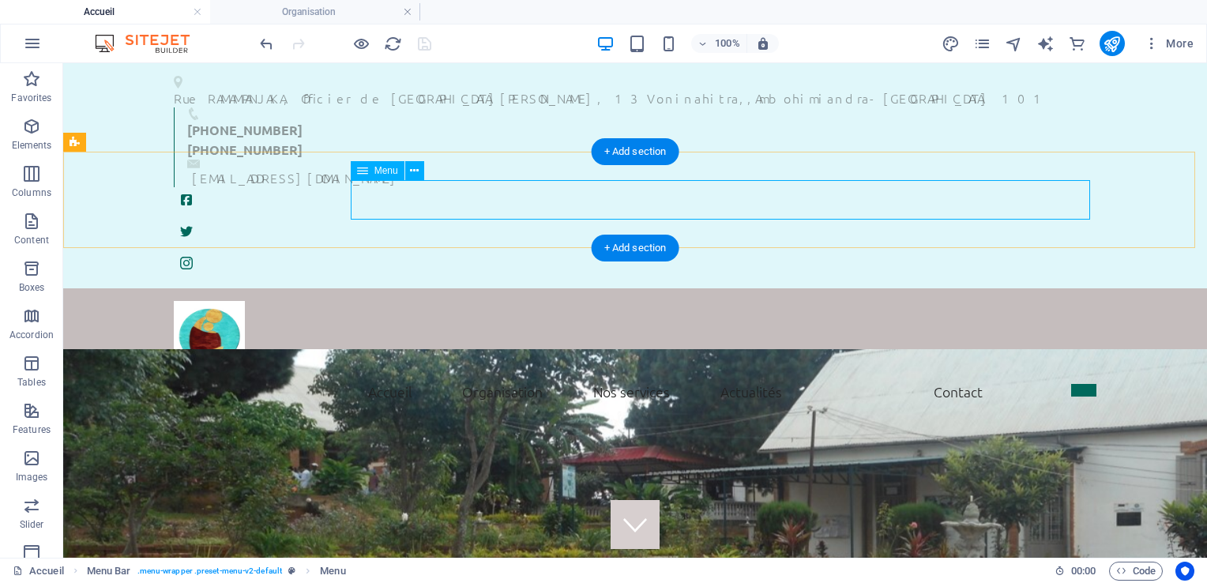
click at [742, 372] on nav "Accueil Mot de bienvenue Historique Vision et missions Nos services Actualités …" at bounding box center [635, 391] width 922 height 39
select select
select select "1"
select select
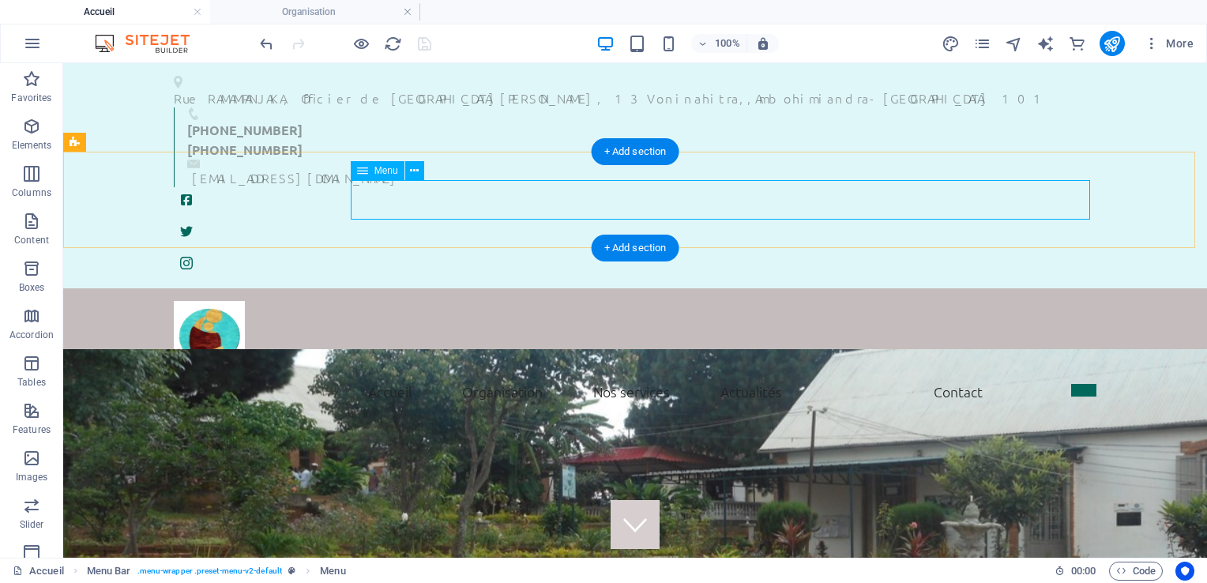
select select "1"
select select
select select "1"
select select
select select "22"
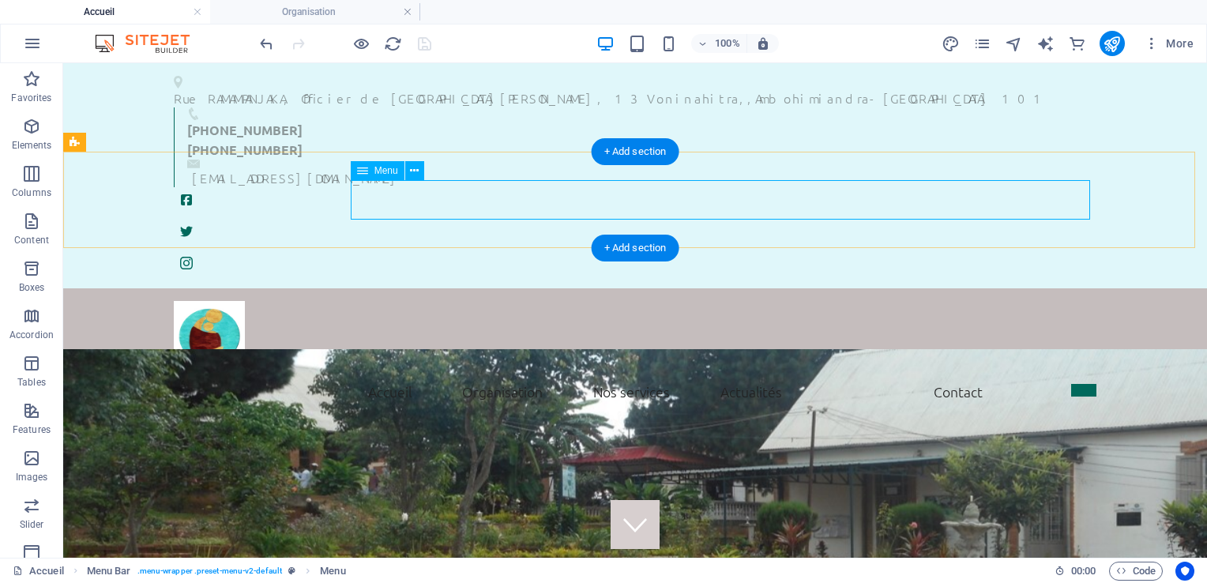
select select
select select "search"
select select "22"
select select
select select "22"
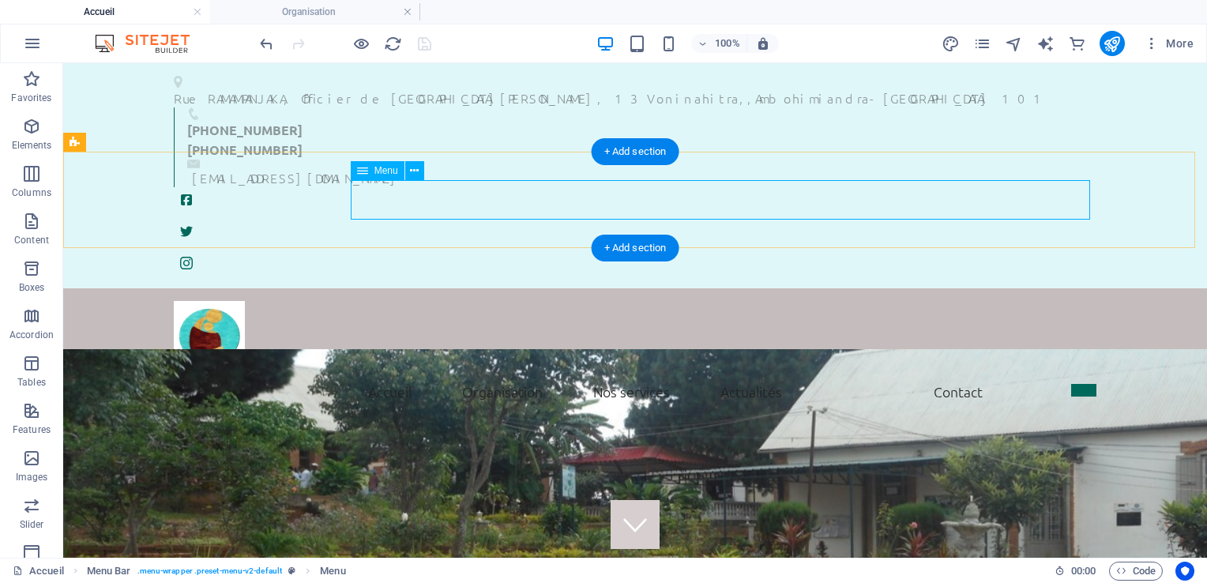
select select
select select "22"
select select
select select "22"
select select
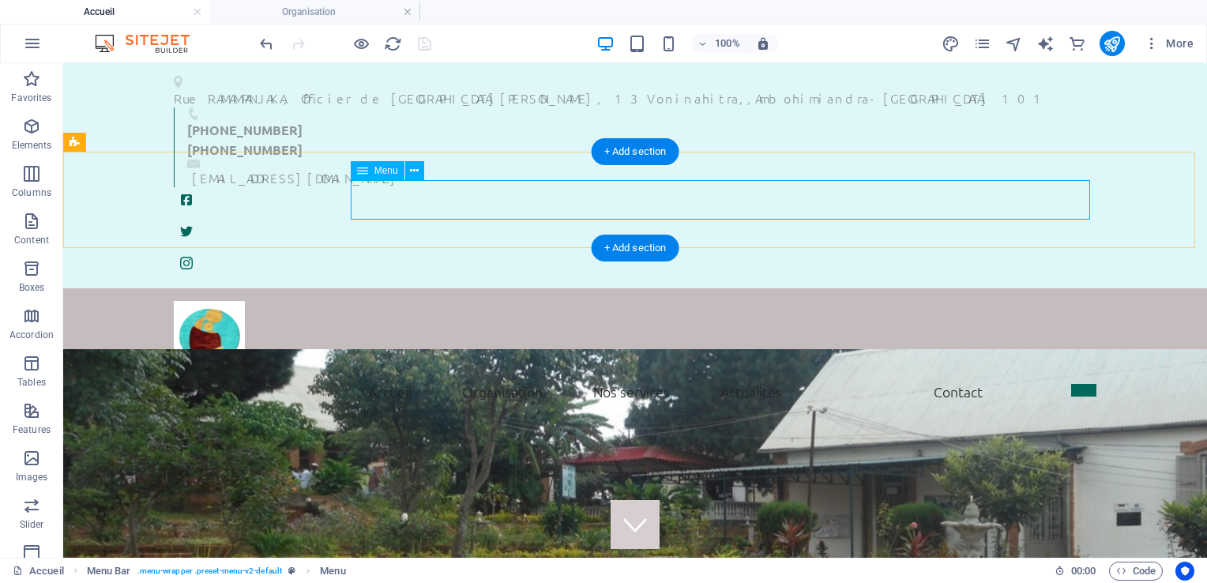
select select "22"
select select
select select "22"
select select
select select "22"
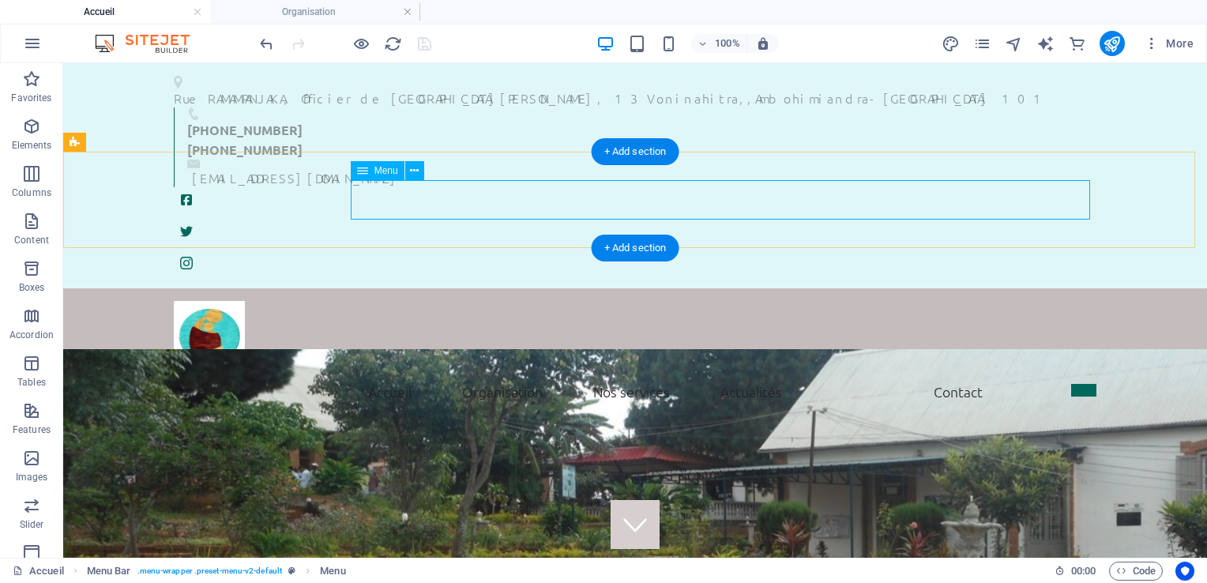
select select
select select "22"
select select
select select "22"
select select
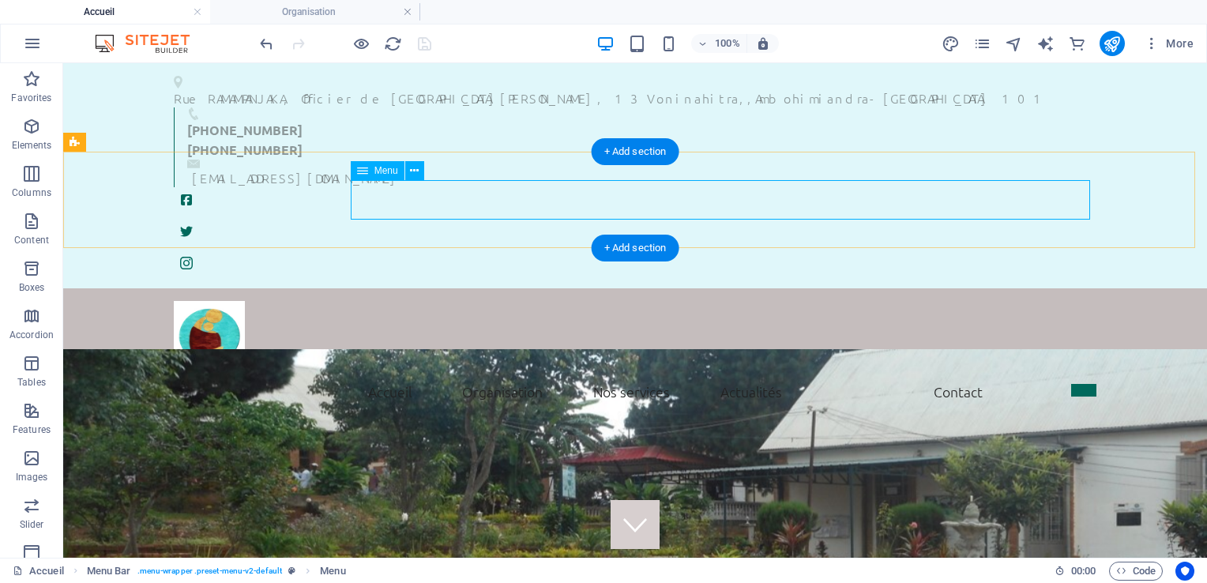
select select "22"
select select
select select "22"
select select
select select "22"
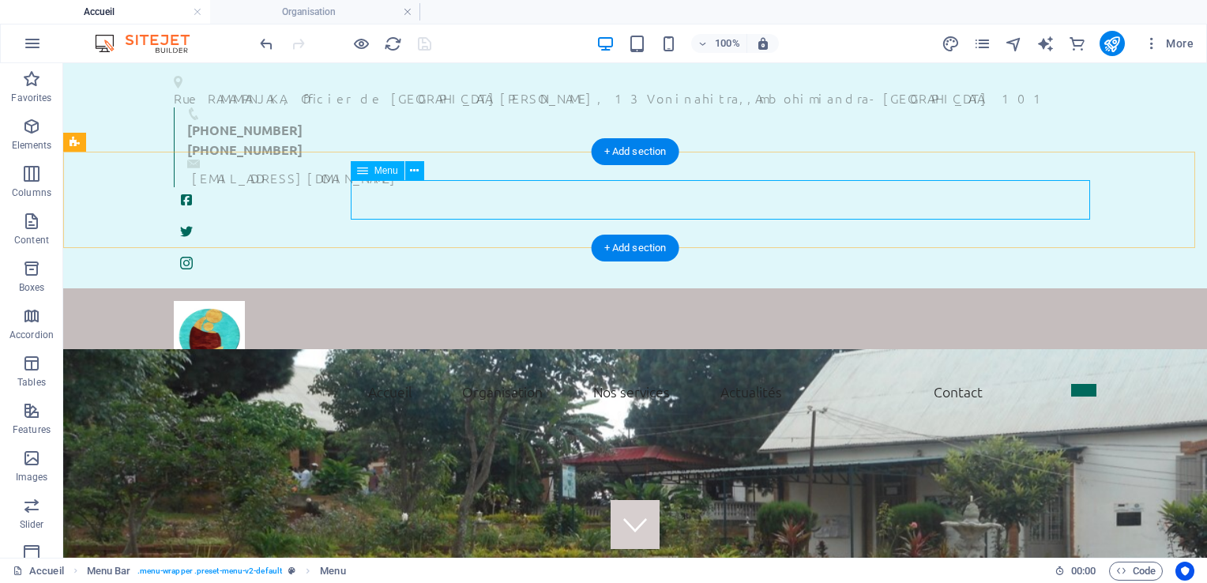
select select
select select "22"
select select
select select "default"
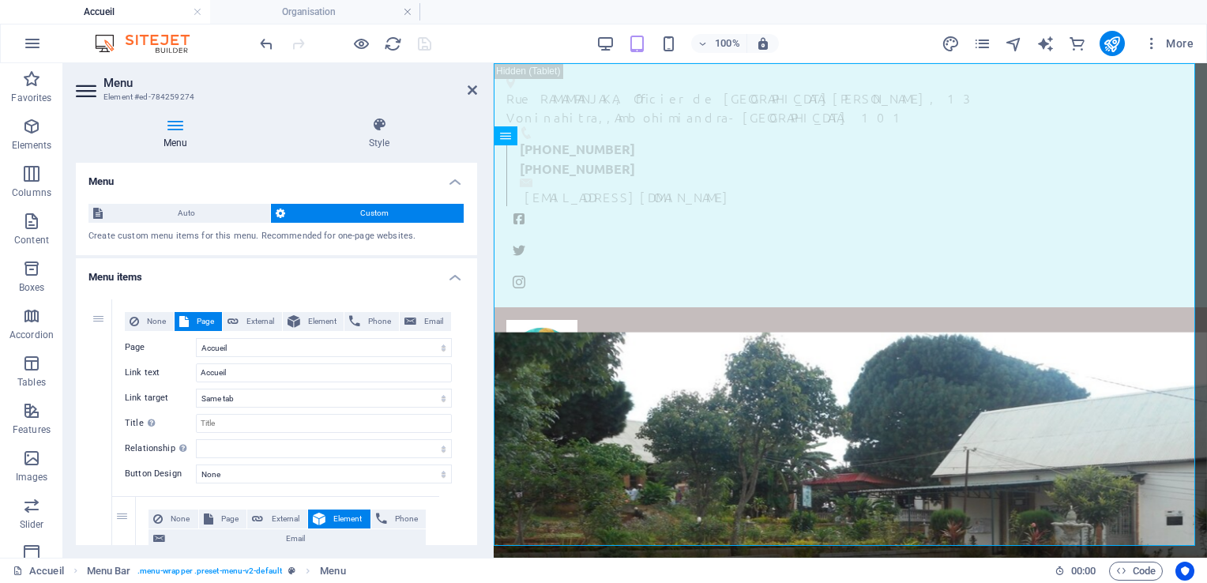
click at [110, 86] on h2 "Menu" at bounding box center [290, 83] width 374 height 14
click at [76, 85] on icon at bounding box center [88, 90] width 24 height 25
click at [178, 125] on icon at bounding box center [175, 125] width 199 height 16
click at [224, 206] on span "Auto" at bounding box center [186, 213] width 158 height 19
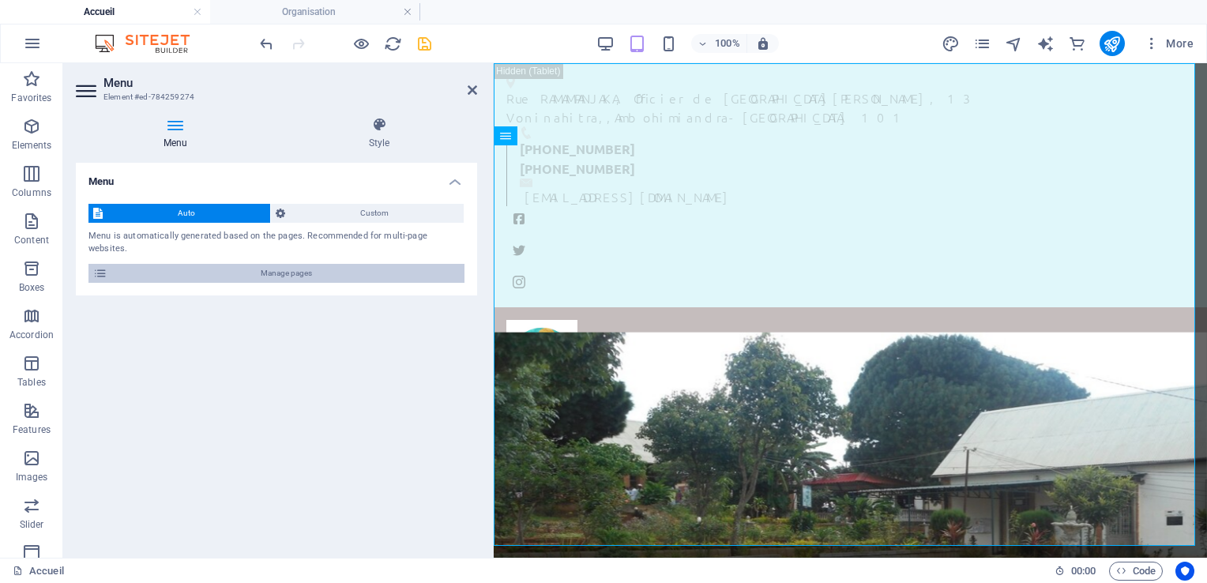
click at [303, 264] on span "Manage pages" at bounding box center [286, 273] width 348 height 19
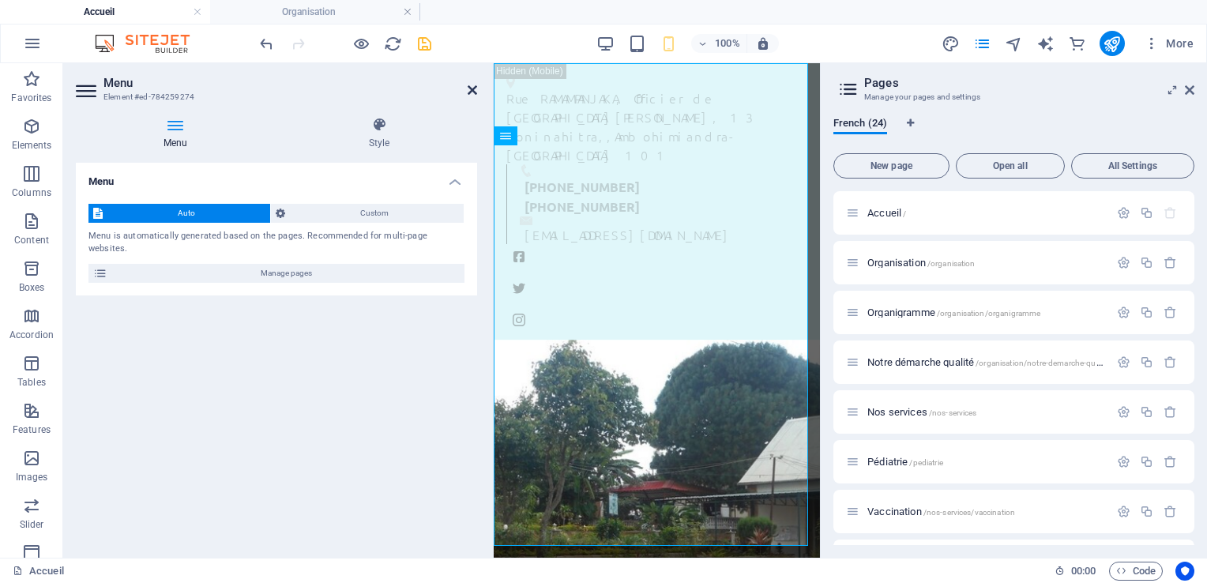
click at [472, 87] on icon at bounding box center [472, 90] width 9 height 13
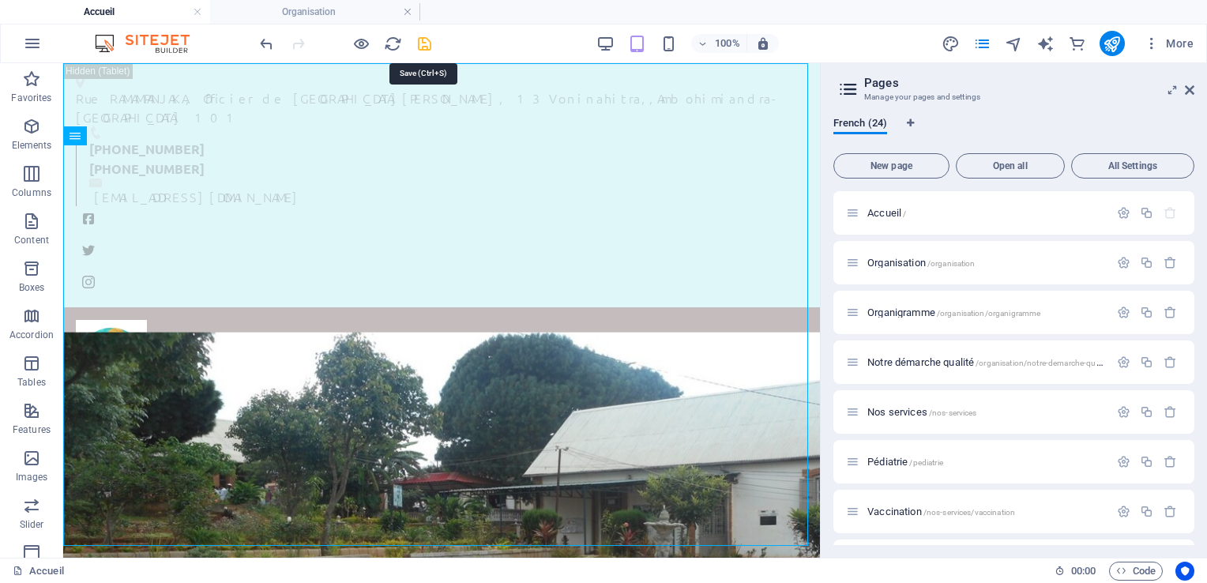
click at [423, 43] on icon "save" at bounding box center [424, 44] width 18 height 18
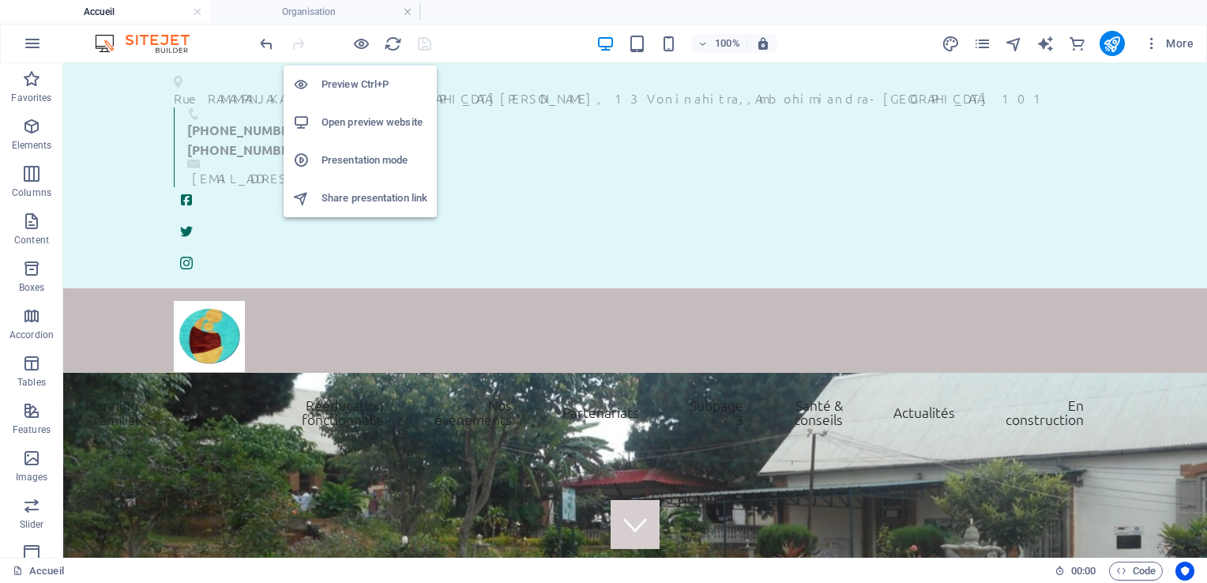
click at [355, 74] on li "Preview Ctrl+P" at bounding box center [360, 85] width 153 height 38
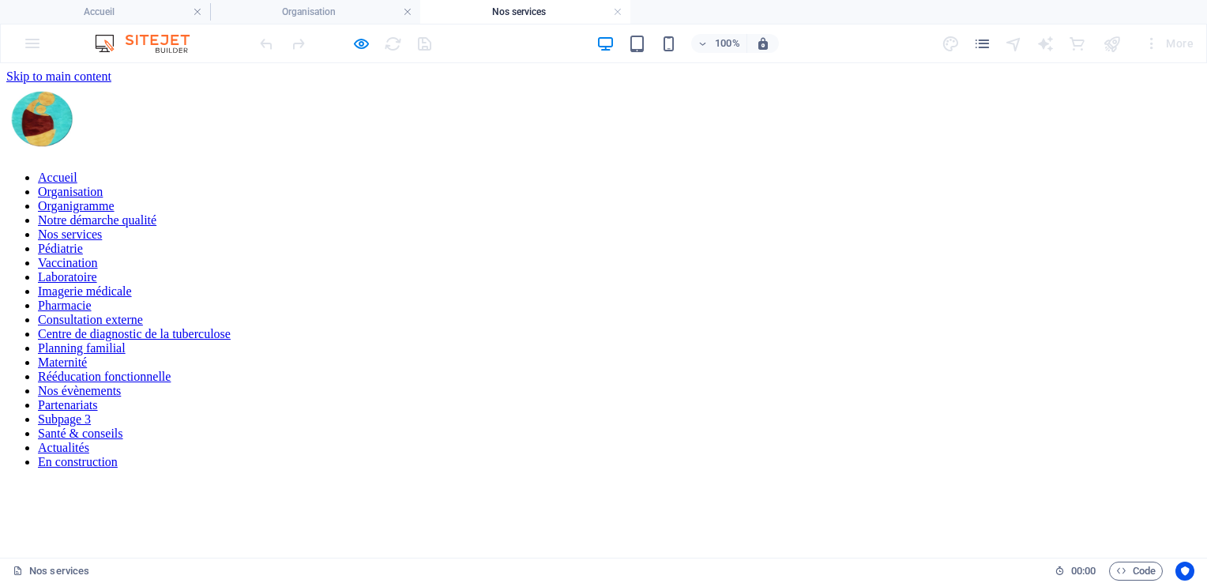
click at [593, 171] on nav "Accueil Organisation Organigramme Notre démarche qualité Nos services Pédiatrie…" at bounding box center [603, 320] width 1194 height 299
click at [619, 13] on link at bounding box center [617, 12] width 9 height 15
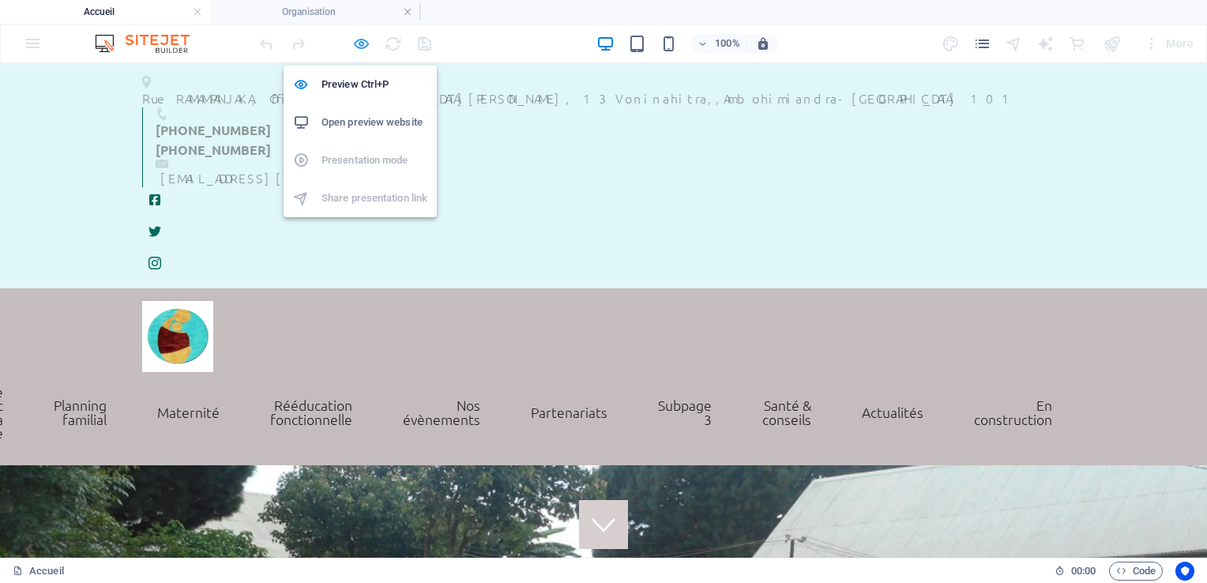
click at [359, 38] on icon "button" at bounding box center [361, 44] width 18 height 18
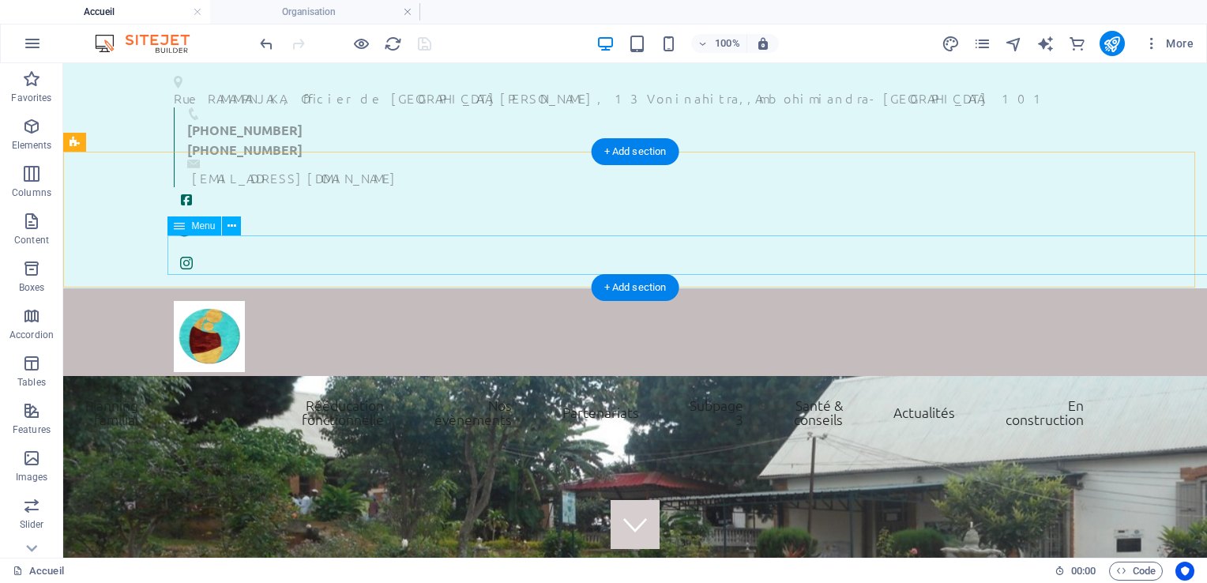
click at [202, 372] on nav "Accueil Organisation Organigramme Notre démarche qualité Nos services Pédiatrie…" at bounding box center [635, 412] width 922 height 81
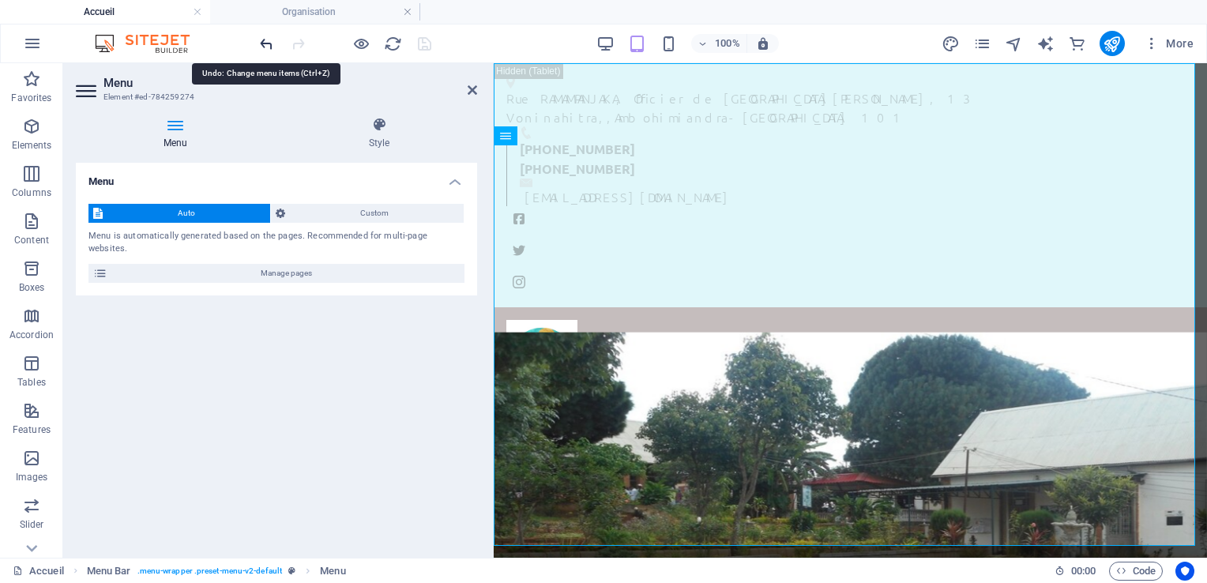
click at [261, 39] on icon "undo" at bounding box center [266, 44] width 18 height 18
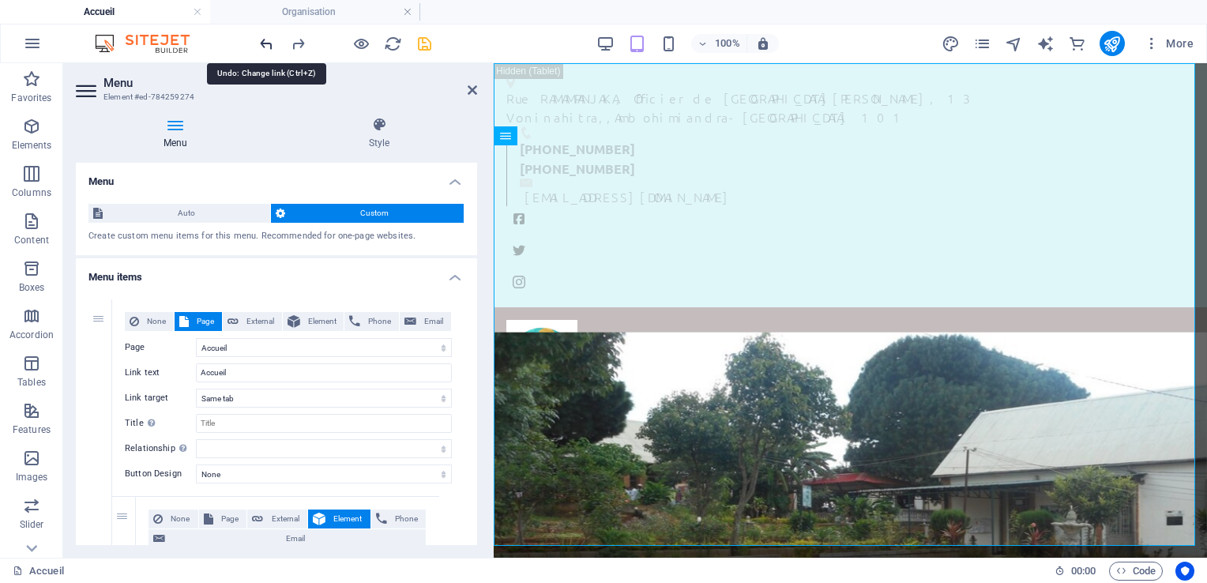
click at [261, 39] on icon "undo" at bounding box center [266, 44] width 18 height 18
click at [262, 39] on icon "undo" at bounding box center [266, 44] width 18 height 18
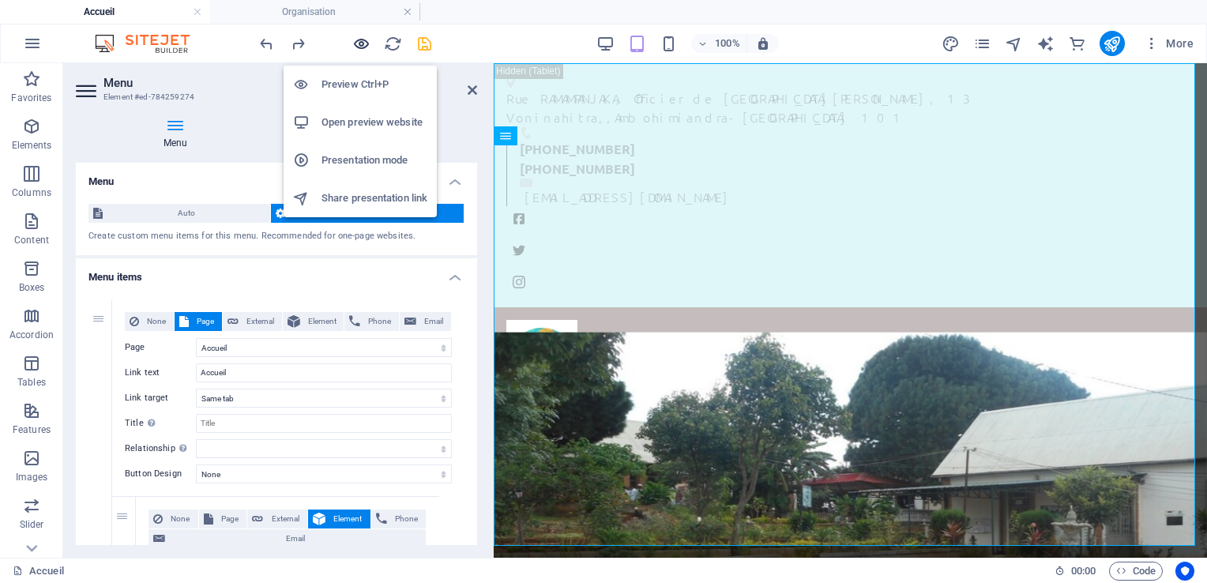
click at [359, 44] on icon "button" at bounding box center [361, 44] width 18 height 18
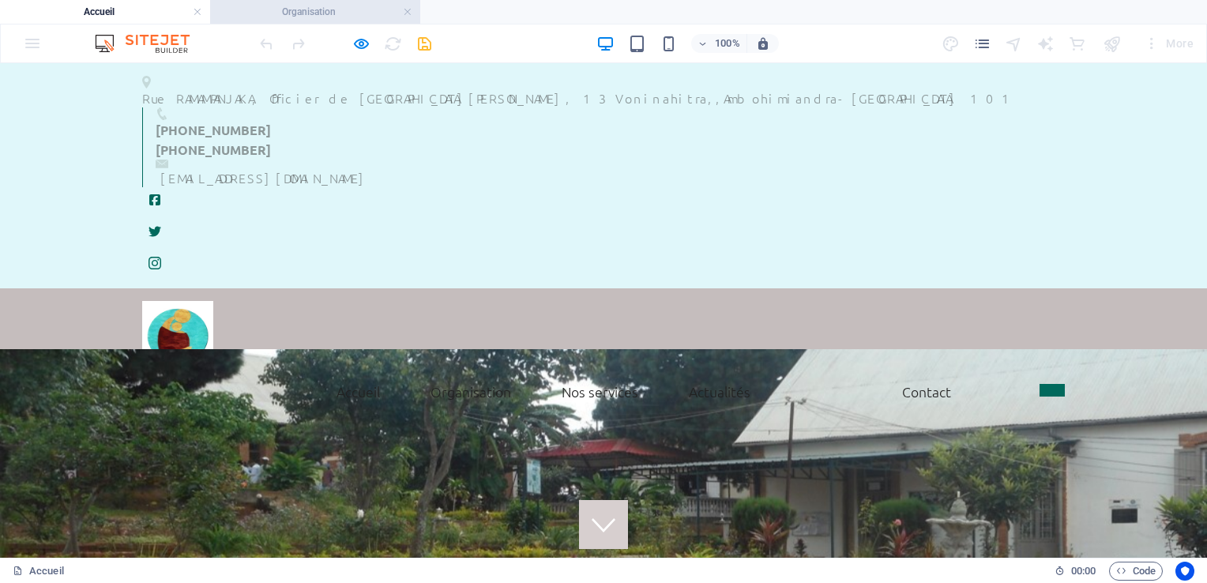
click at [337, 17] on h4 "Organisation" at bounding box center [315, 11] width 210 height 17
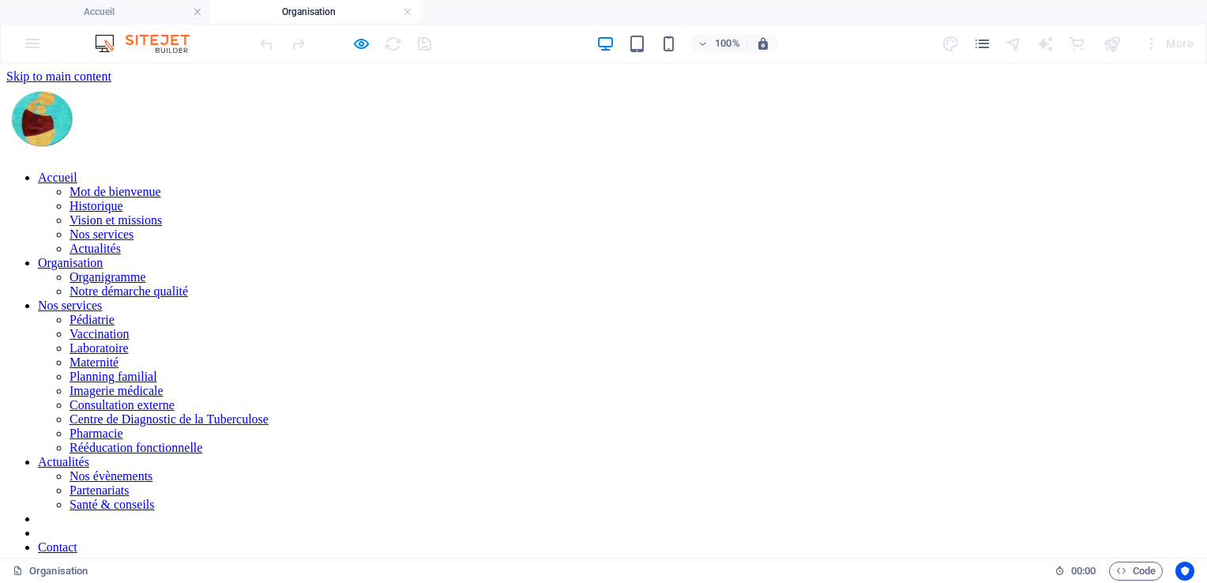
click at [337, 17] on h4 "Organisation" at bounding box center [315, 11] width 210 height 17
click at [359, 41] on icon "button" at bounding box center [361, 44] width 18 height 18
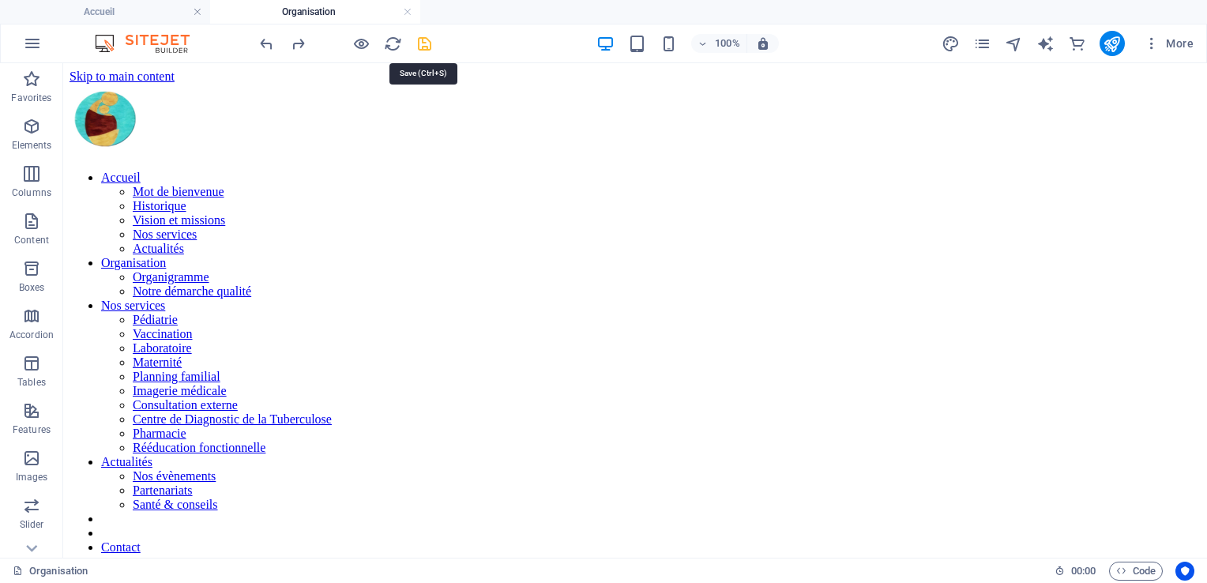
click at [422, 42] on icon "save" at bounding box center [424, 44] width 18 height 18
click at [342, 13] on h4 "Organisation" at bounding box center [315, 11] width 210 height 17
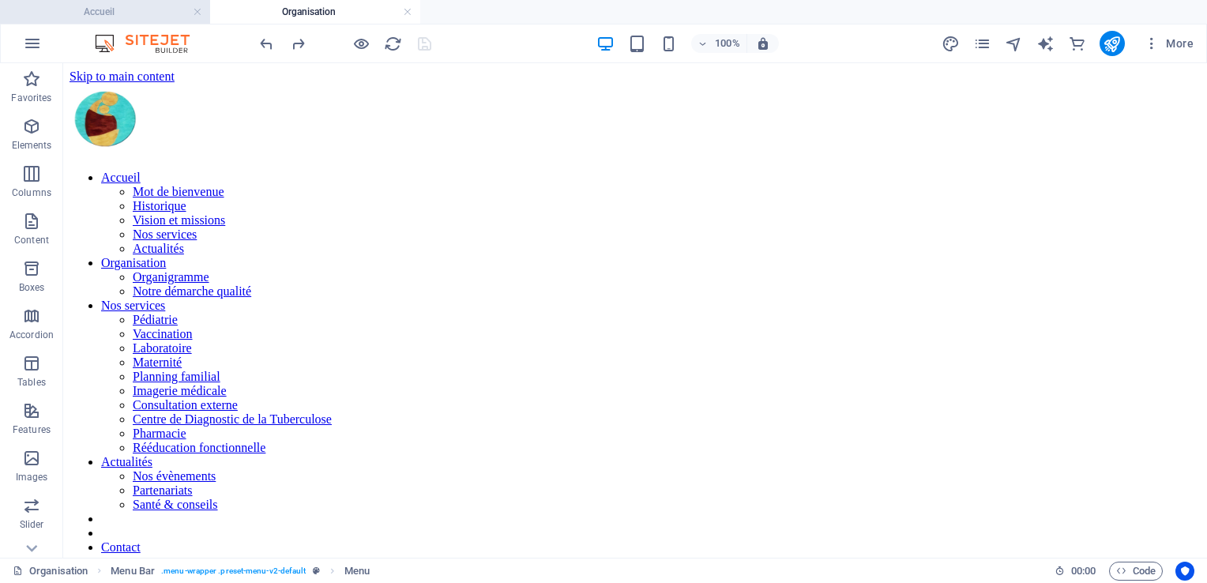
click at [132, 13] on h4 "Accueil" at bounding box center [105, 11] width 210 height 17
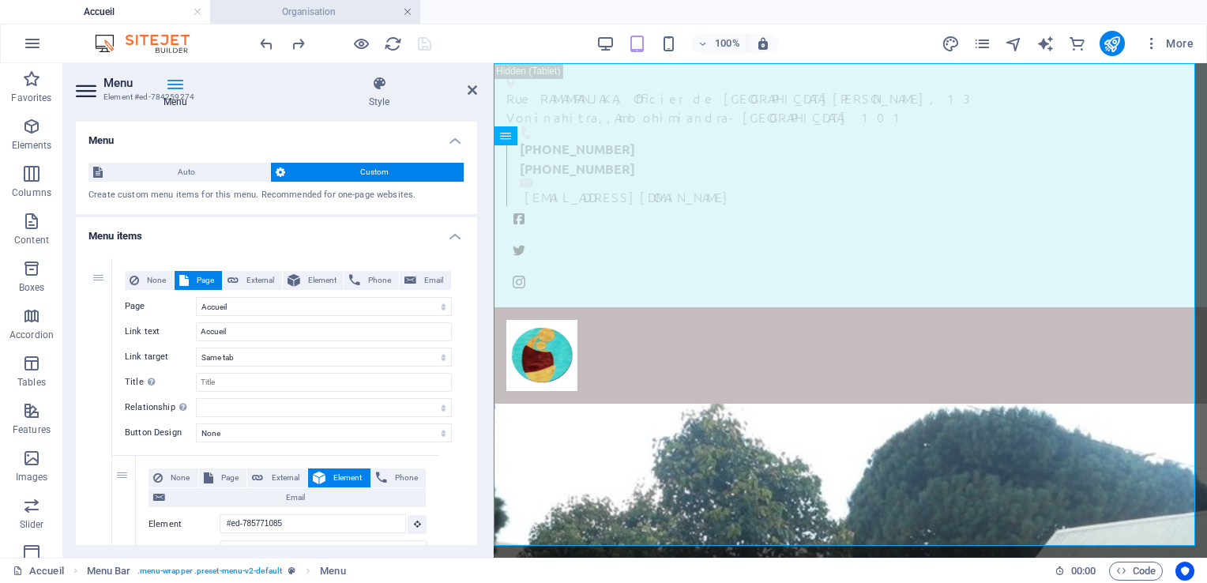
click at [408, 6] on link at bounding box center [407, 12] width 9 height 15
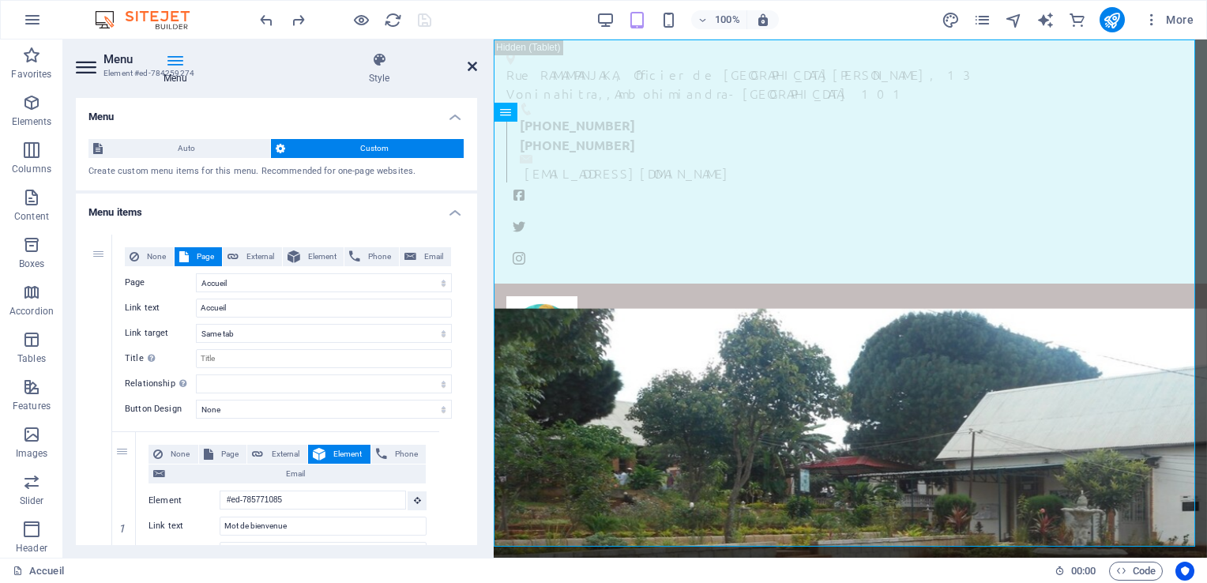
click at [469, 66] on icon at bounding box center [472, 66] width 9 height 13
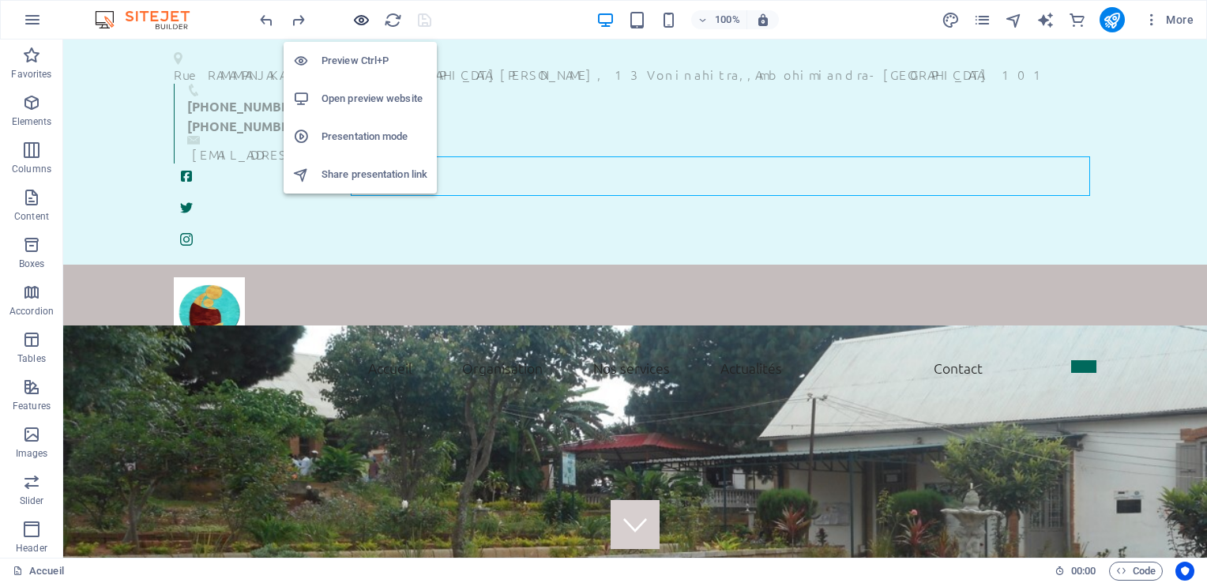
click at [364, 17] on icon "button" at bounding box center [361, 20] width 18 height 18
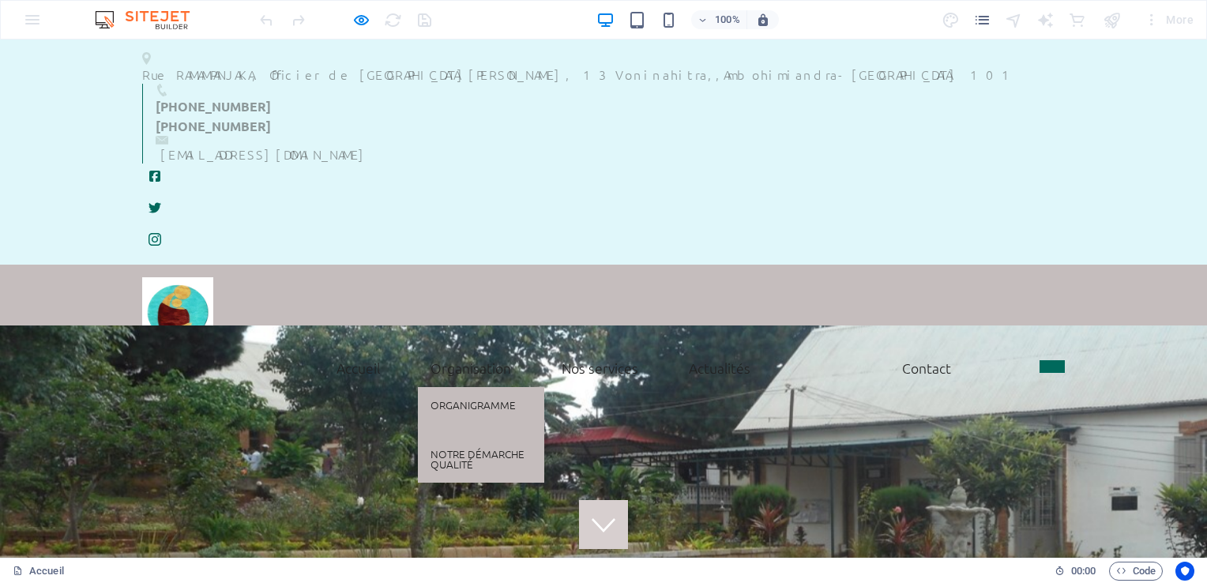
click at [475, 348] on link "Organisation" at bounding box center [471, 367] width 106 height 39
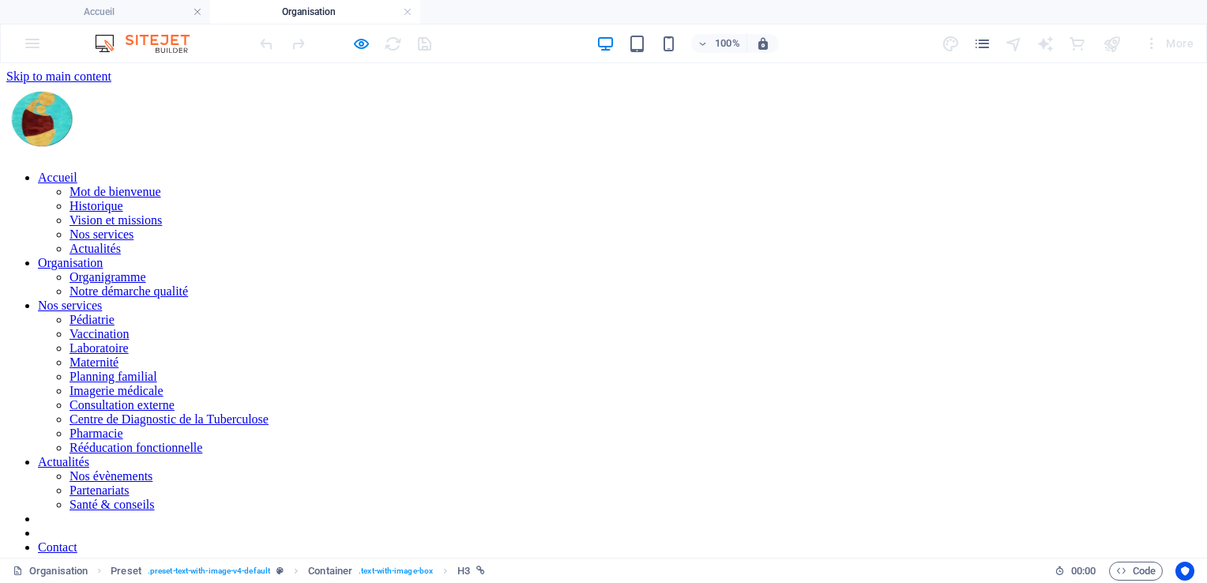
click at [445, 171] on nav "Accueil Mot de bienvenue Historique Vision et missions Nos services Actualités …" at bounding box center [603, 384] width 1194 height 426
click at [371, 119] on h6 "Open preview website" at bounding box center [374, 122] width 106 height 19
click at [717, 171] on nav "Accueil Mot de bienvenue Historique Vision et missions Nos services Actualités …" at bounding box center [603, 384] width 1194 height 426
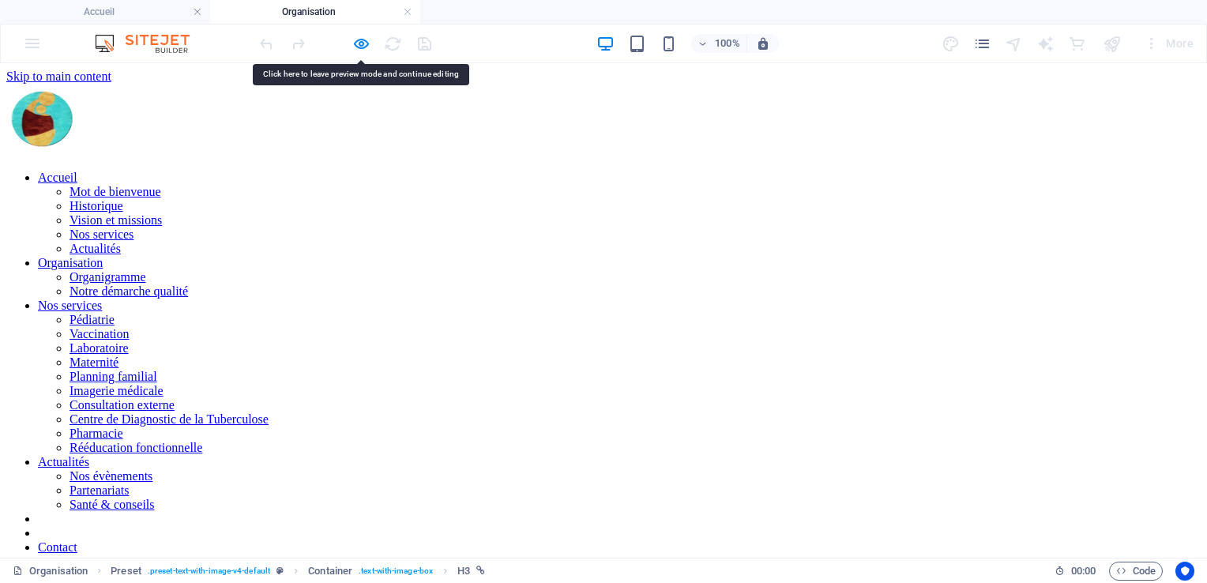
click at [716, 171] on nav "Accueil Mot de bienvenue Historique Vision et missions Nos services Actualités …" at bounding box center [603, 384] width 1194 height 426
click at [577, 171] on nav "Accueil Mot de bienvenue Historique Vision et missions Nos services Actualités …" at bounding box center [603, 384] width 1194 height 426
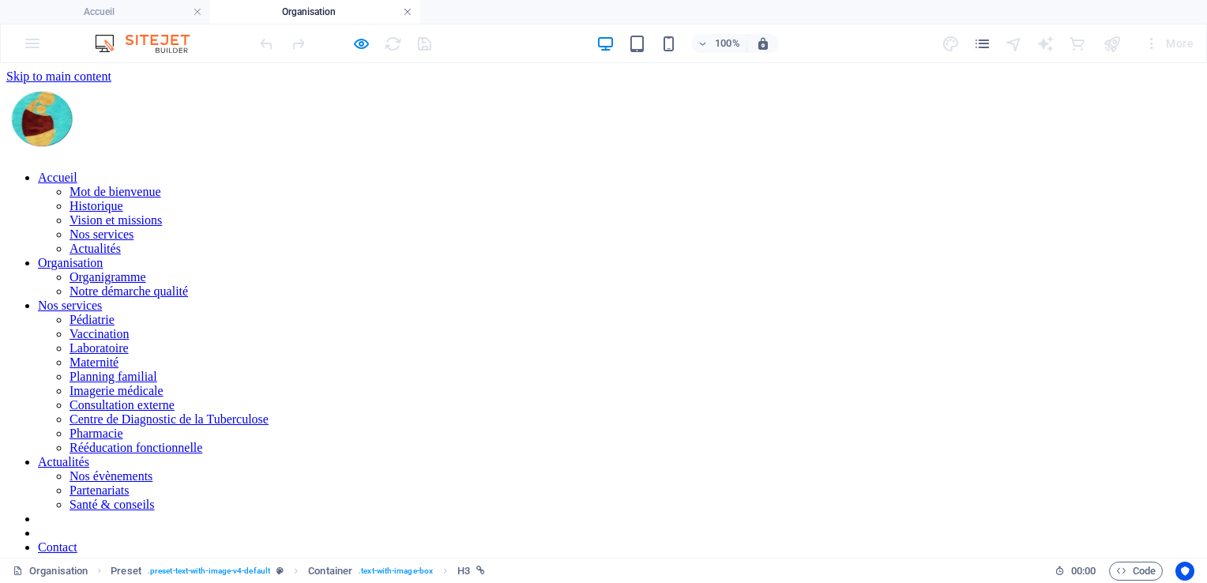
click at [408, 11] on link at bounding box center [407, 12] width 9 height 15
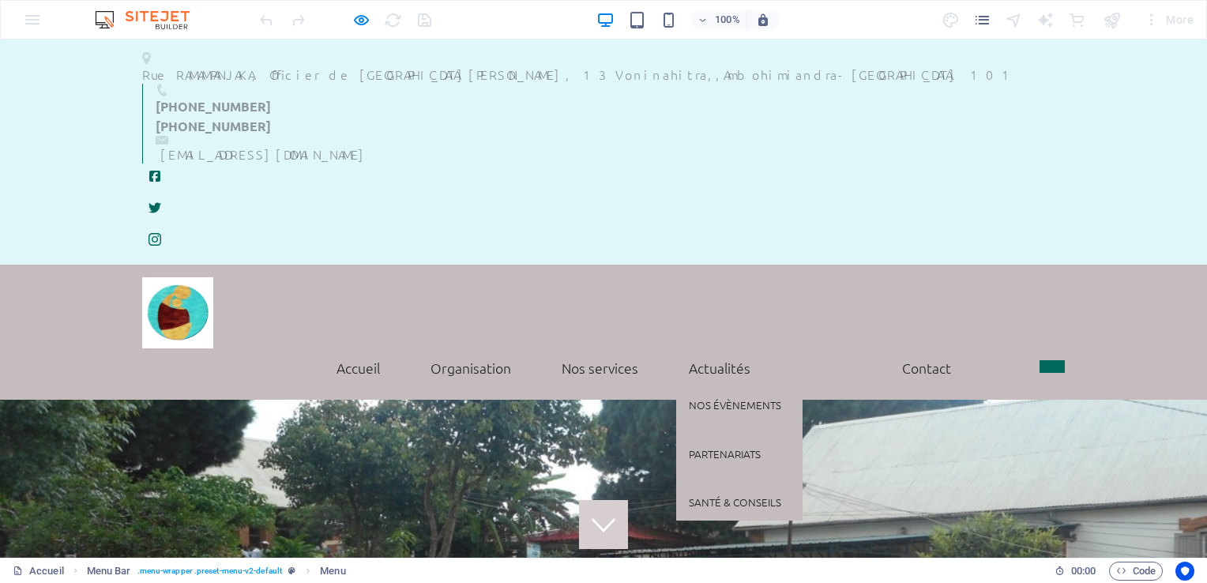
click at [705, 348] on link "Actualités" at bounding box center [719, 367] width 87 height 39
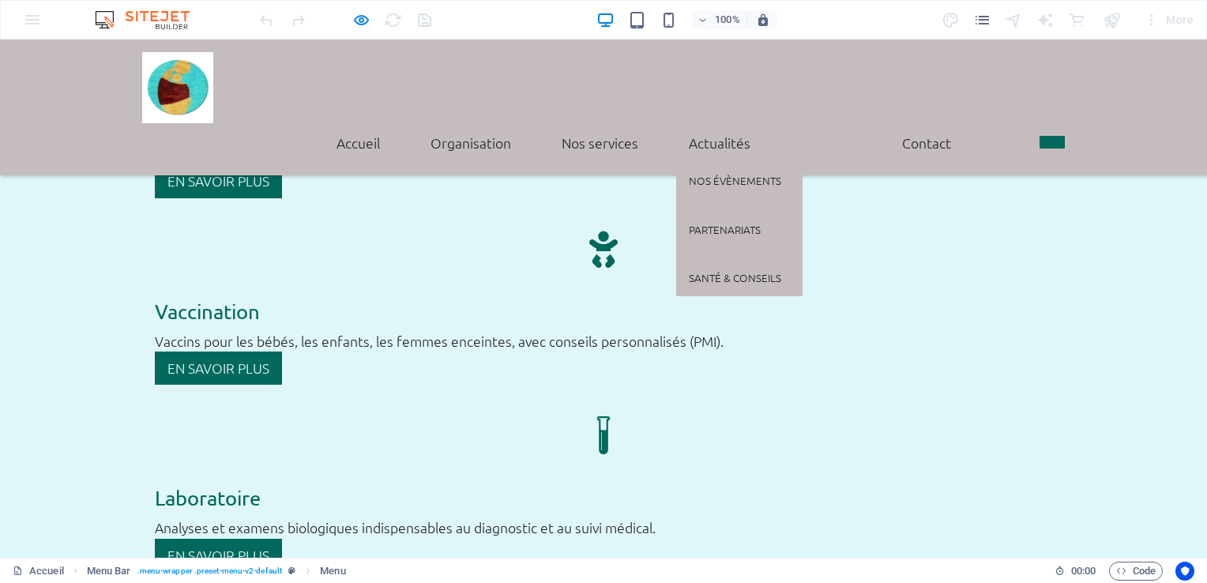
scroll to position [2668, 0]
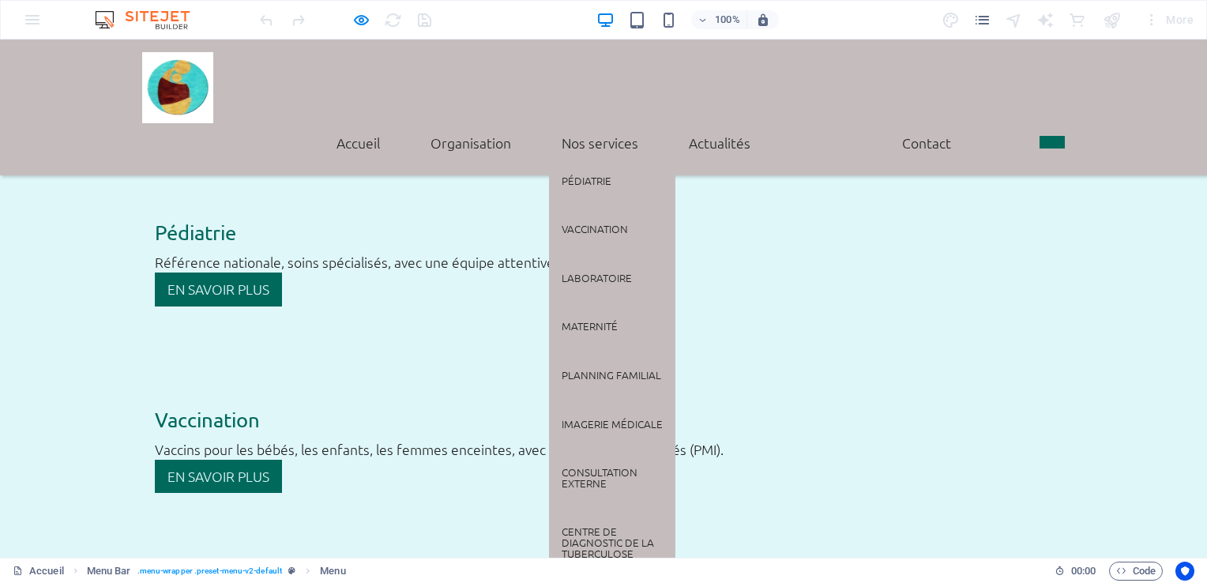
click at [610, 123] on link "Nos services" at bounding box center [600, 142] width 102 height 39
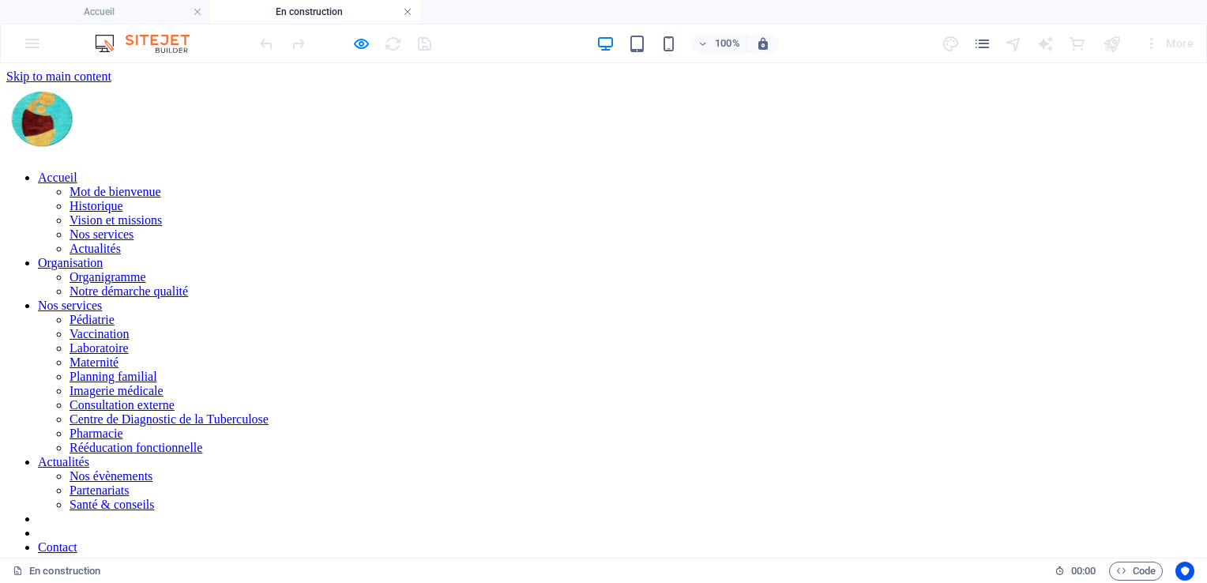
scroll to position [0, 0]
click at [404, 13] on link at bounding box center [407, 12] width 9 height 15
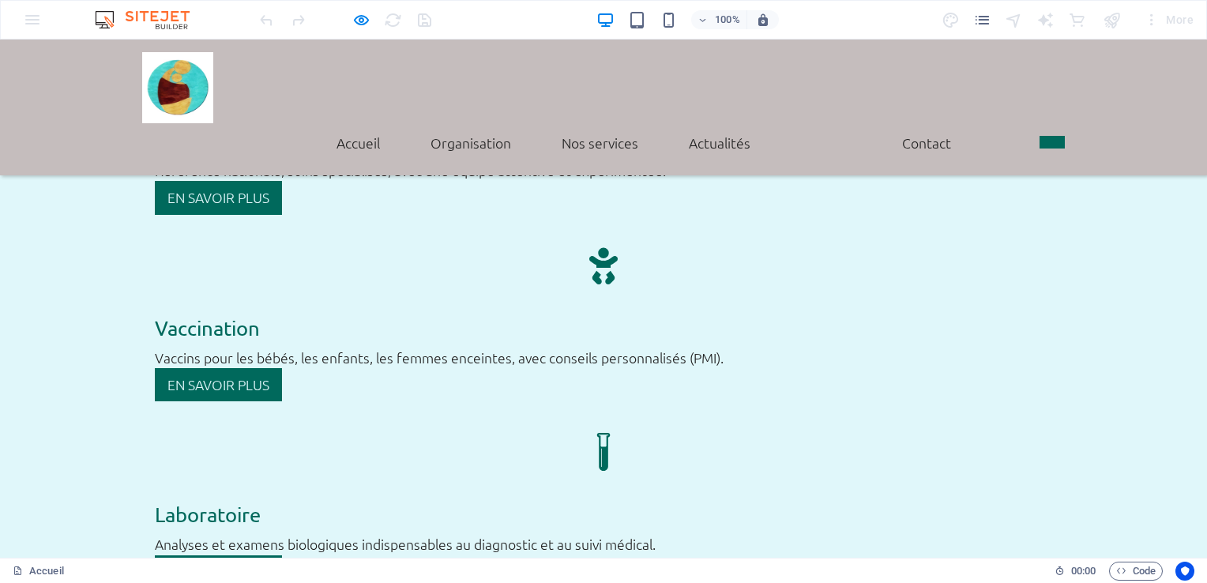
click at [350, 20] on div at bounding box center [345, 19] width 177 height 25
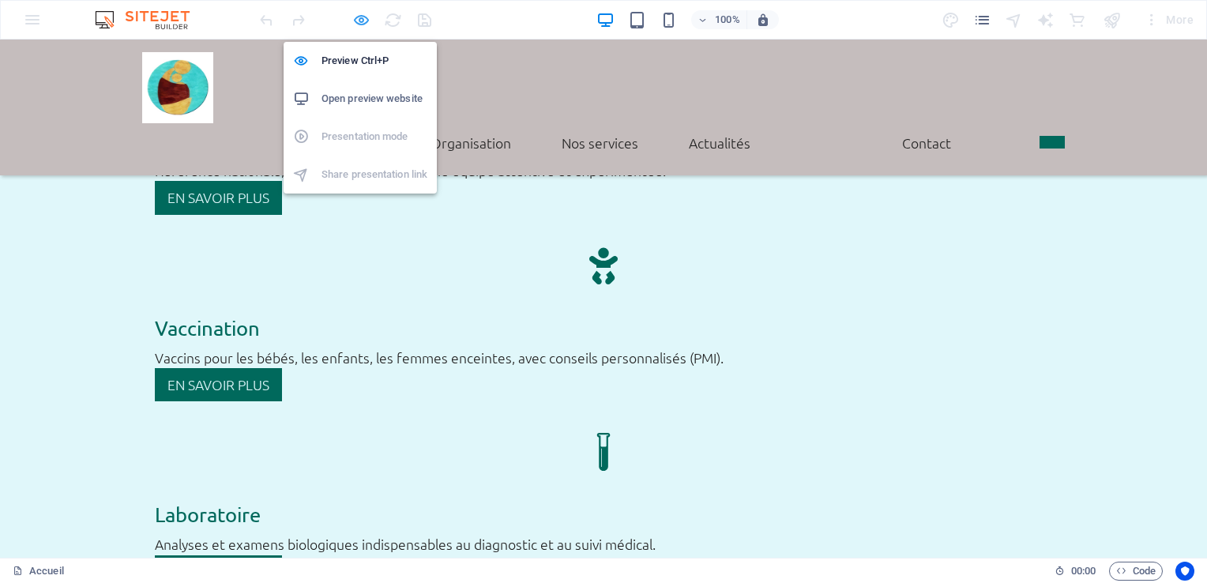
click at [357, 17] on icon "button" at bounding box center [361, 20] width 18 height 18
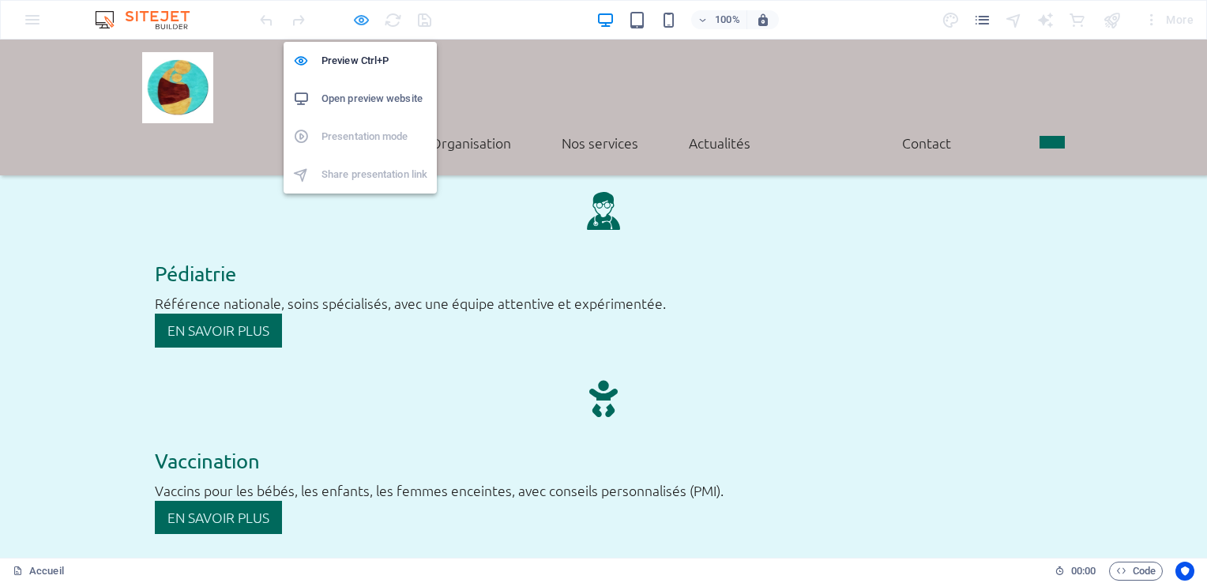
scroll to position [2723, 0]
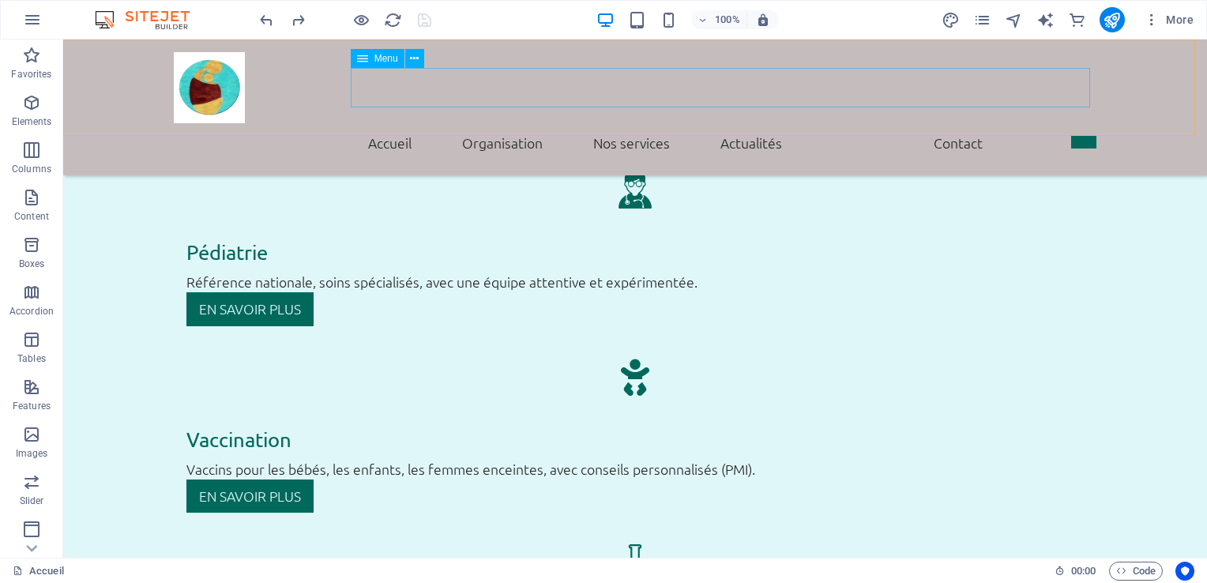
click at [633, 123] on nav "Accueil Mot de bienvenue Historique Vision et missions Nos services Actualités …" at bounding box center [635, 142] width 922 height 39
select select
select select "1"
select select
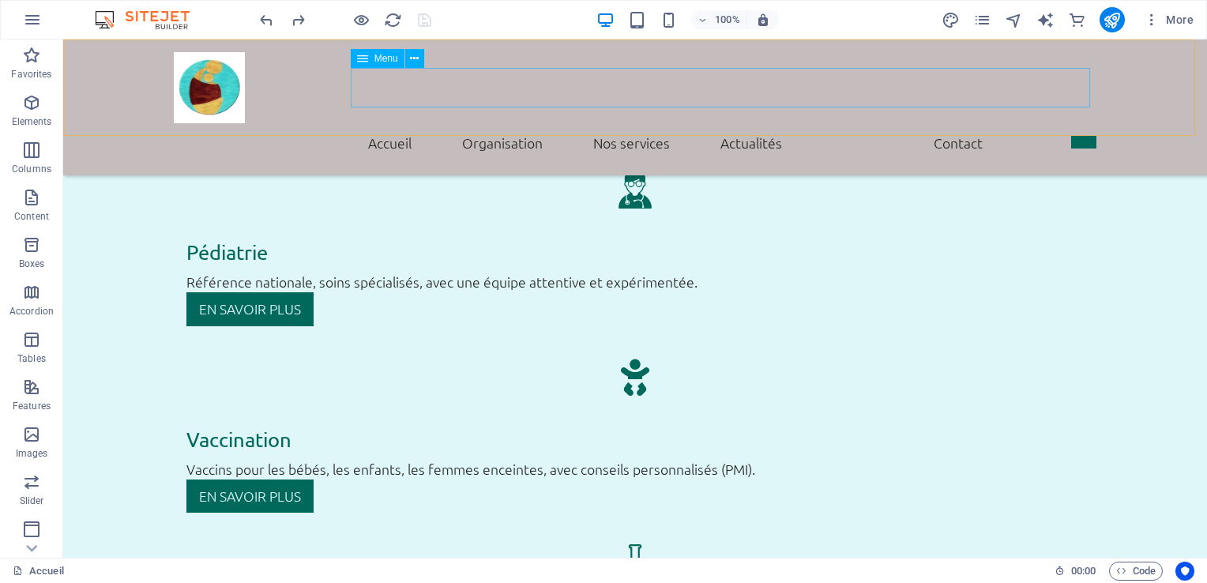
select select "1"
select select
select select "1"
select select
select select "22"
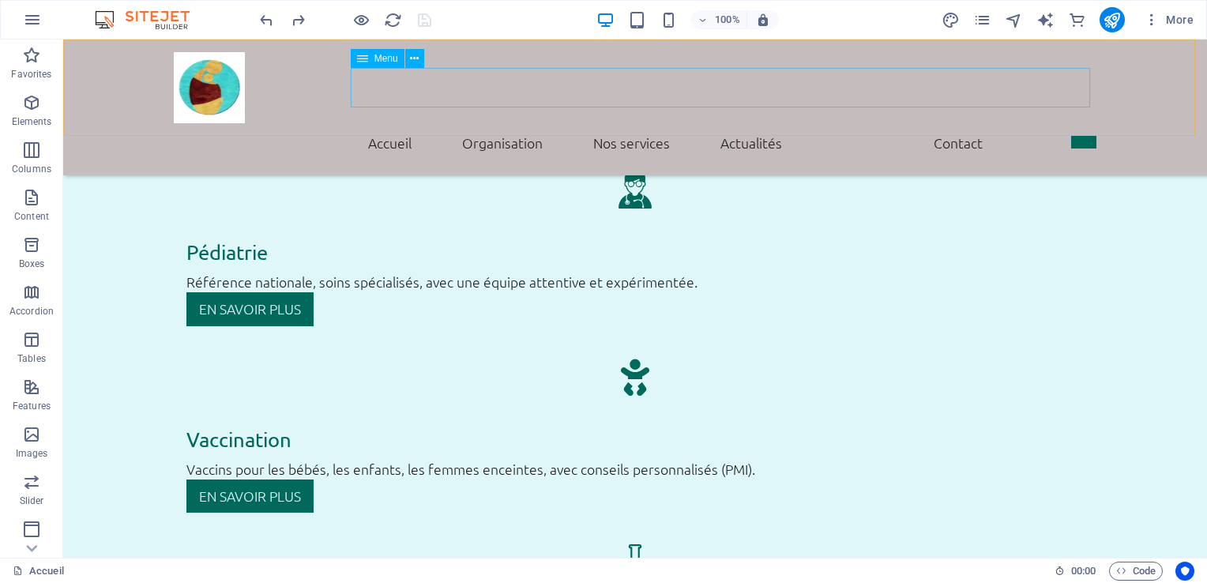
select select
select select "search"
select select "22"
select select
select select "22"
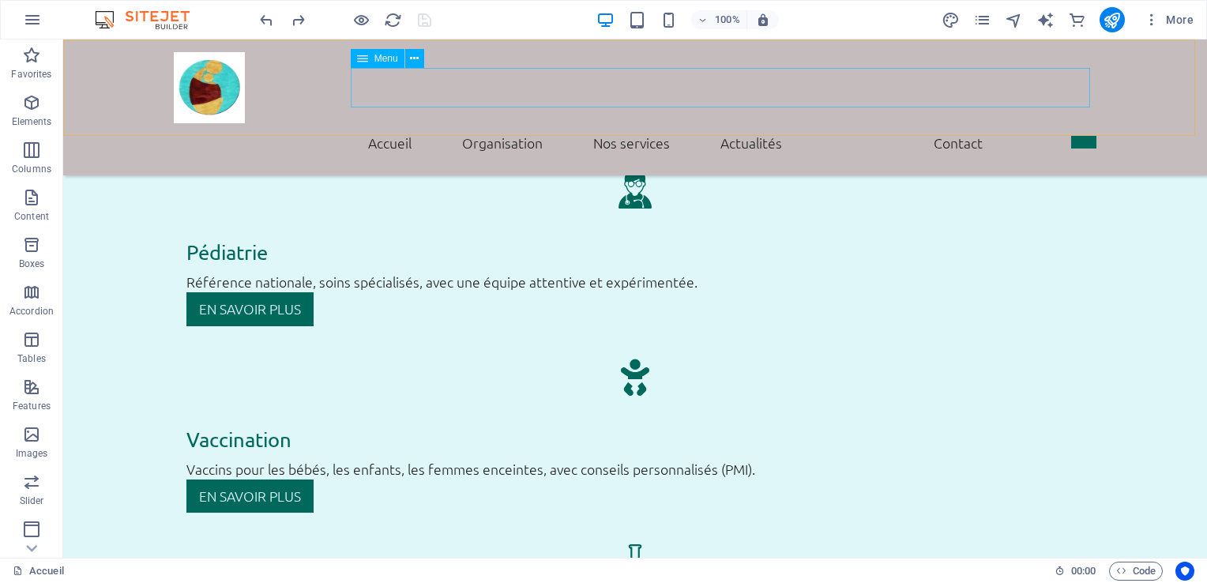
select select
select select "22"
select select
select select "22"
select select
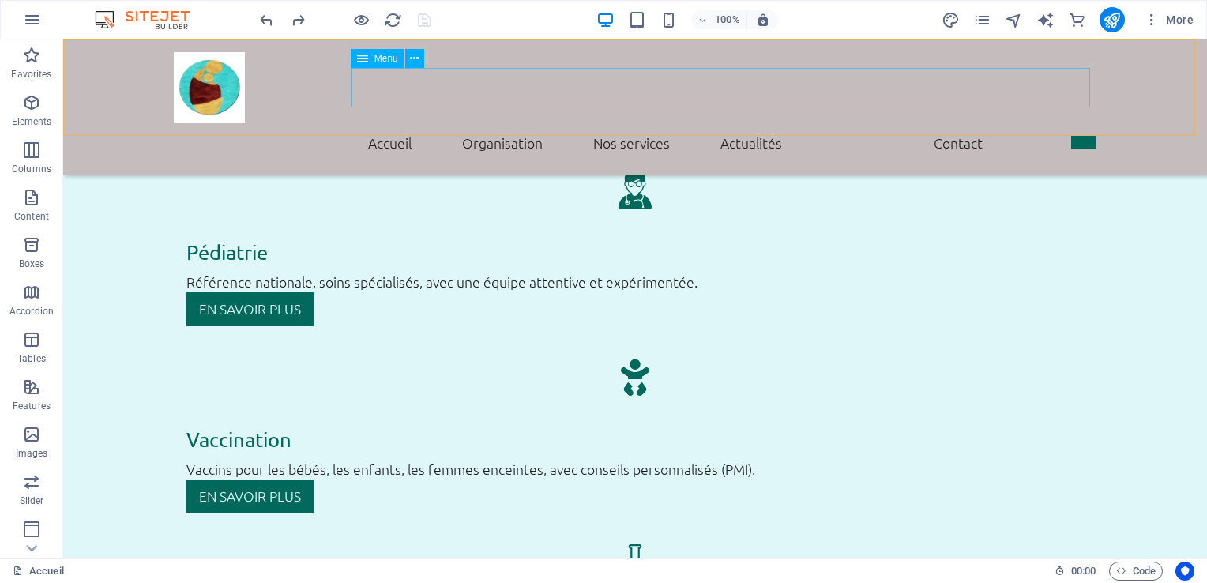
select select "22"
select select
select select "22"
select select
select select "22"
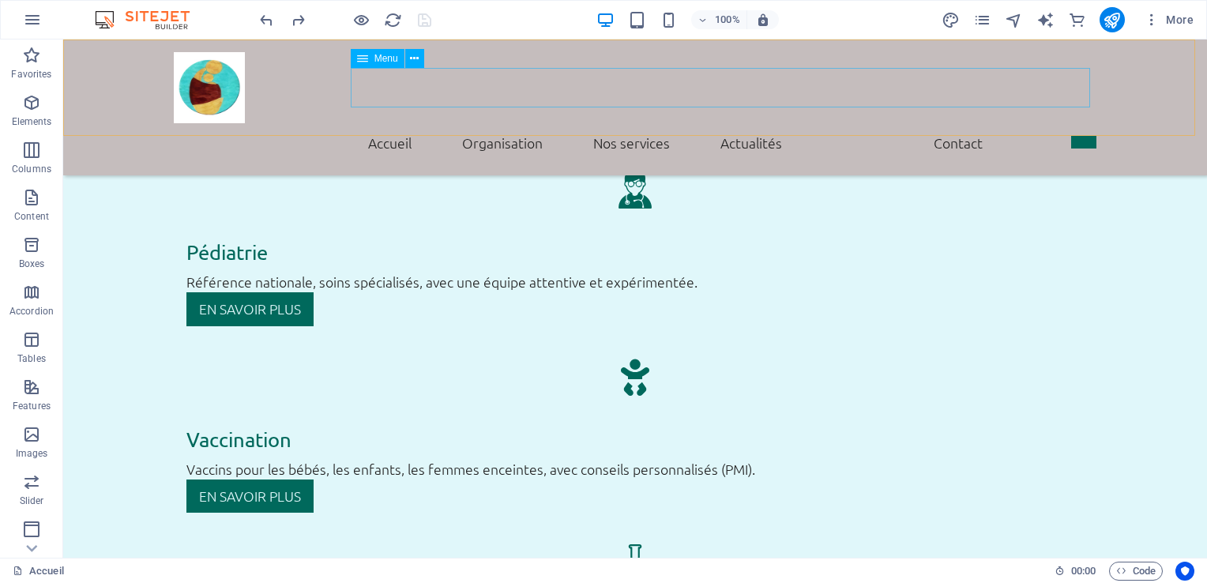
select select
select select "22"
select select
select select "22"
select select
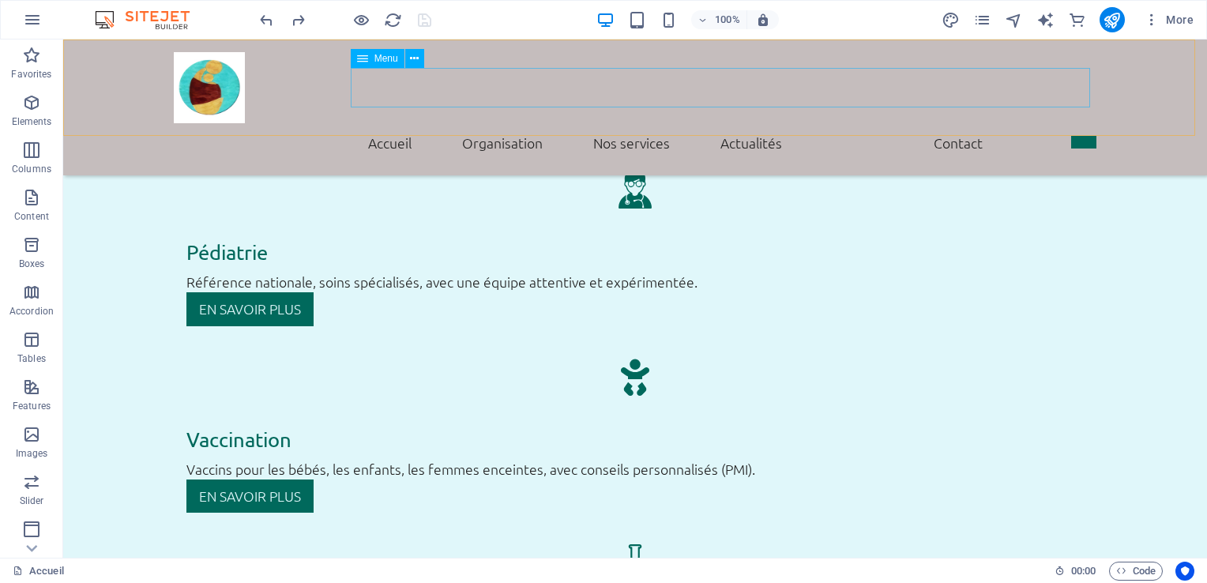
select select "22"
select select
select select "22"
select select
select select "22"
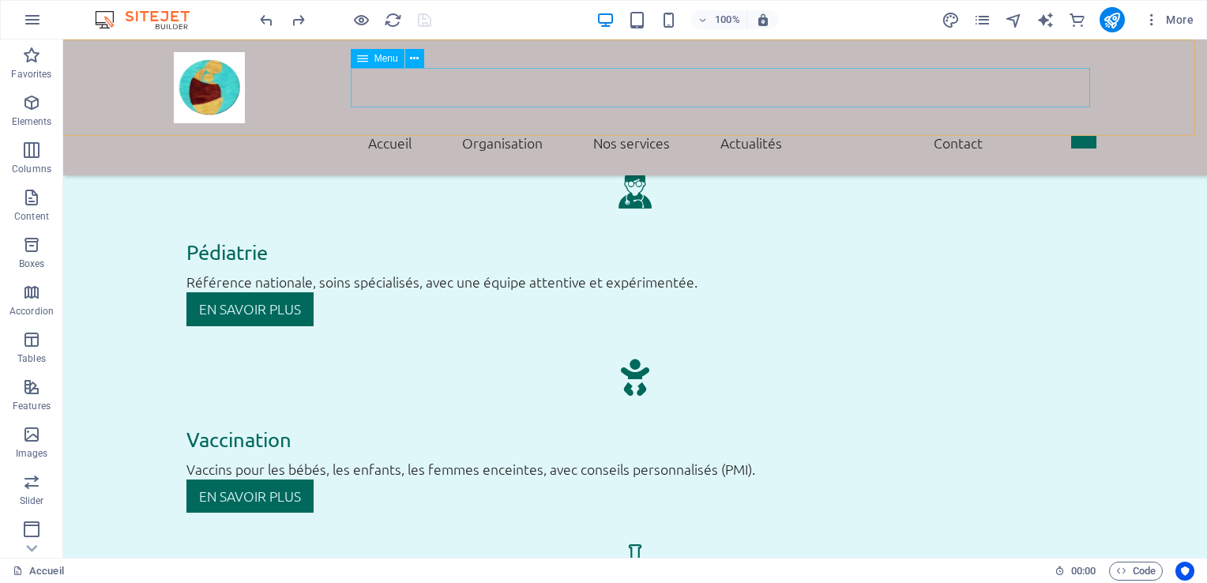
select select
select select "22"
select select
select select "default"
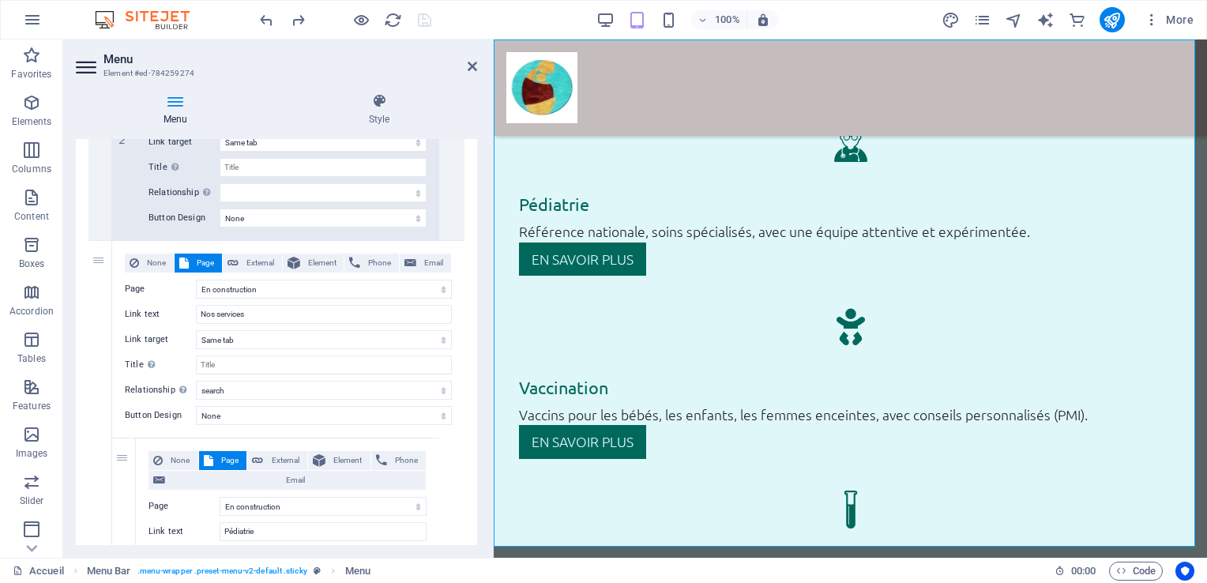
scroll to position [1836, 0]
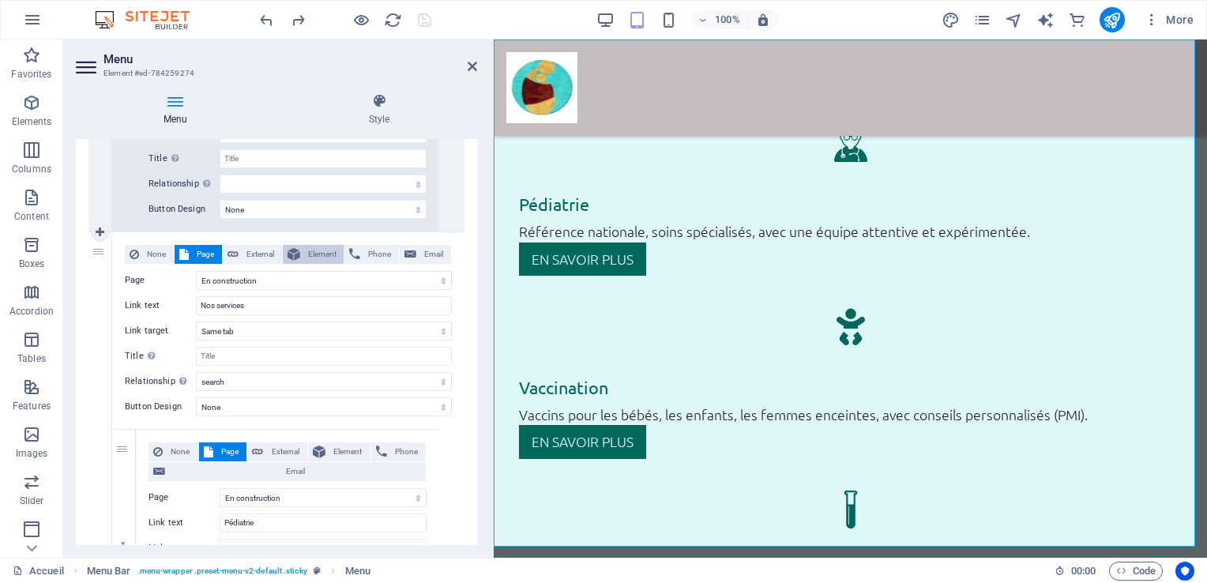
click at [325, 256] on span "Element" at bounding box center [322, 254] width 35 height 19
select select
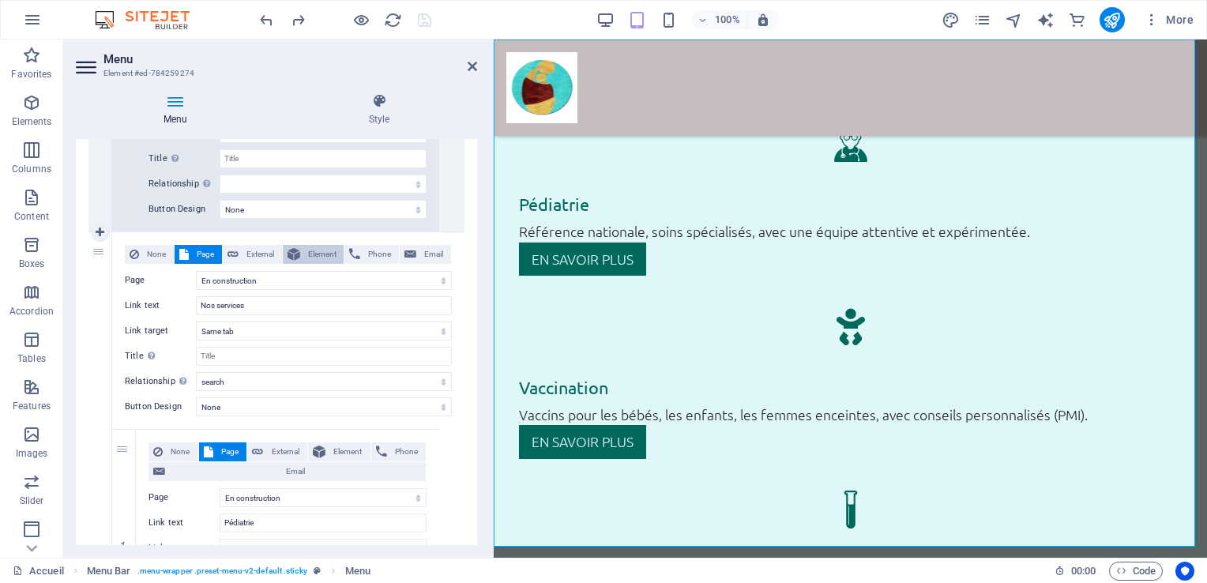
select select
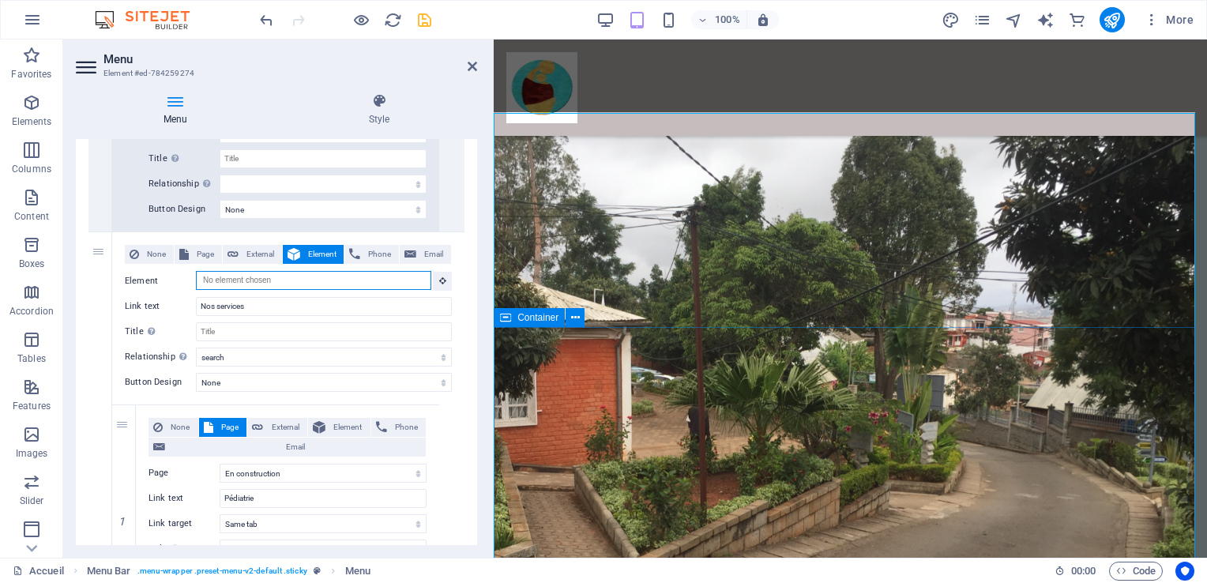
scroll to position [1901, 0]
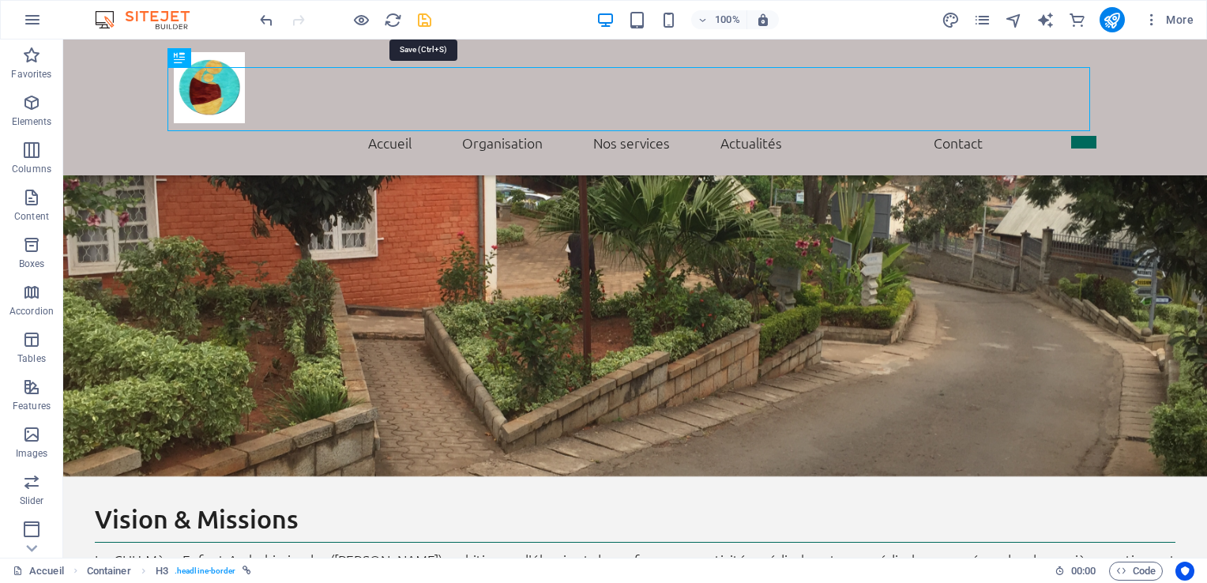
click at [420, 19] on icon "save" at bounding box center [424, 20] width 18 height 18
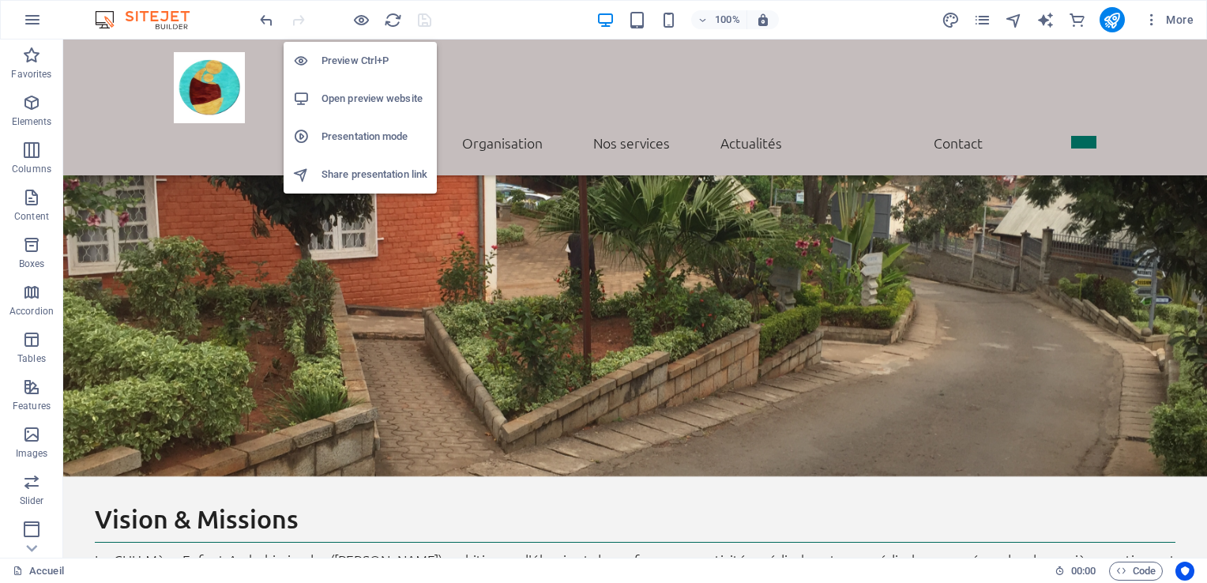
click at [332, 106] on h6 "Open preview website" at bounding box center [374, 98] width 106 height 19
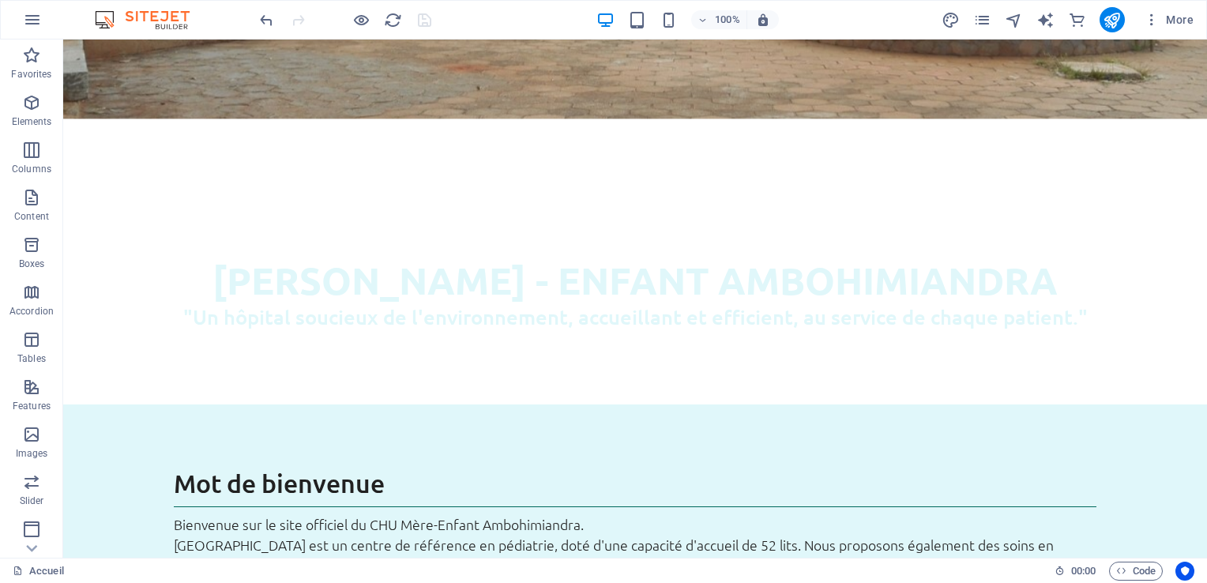
scroll to position [0, 0]
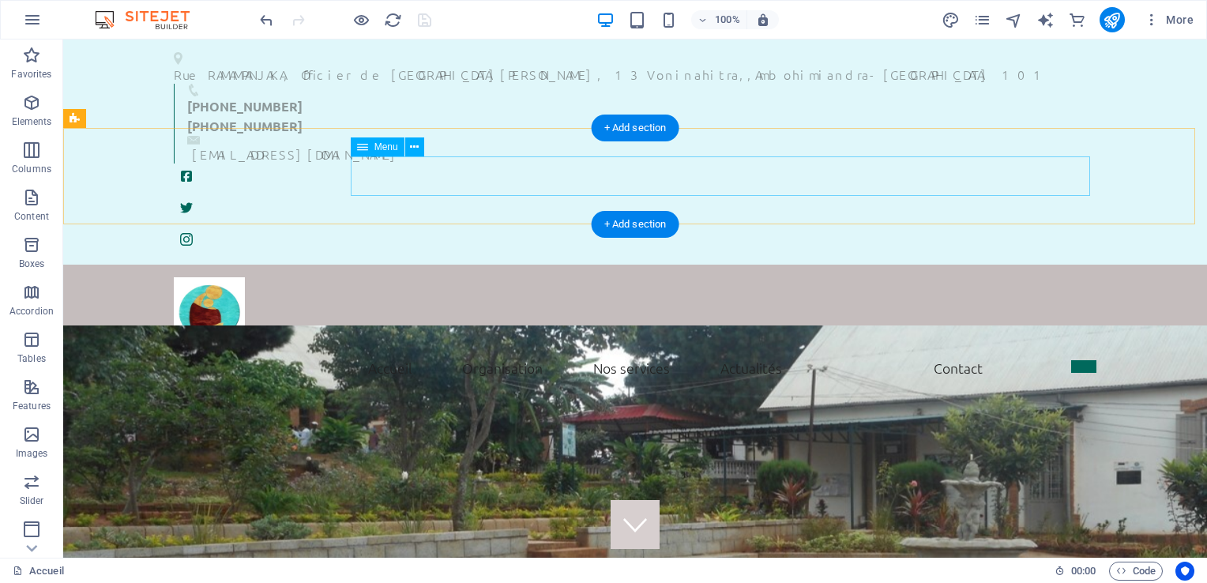
click at [618, 348] on nav "Accueil Mot de bienvenue Historique Vision et missions Nos services Actualités …" at bounding box center [635, 367] width 922 height 39
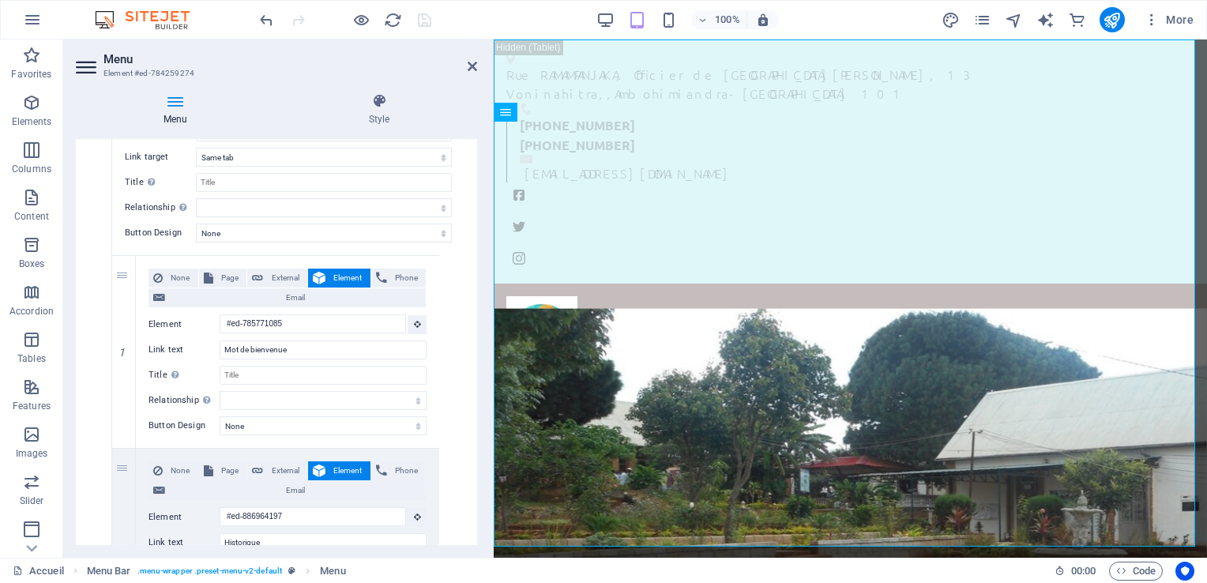
scroll to position [226, 0]
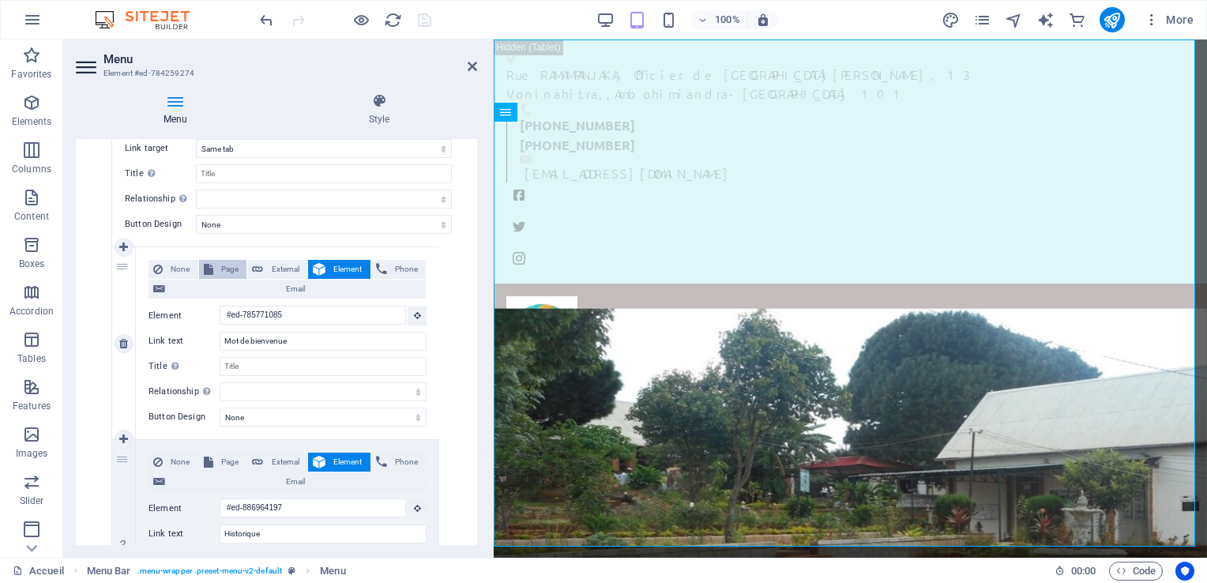
click at [231, 262] on span "Page" at bounding box center [230, 269] width 24 height 19
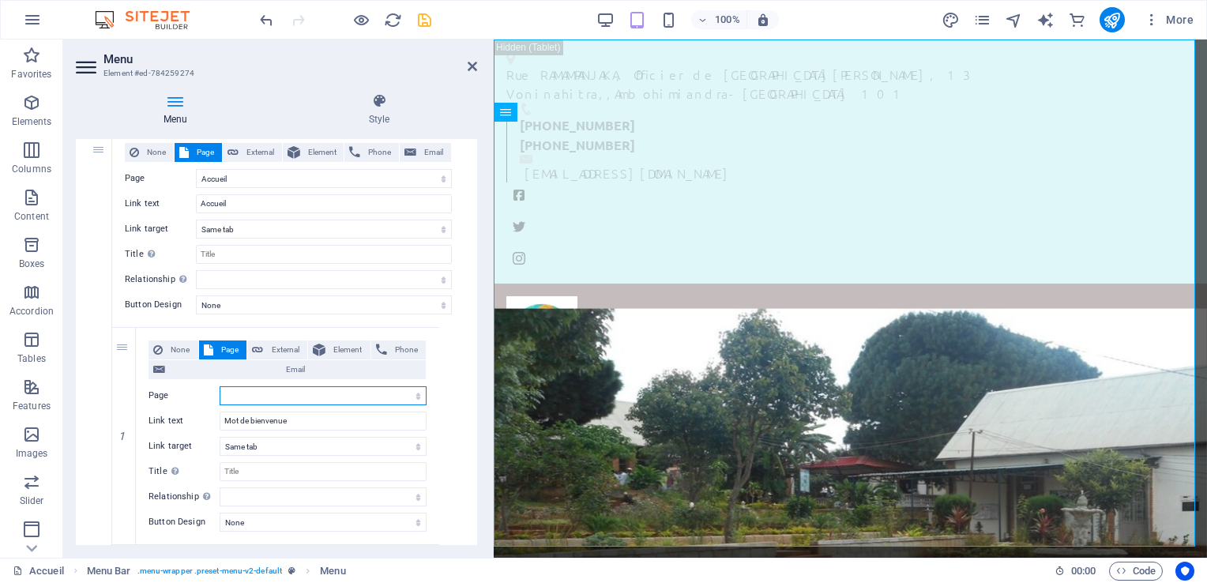
scroll to position [173, 0]
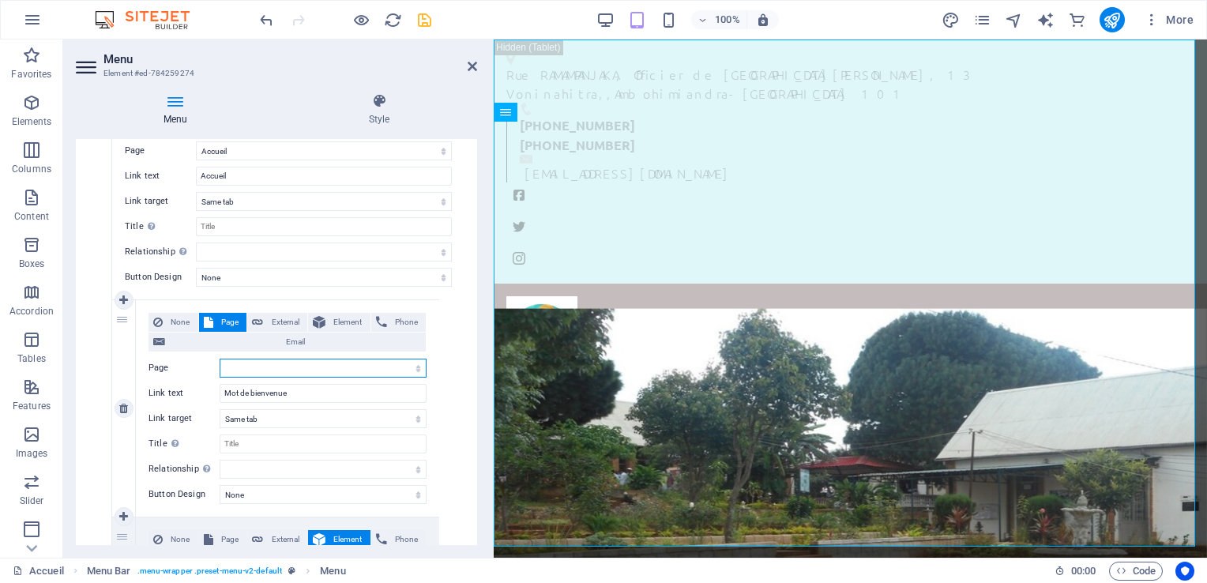
click at [417, 366] on select "Accueil Organisation Organigramme Notre démarche qualité Nos services Pédiatrie…" at bounding box center [323, 368] width 207 height 19
click at [220, 359] on select "Accueil Organisation Organigramme Notre démarche qualité Nos services Pédiatrie…" at bounding box center [323, 368] width 207 height 19
click at [422, 20] on icon "save" at bounding box center [424, 20] width 18 height 18
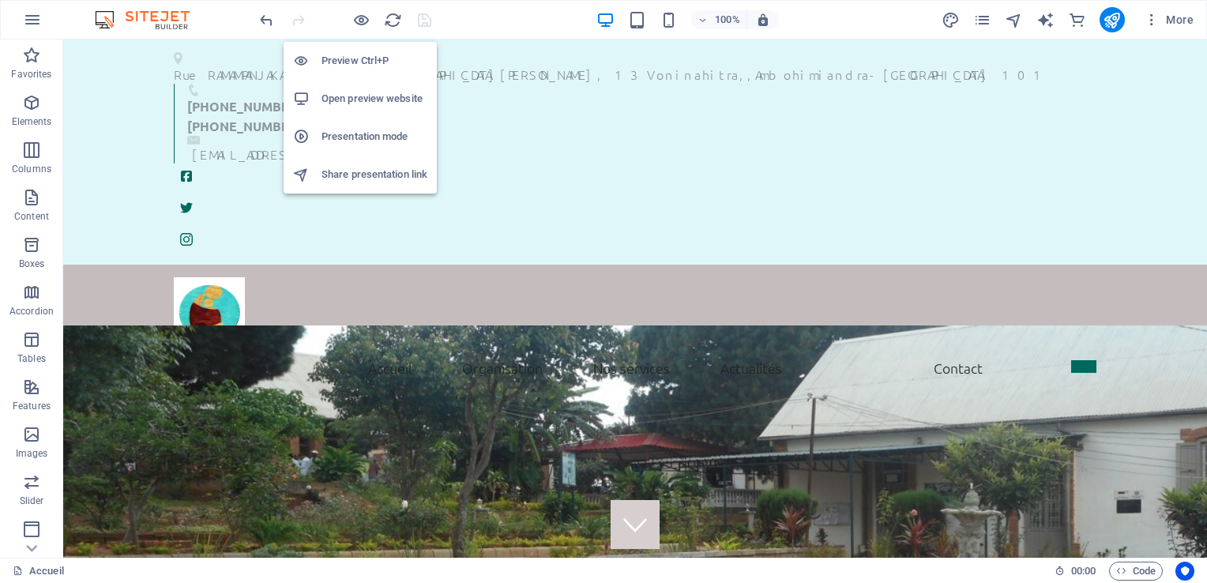
click at [350, 62] on h6 "Preview Ctrl+P" at bounding box center [374, 60] width 106 height 19
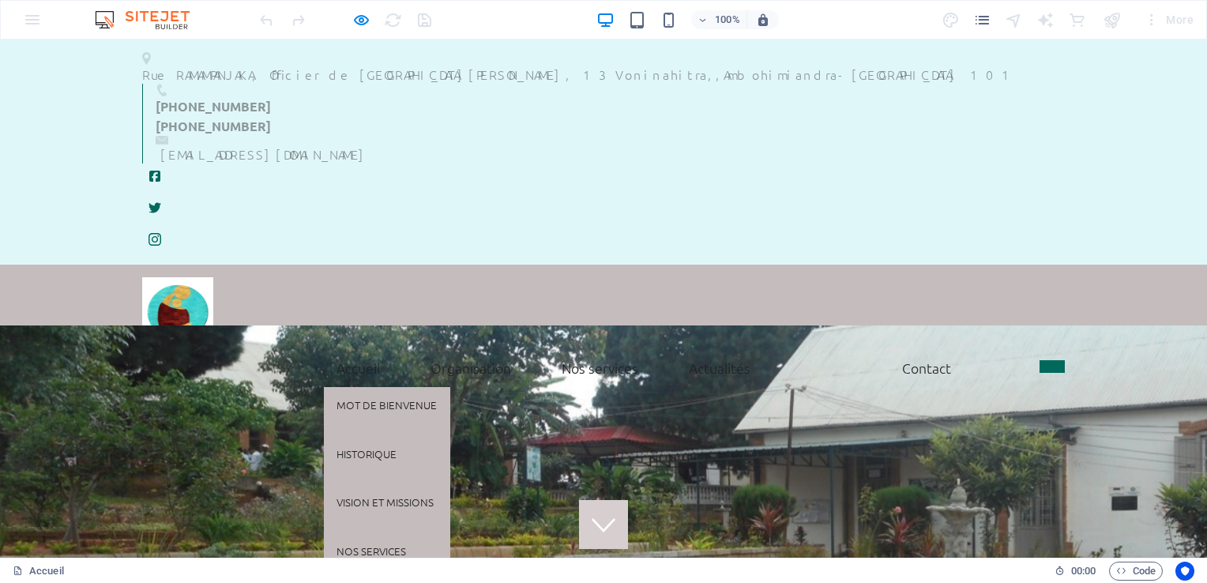
click at [351, 348] on link "Accueil" at bounding box center [358, 367] width 69 height 39
click at [361, 387] on link "Mot de bienvenue" at bounding box center [387, 405] width 126 height 36
click at [356, 387] on link "Mot de bienvenue" at bounding box center [387, 405] width 126 height 36
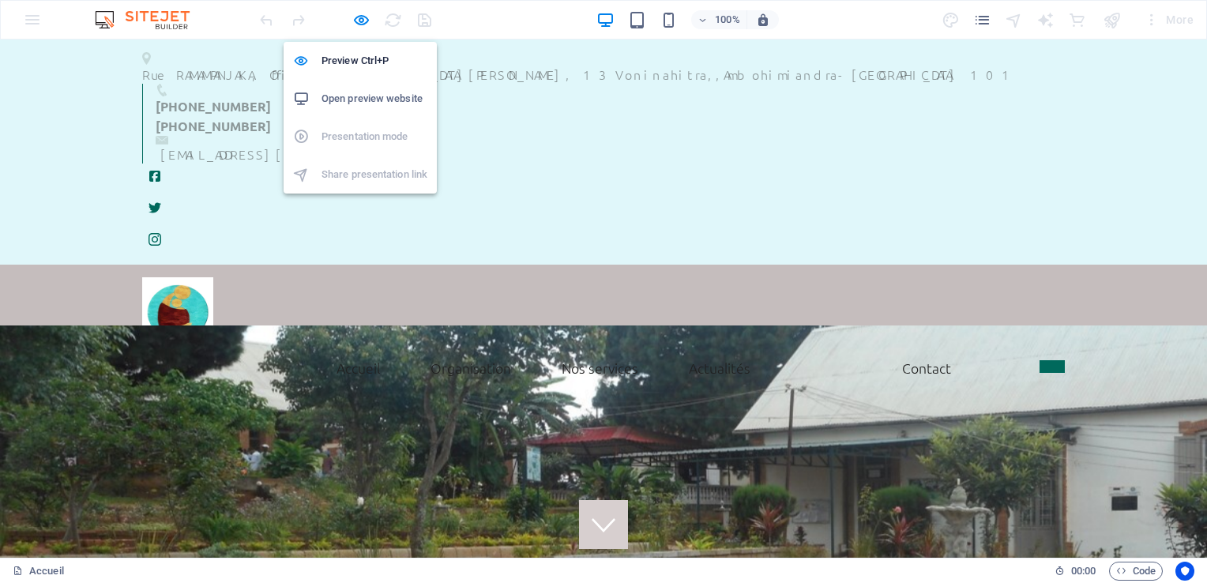
click at [363, 96] on h6 "Open preview website" at bounding box center [374, 98] width 106 height 19
click at [358, 22] on icon "button" at bounding box center [361, 20] width 18 height 18
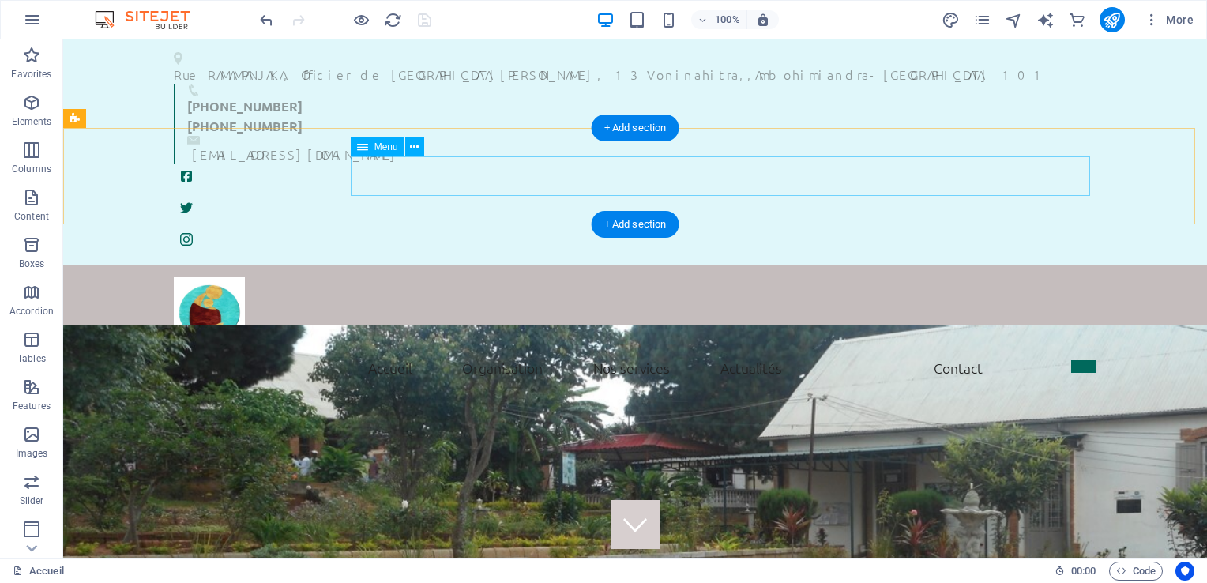
click at [378, 348] on nav "Accueil Mot de bienvenue Historique Vision et missions Nos services Actualités …" at bounding box center [635, 367] width 922 height 39
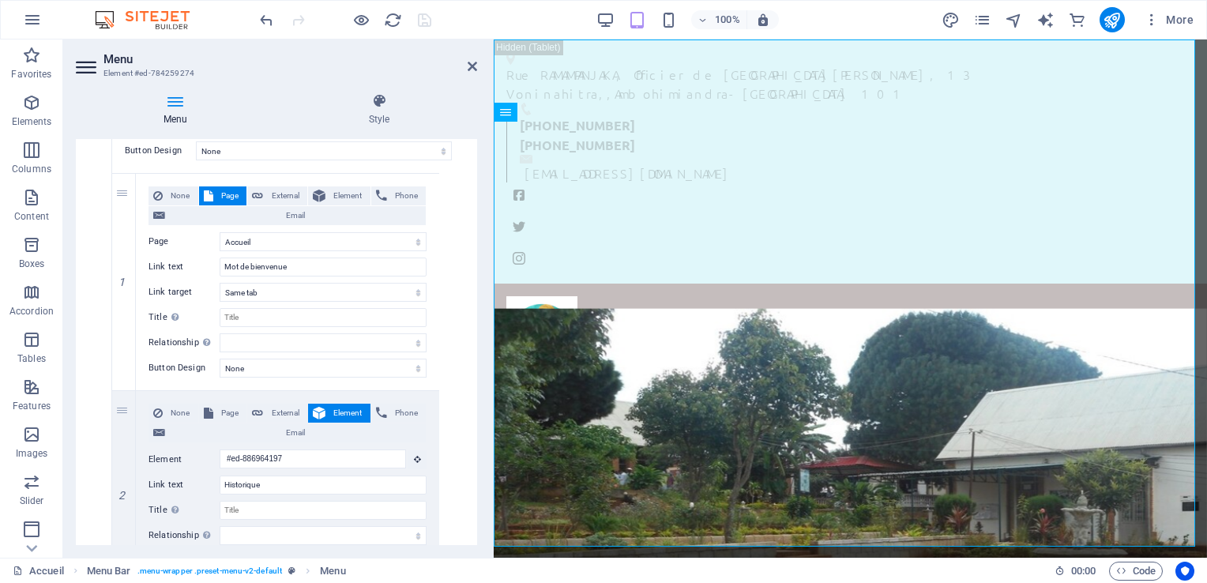
scroll to position [236, 0]
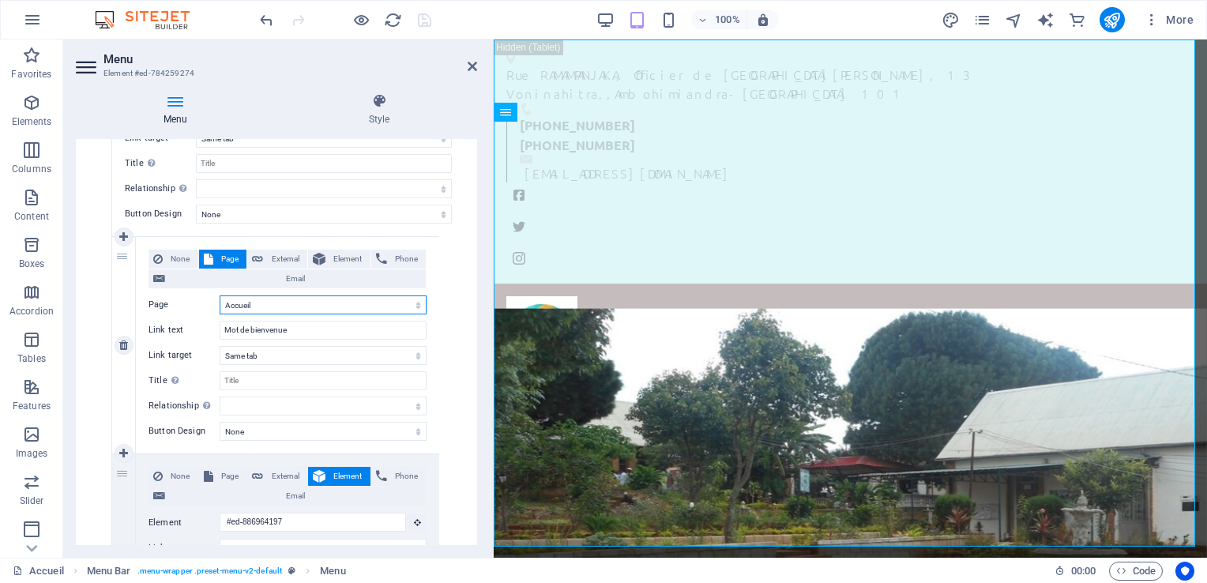
click at [257, 304] on select "Accueil Organisation Organigramme Notre démarche qualité Nos services Pédiatrie…" at bounding box center [323, 304] width 207 height 19
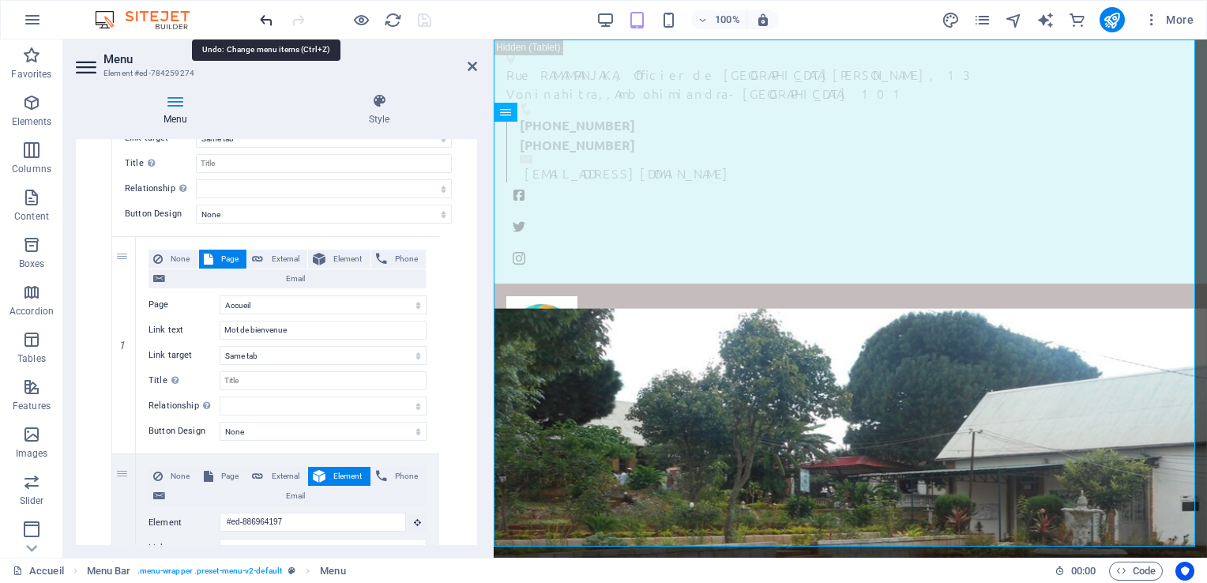
click at [262, 18] on icon "undo" at bounding box center [266, 20] width 18 height 18
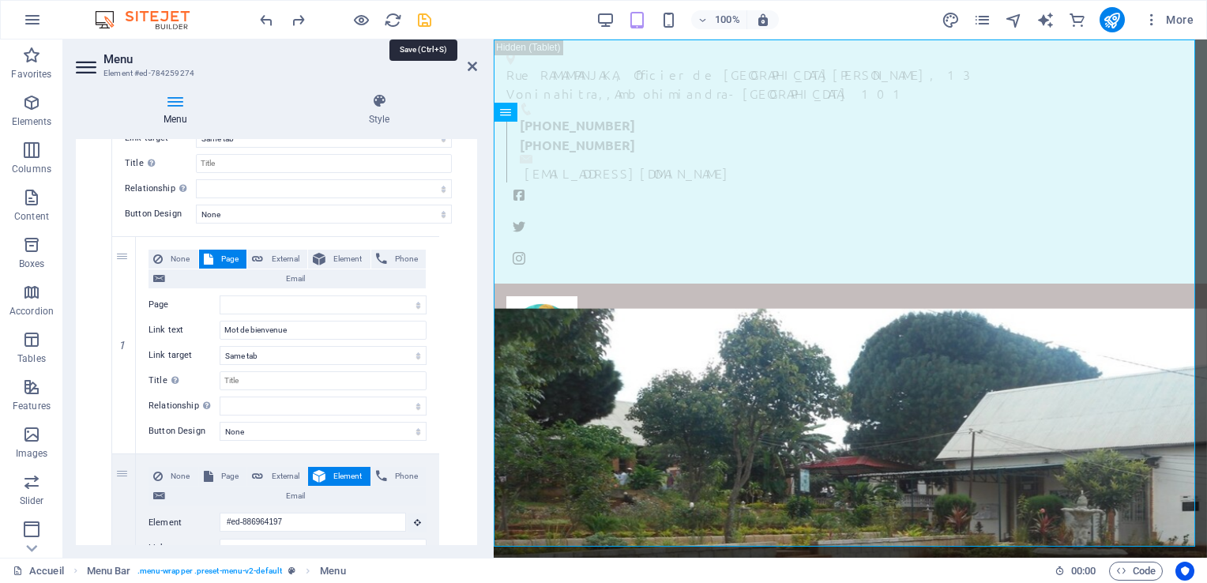
click at [423, 18] on icon "save" at bounding box center [424, 20] width 18 height 18
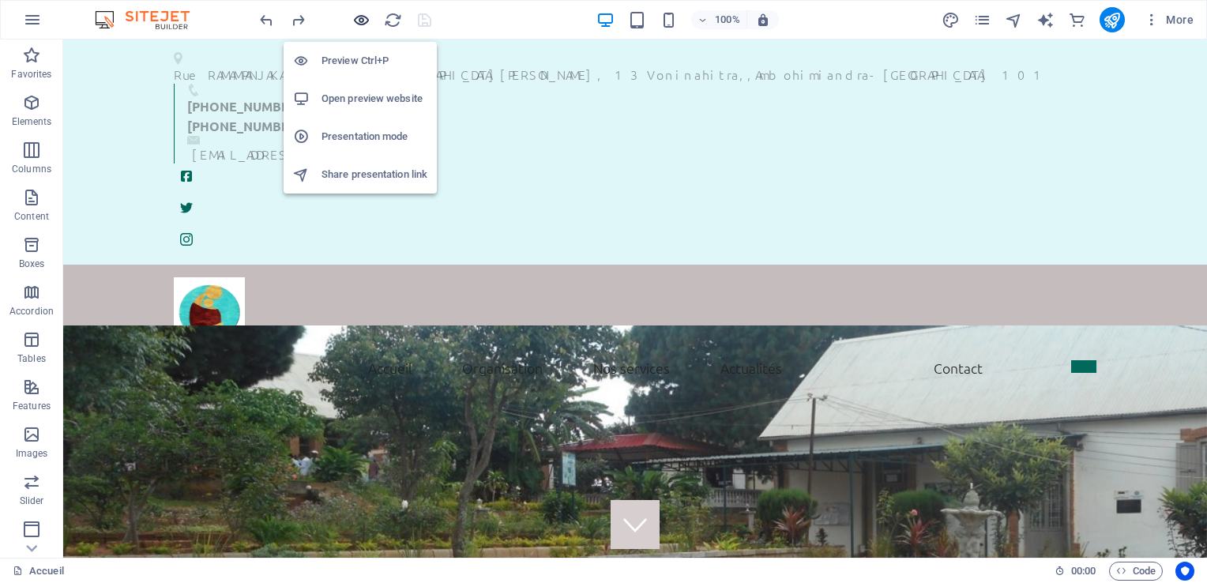
click at [359, 21] on icon "button" at bounding box center [361, 20] width 18 height 18
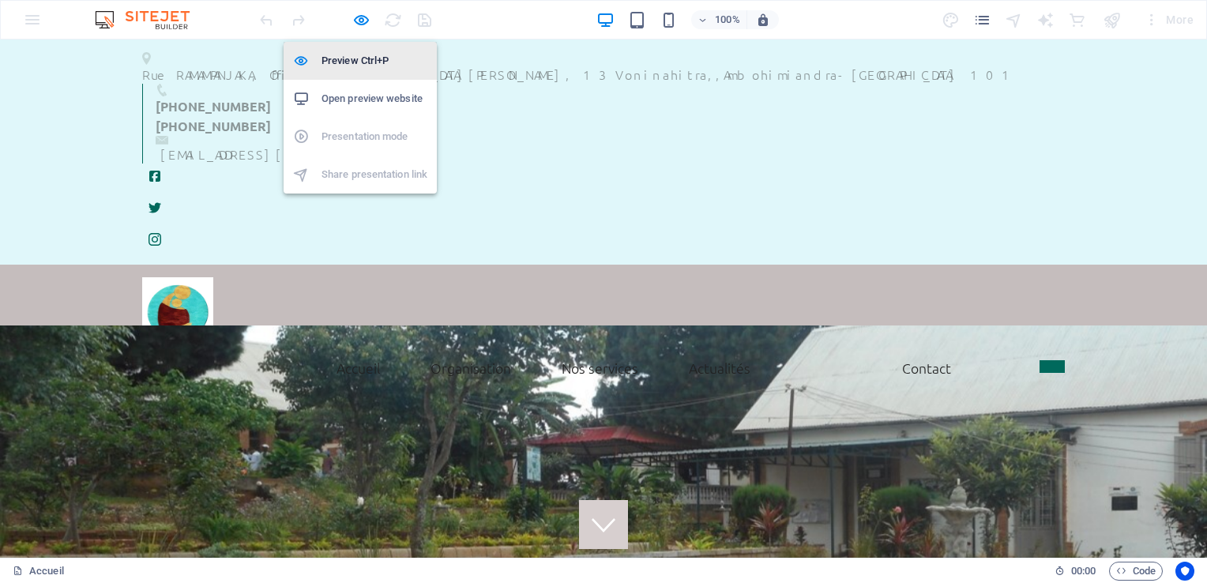
click at [349, 56] on h6 "Preview Ctrl+P" at bounding box center [374, 60] width 106 height 19
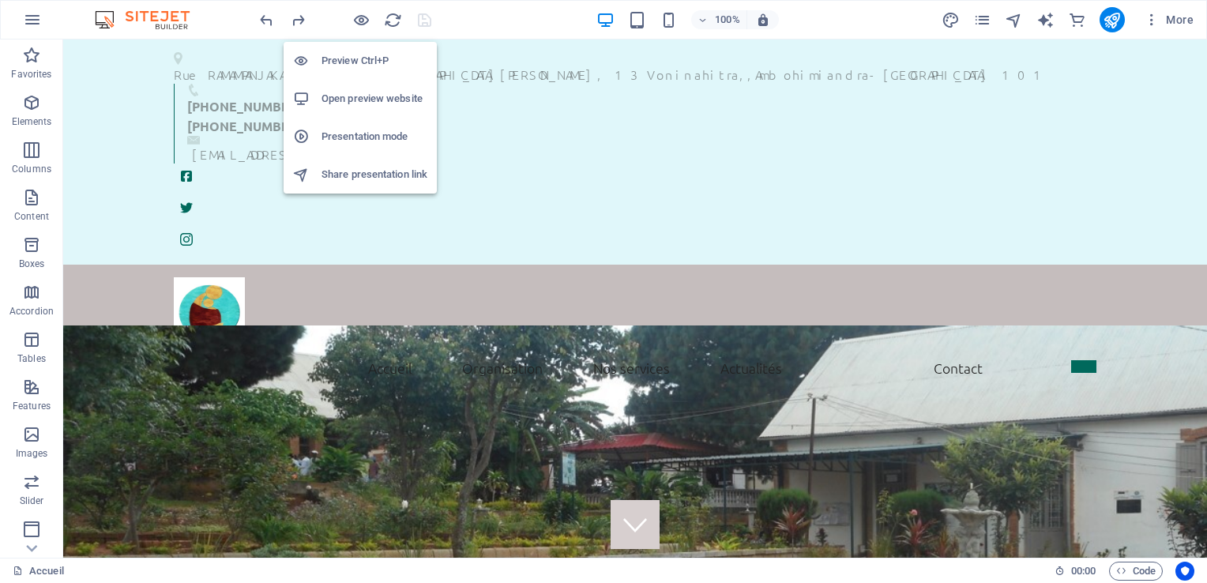
click at [338, 52] on h6 "Preview Ctrl+P" at bounding box center [374, 60] width 106 height 19
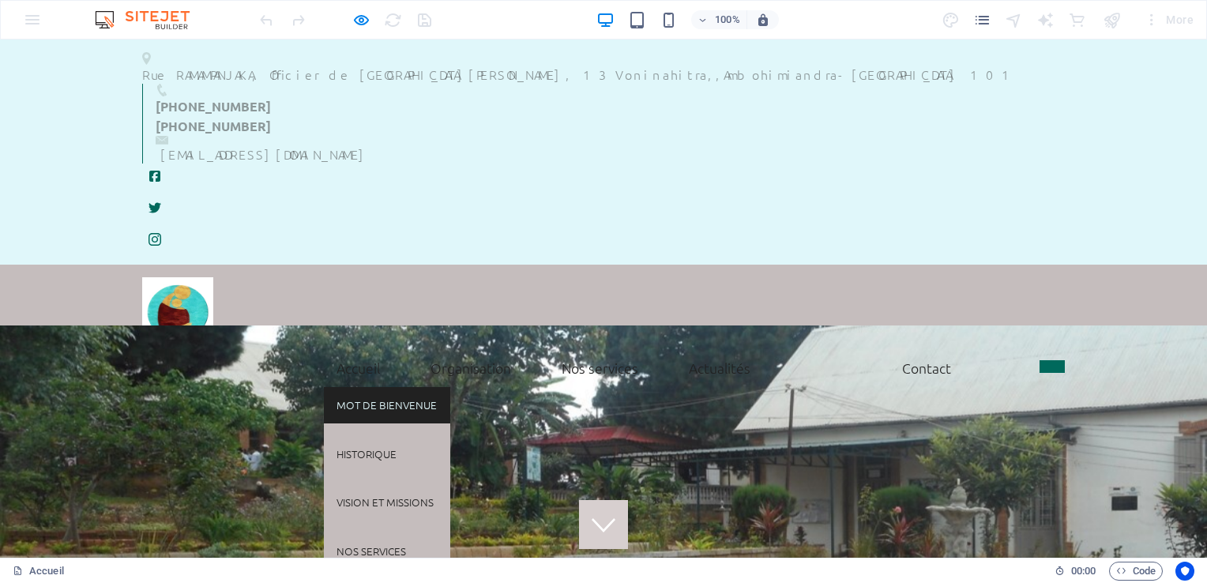
click at [351, 387] on link "Mot de bienvenue" at bounding box center [387, 405] width 126 height 36
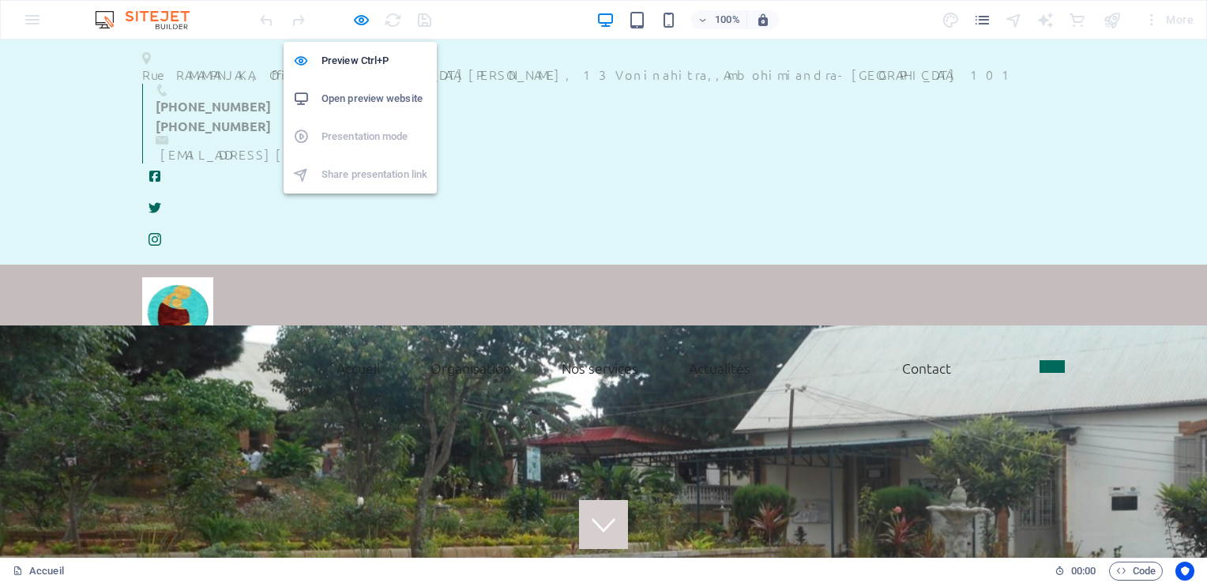
click at [356, 100] on h6 "Open preview website" at bounding box center [374, 98] width 106 height 19
click at [360, 19] on icon "button" at bounding box center [361, 20] width 18 height 18
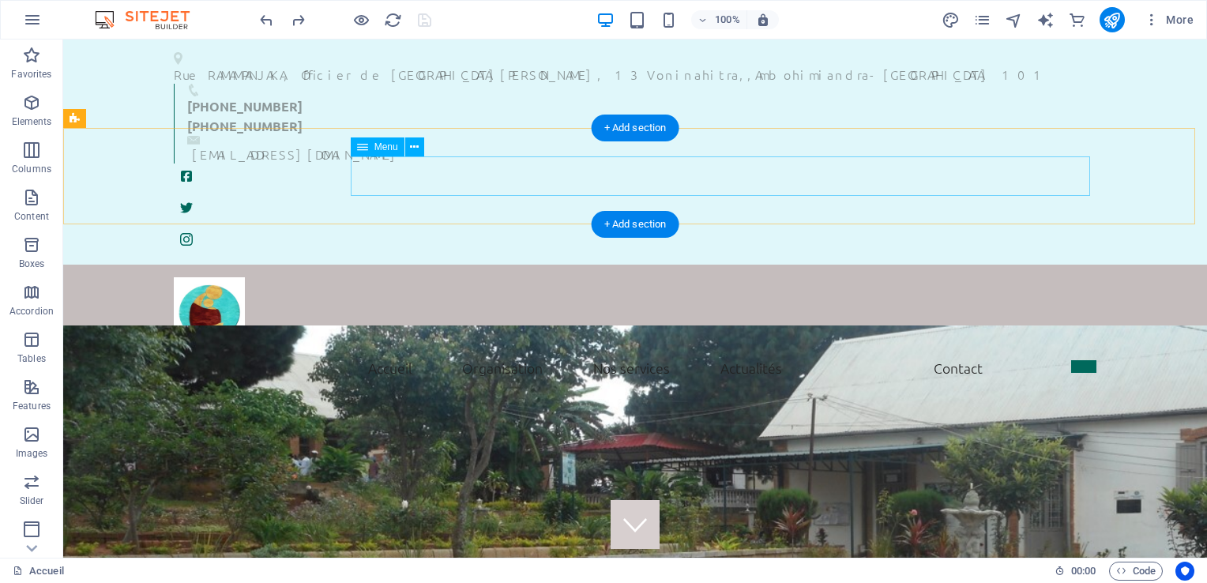
click at [382, 348] on nav "Accueil Mot de bienvenue Historique Vision et missions Nos services Actualités …" at bounding box center [635, 367] width 922 height 39
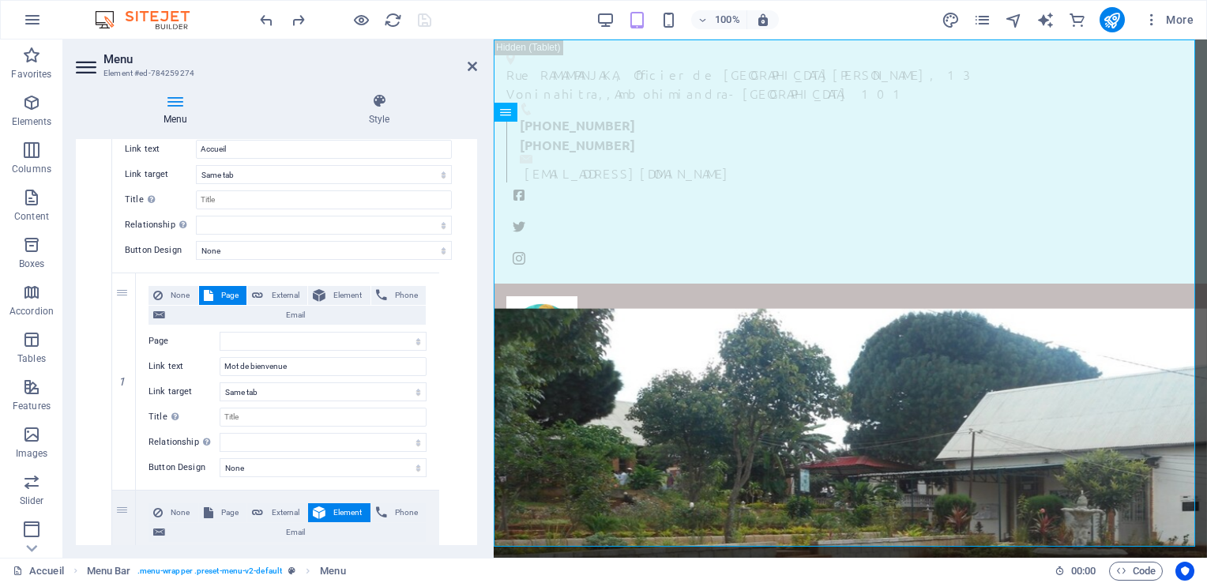
scroll to position [264, 0]
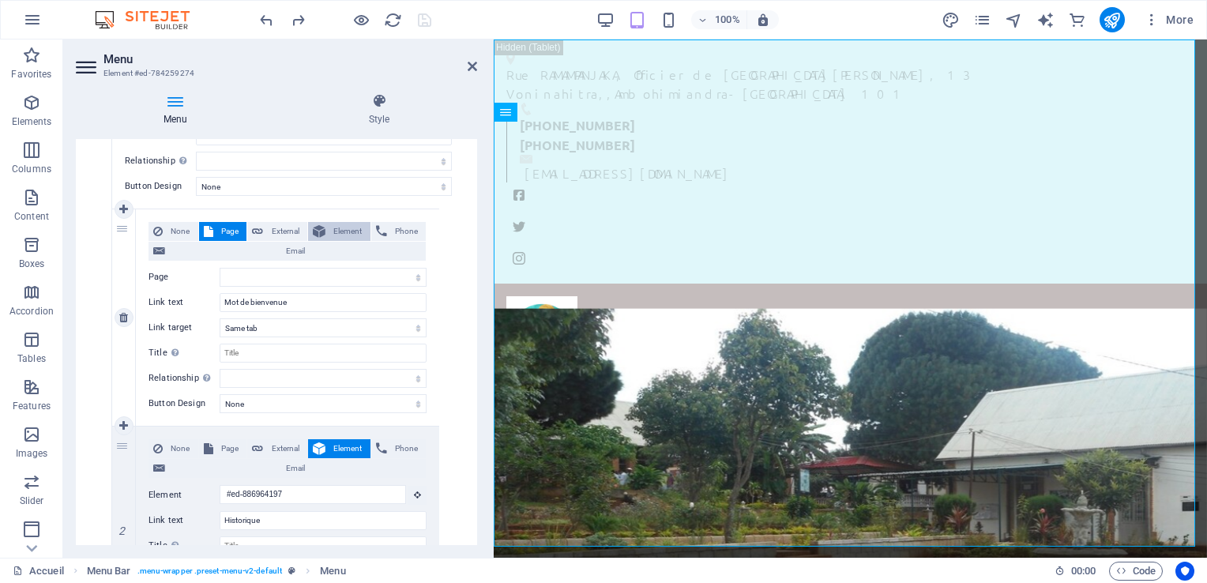
click at [347, 229] on span "Element" at bounding box center [348, 231] width 36 height 19
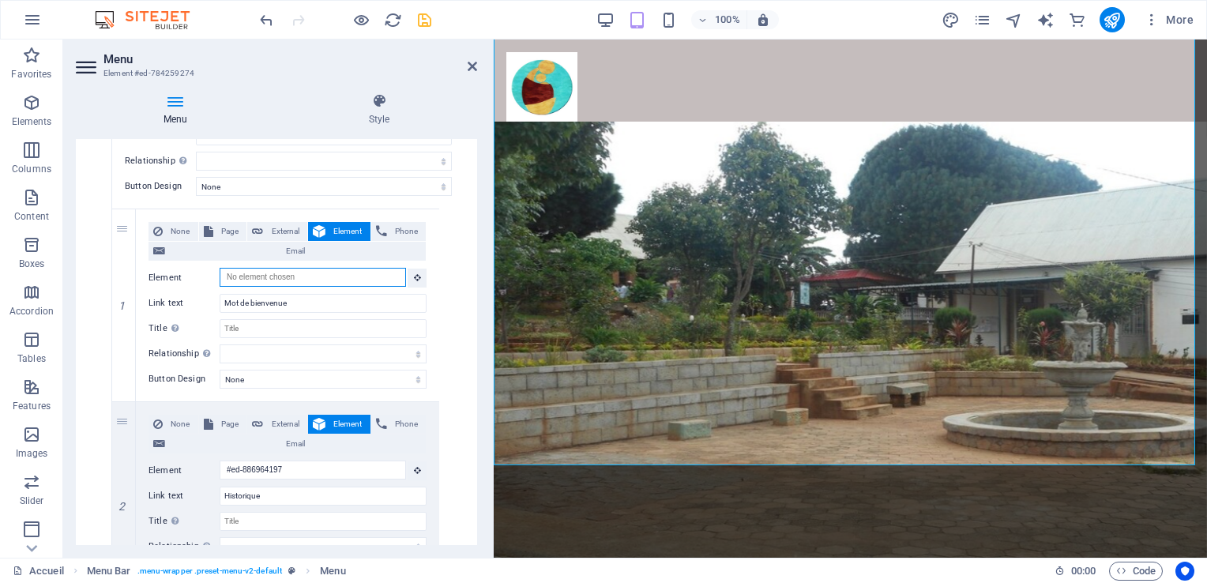
scroll to position [337, 0]
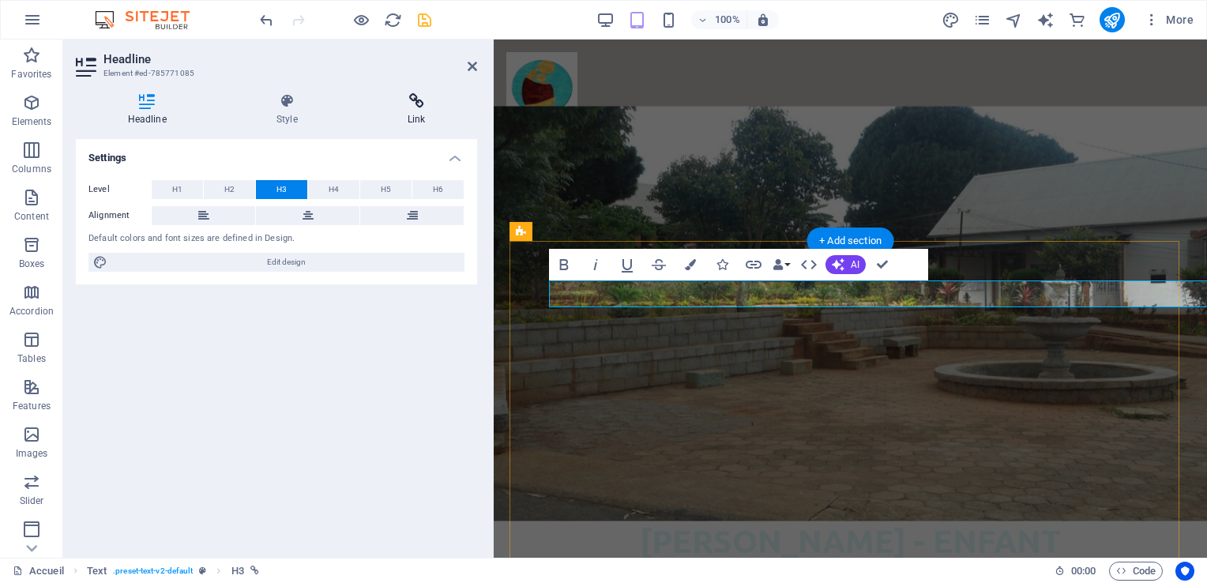
click at [420, 105] on icon at bounding box center [416, 101] width 122 height 16
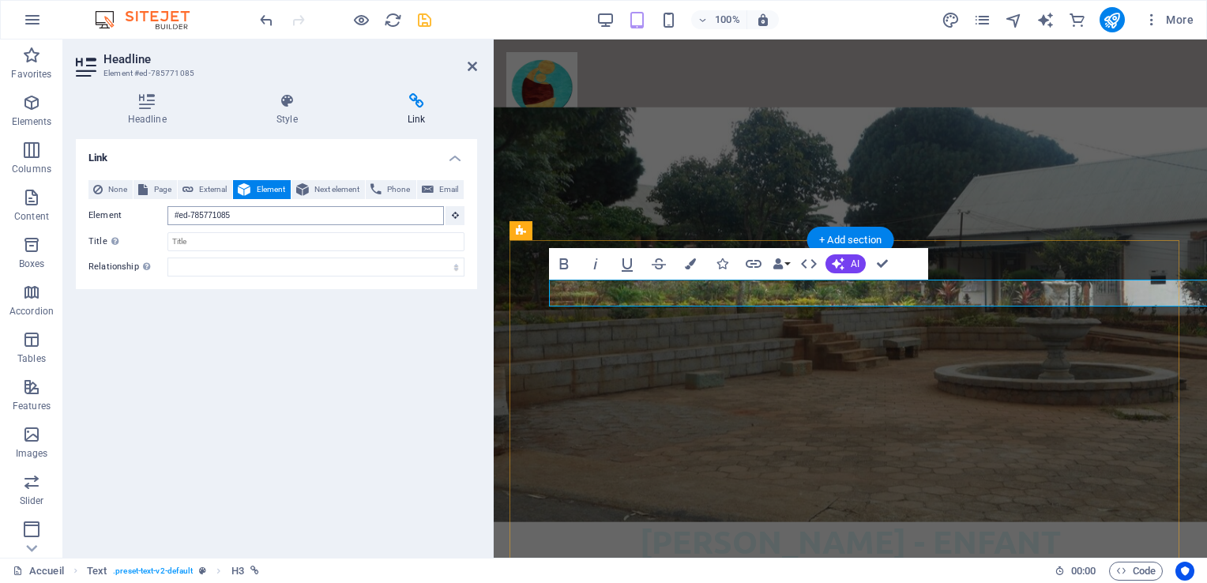
scroll to position [338, 0]
click at [269, 218] on input "#ed-785771085" at bounding box center [305, 215] width 276 height 19
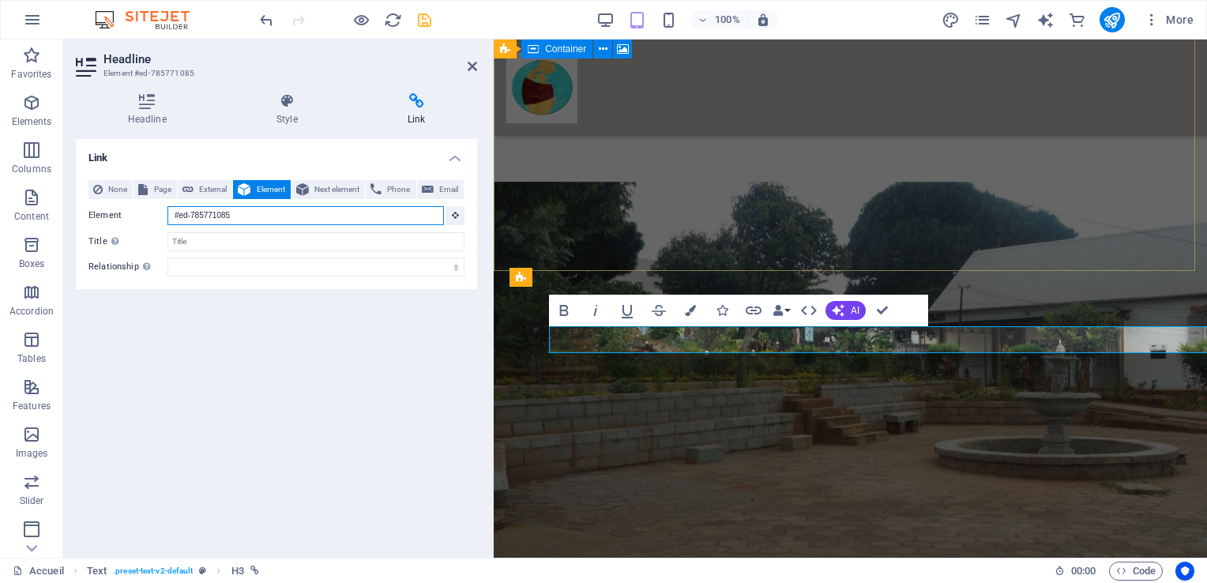
scroll to position [145, 0]
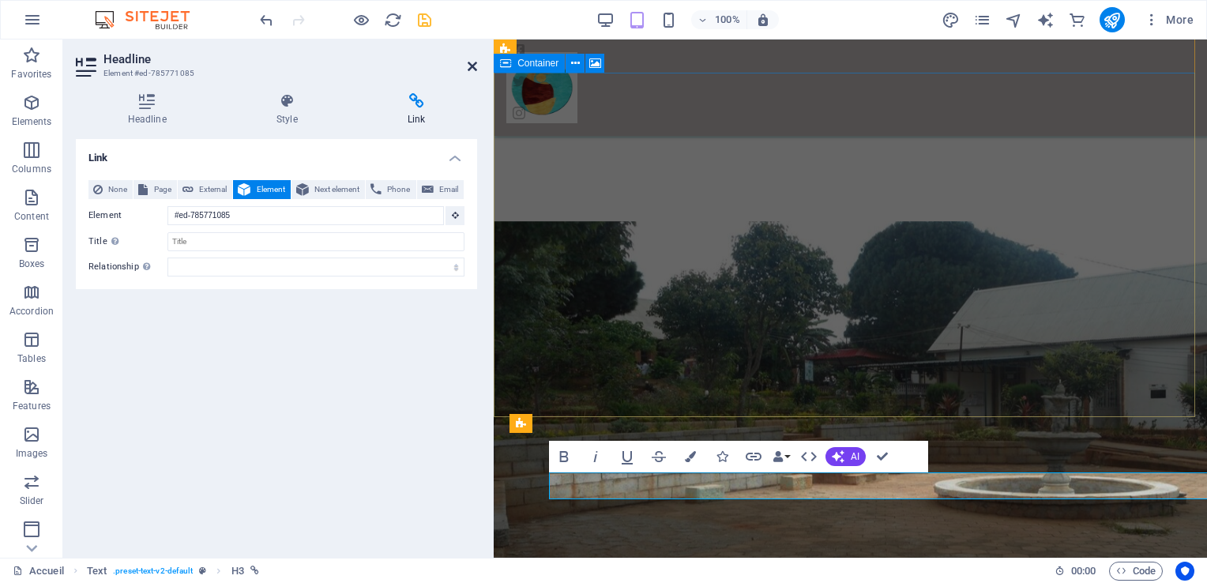
click at [474, 62] on icon at bounding box center [472, 66] width 9 height 13
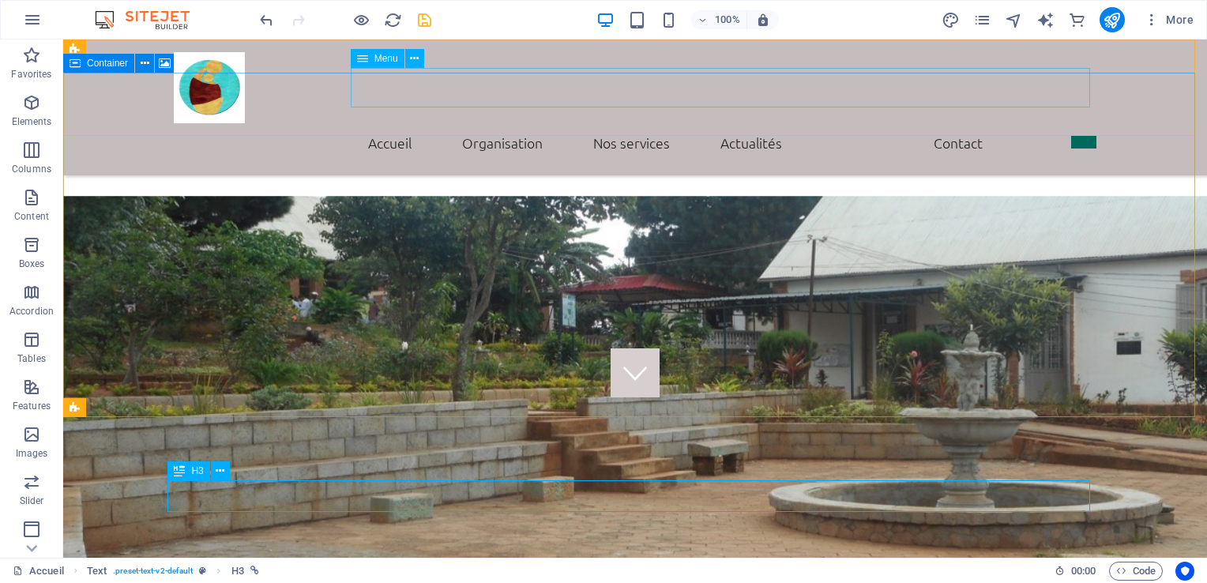
click at [373, 123] on nav "Accueil Mot de bienvenue Historique Vision et missions Nos services Actualités …" at bounding box center [635, 142] width 922 height 39
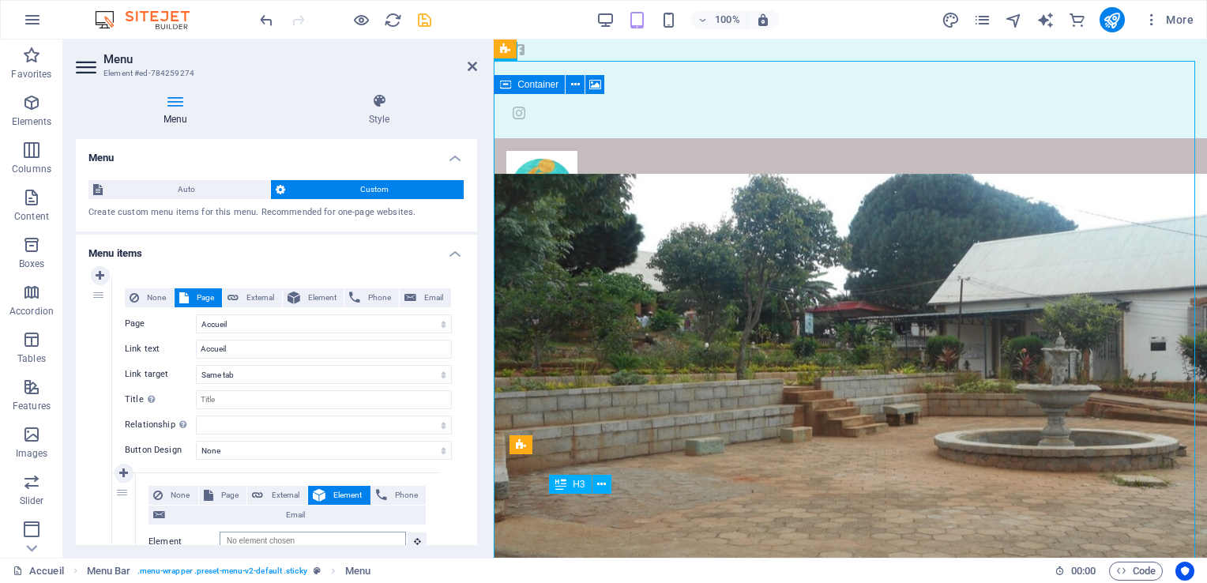
scroll to position [0, 0]
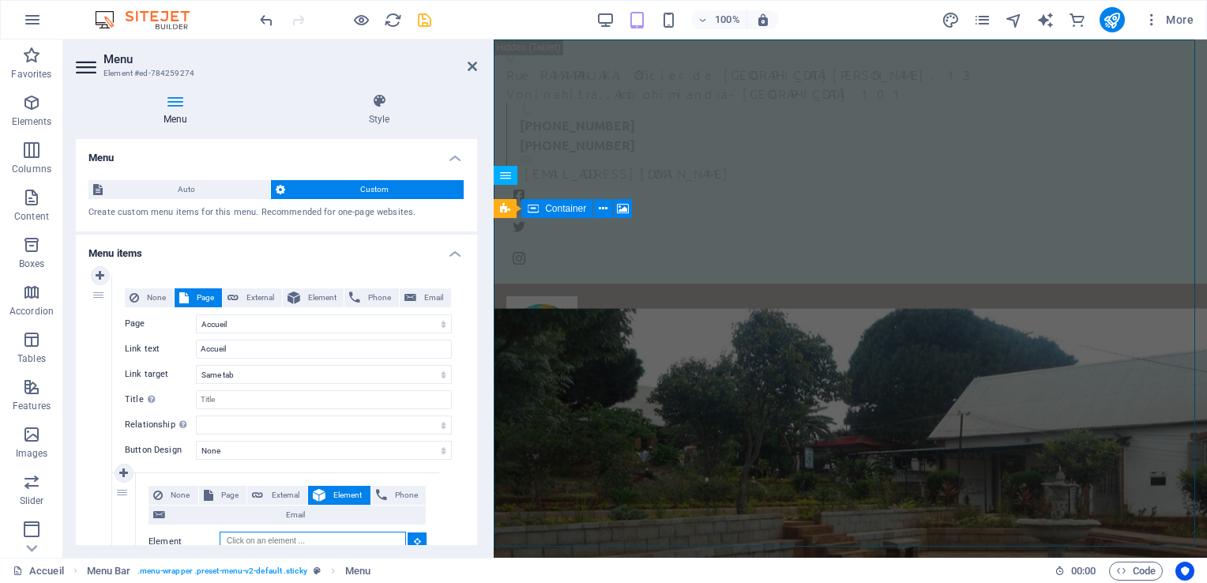
click at [319, 538] on input "Element" at bounding box center [313, 541] width 186 height 19
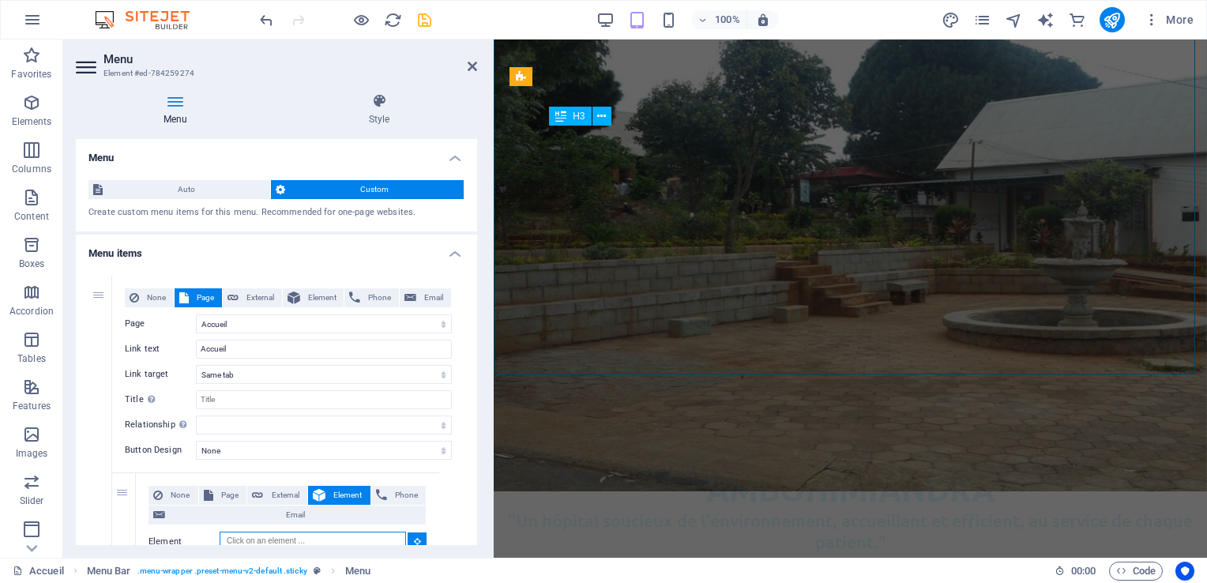
scroll to position [492, 0]
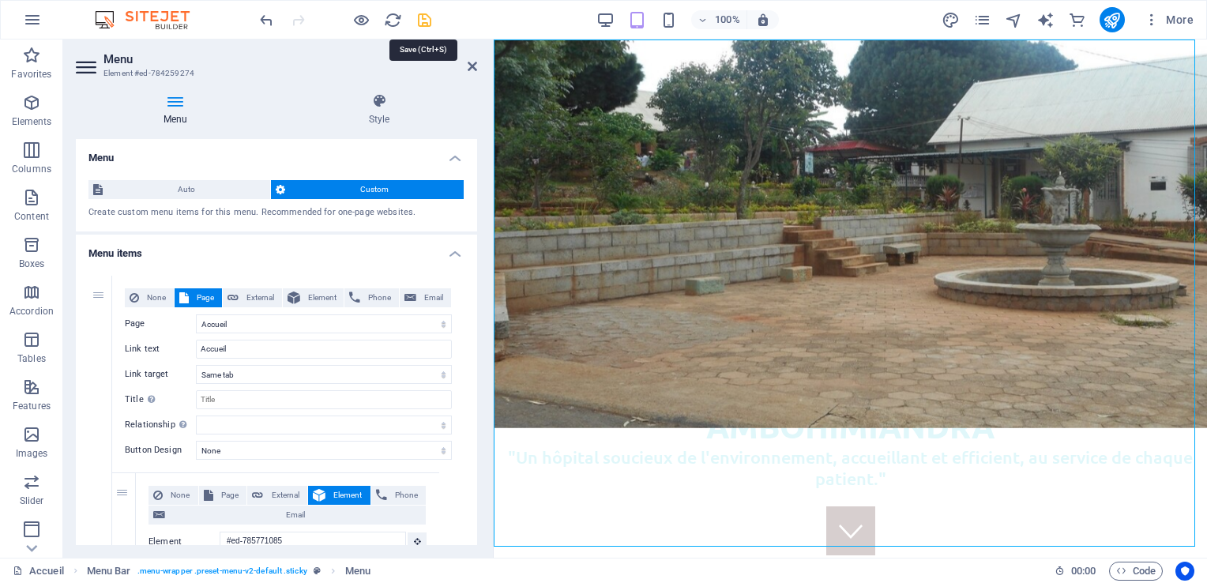
click at [424, 19] on icon "save" at bounding box center [424, 20] width 18 height 18
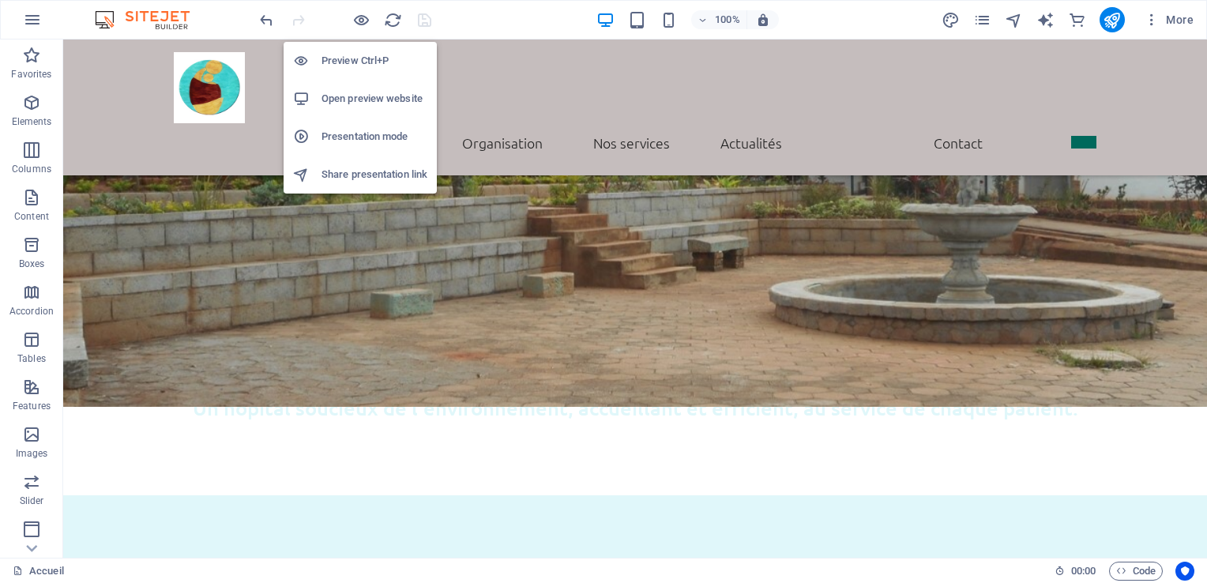
click at [357, 62] on h6 "Preview Ctrl+P" at bounding box center [374, 60] width 106 height 19
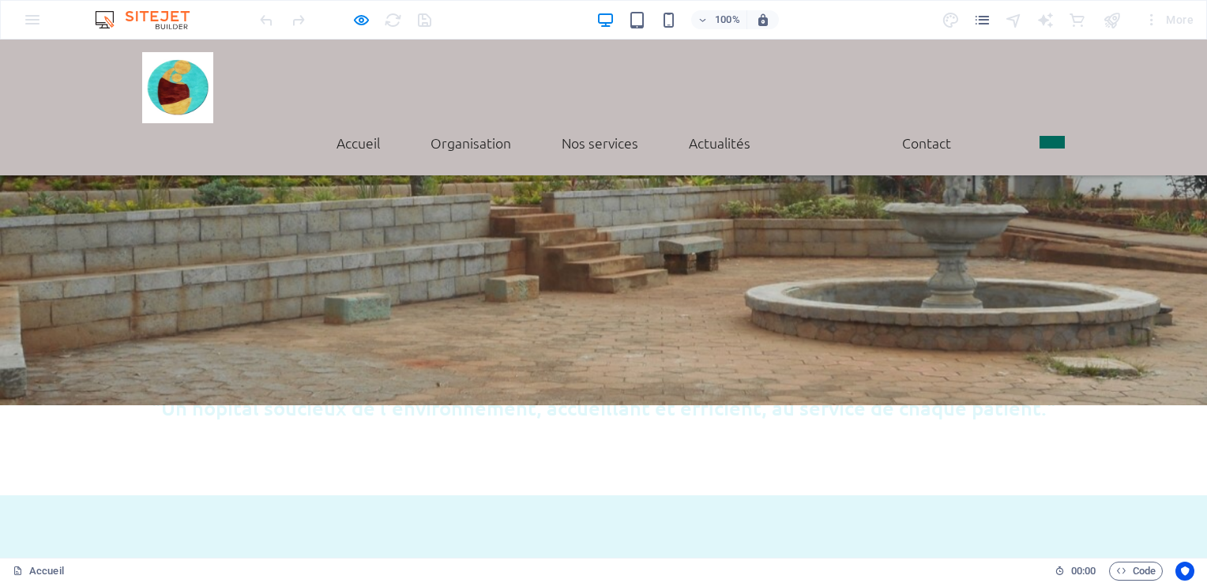
scroll to position [0, 0]
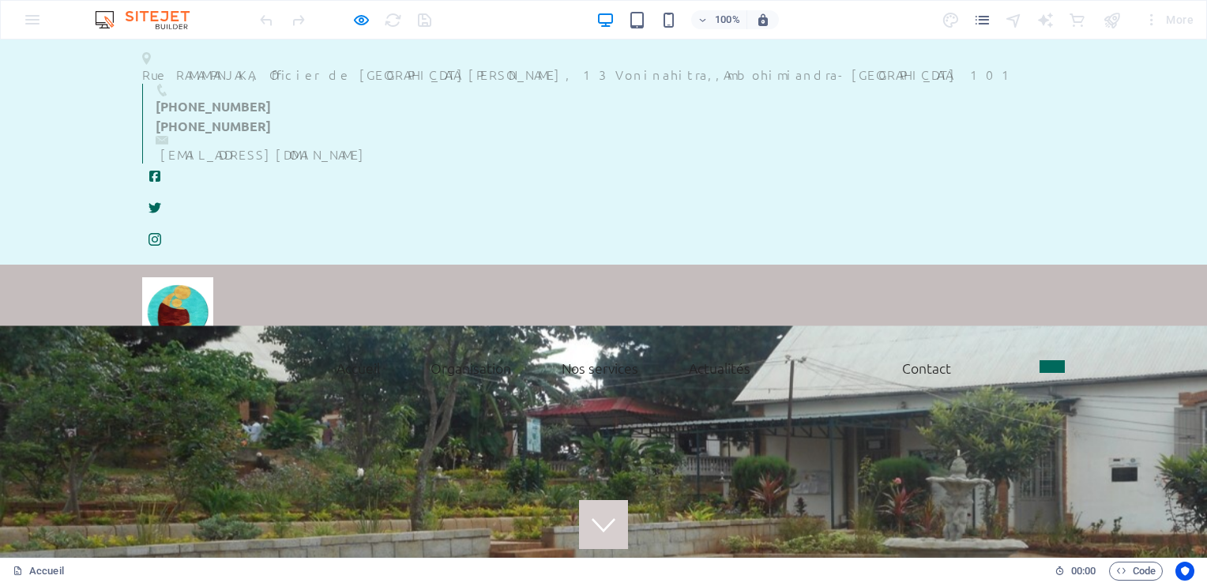
drag, startPoint x: 1201, startPoint y: 160, endPoint x: 1205, endPoint y: 44, distance: 115.4
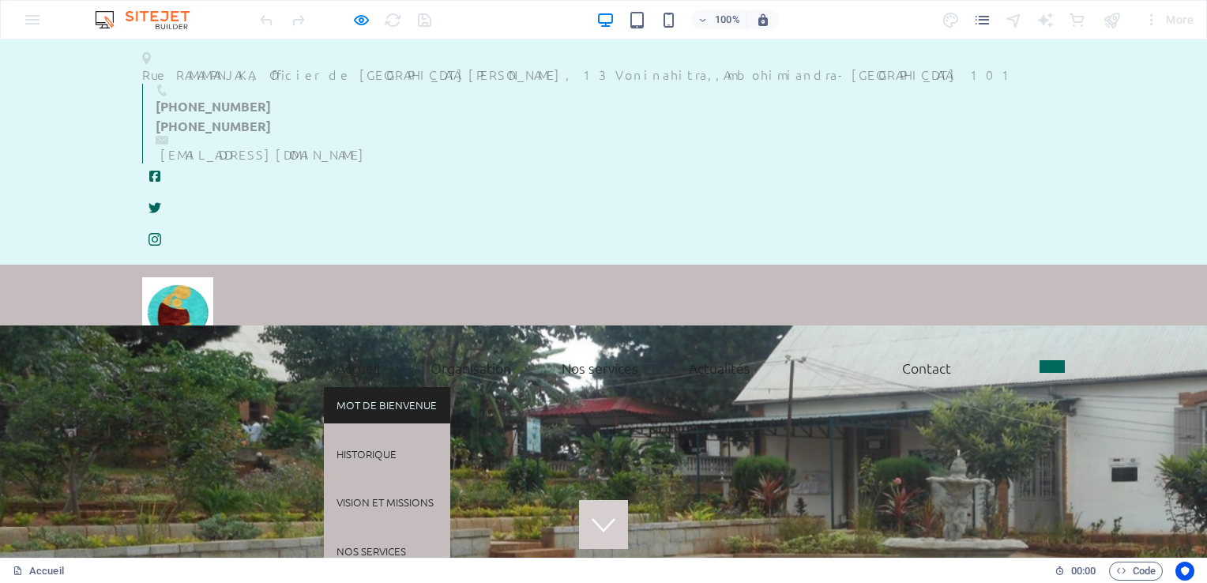
click at [349, 387] on link "Mot de bienvenue" at bounding box center [387, 405] width 126 height 36
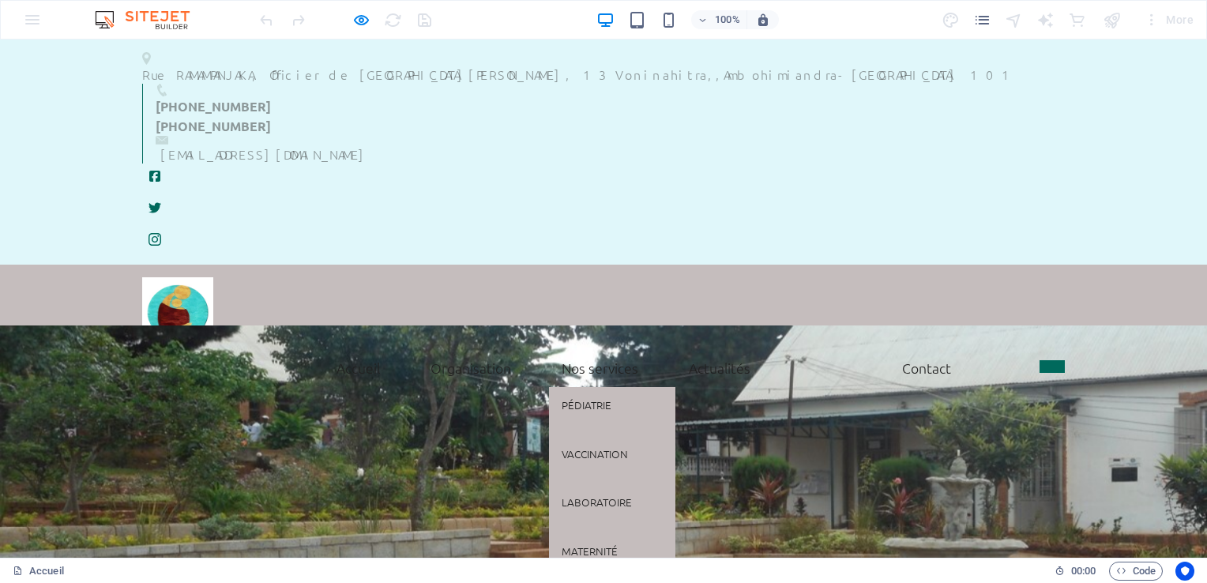
click at [588, 348] on link "Nos services" at bounding box center [600, 367] width 102 height 39
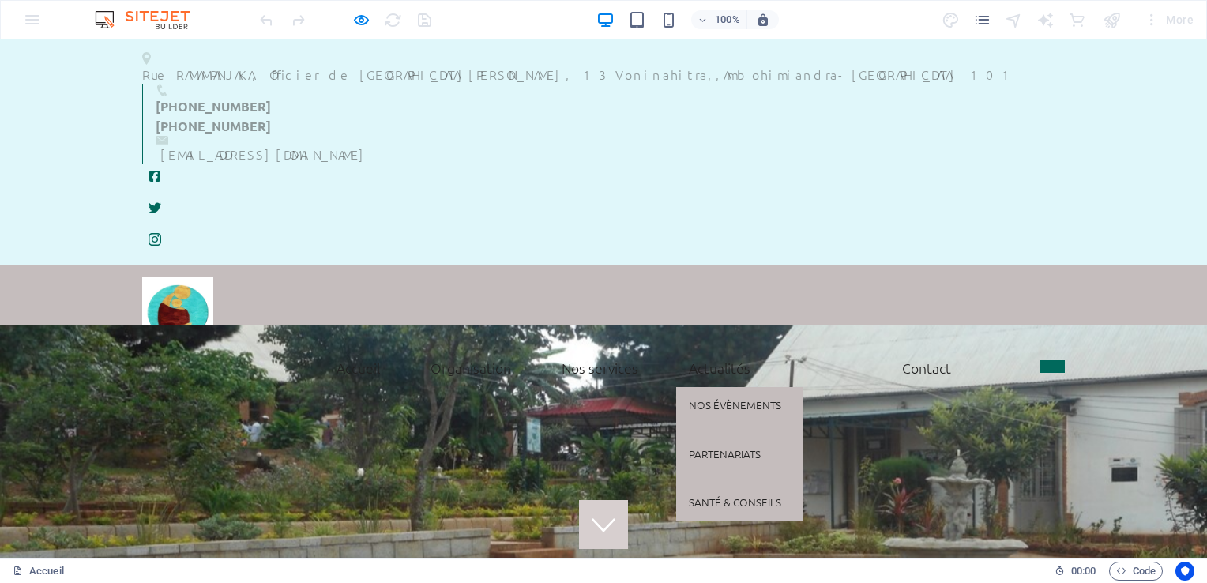
click at [717, 348] on link "Actualités" at bounding box center [719, 367] width 87 height 39
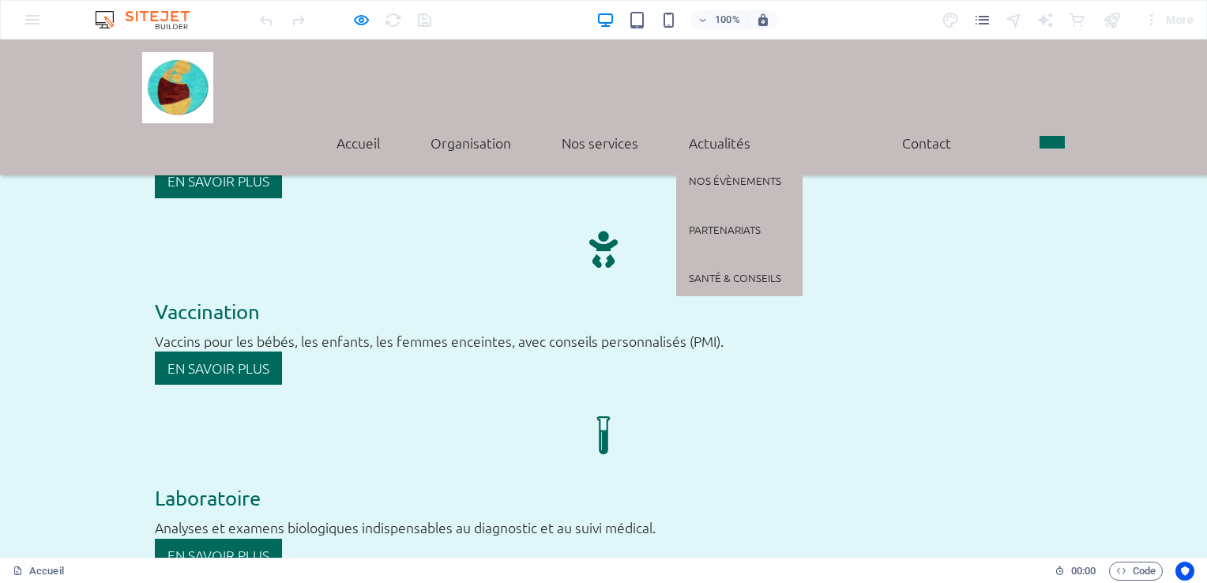
scroll to position [2668, 0]
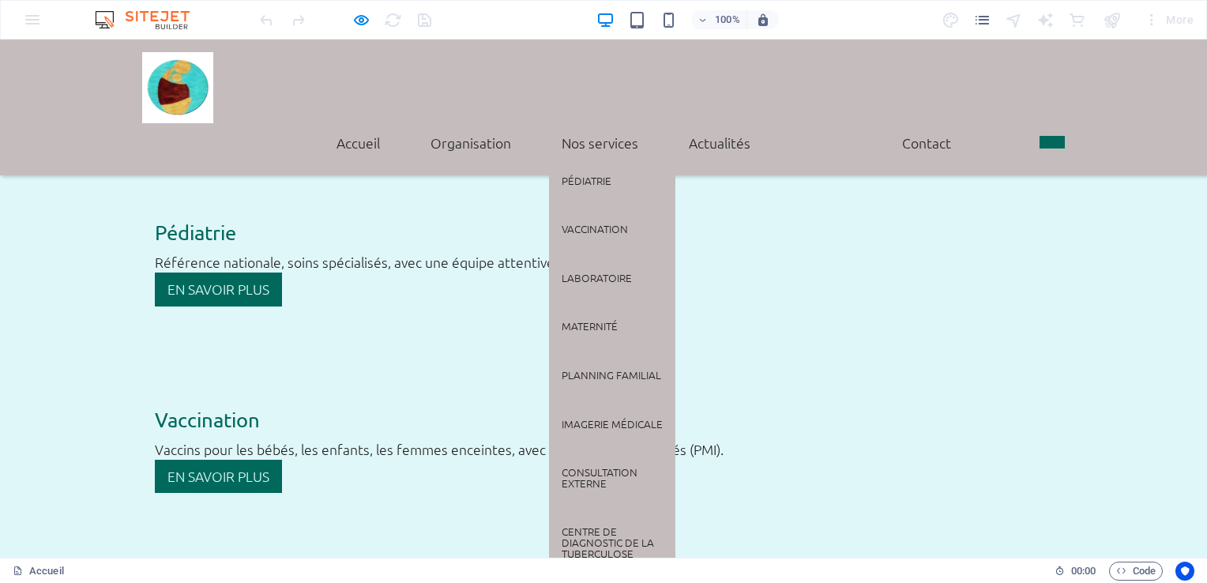
click at [577, 123] on link "Nos services" at bounding box center [600, 142] width 102 height 39
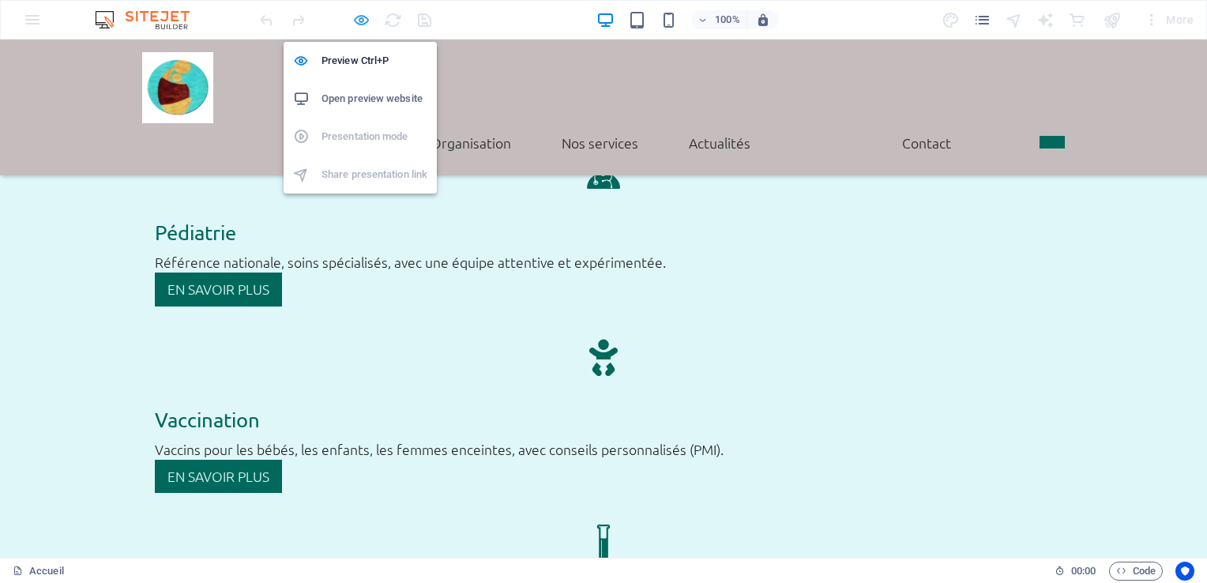
click at [356, 17] on icon "button" at bounding box center [361, 20] width 18 height 18
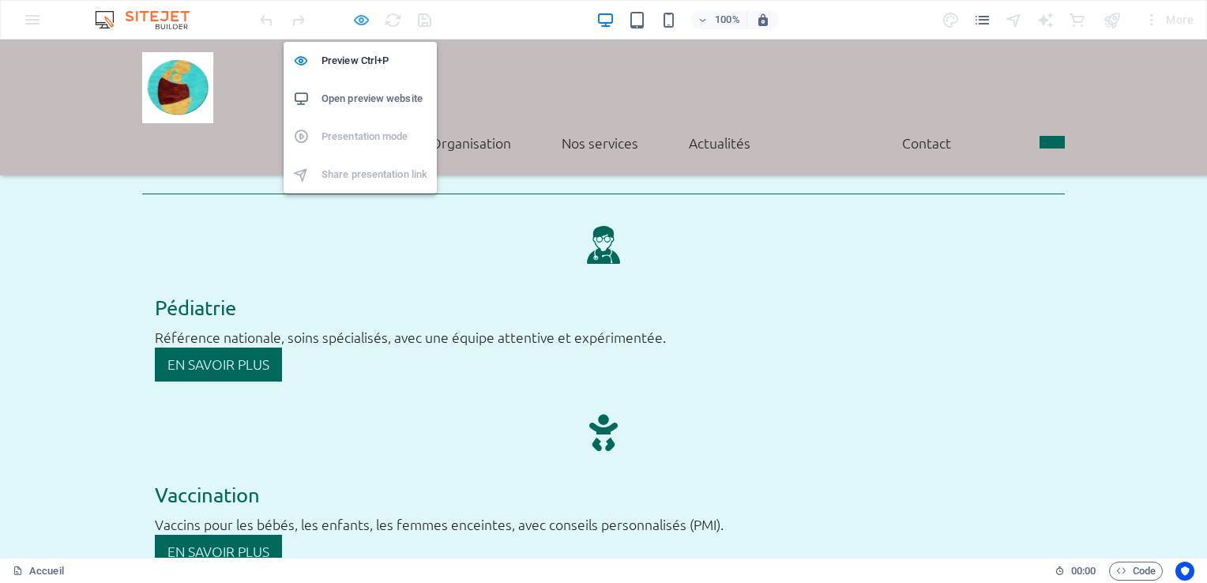
scroll to position [2689, 0]
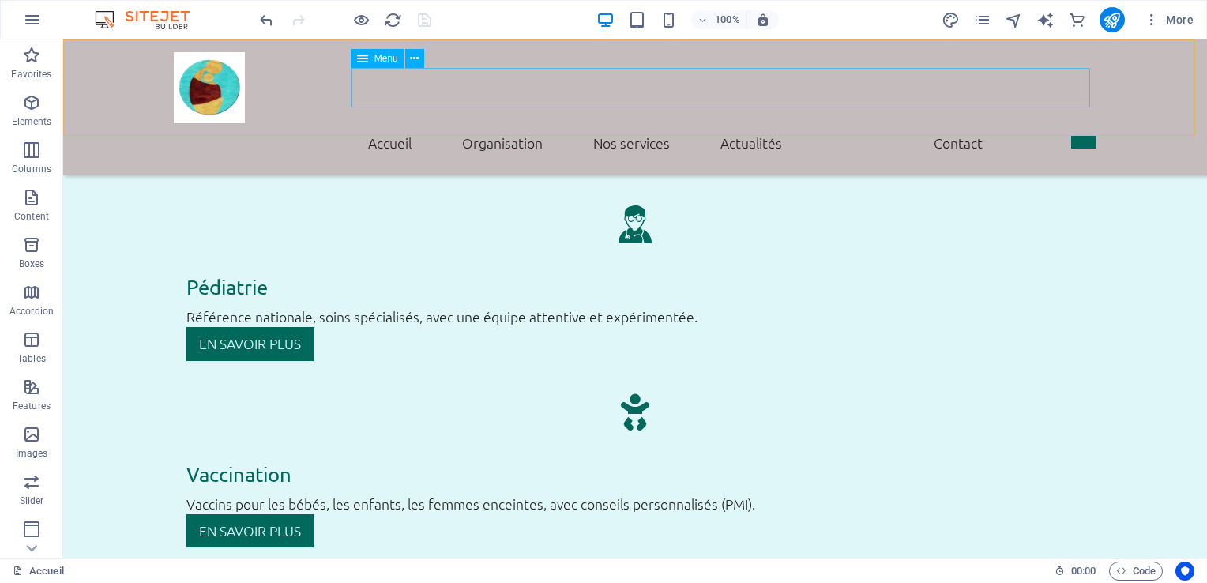
click at [632, 123] on nav "Accueil Mot de bienvenue Historique Vision et missions Nos services Actualités …" at bounding box center [635, 142] width 922 height 39
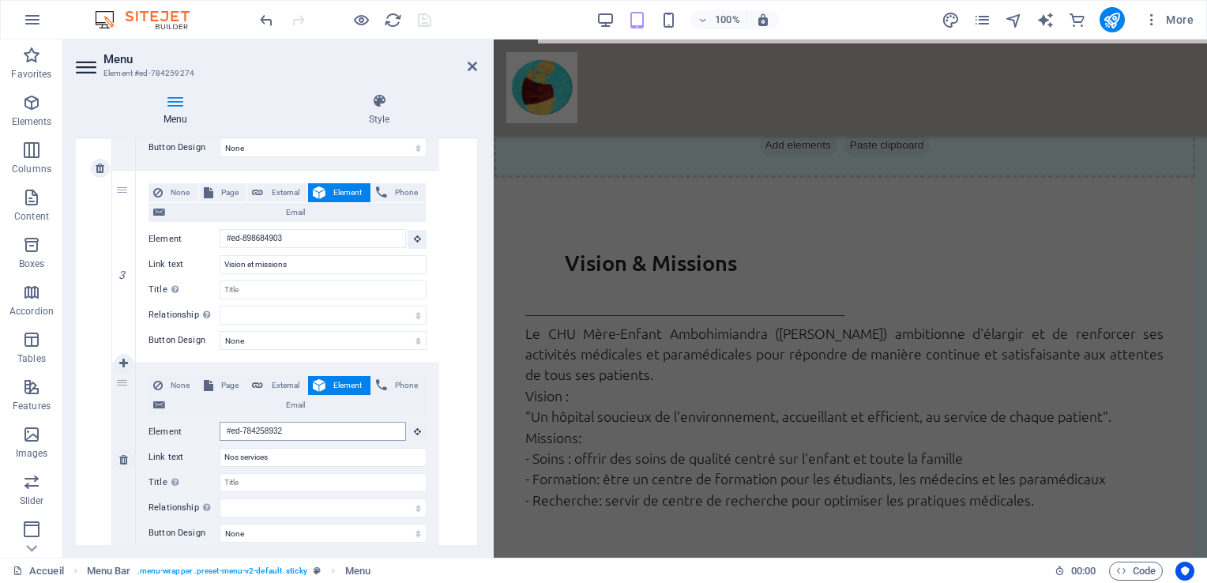
scroll to position [2088, 0]
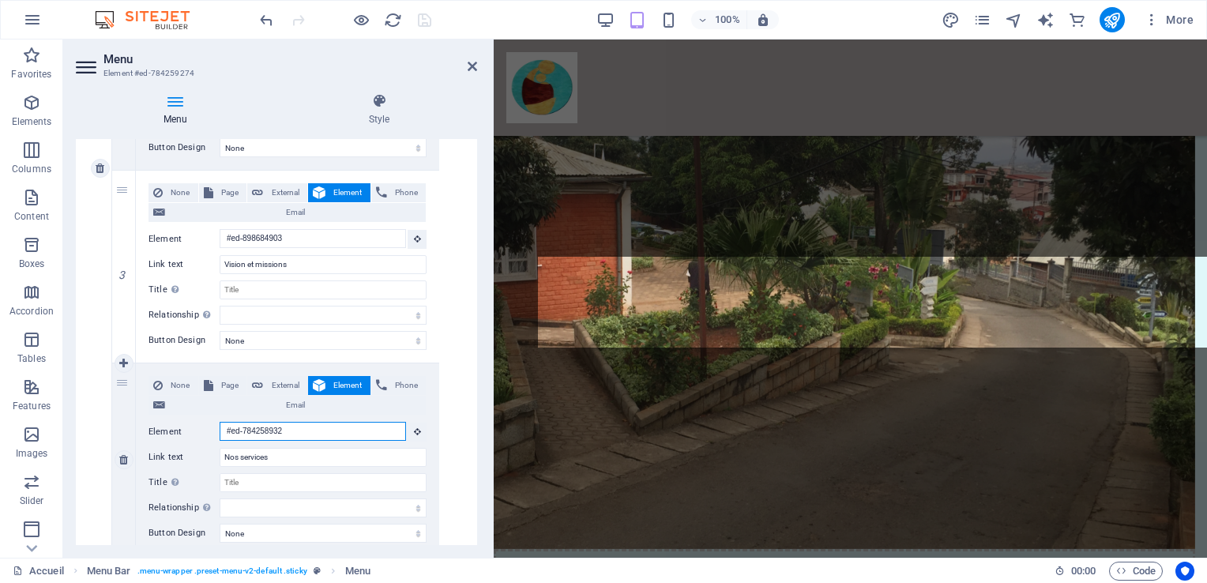
click at [286, 428] on input "#ed-784258932" at bounding box center [313, 431] width 186 height 19
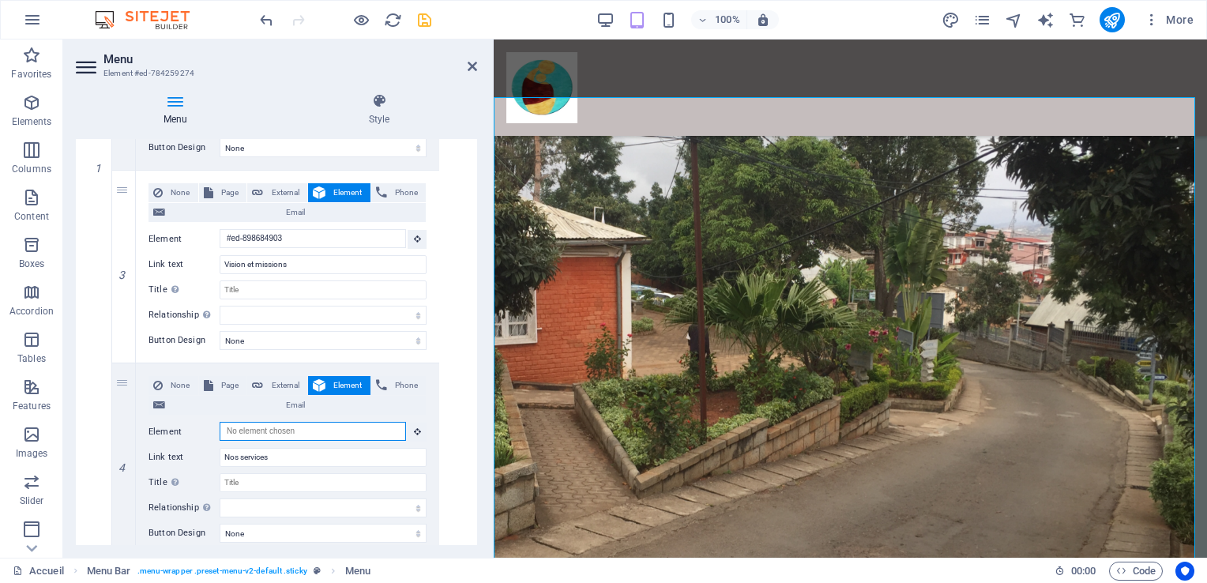
scroll to position [2031, 0]
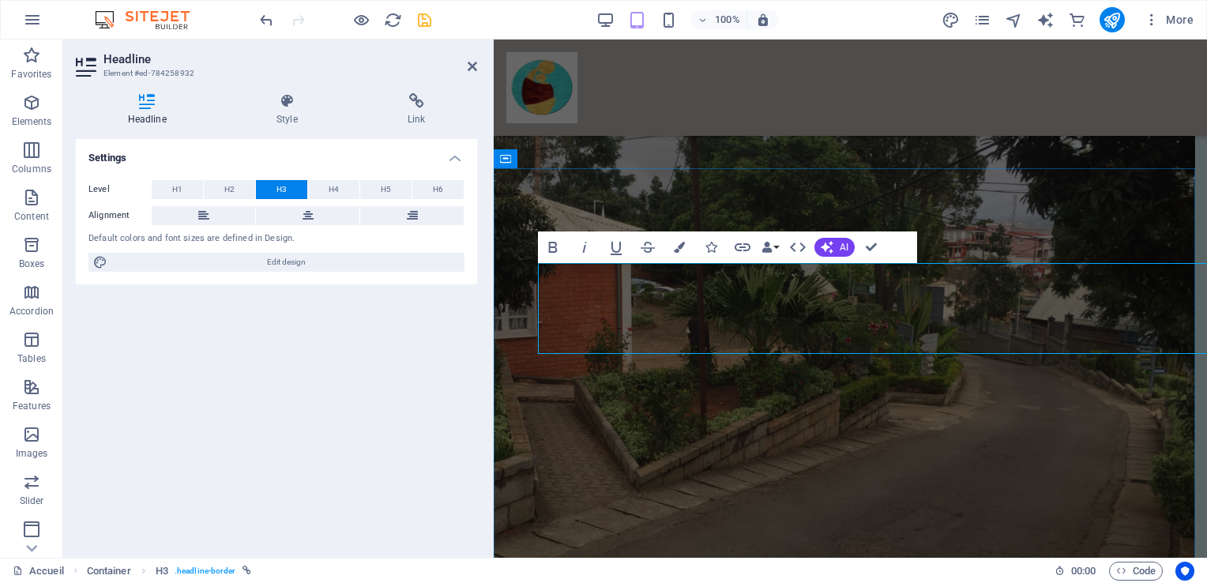
scroll to position [2082, 0]
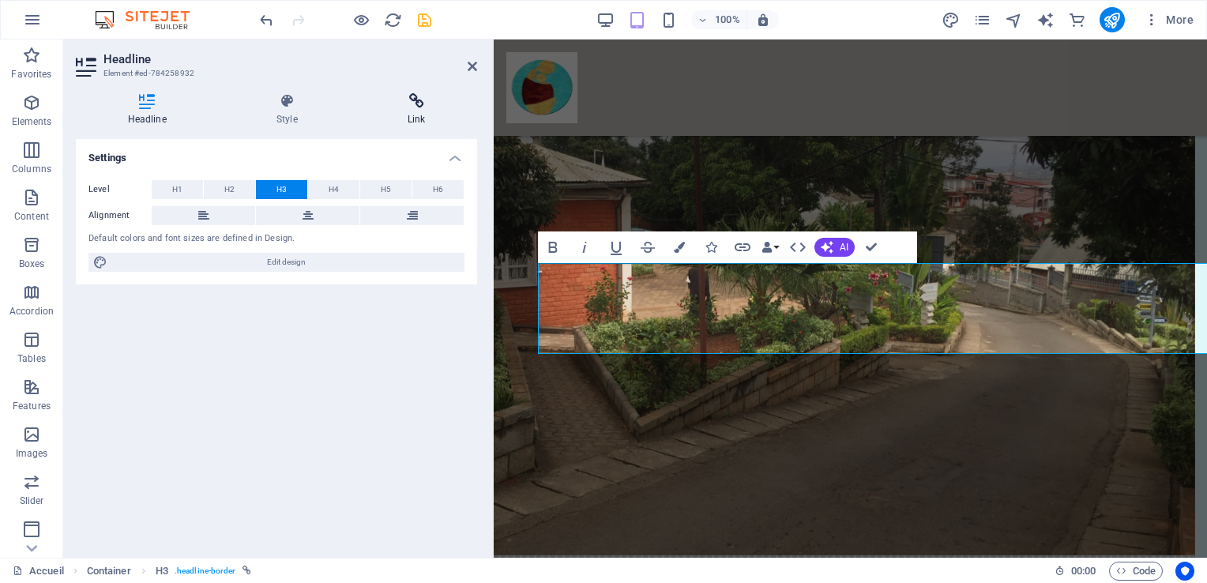
click at [414, 106] on icon at bounding box center [416, 101] width 122 height 16
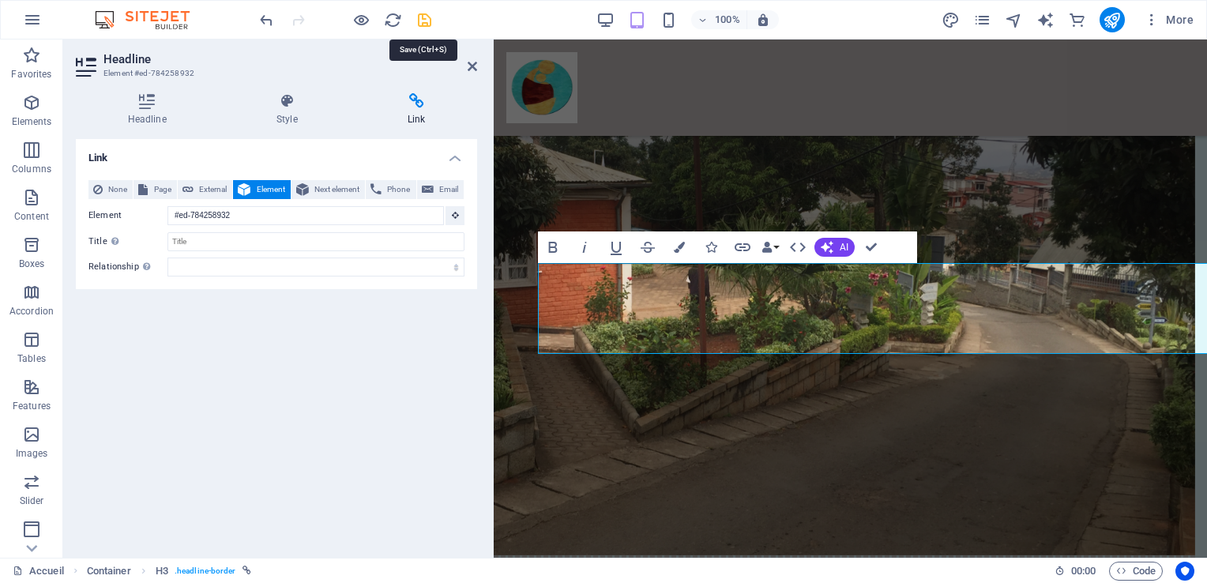
click at [420, 19] on icon "save" at bounding box center [424, 20] width 18 height 18
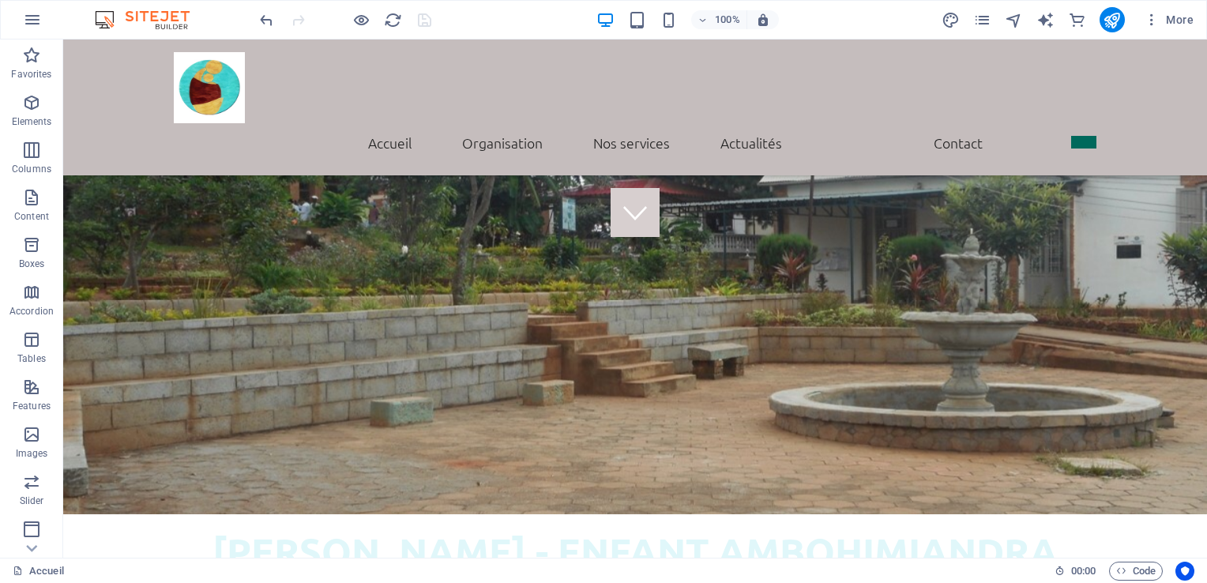
scroll to position [0, 0]
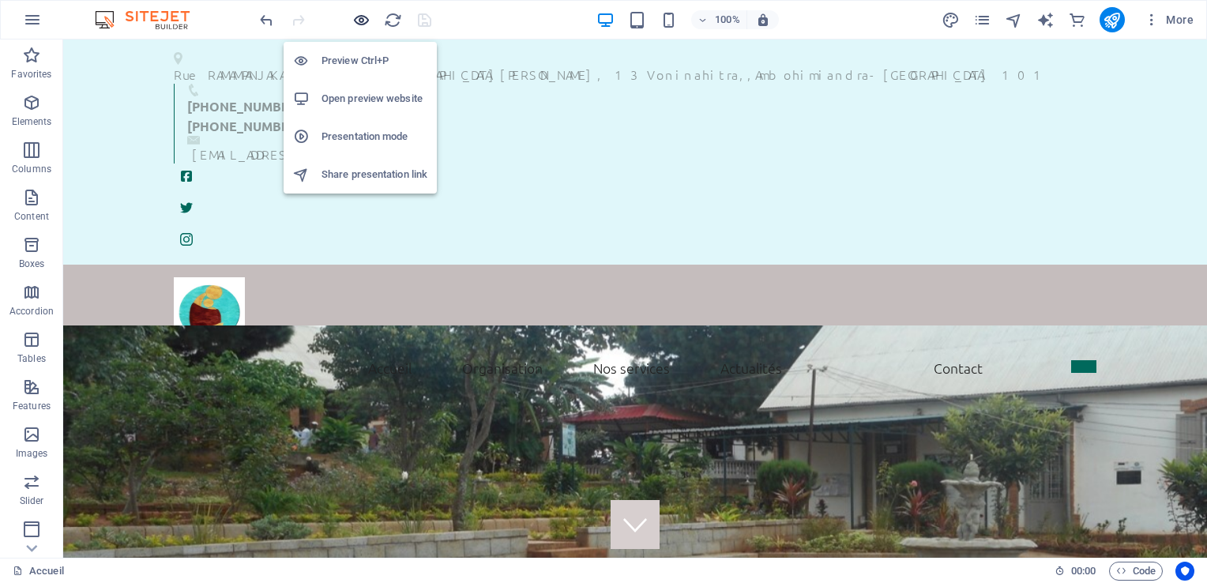
click at [360, 20] on icon "button" at bounding box center [361, 20] width 18 height 18
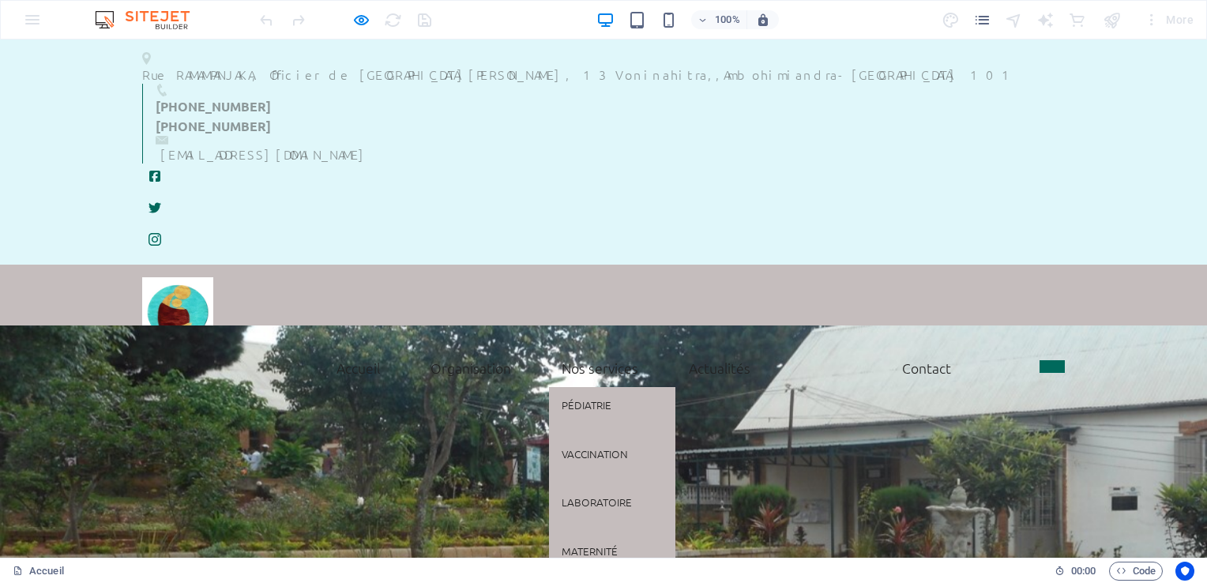
click at [588, 348] on link "Nos services" at bounding box center [600, 367] width 102 height 39
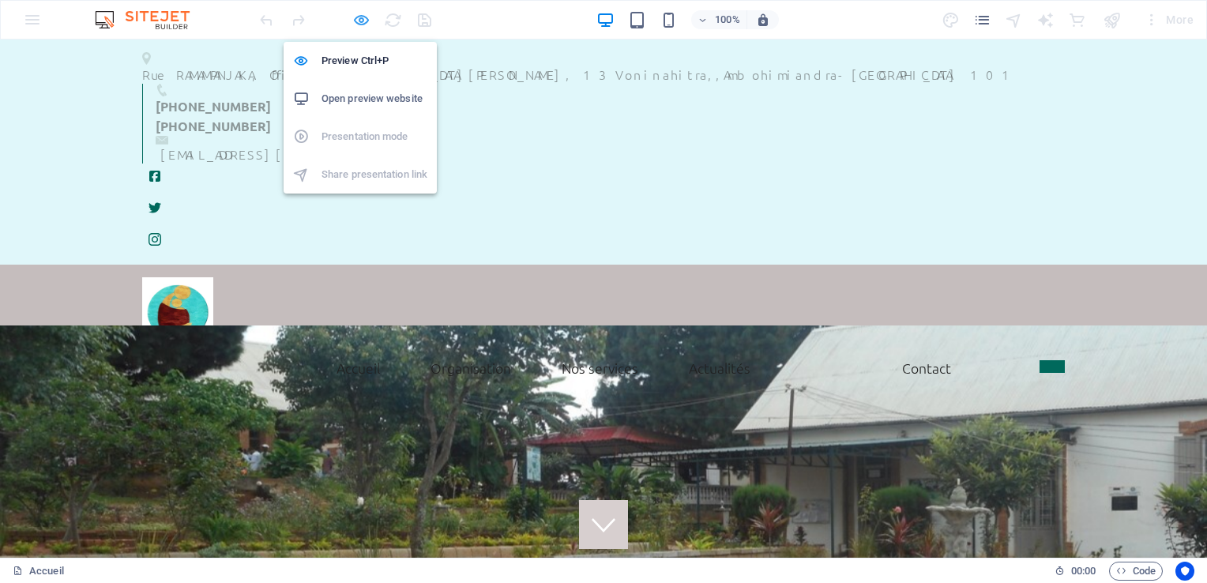
click at [355, 23] on icon "button" at bounding box center [361, 20] width 18 height 18
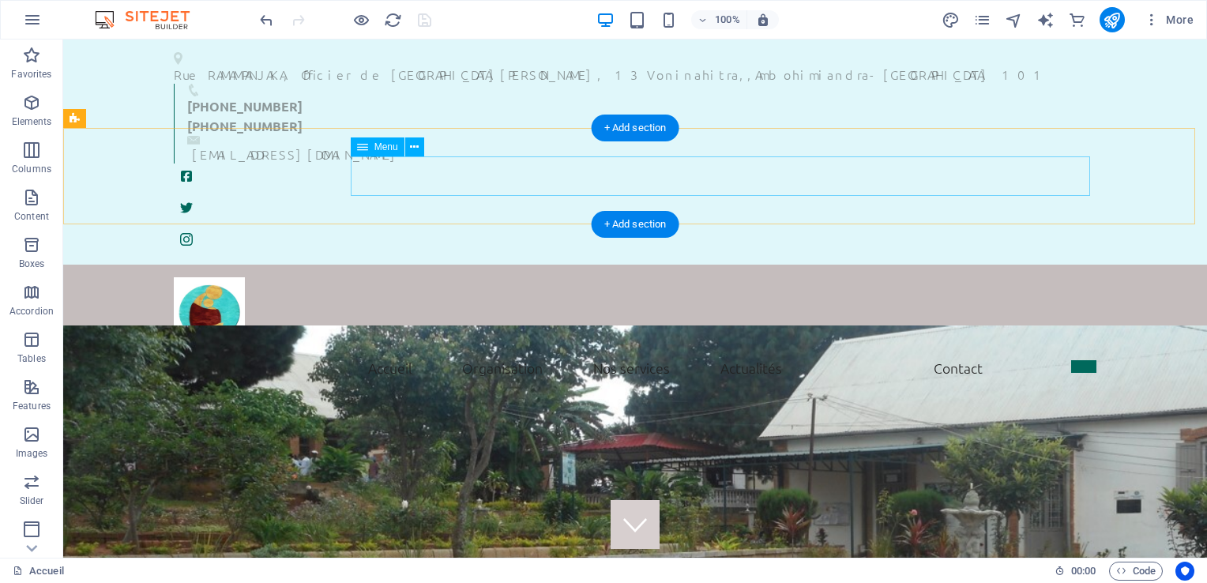
click at [635, 348] on nav "Accueil Mot de bienvenue Historique Vision et missions Nos services Actualités …" at bounding box center [635, 367] width 922 height 39
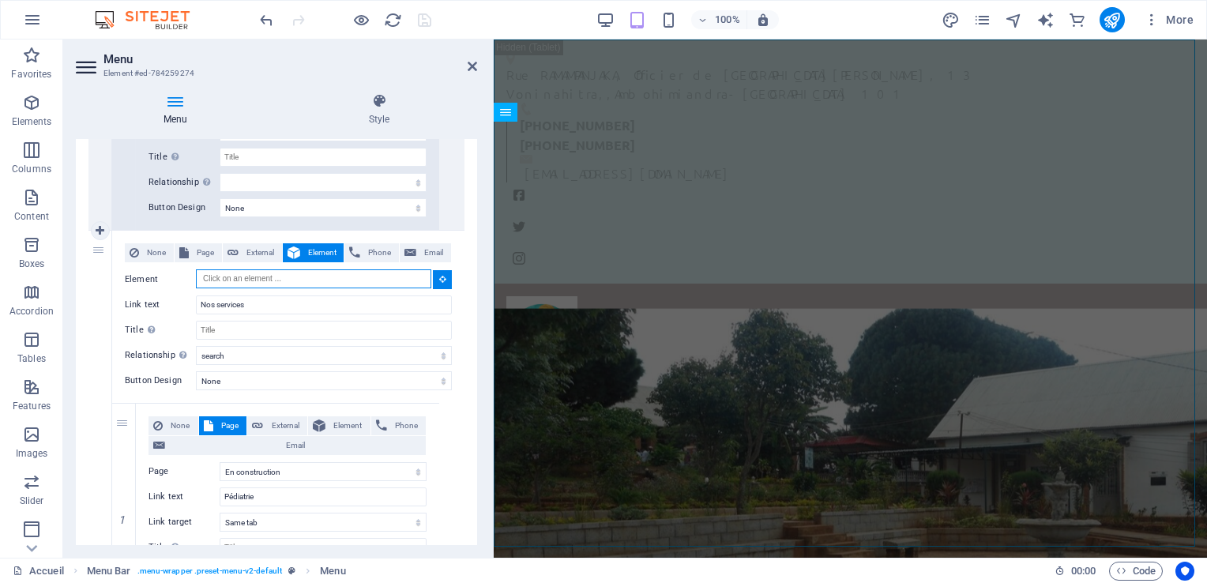
click at [231, 275] on input "Element" at bounding box center [313, 278] width 235 height 19
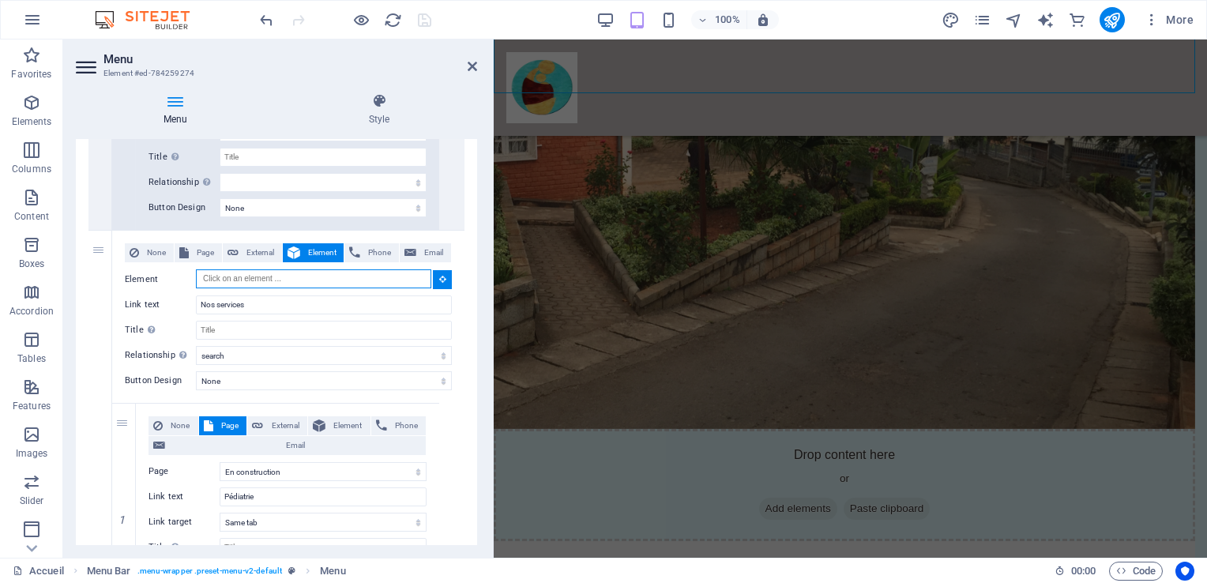
scroll to position [2180, 0]
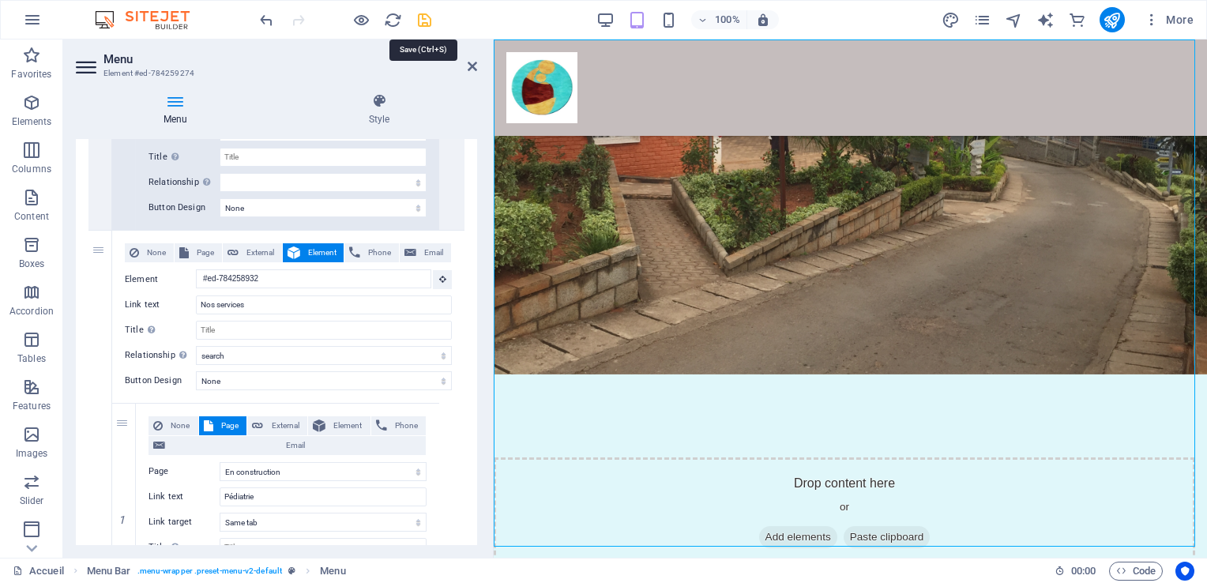
click at [422, 14] on icon "save" at bounding box center [424, 20] width 18 height 18
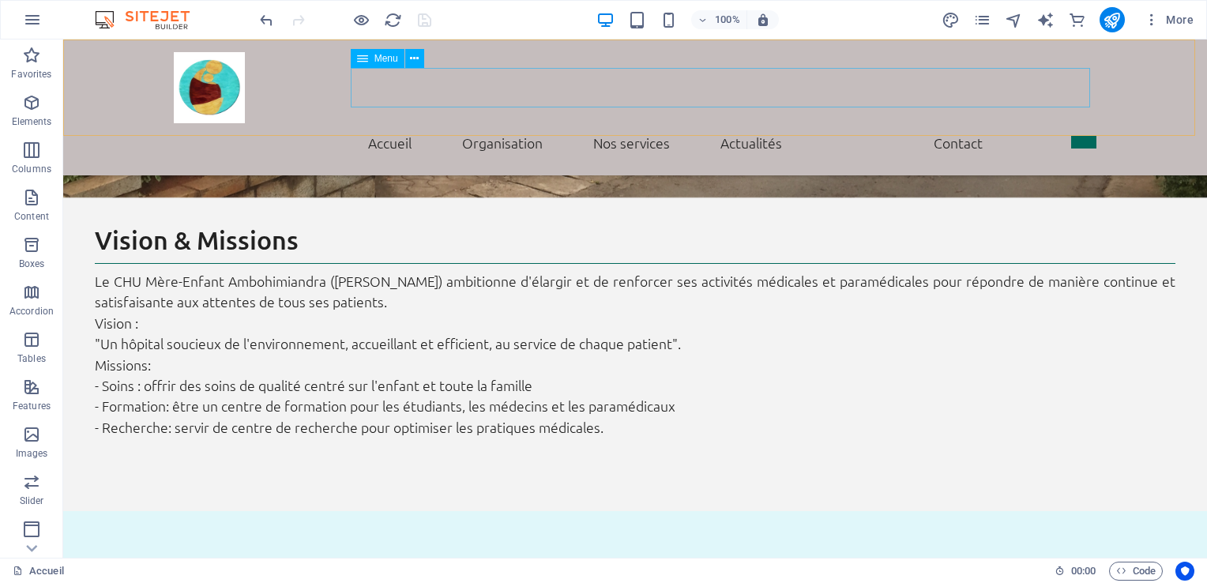
click at [385, 123] on nav "Accueil Mot de bienvenue Historique Vision et missions Nos services Actualités …" at bounding box center [635, 142] width 922 height 39
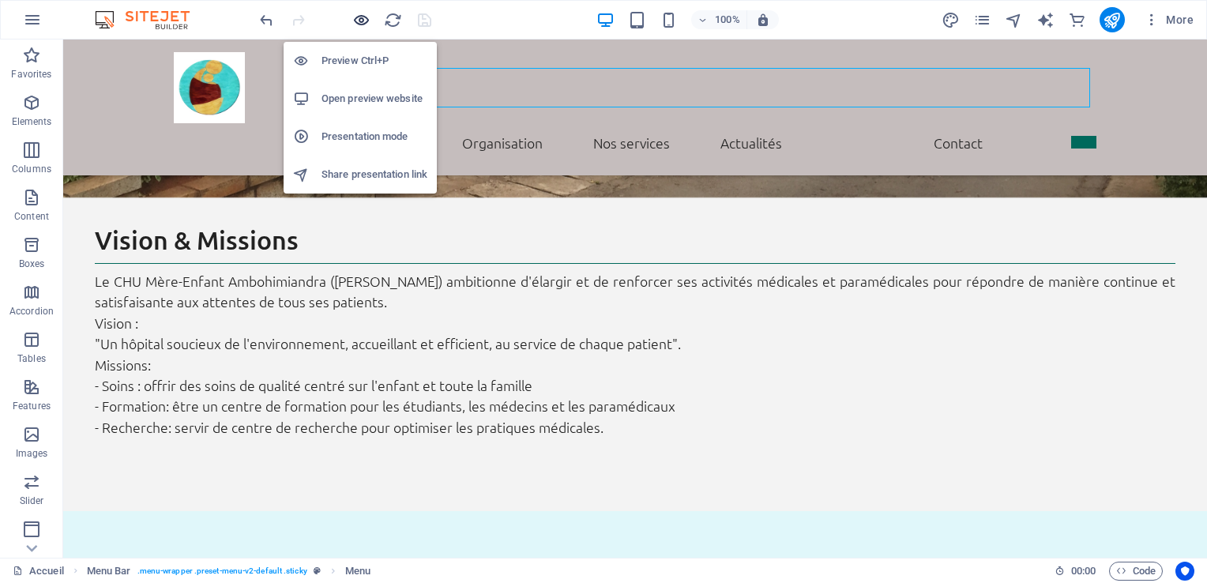
click at [361, 17] on icon "button" at bounding box center [361, 20] width 18 height 18
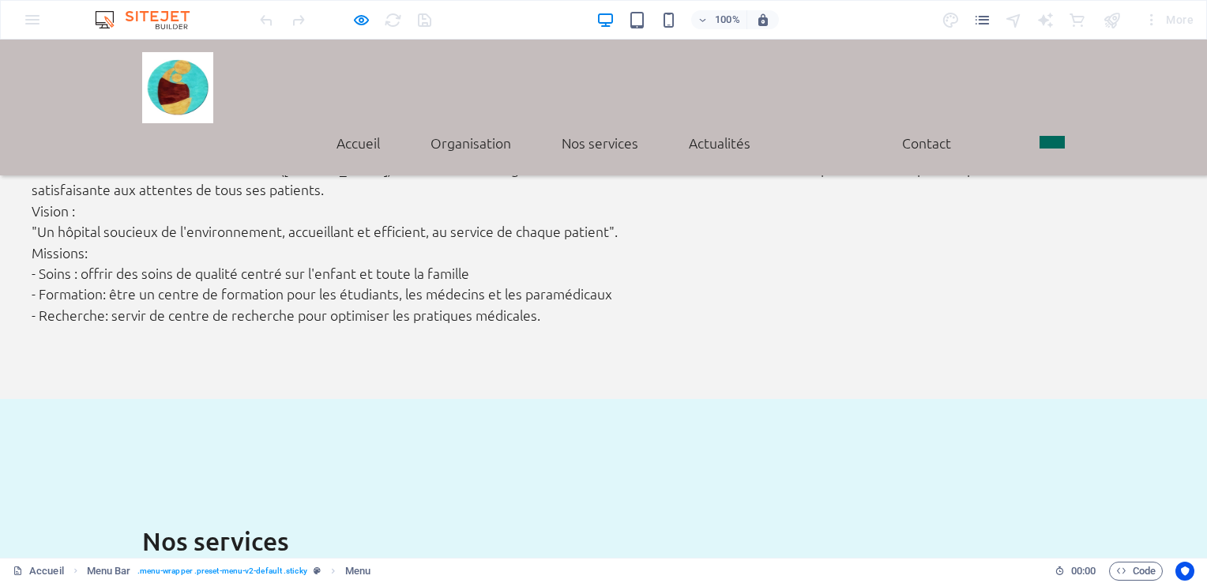
scroll to position [0, 0]
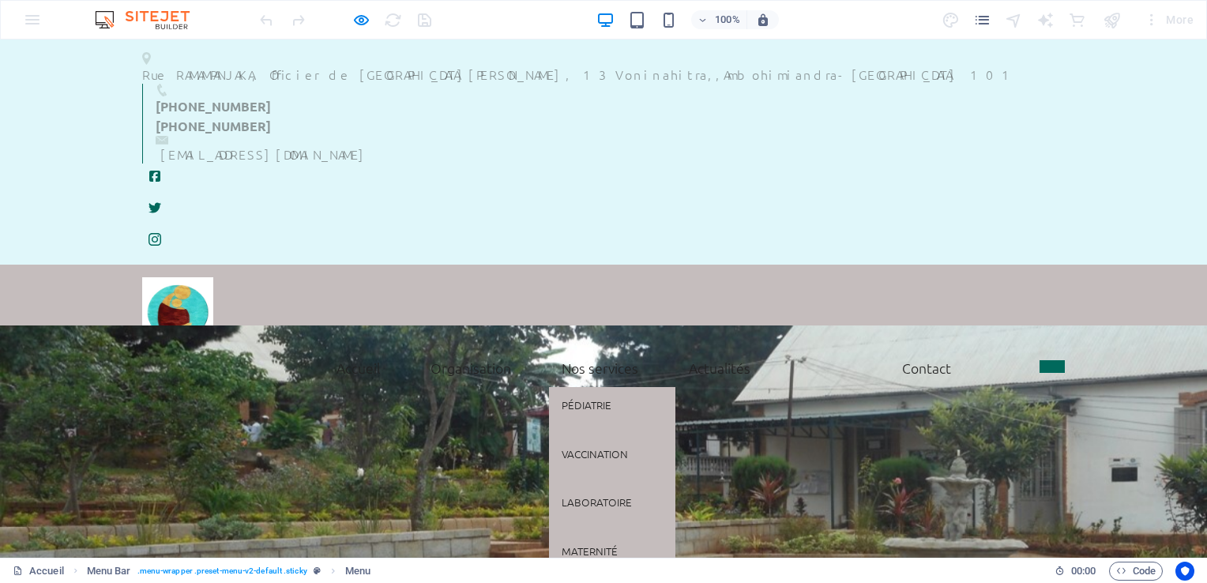
click at [595, 348] on link "Nos services" at bounding box center [600, 367] width 102 height 39
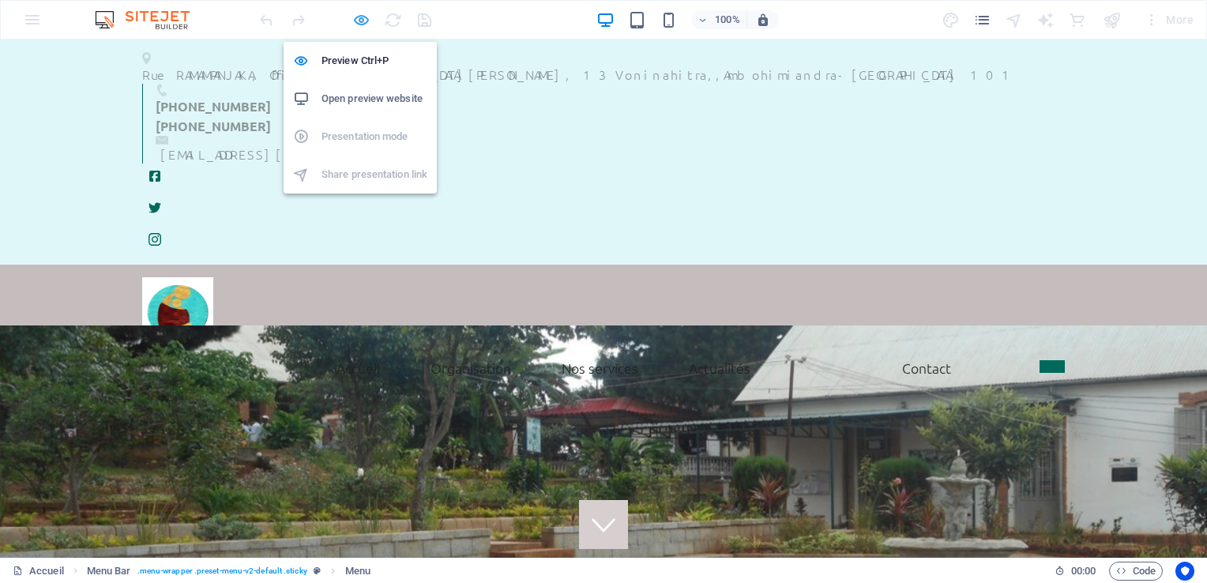
click at [355, 14] on icon "button" at bounding box center [361, 20] width 18 height 18
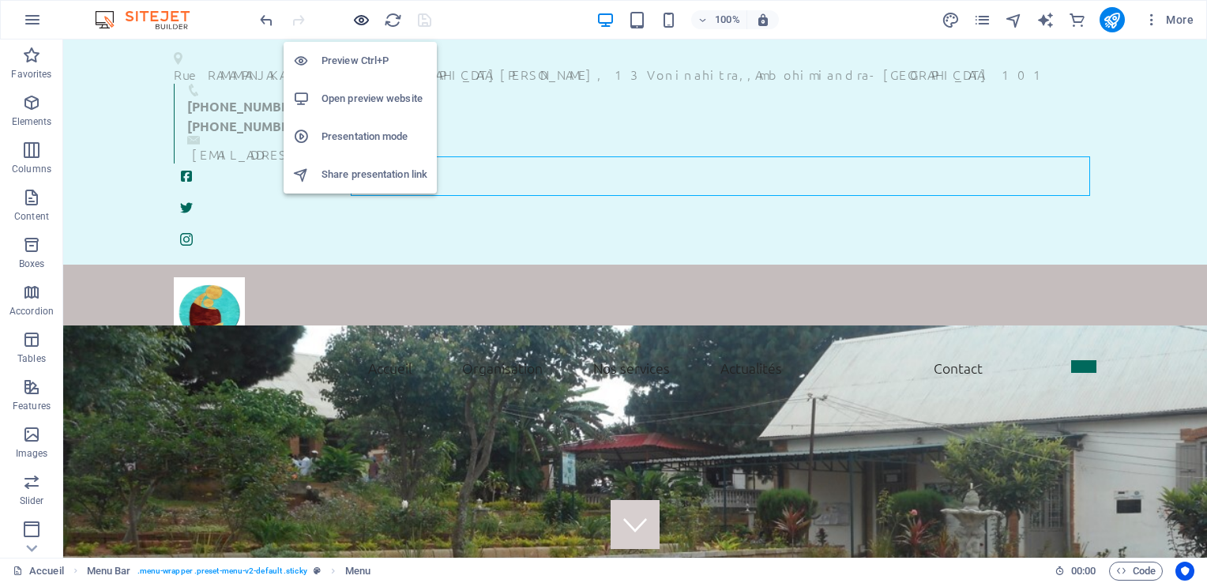
click at [359, 20] on icon "button" at bounding box center [361, 20] width 18 height 18
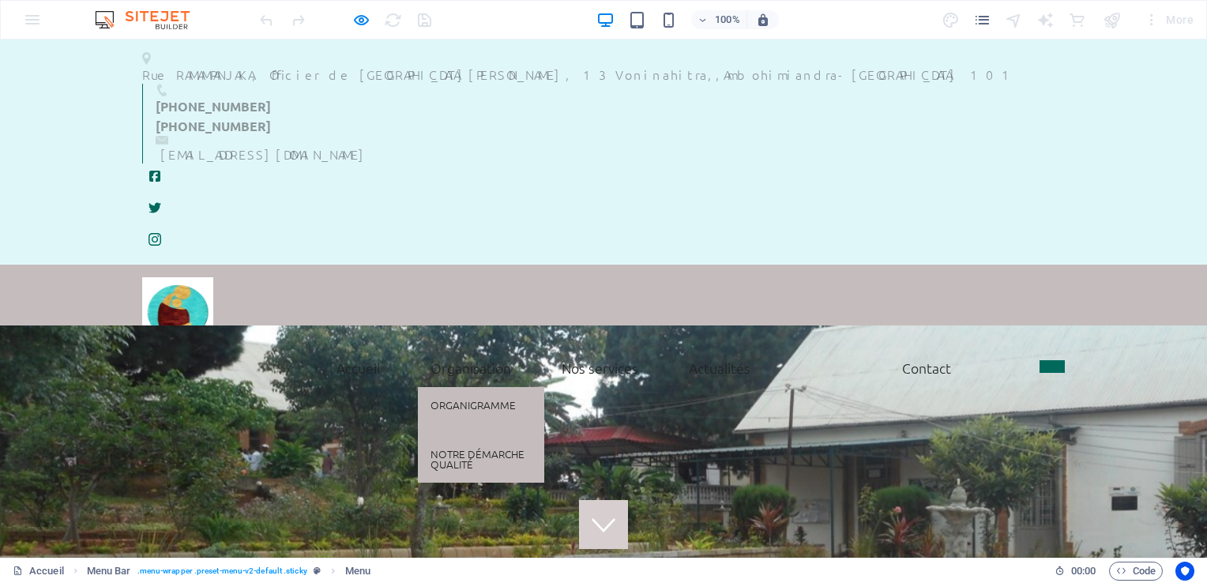
click at [471, 348] on link "Organisation" at bounding box center [471, 367] width 106 height 39
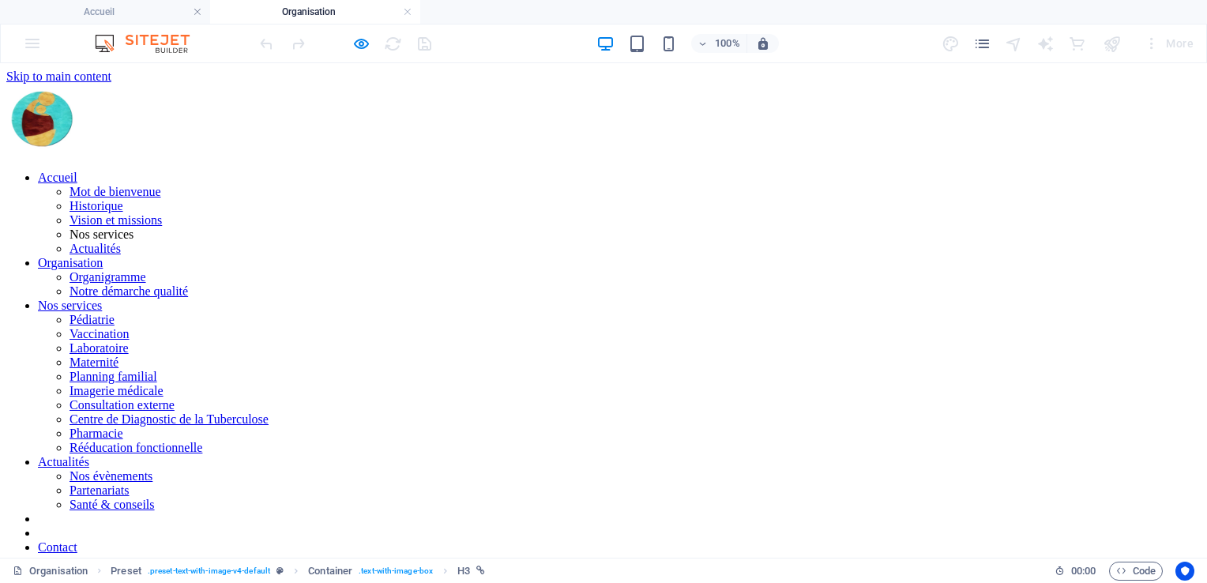
click at [445, 171] on nav "Accueil Mot de bienvenue Historique Vision et missions Nos services Actualités …" at bounding box center [603, 384] width 1194 height 426
click at [359, 117] on h6 "Open preview website" at bounding box center [374, 122] width 106 height 19
click at [360, 43] on icon "button" at bounding box center [361, 44] width 18 height 18
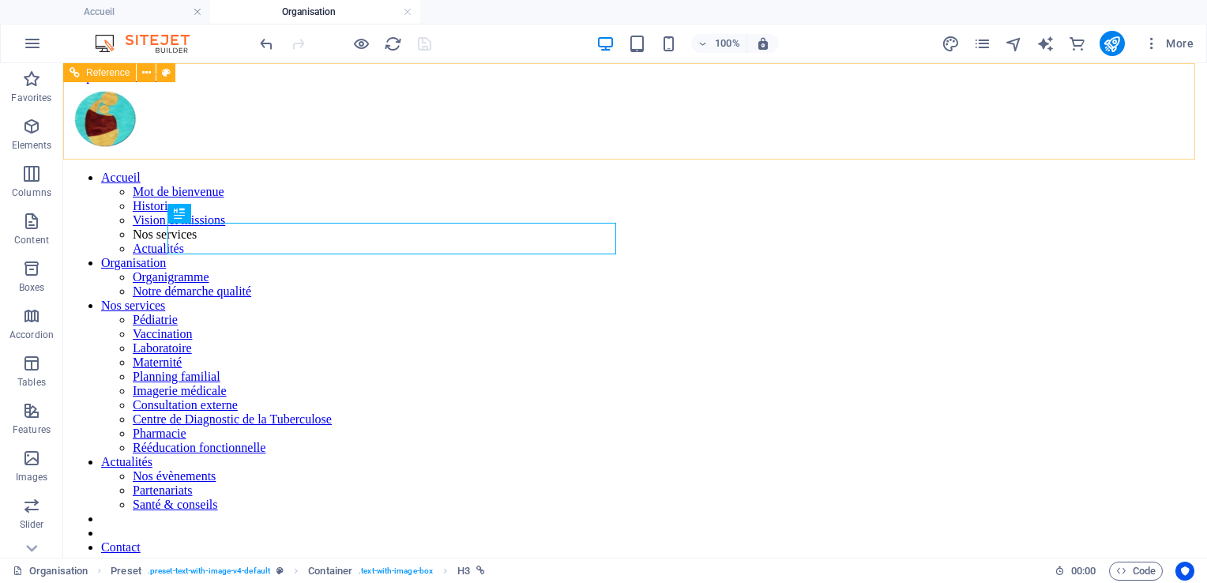
click at [382, 171] on nav "Accueil Mot de bienvenue Historique Vision et missions Nos services Actualités …" at bounding box center [635, 384] width 1131 height 426
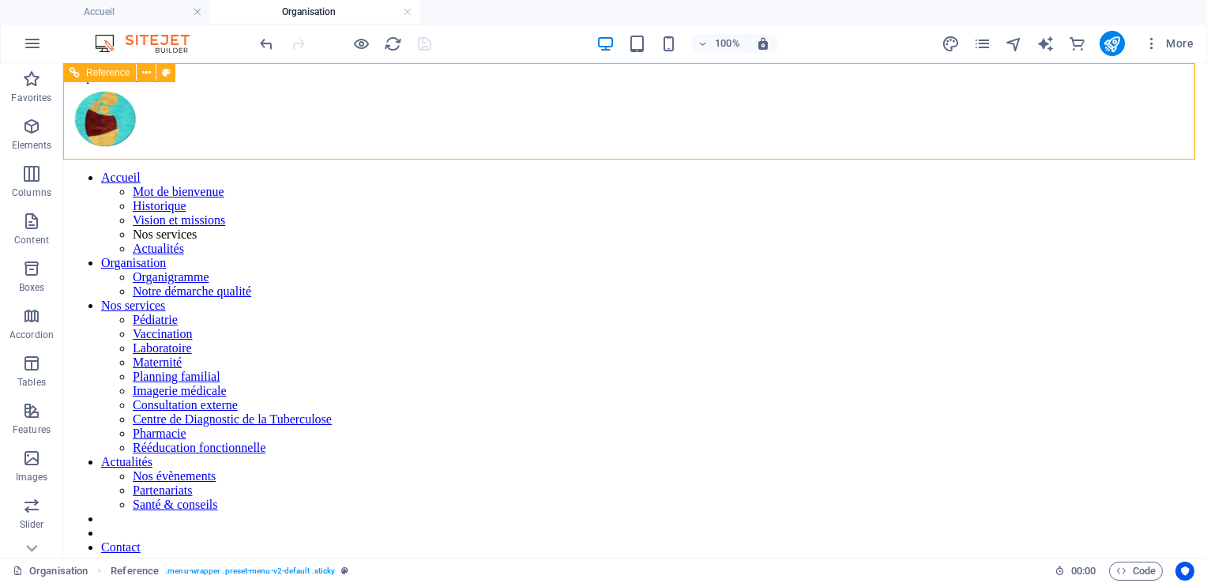
click at [382, 171] on nav "Accueil Mot de bienvenue Historique Vision et missions Nos services Actualités …" at bounding box center [635, 384] width 1131 height 426
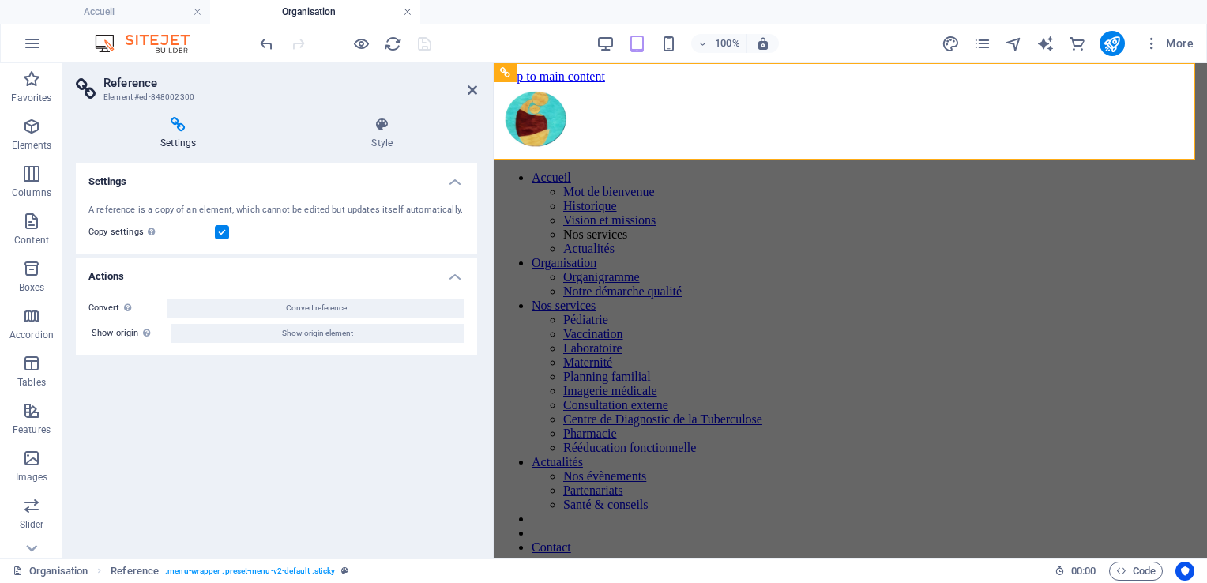
click at [408, 10] on link at bounding box center [407, 12] width 9 height 15
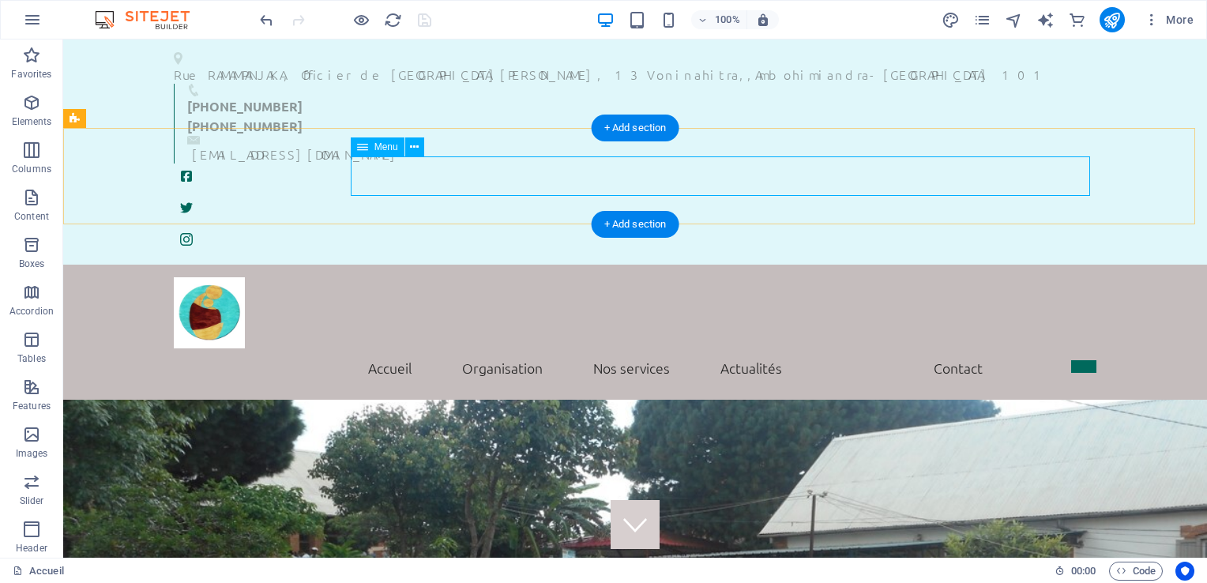
click at [385, 348] on nav "Accueil Mot de bienvenue Historique Vision et missions Nos services Actualités …" at bounding box center [635, 367] width 922 height 39
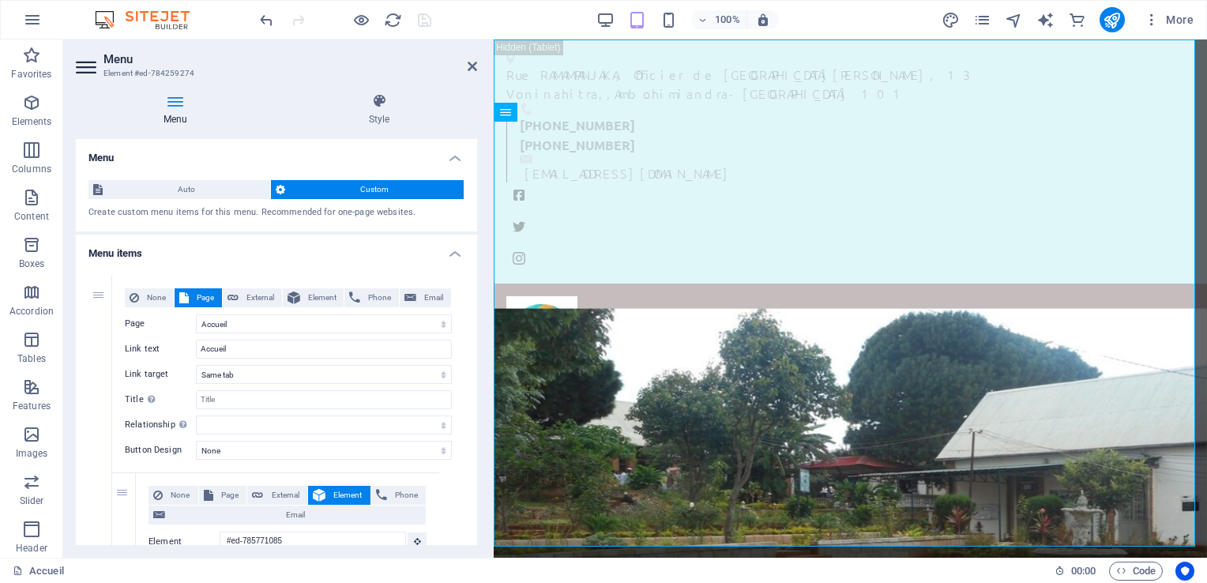
drag, startPoint x: 474, startPoint y: 152, endPoint x: 475, endPoint y: 178, distance: 26.9
click at [475, 178] on div "Menu Auto Custom Create custom menu items for this menu. Recommended for one-pa…" at bounding box center [276, 342] width 401 height 406
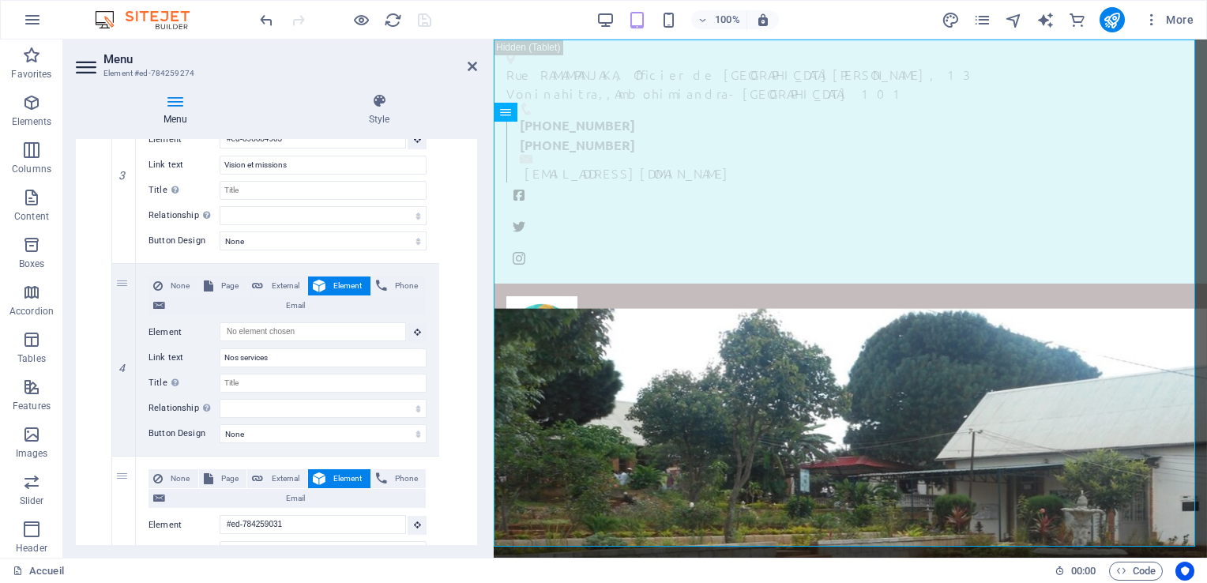
scroll to position [796, 0]
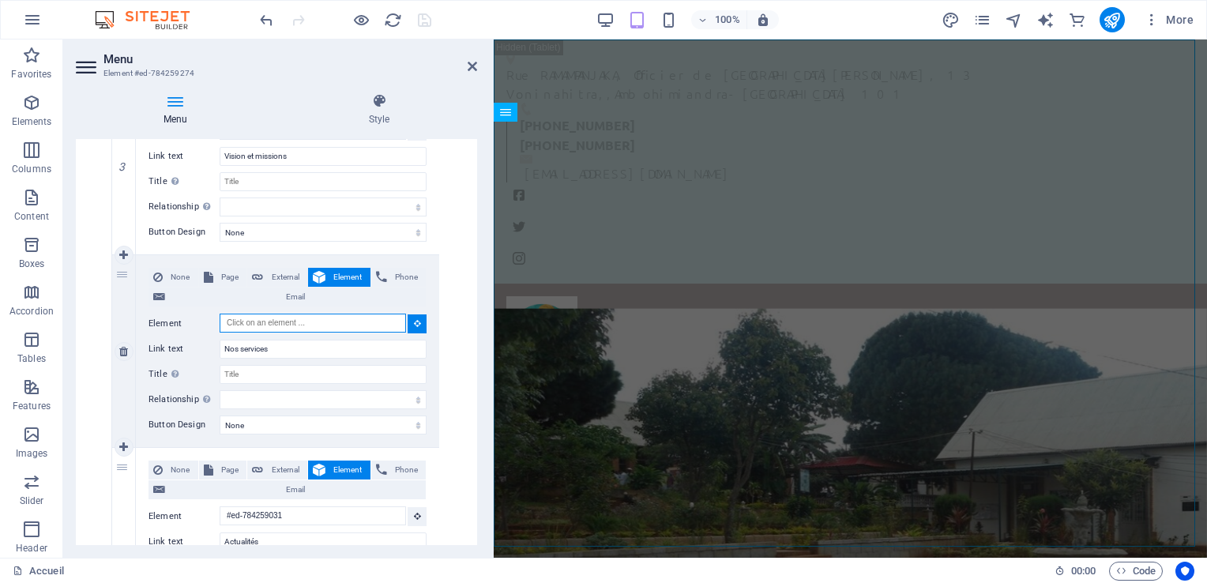
click at [288, 321] on input "Element" at bounding box center [313, 323] width 186 height 19
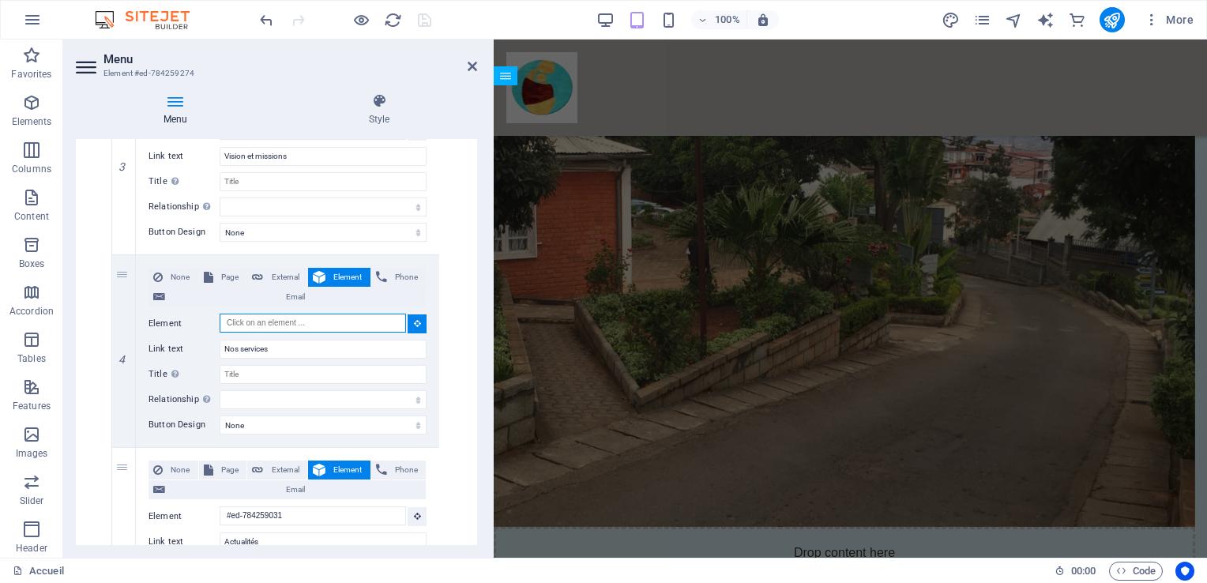
scroll to position [2151, 0]
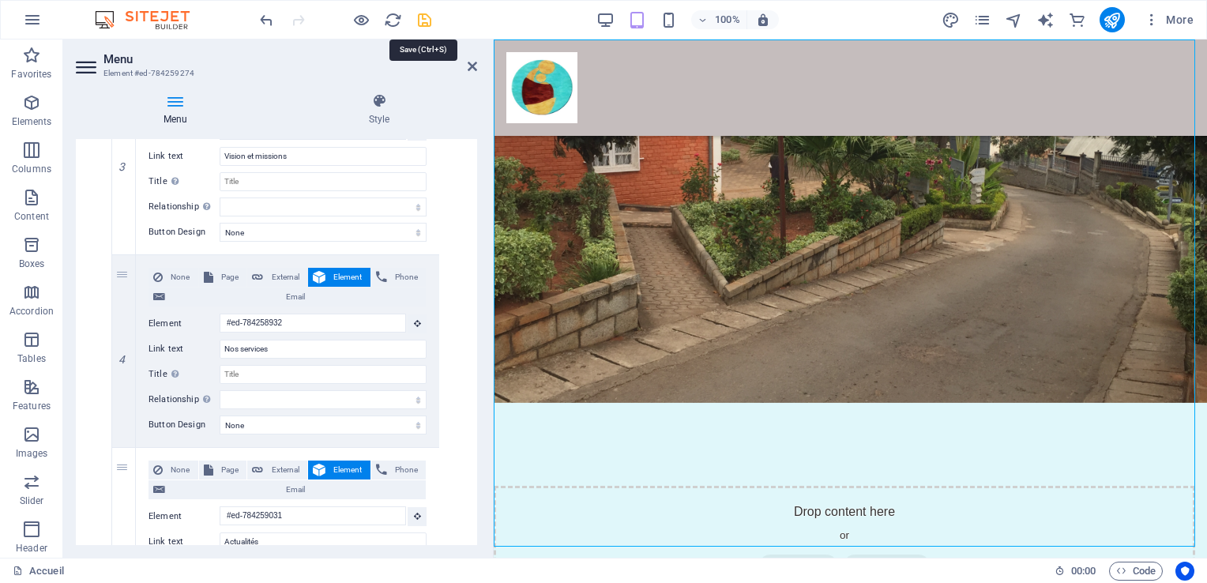
click at [425, 15] on icon "save" at bounding box center [424, 20] width 18 height 18
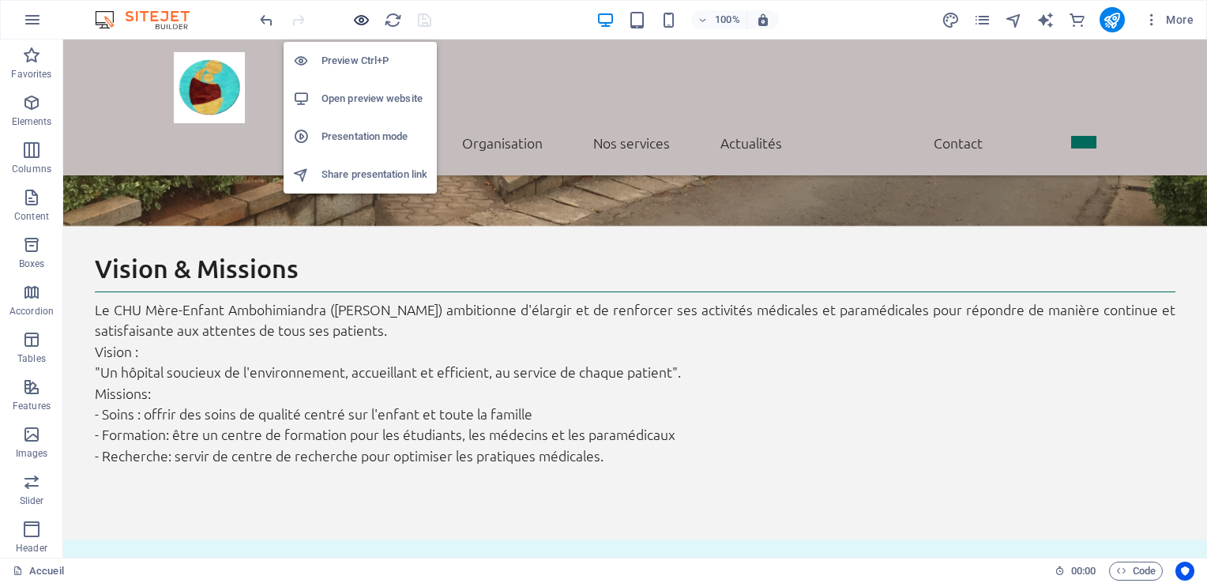
click at [355, 17] on icon "button" at bounding box center [361, 20] width 18 height 18
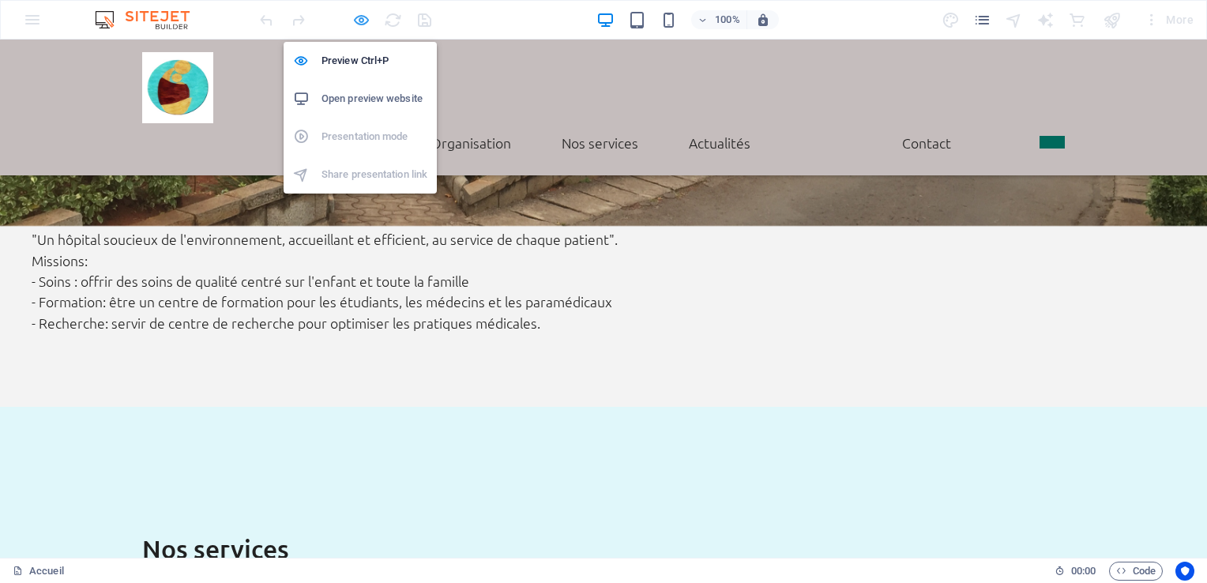
scroll to position [2130, 0]
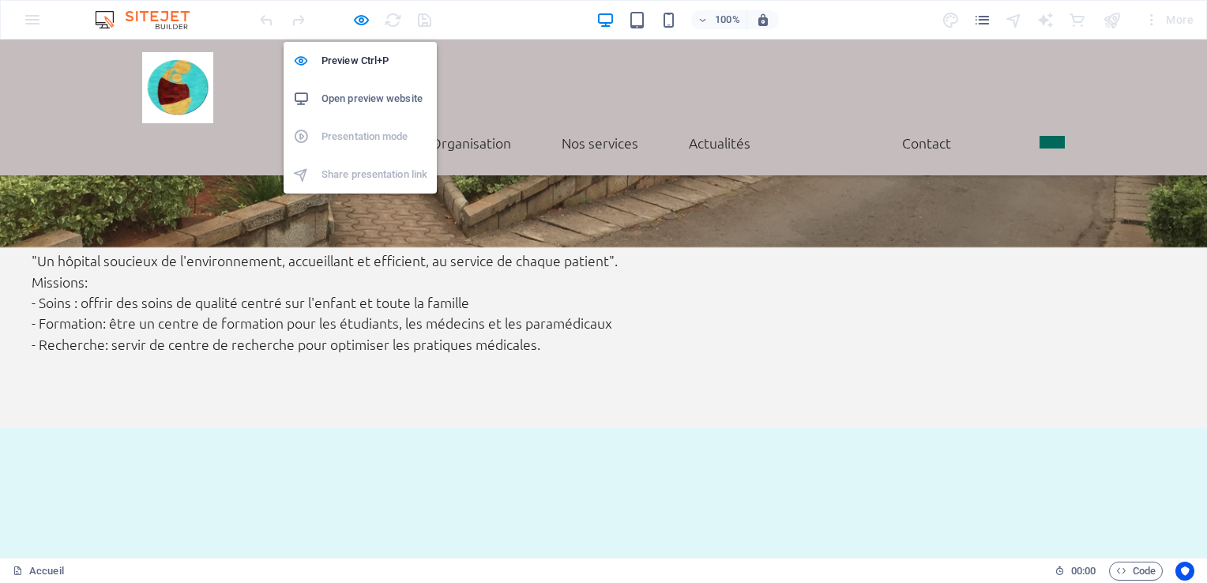
click at [353, 92] on h6 "Open preview website" at bounding box center [374, 98] width 106 height 19
click at [356, 17] on icon "button" at bounding box center [361, 20] width 18 height 18
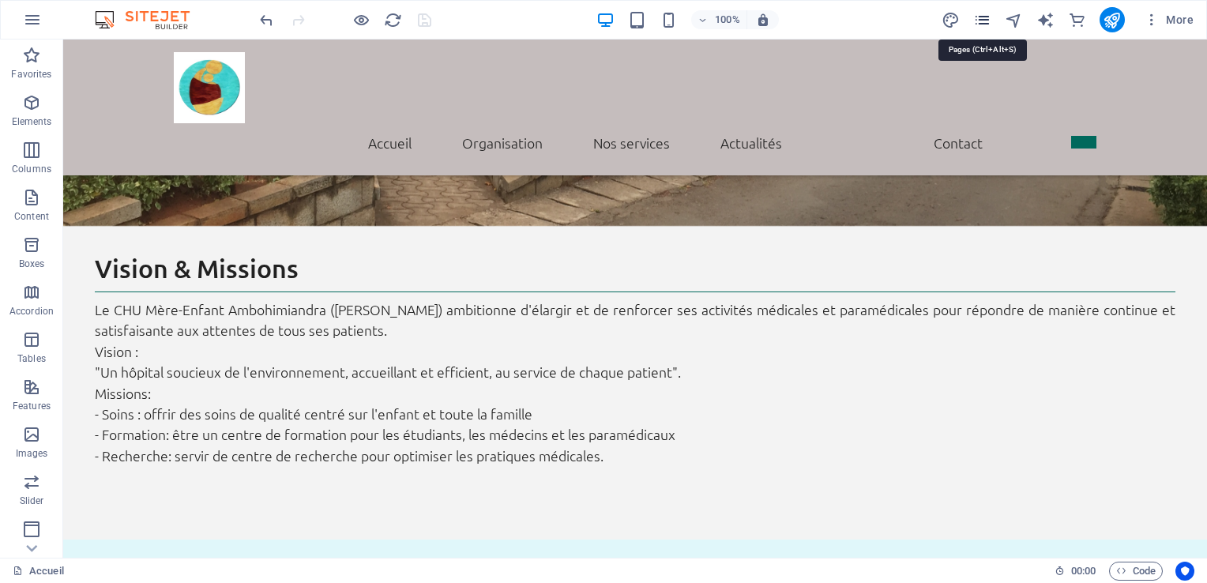
click at [980, 15] on icon "pages" at bounding box center [982, 20] width 18 height 18
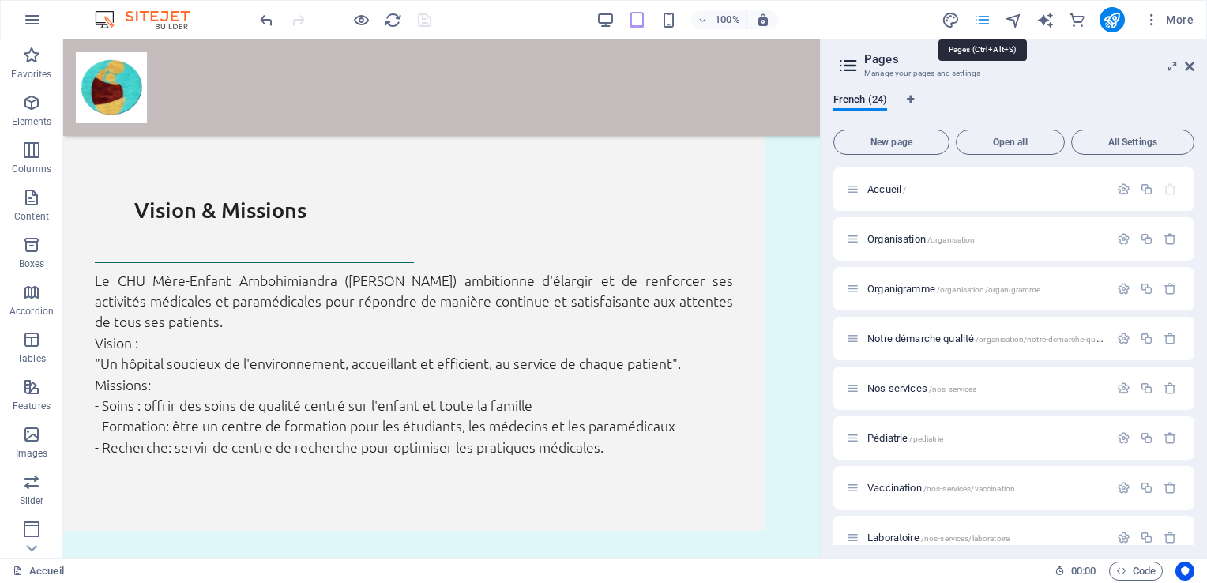
scroll to position [2587, 0]
click at [1150, 18] on icon "button" at bounding box center [1152, 20] width 16 height 16
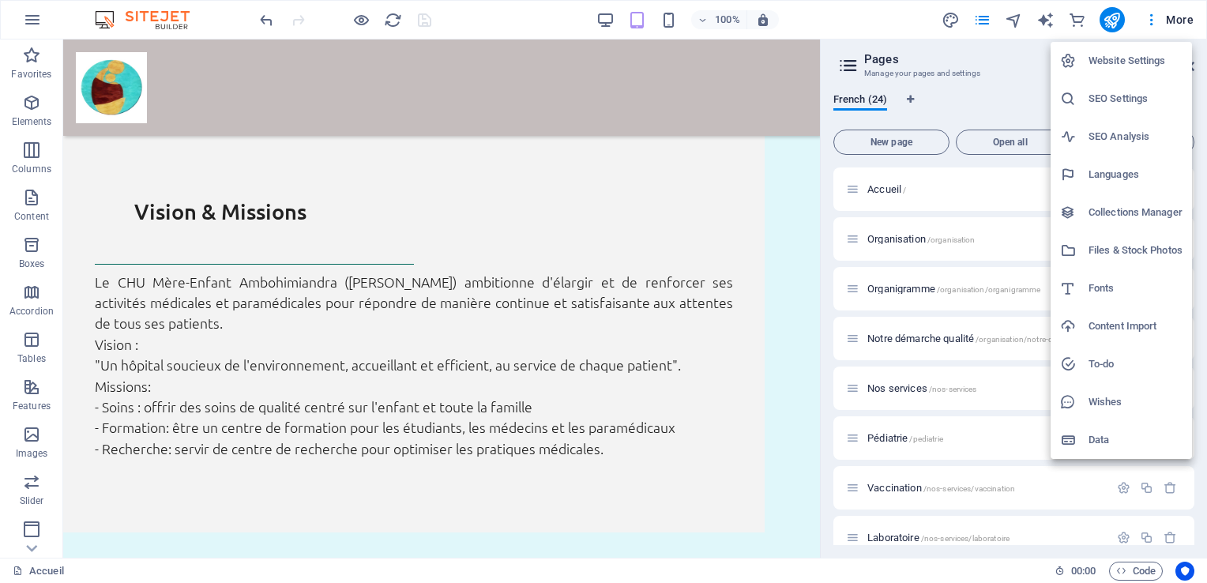
click at [1109, 439] on h6 "Data" at bounding box center [1135, 439] width 94 height 19
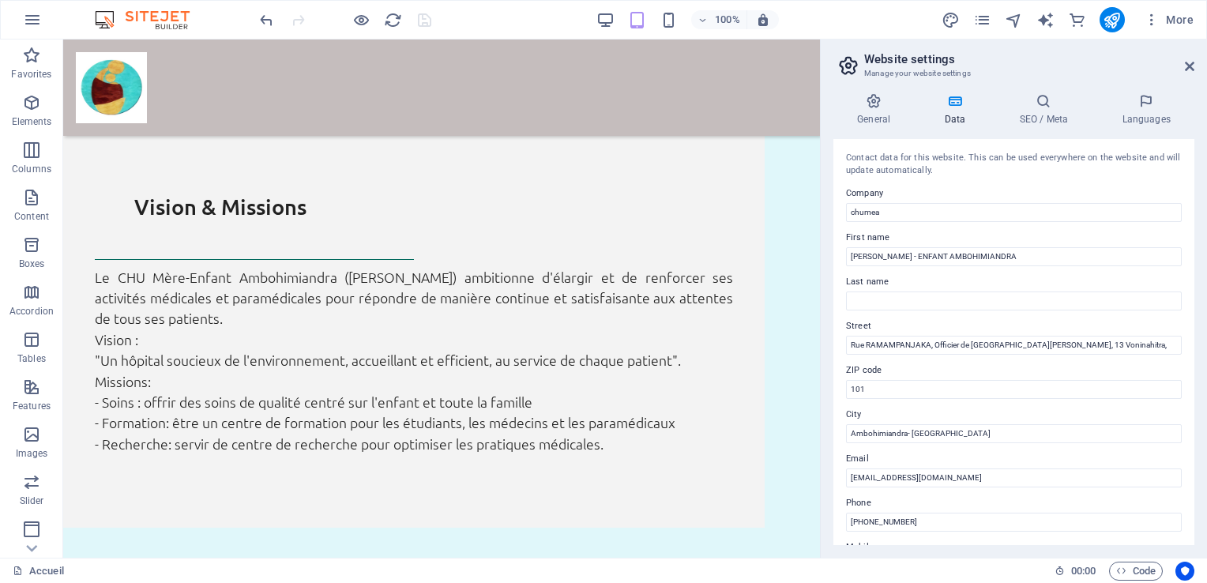
click at [1189, 311] on div "Contact data for this website. This can be used everywhere on the website and w…" at bounding box center [1013, 342] width 361 height 406
click at [1191, 66] on icon at bounding box center [1189, 66] width 9 height 13
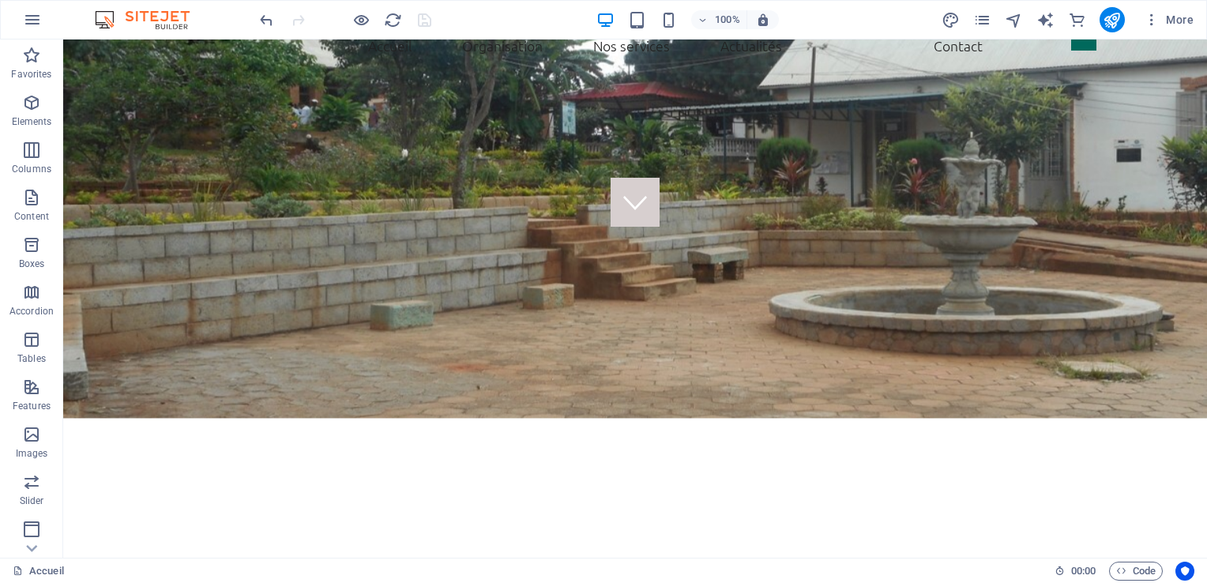
scroll to position [0, 0]
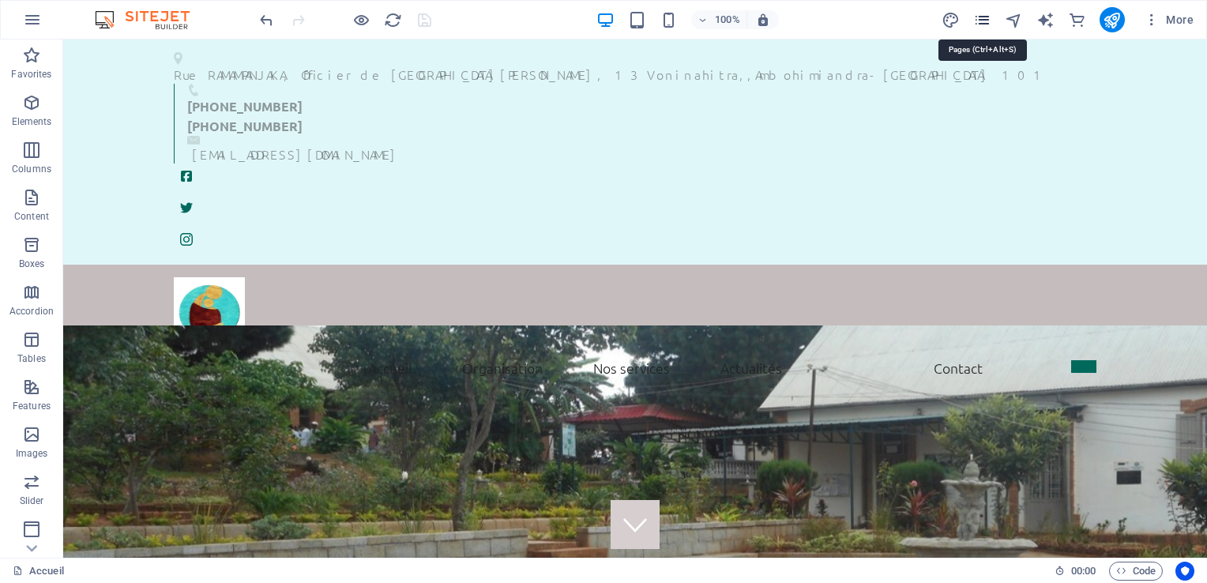
click at [984, 19] on icon "pages" at bounding box center [982, 20] width 18 height 18
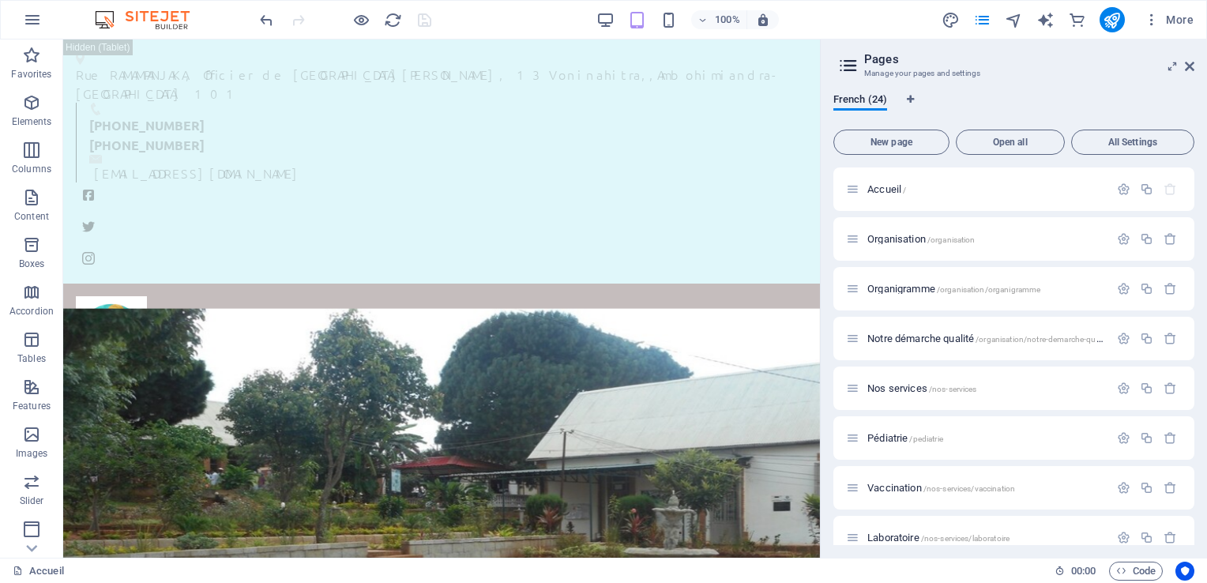
drag, startPoint x: 1194, startPoint y: 245, endPoint x: 1194, endPoint y: 282, distance: 37.1
click at [1194, 282] on div "French (24) New page Open all All Settings Accueil / Organisation /organisation…" at bounding box center [1014, 319] width 386 height 477
click at [1150, 21] on icon "button" at bounding box center [1152, 20] width 16 height 16
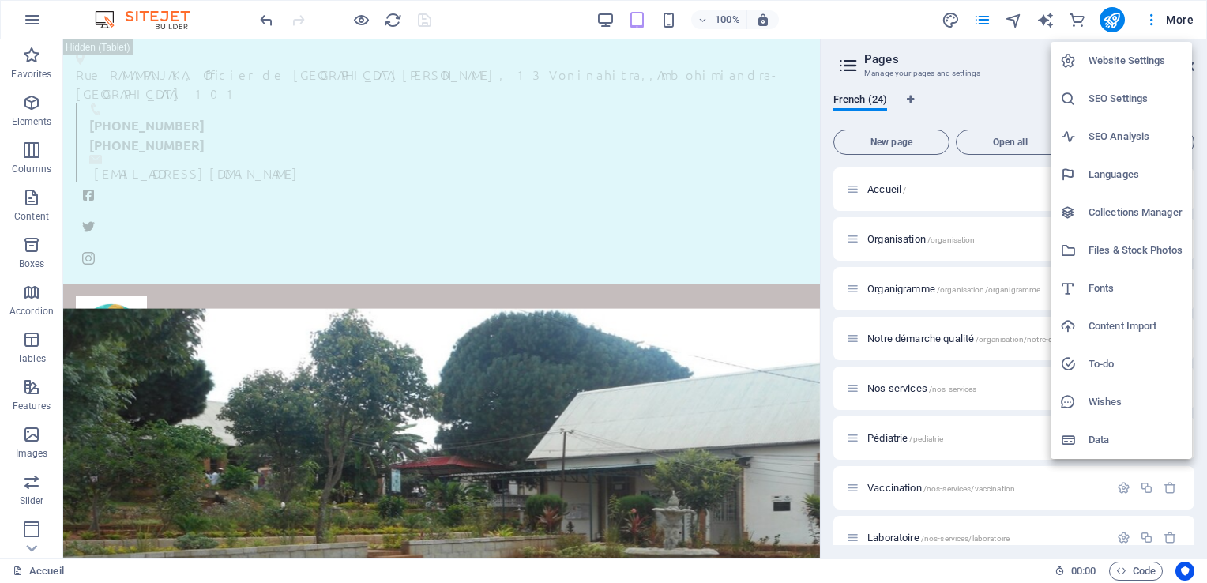
click at [1094, 441] on h6 "Data" at bounding box center [1135, 439] width 94 height 19
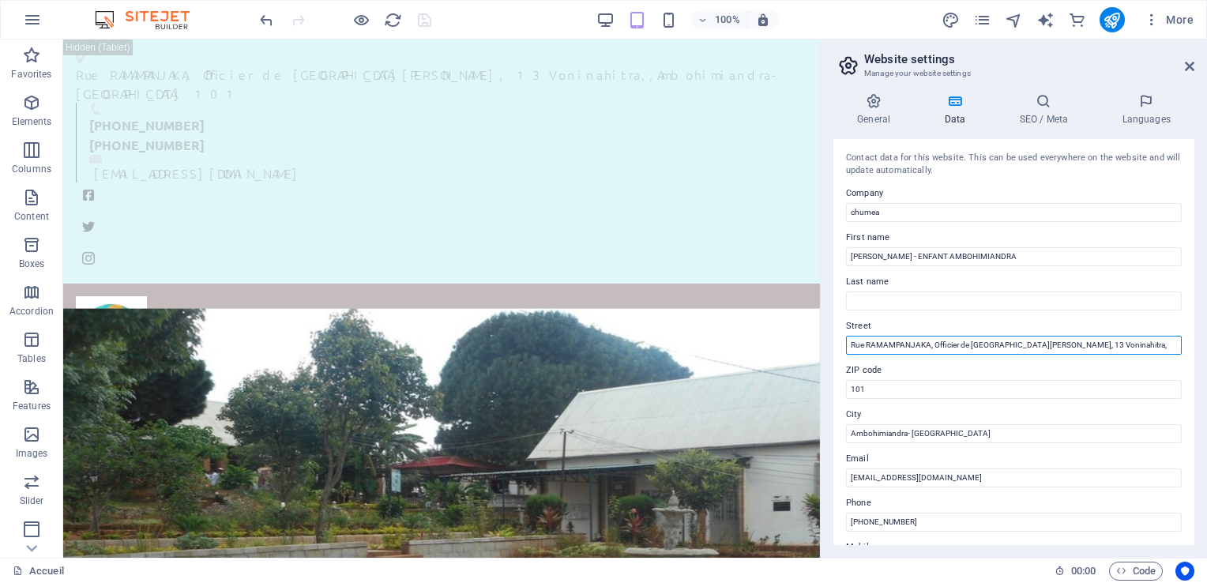
click at [1087, 344] on input "Rue RAMAMPANJAKA, Officier de [GEOGRAPHIC_DATA][PERSON_NAME], 13 Voninahitra," at bounding box center [1014, 345] width 336 height 19
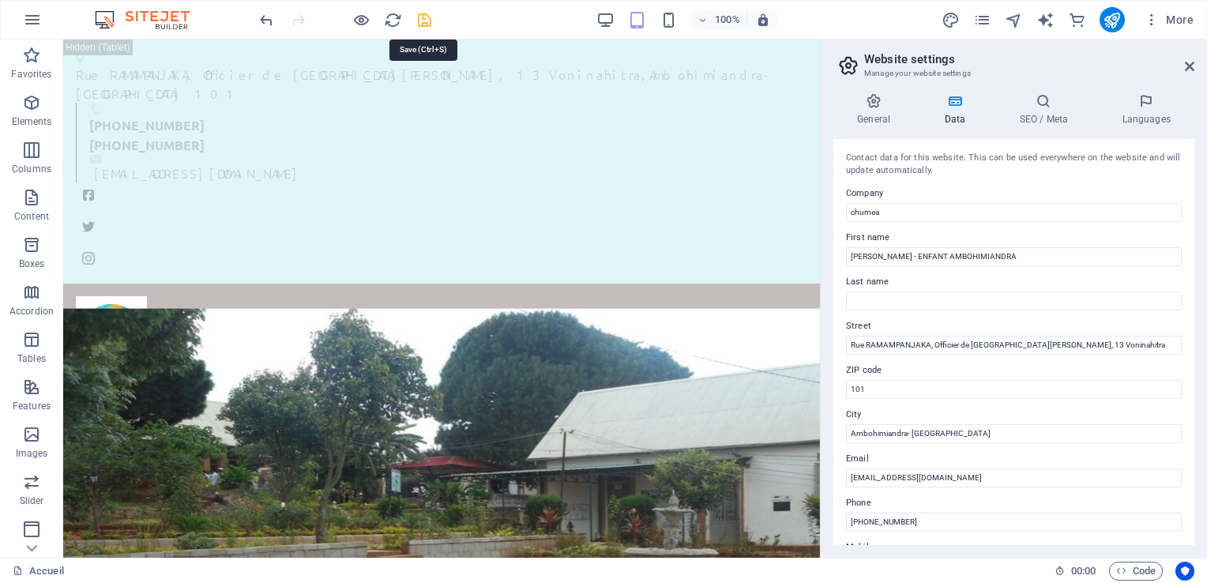
click at [426, 13] on icon "save" at bounding box center [424, 20] width 18 height 18
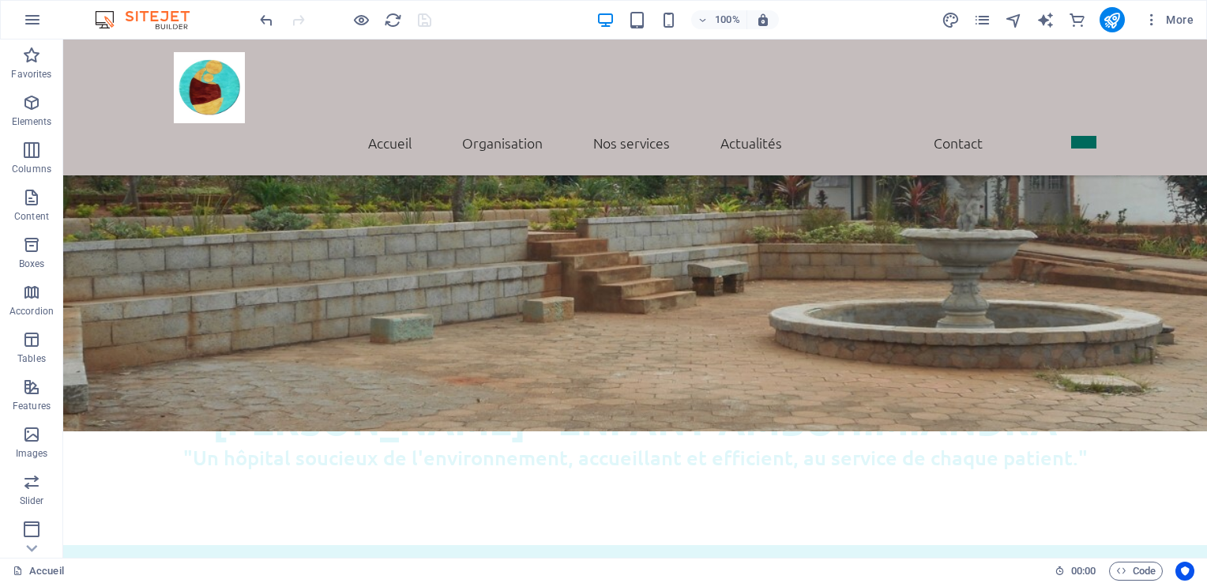
scroll to position [430, 0]
